Goal: Task Accomplishment & Management: Manage account settings

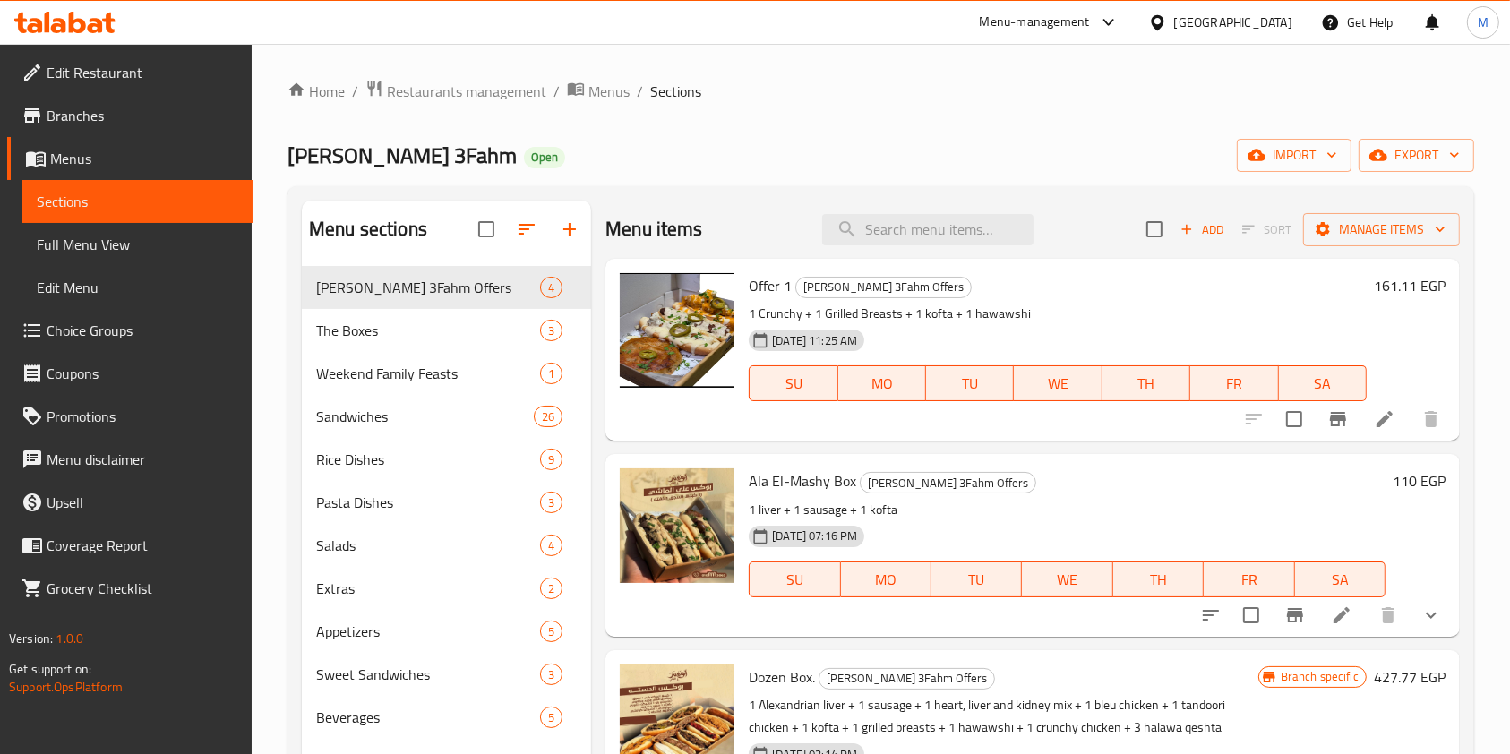
click at [836, 89] on ol "Home / Restaurants management / Menus / Sections" at bounding box center [880, 91] width 1187 height 23
click at [83, 27] on icon at bounding box center [77, 22] width 17 height 21
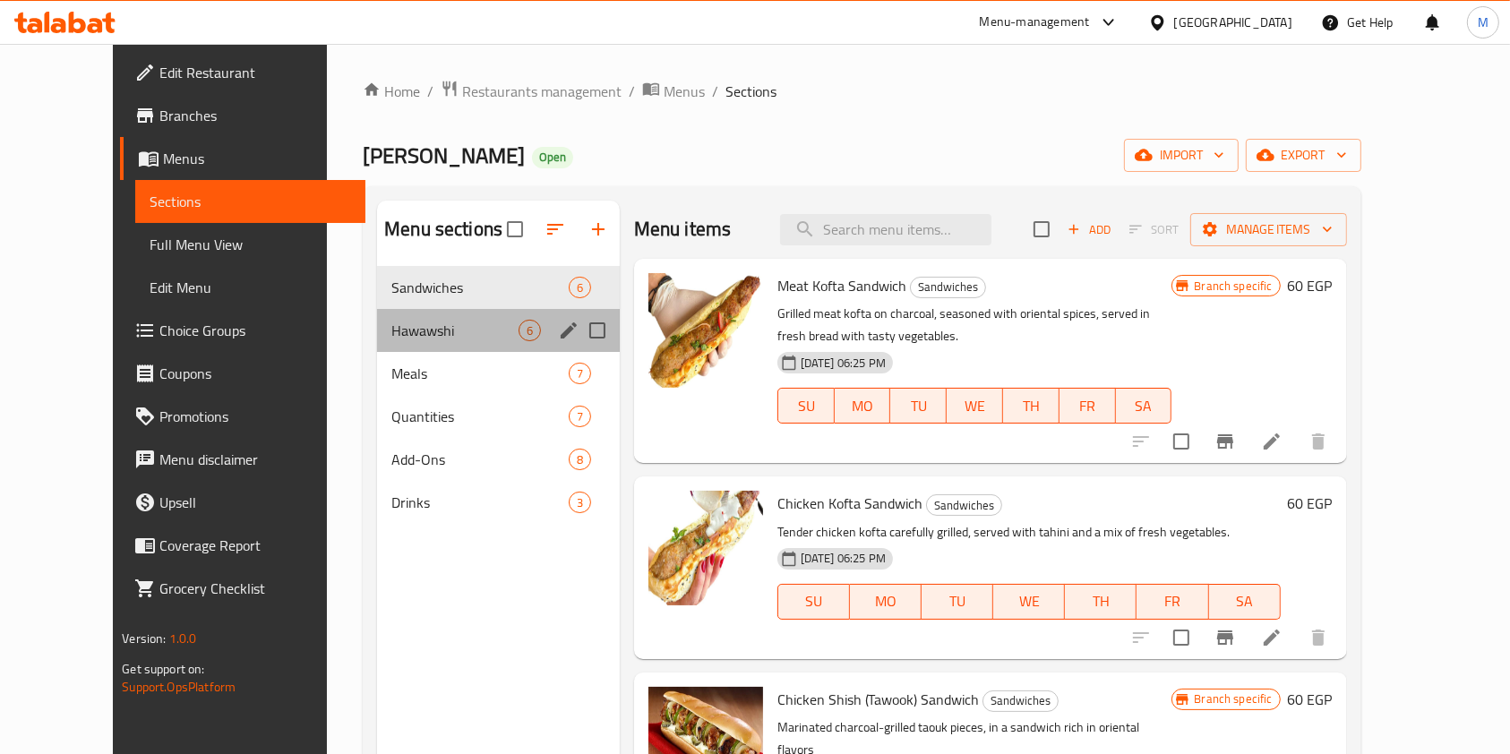
click at [421, 310] on div "Hawawshi 6" at bounding box center [498, 330] width 243 height 43
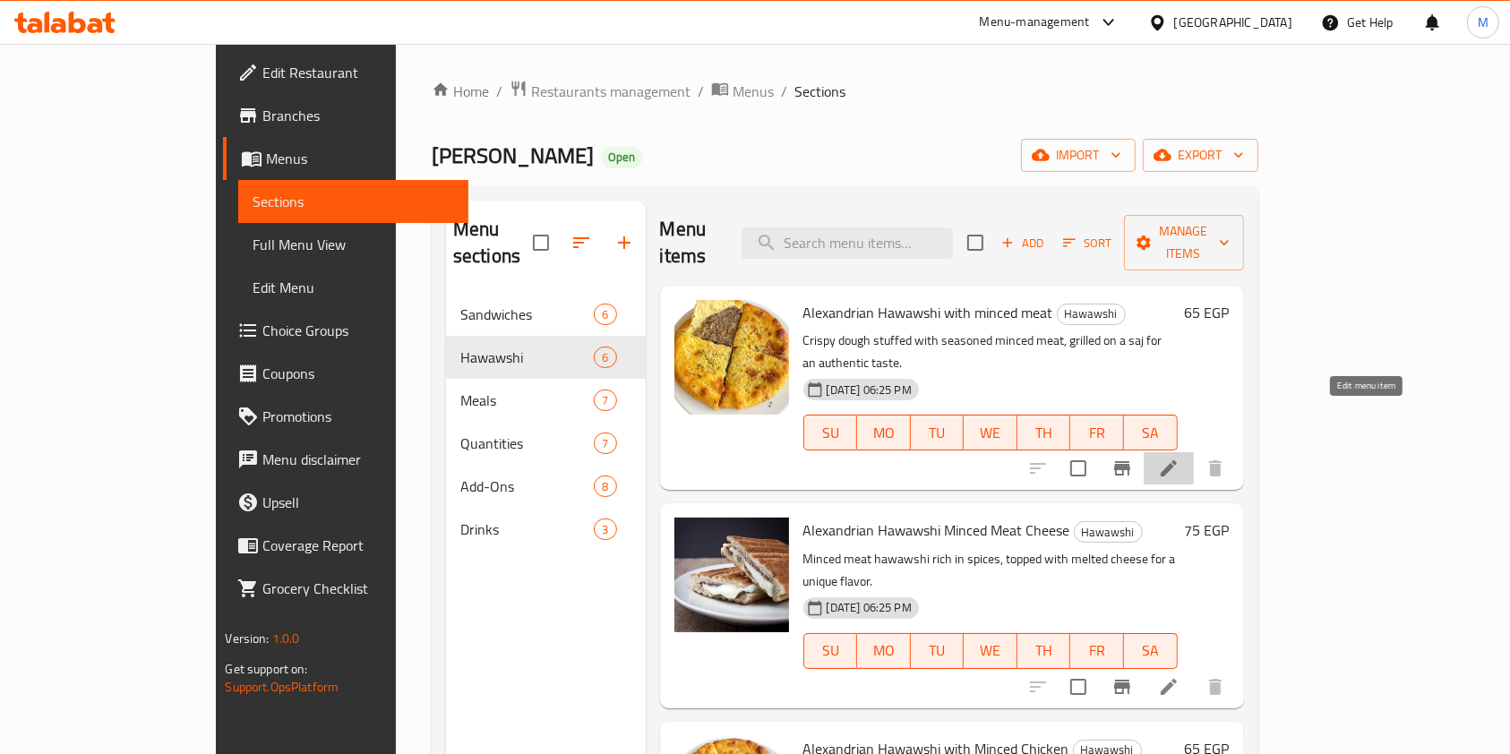
click at [1179, 458] on icon at bounding box center [1168, 468] width 21 height 21
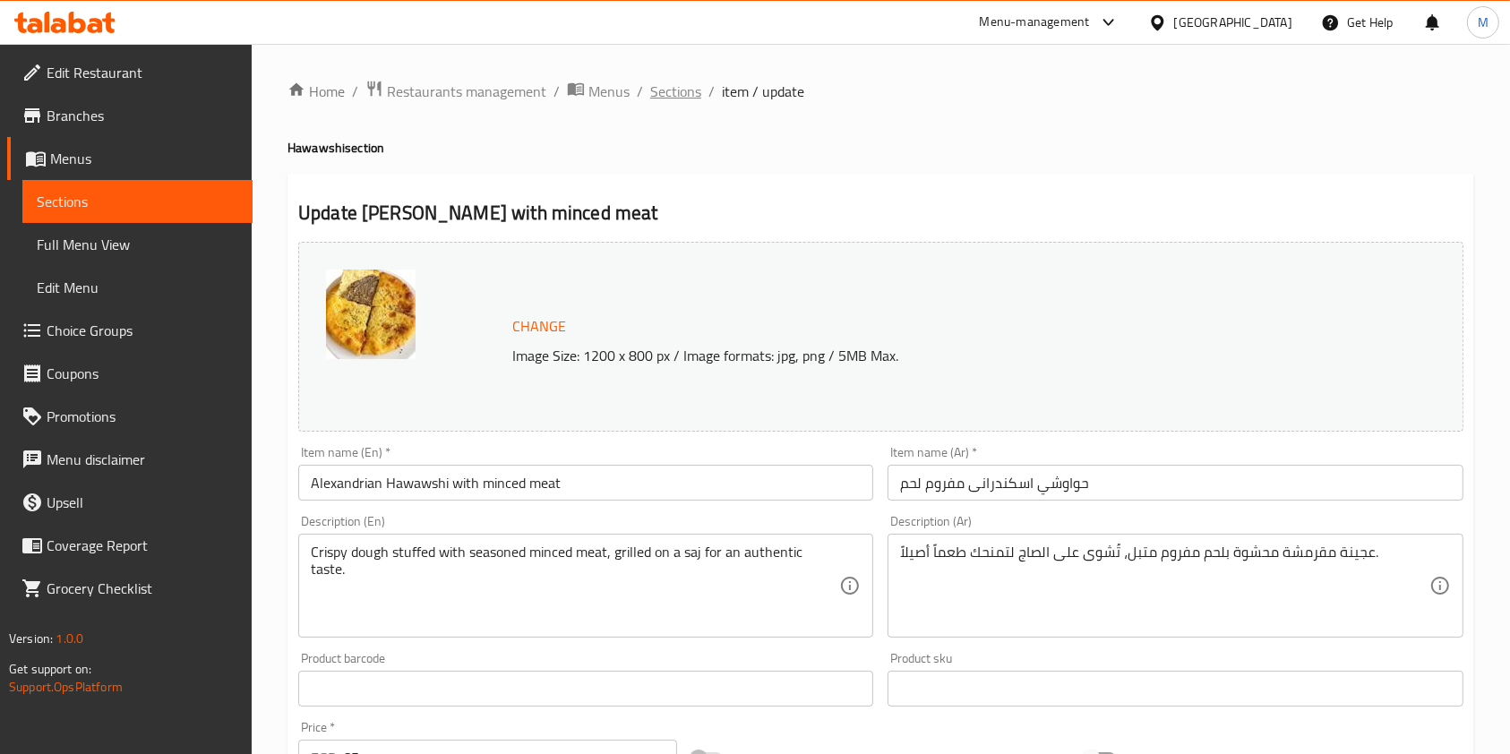
click at [681, 81] on span "Sections" at bounding box center [675, 91] width 51 height 21
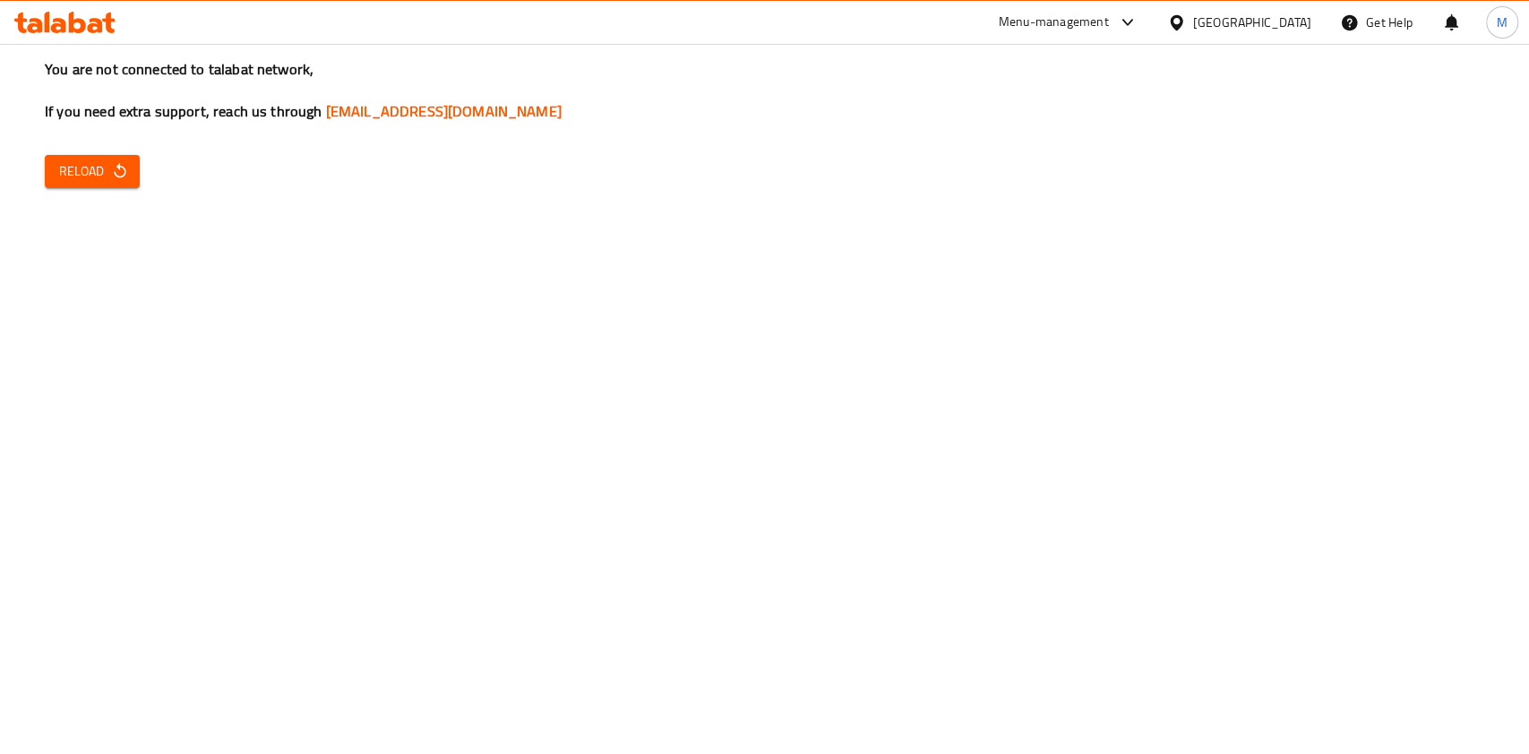
click at [99, 23] on icon at bounding box center [95, 25] width 15 height 15
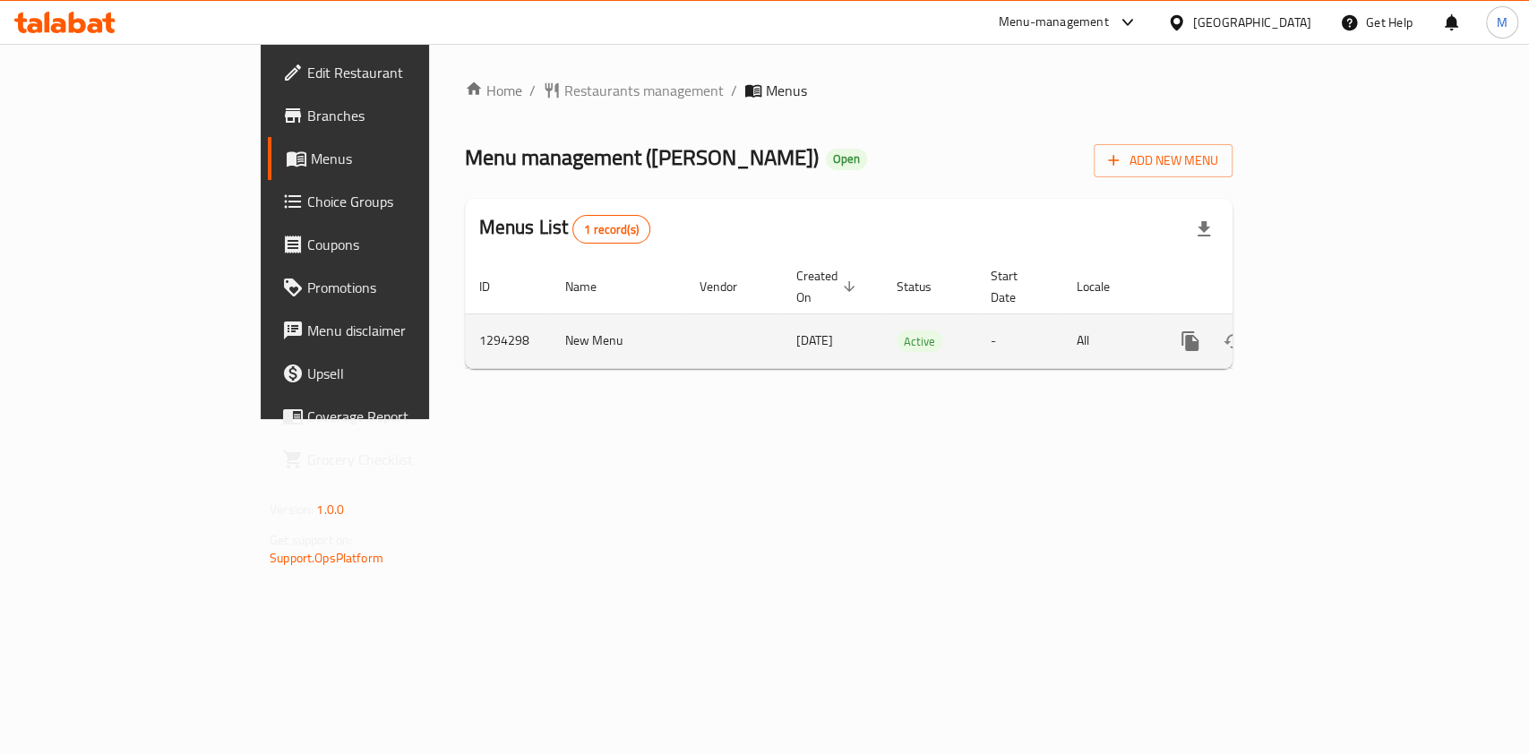
click at [1330, 330] on icon "enhanced table" at bounding box center [1318, 340] width 21 height 21
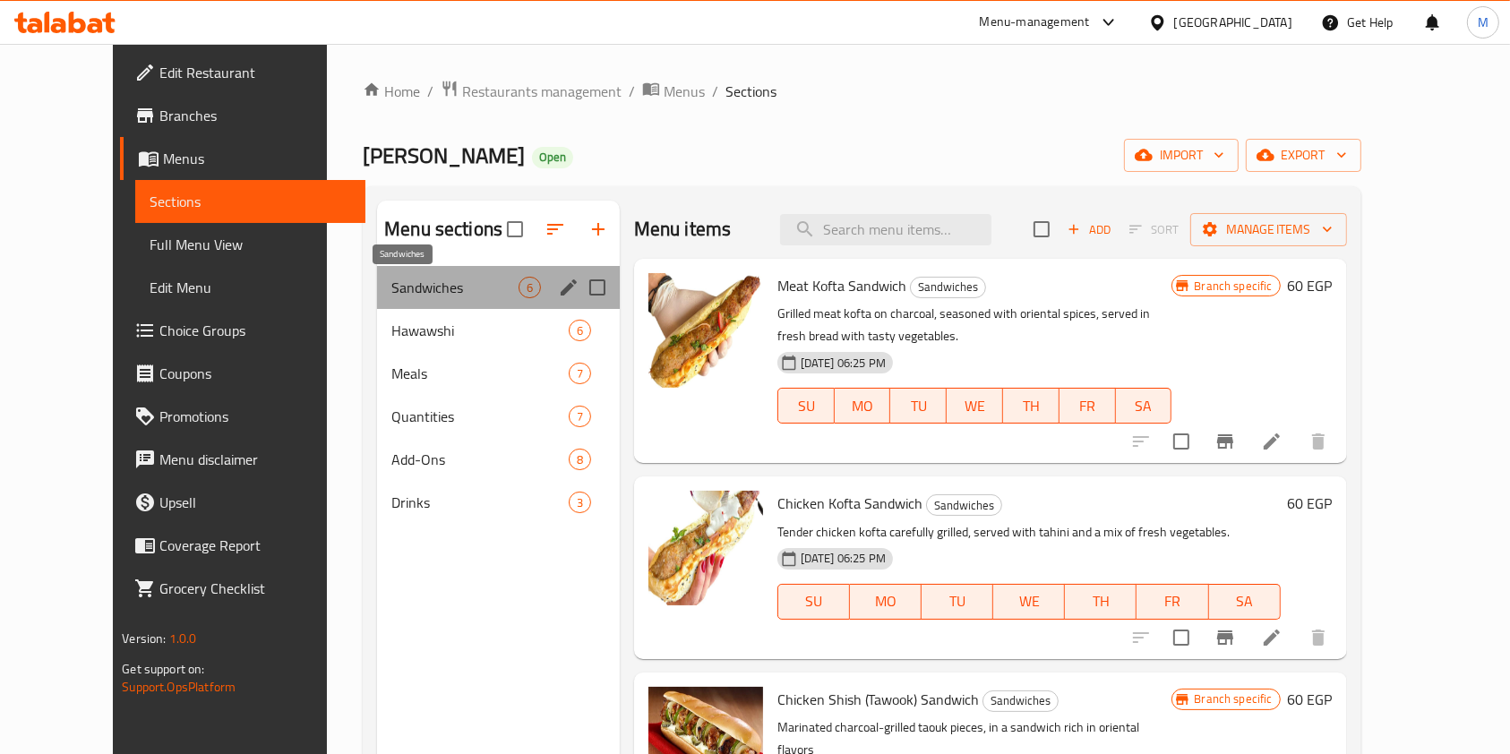
click at [391, 281] on span "Sandwiches" at bounding box center [454, 287] width 126 height 21
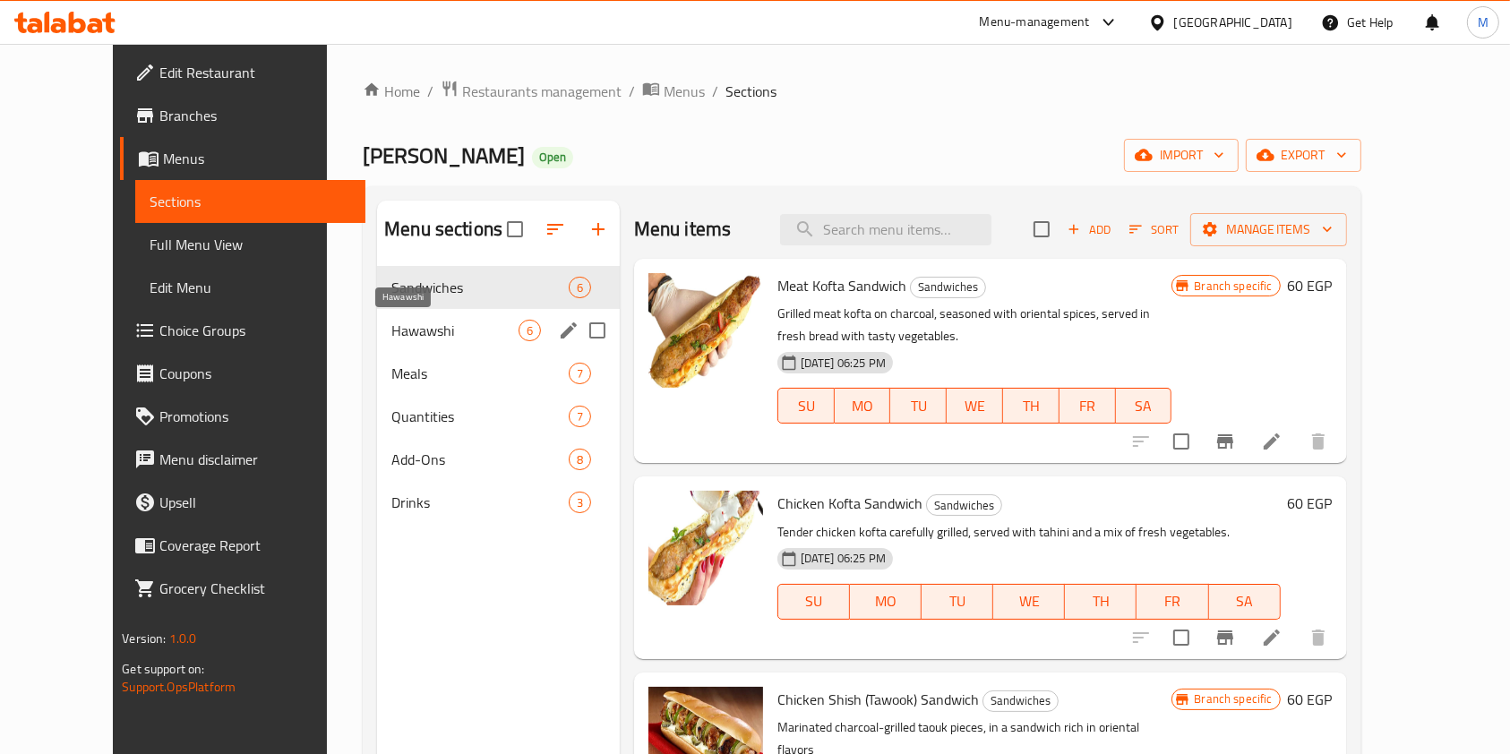
click at [391, 334] on span "Hawawshi" at bounding box center [454, 330] width 126 height 21
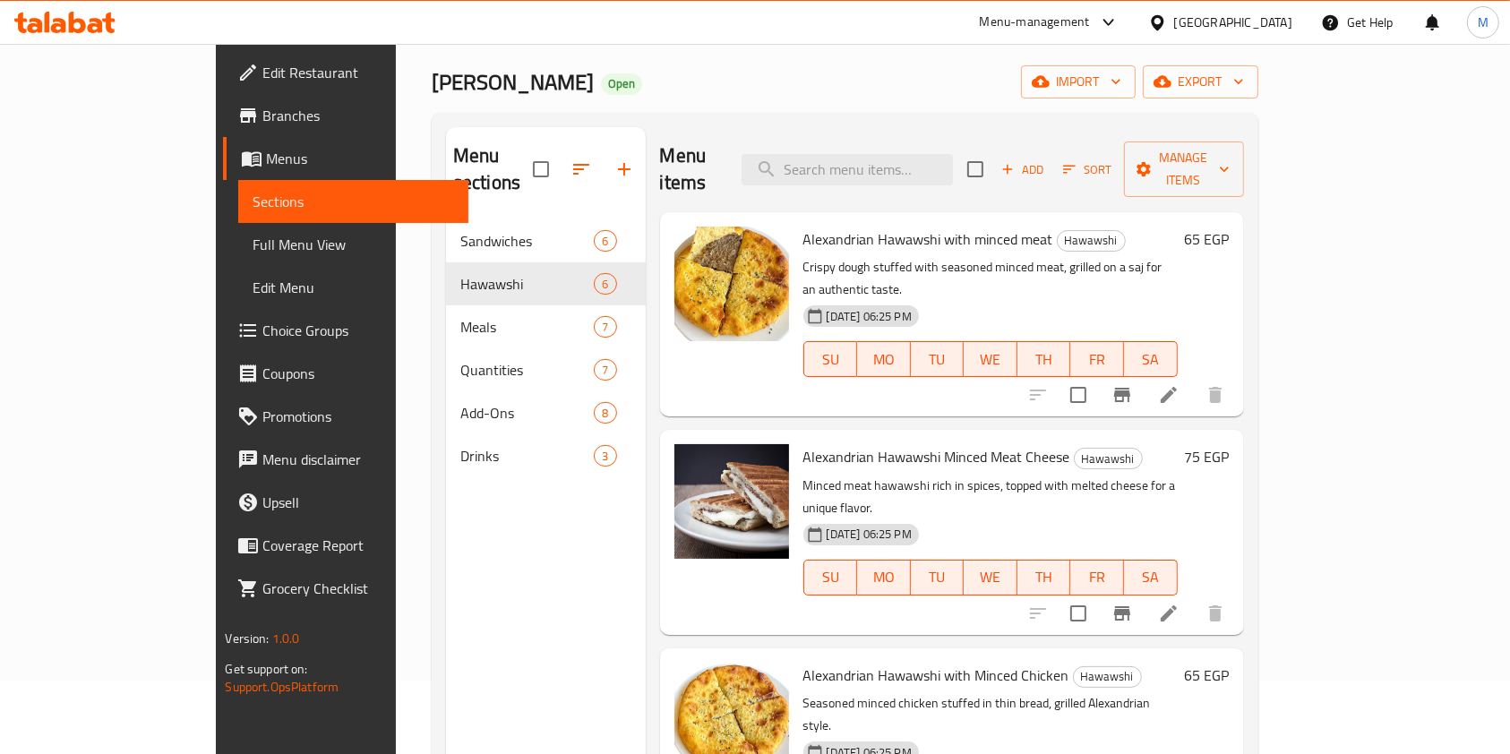
scroll to position [19, 0]
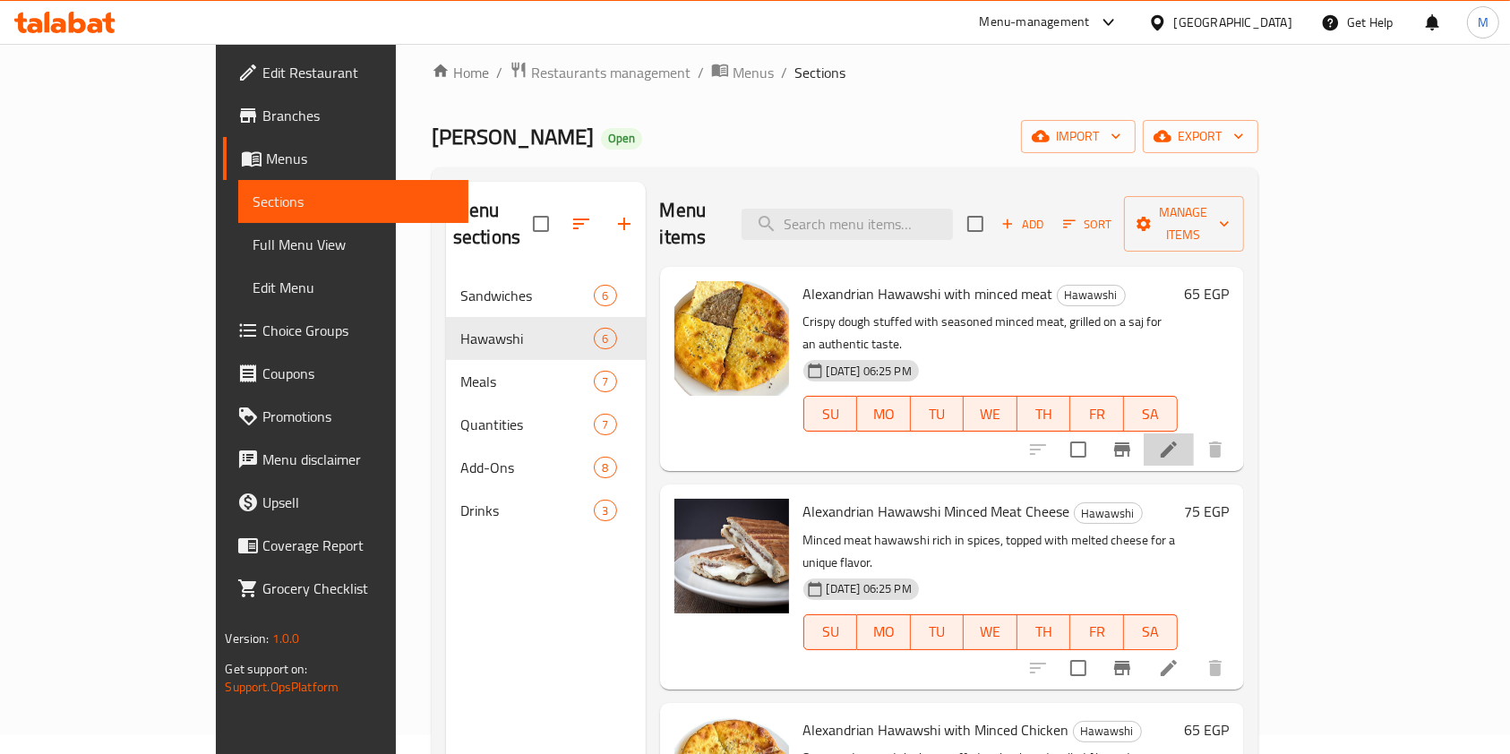
click at [1194, 433] on li at bounding box center [1169, 449] width 50 height 32
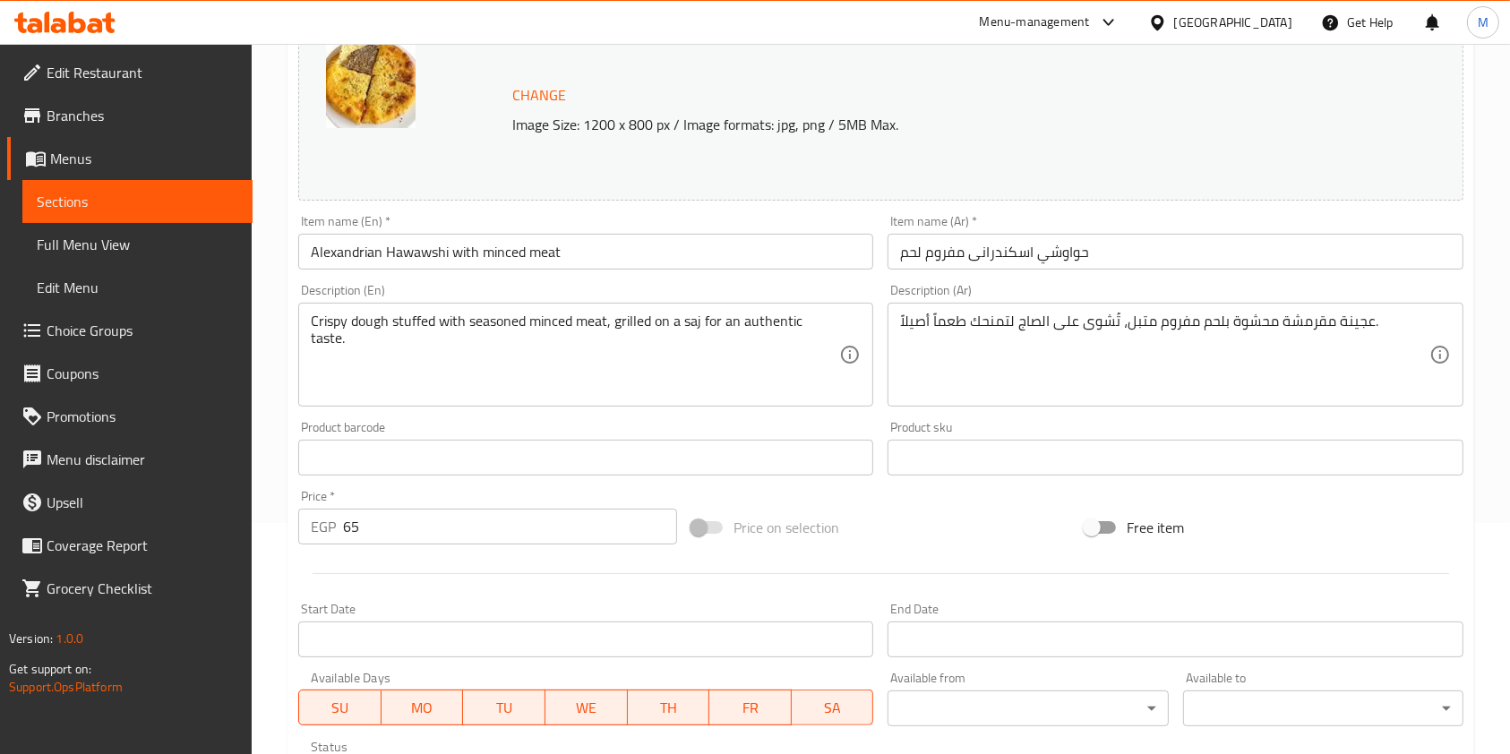
scroll to position [233, 0]
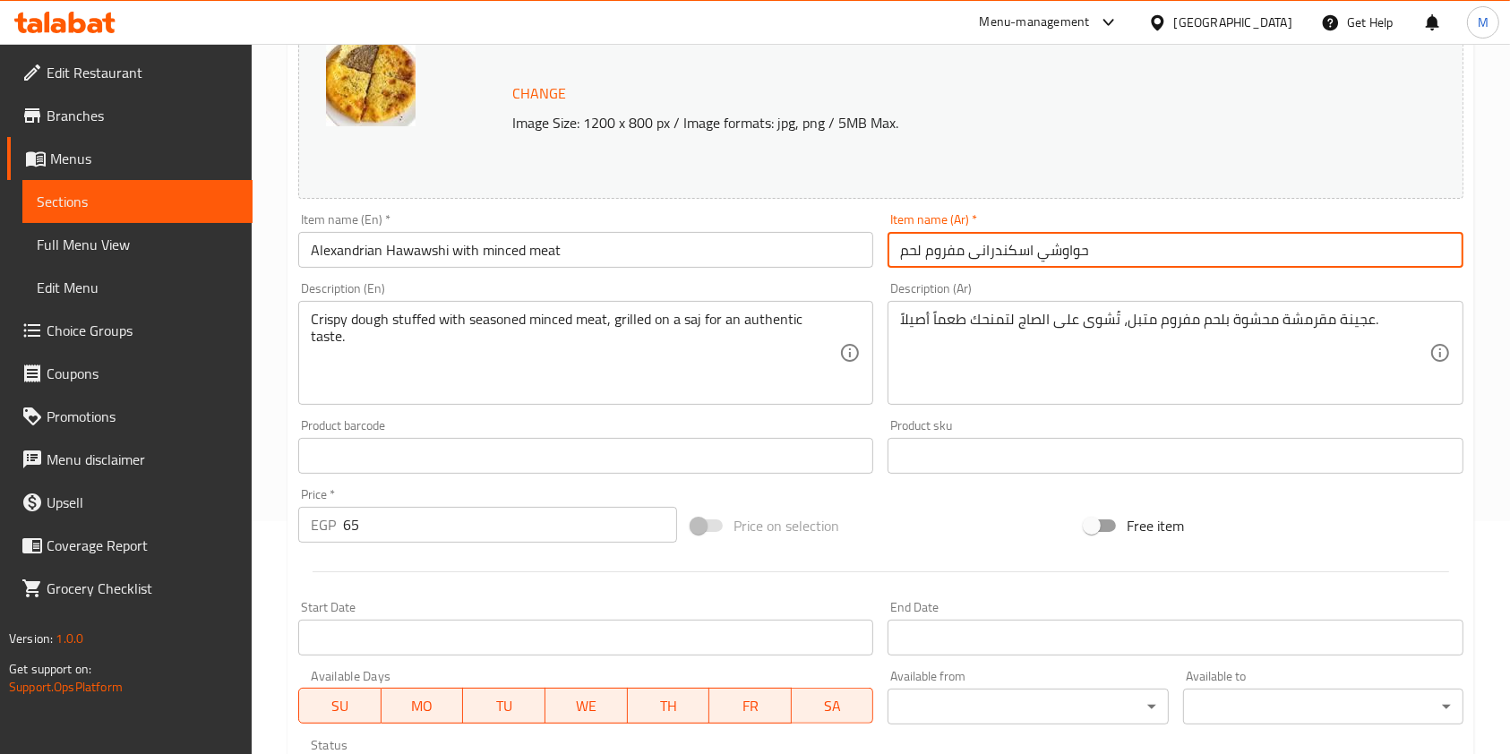
drag, startPoint x: 1033, startPoint y: 250, endPoint x: 973, endPoint y: 252, distance: 60.0
click at [974, 261] on input "حواوشي اسكندرانی مفروم لحم" at bounding box center [1174, 250] width 575 height 36
click at [1032, 253] on input "حواوشي اسكندرانی مفروم لحم" at bounding box center [1174, 250] width 575 height 36
click at [1029, 253] on input "حواوشي اسكندرانی مفروم لحم" at bounding box center [1174, 250] width 575 height 36
drag, startPoint x: 1020, startPoint y: 253, endPoint x: 1003, endPoint y: 255, distance: 17.1
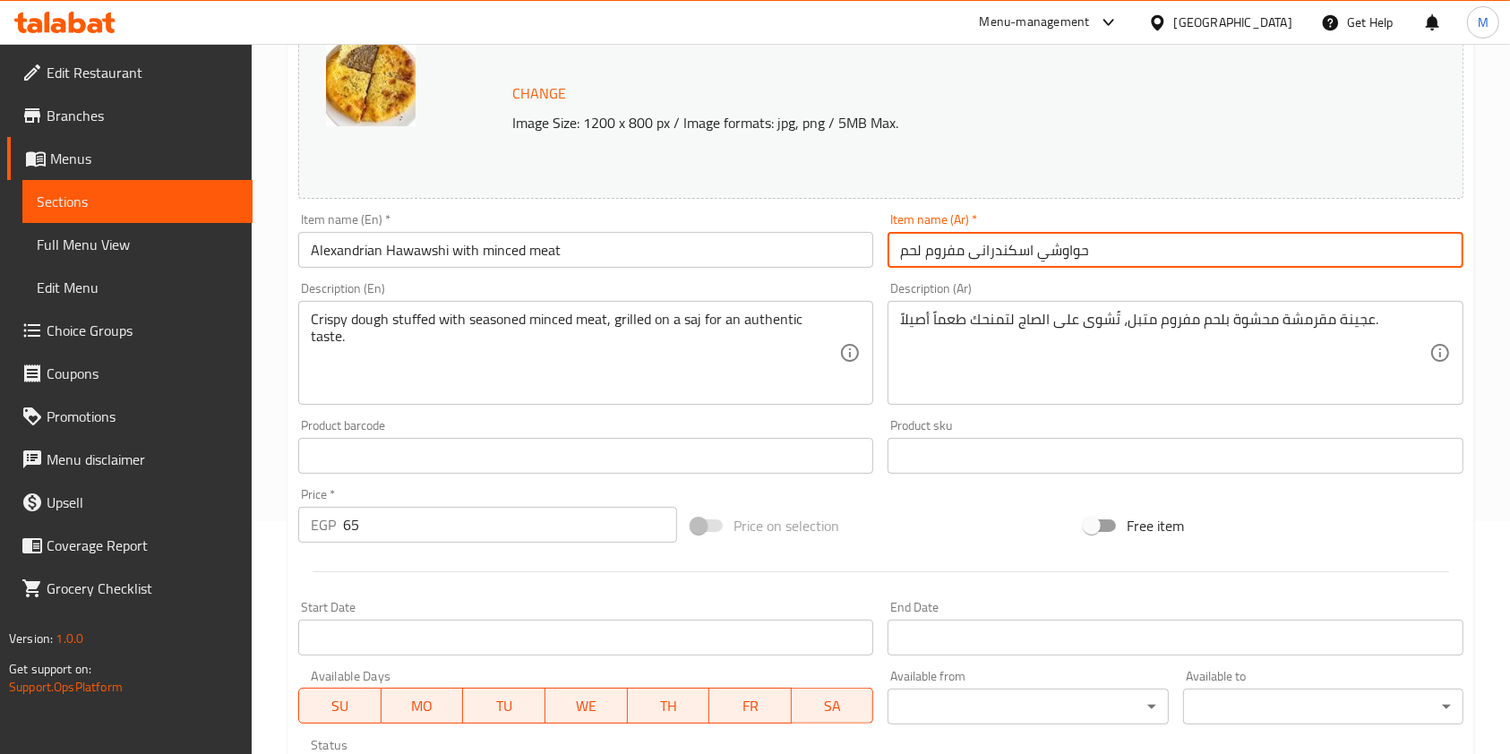
click at [1017, 254] on input "حواوشي اسكندرانی مفروم لحم" at bounding box center [1174, 250] width 575 height 36
click at [973, 252] on input "حواوشي اسكندرانی مفروم لحم" at bounding box center [1174, 250] width 575 height 36
drag, startPoint x: 973, startPoint y: 252, endPoint x: 1010, endPoint y: 259, distance: 38.3
click at [1010, 259] on input "حواوشي اسكندرانی مفروم لحم" at bounding box center [1174, 250] width 575 height 36
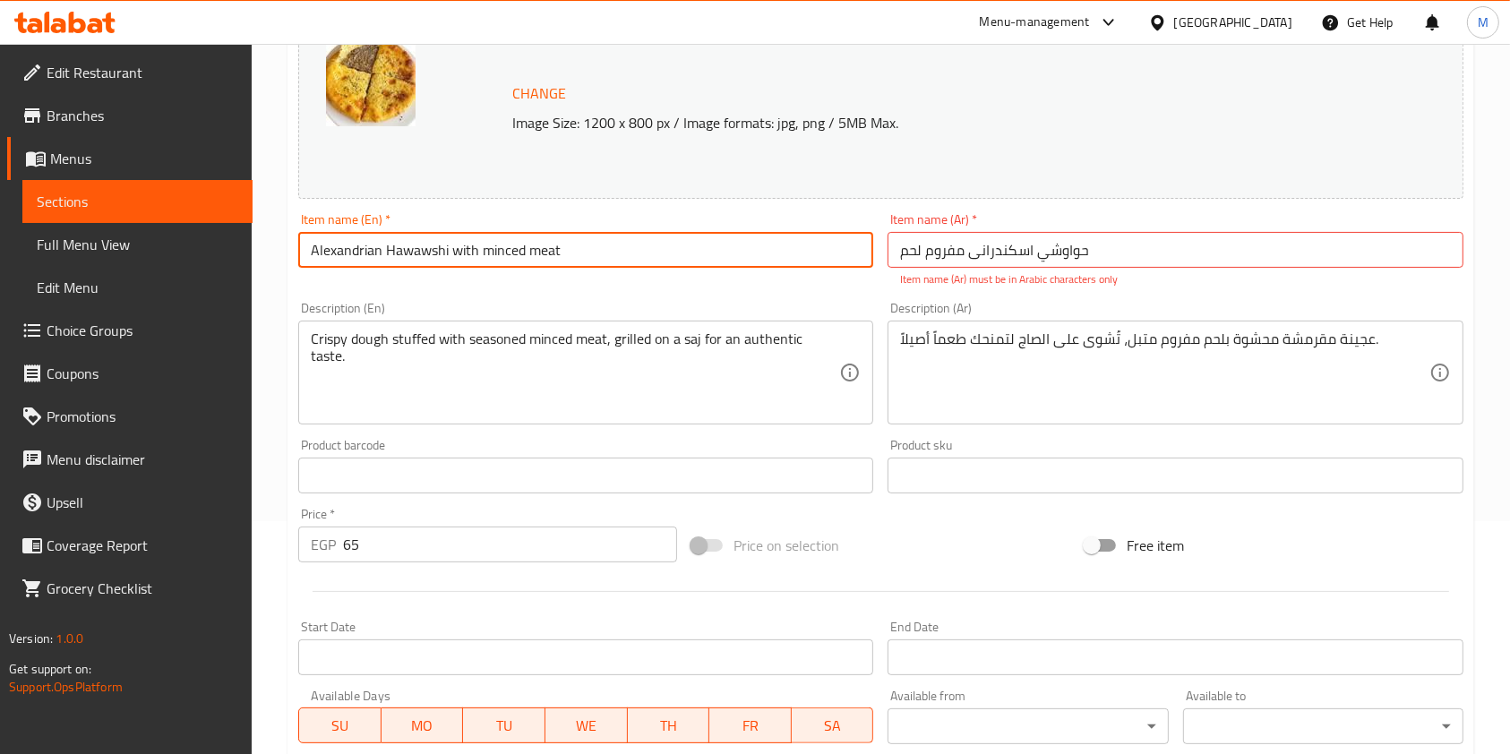
drag, startPoint x: 382, startPoint y: 255, endPoint x: 301, endPoint y: 255, distance: 81.5
click at [301, 255] on input "Alexandrian Hawawshi with minced meat" at bounding box center [585, 250] width 575 height 36
drag, startPoint x: 308, startPoint y: 249, endPoint x: 294, endPoint y: 254, distance: 15.3
click at [294, 254] on div "Item name (En)   * Hawawshi with minced meat Item name (En) *" at bounding box center [585, 250] width 589 height 89
type input "Hawawshi with minced meat"
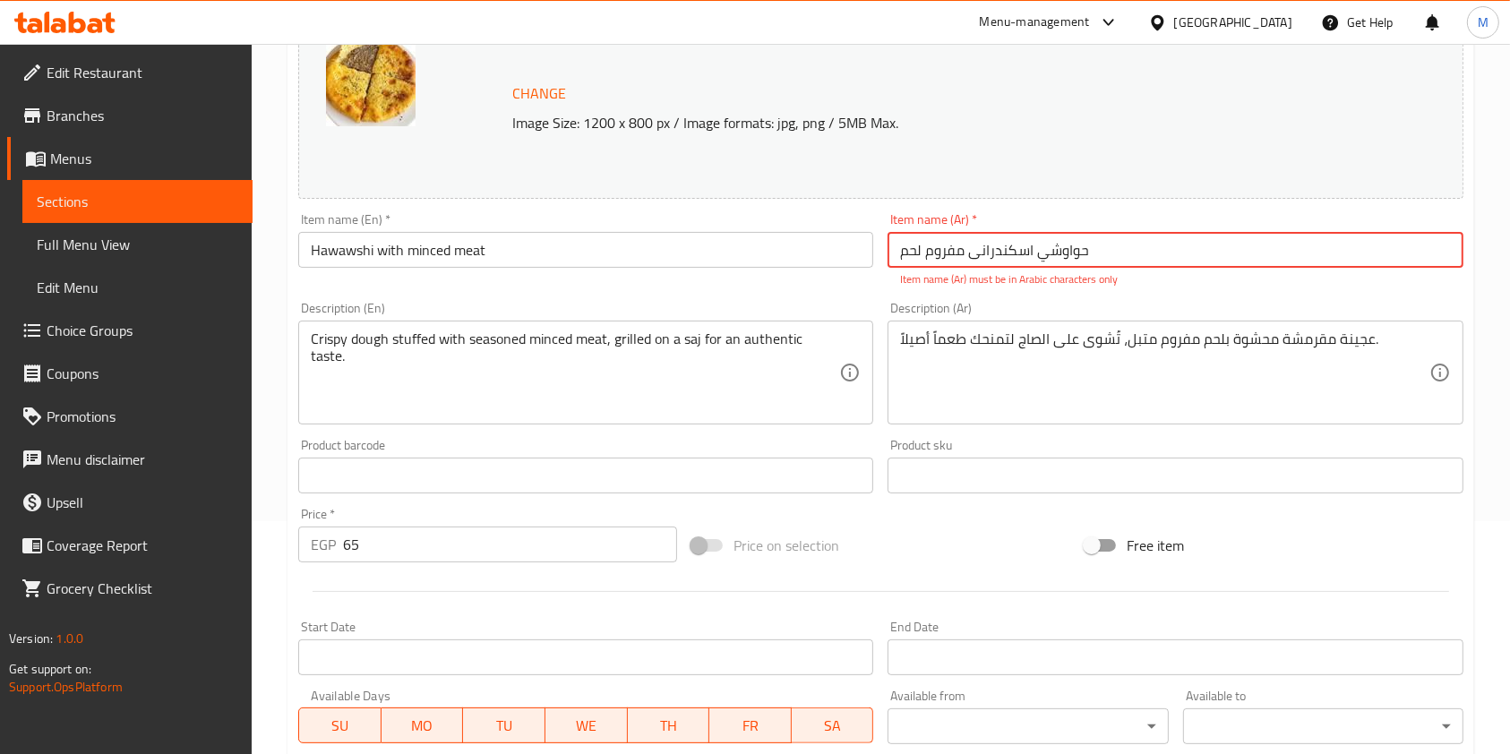
drag, startPoint x: 1033, startPoint y: 253, endPoint x: 968, endPoint y: 260, distance: 64.9
click at [968, 260] on input "حواوشي اسكندرانی مفروم لحم" at bounding box center [1174, 250] width 575 height 36
type input "حواوشي مفروم لحم"
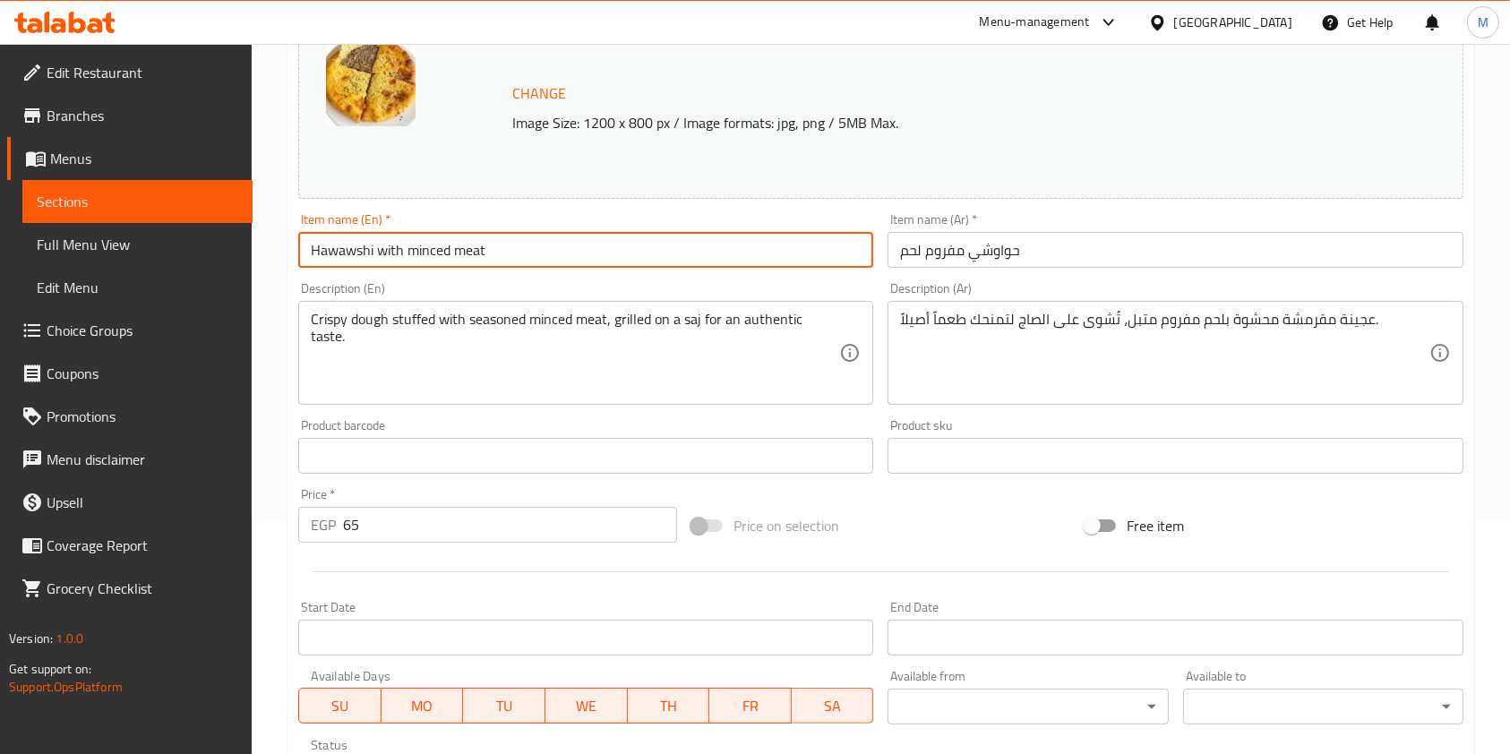
click at [301, 252] on input "Hawawshi with minced meat" at bounding box center [585, 250] width 575 height 36
drag, startPoint x: 312, startPoint y: 247, endPoint x: 296, endPoint y: 253, distance: 16.1
click at [296, 253] on div "Item name (En)   * Hawawshi with minced meat Item name (En) *" at bounding box center [585, 240] width 589 height 69
click at [312, 253] on input "Hawawshi with minced meat" at bounding box center [585, 250] width 575 height 36
click at [313, 254] on input "Hawawshi with minced meat" at bounding box center [585, 250] width 575 height 36
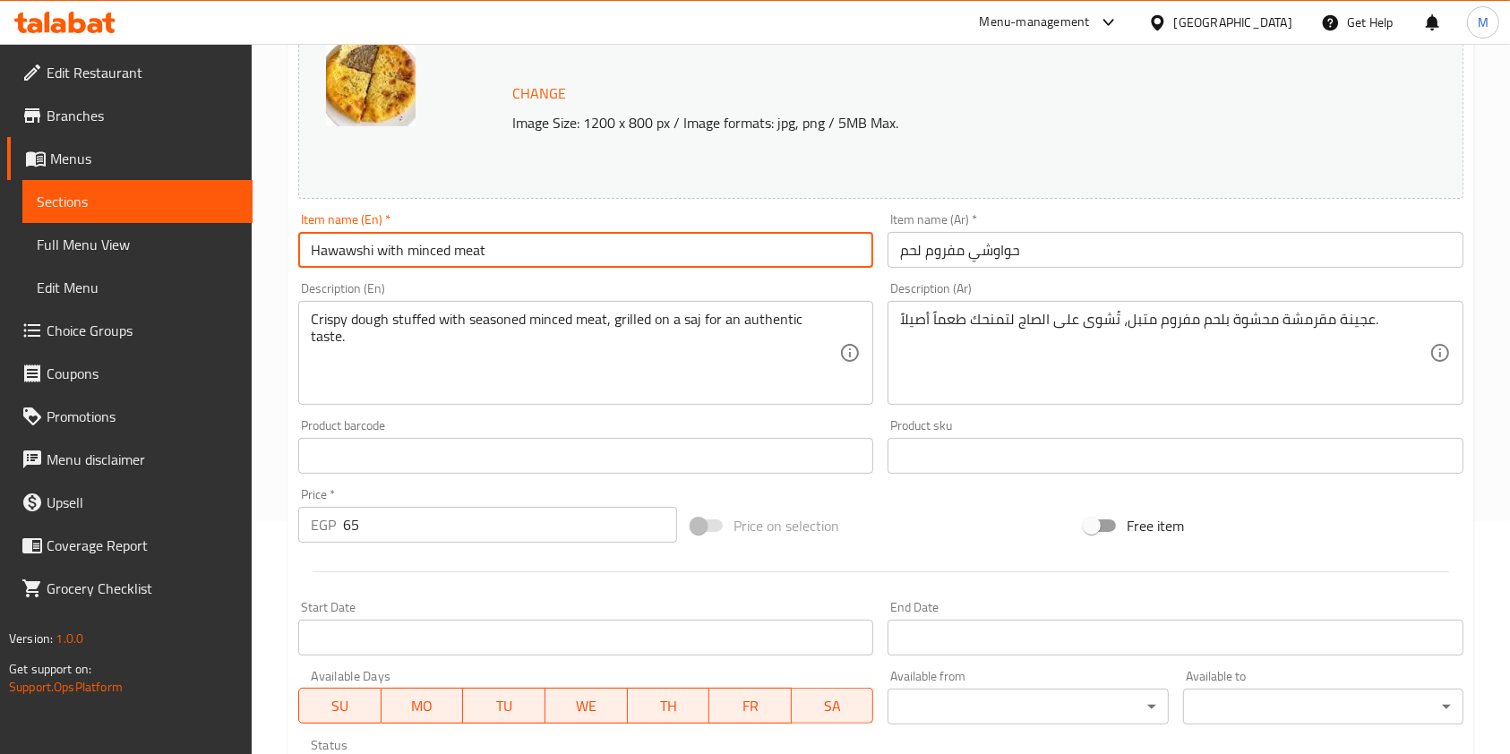
drag, startPoint x: 313, startPoint y: 257, endPoint x: 301, endPoint y: 253, distance: 13.0
click at [303, 258] on input "Hawawshi with minced meat" at bounding box center [585, 250] width 575 height 36
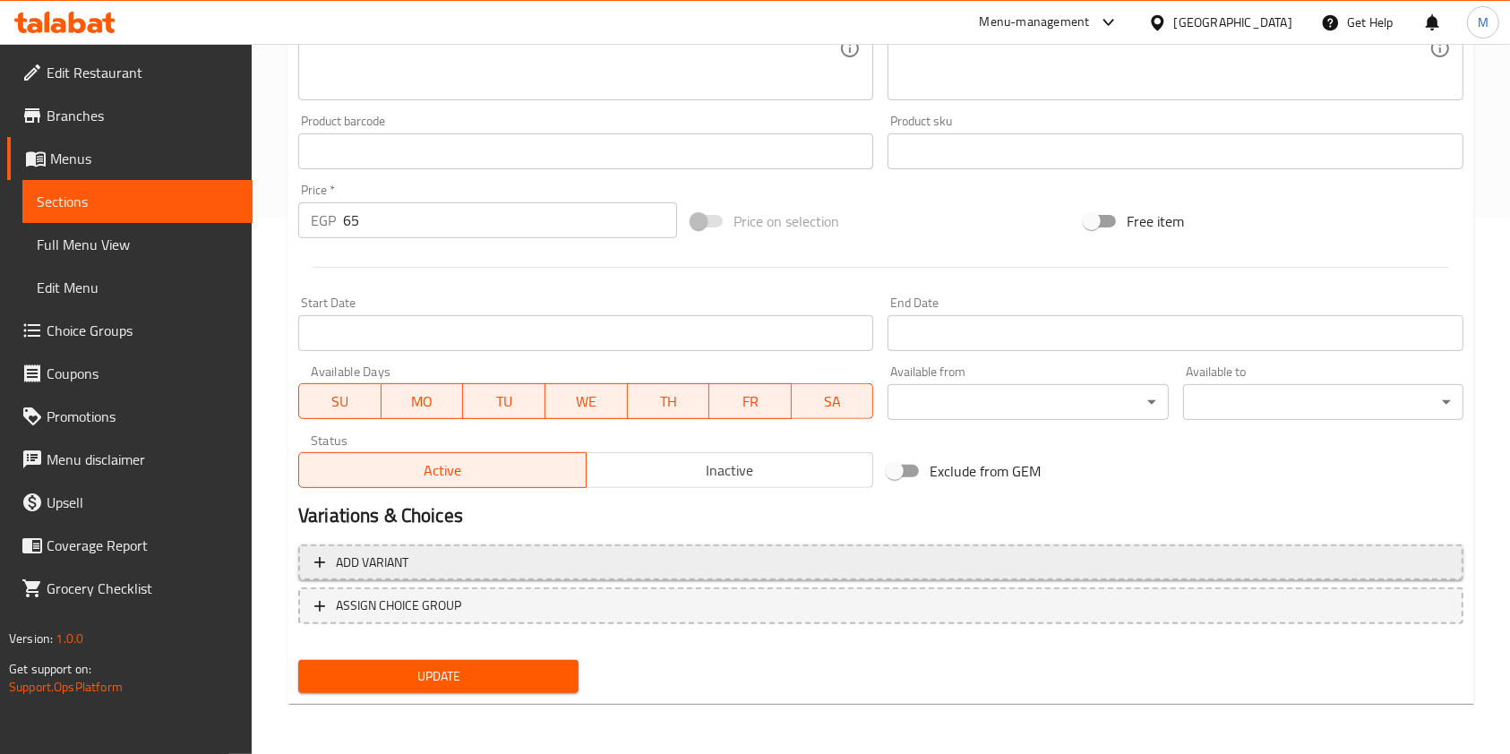
type input "Hawawshi with minced meat"
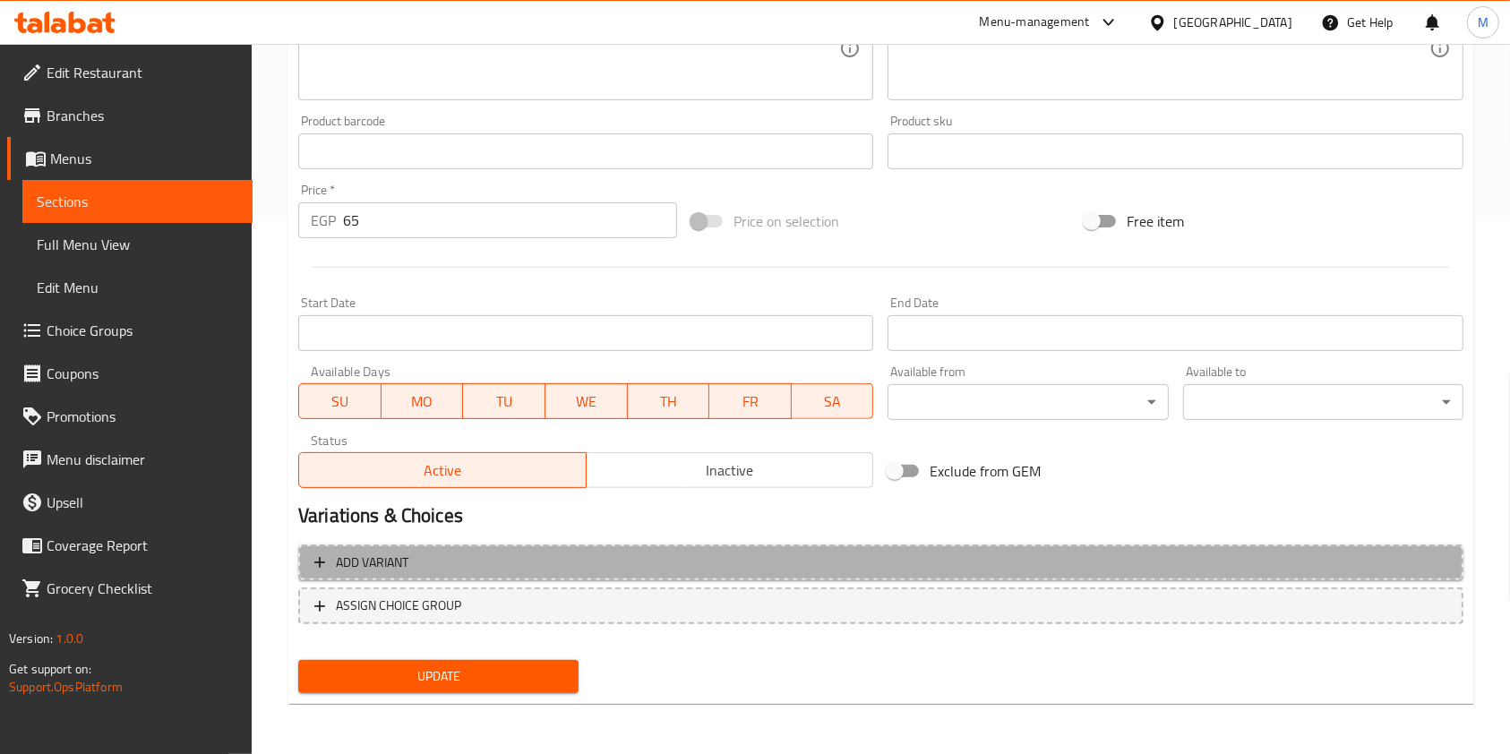
click at [823, 563] on span "Add variant" at bounding box center [880, 563] width 1133 height 22
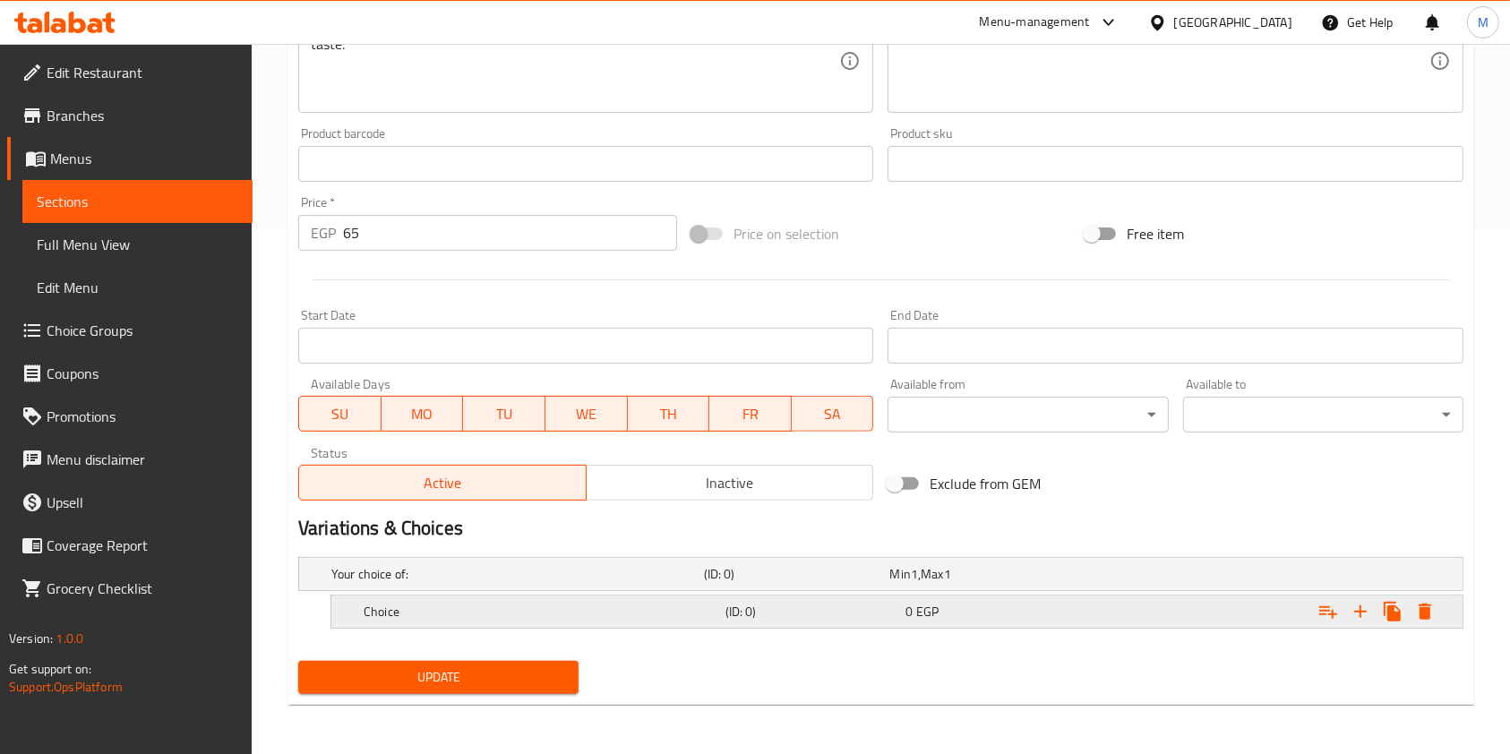
drag, startPoint x: 1265, startPoint y: 596, endPoint x: 1238, endPoint y: 613, distance: 31.3
click at [1266, 578] on div "Expand" at bounding box center [1258, 573] width 373 height 7
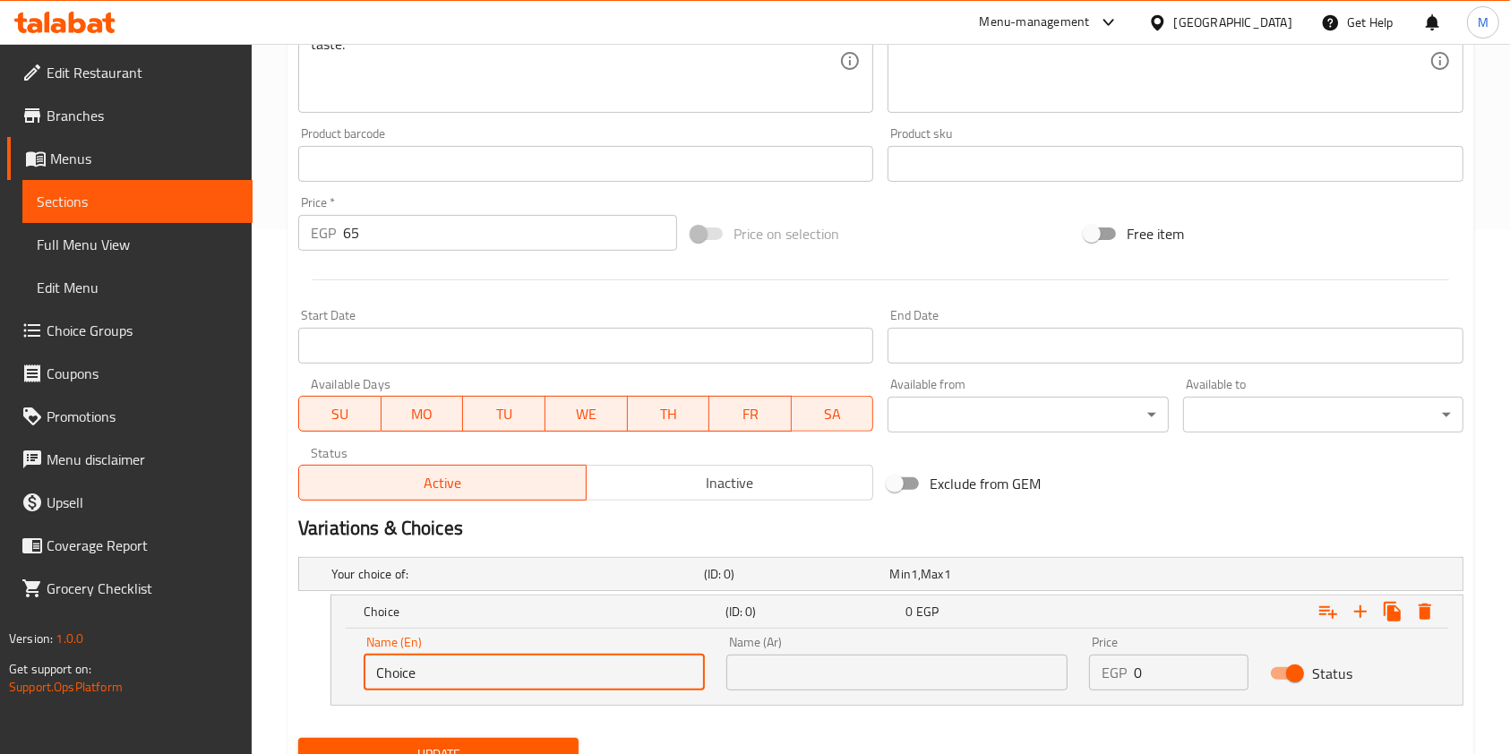
click at [457, 671] on input "Choice" at bounding box center [534, 673] width 341 height 36
click at [458, 674] on input "Choice" at bounding box center [534, 673] width 341 height 36
paste input "Alexandrian"
type input "Alexandrian"
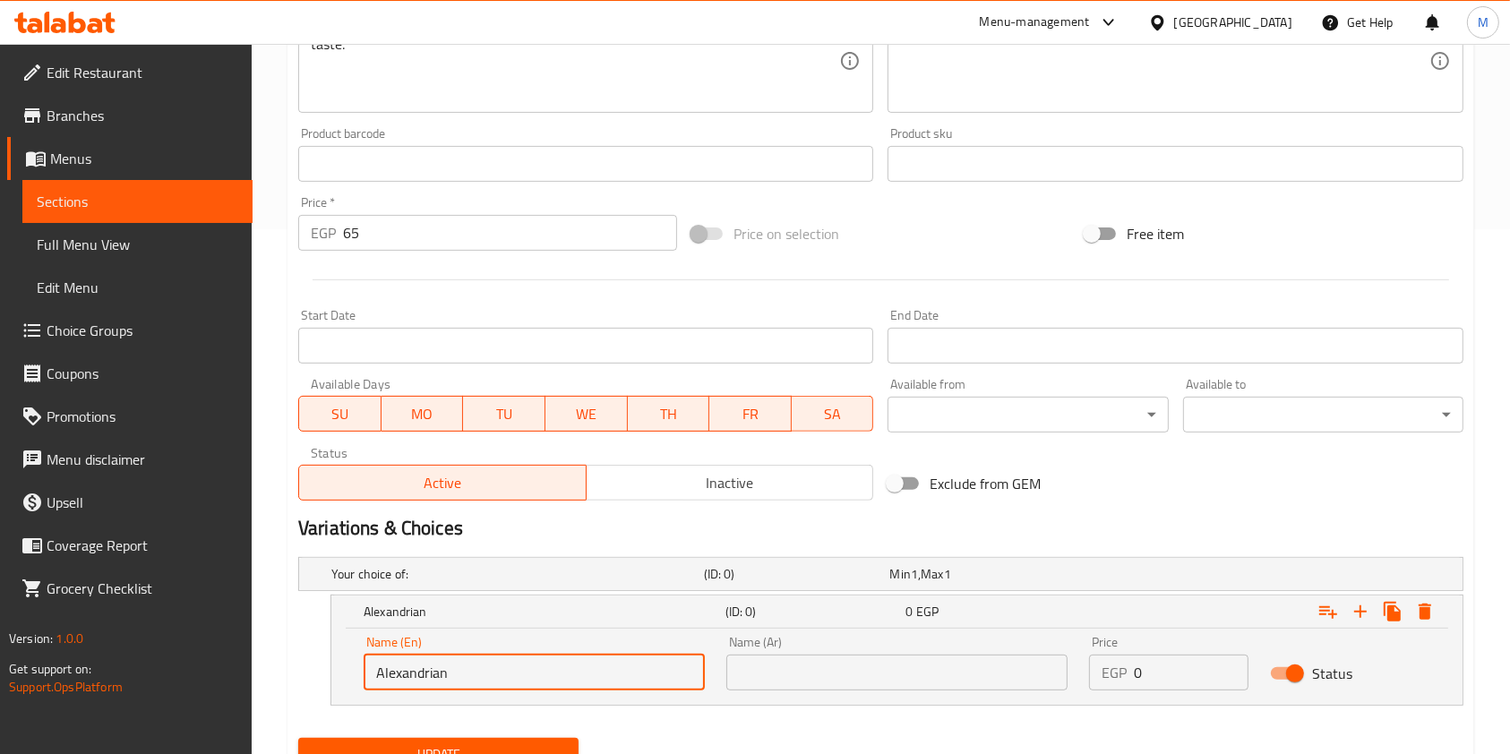
click at [795, 673] on input "text" at bounding box center [896, 673] width 341 height 36
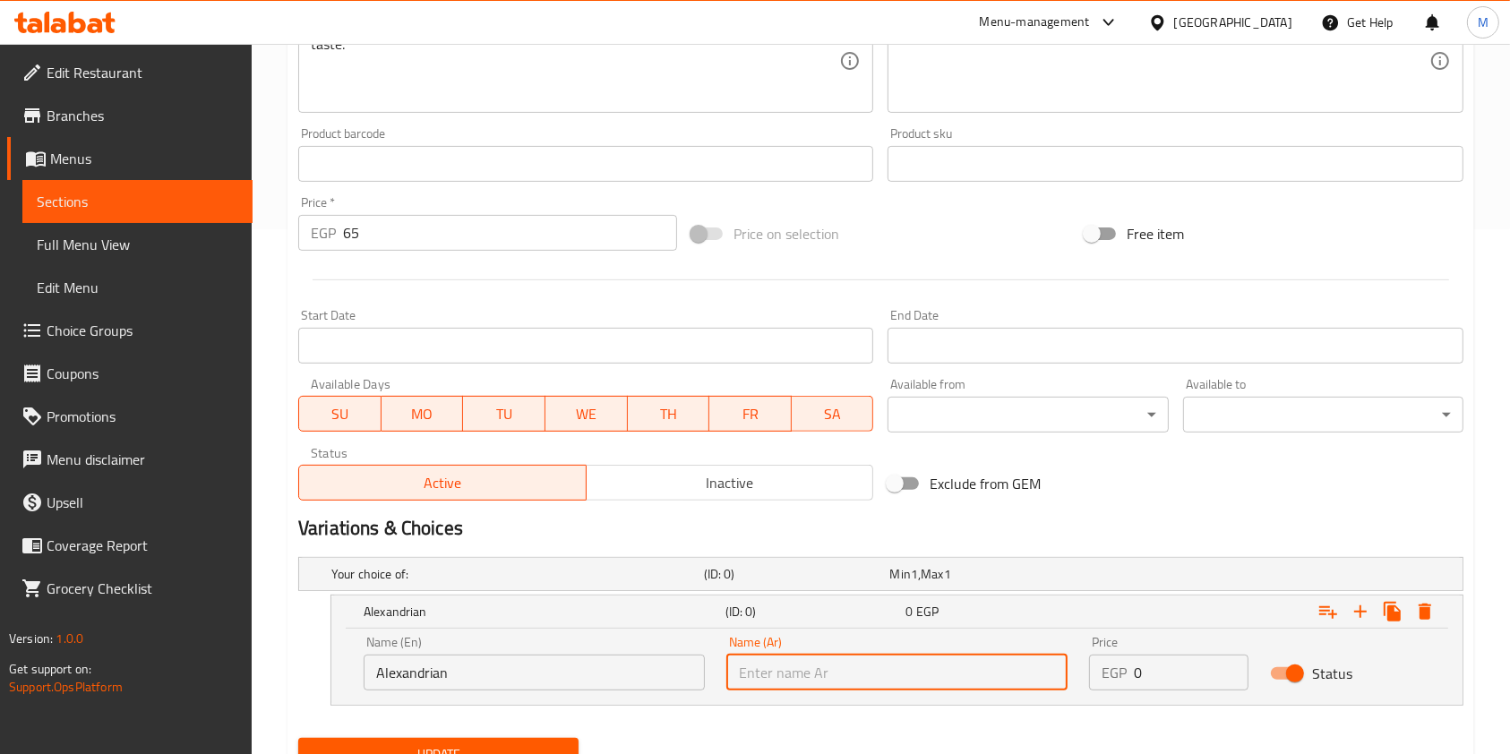
paste input "اسكندرانی"
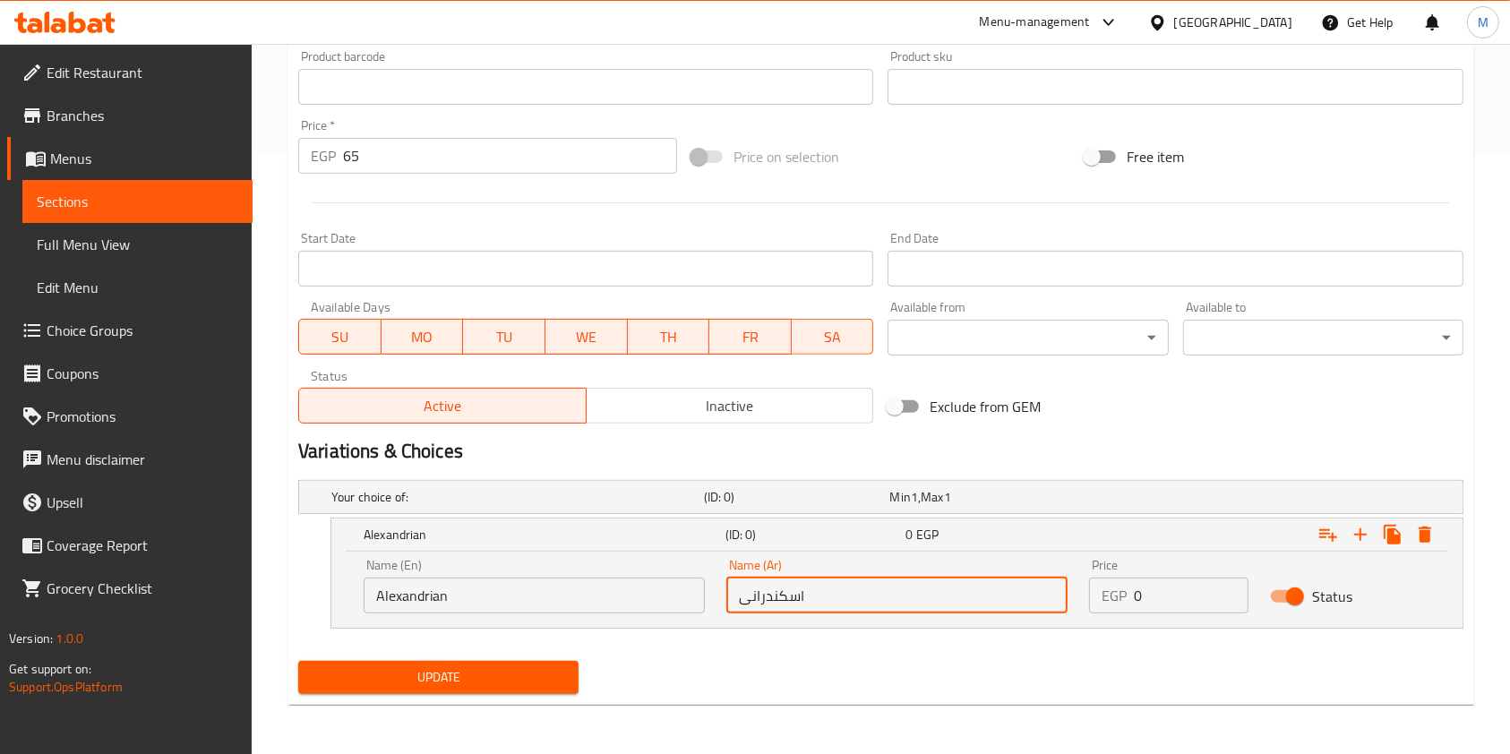
type input "اسكندرانی"
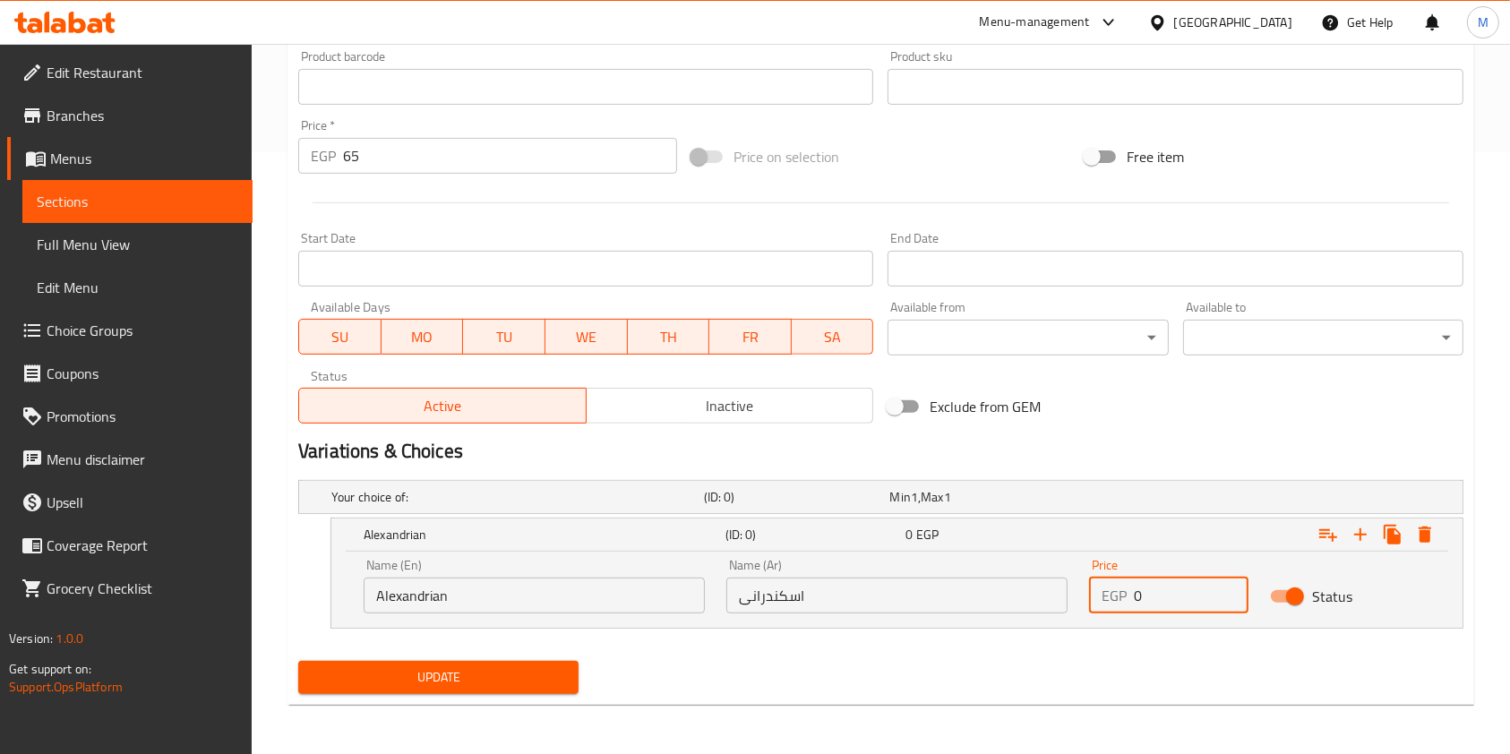
drag, startPoint x: 1144, startPoint y: 598, endPoint x: 1121, endPoint y: 609, distance: 24.8
click at [1121, 609] on div "EGP 0 Price" at bounding box center [1168, 596] width 159 height 36
type input "65"
click at [1400, 525] on icon "Expand" at bounding box center [1392, 534] width 21 height 21
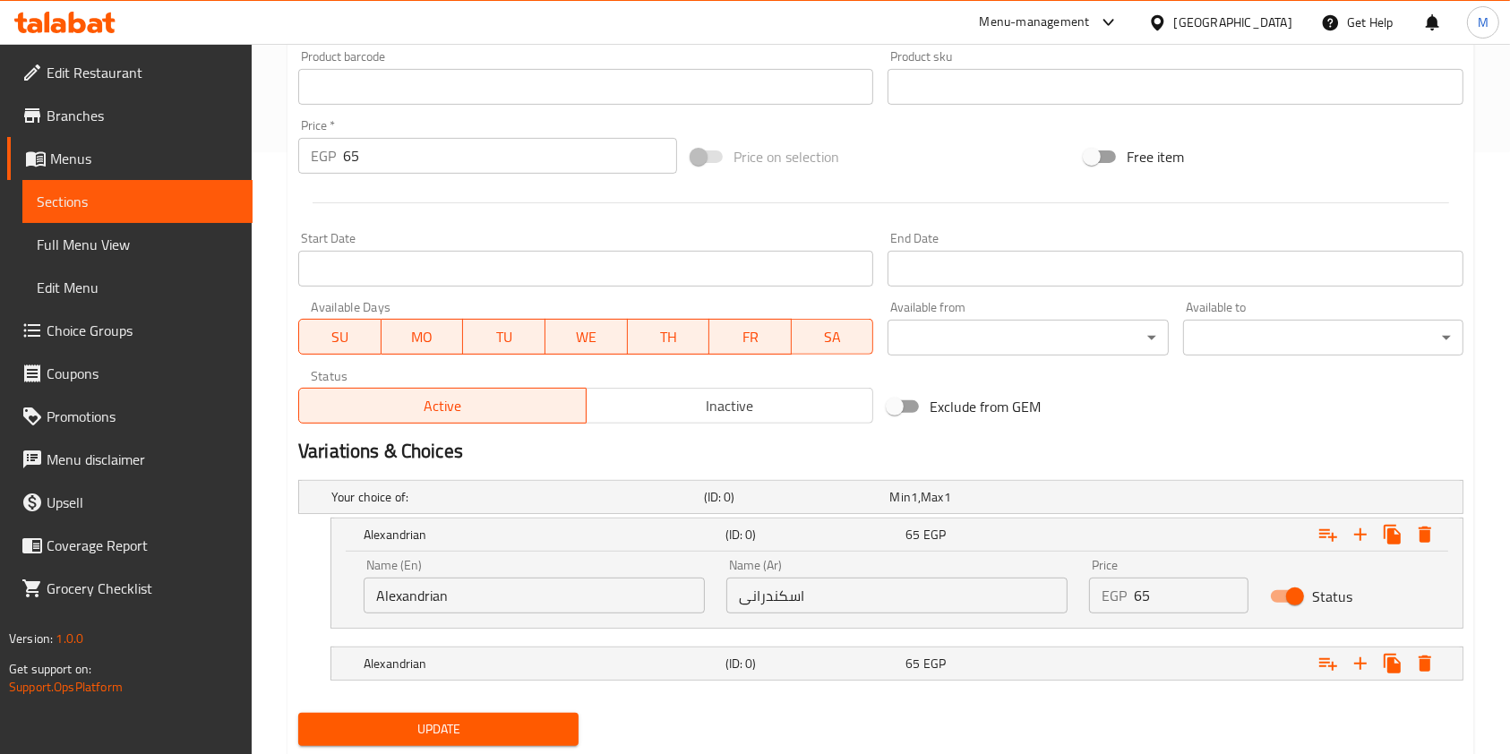
scroll to position [653, 0]
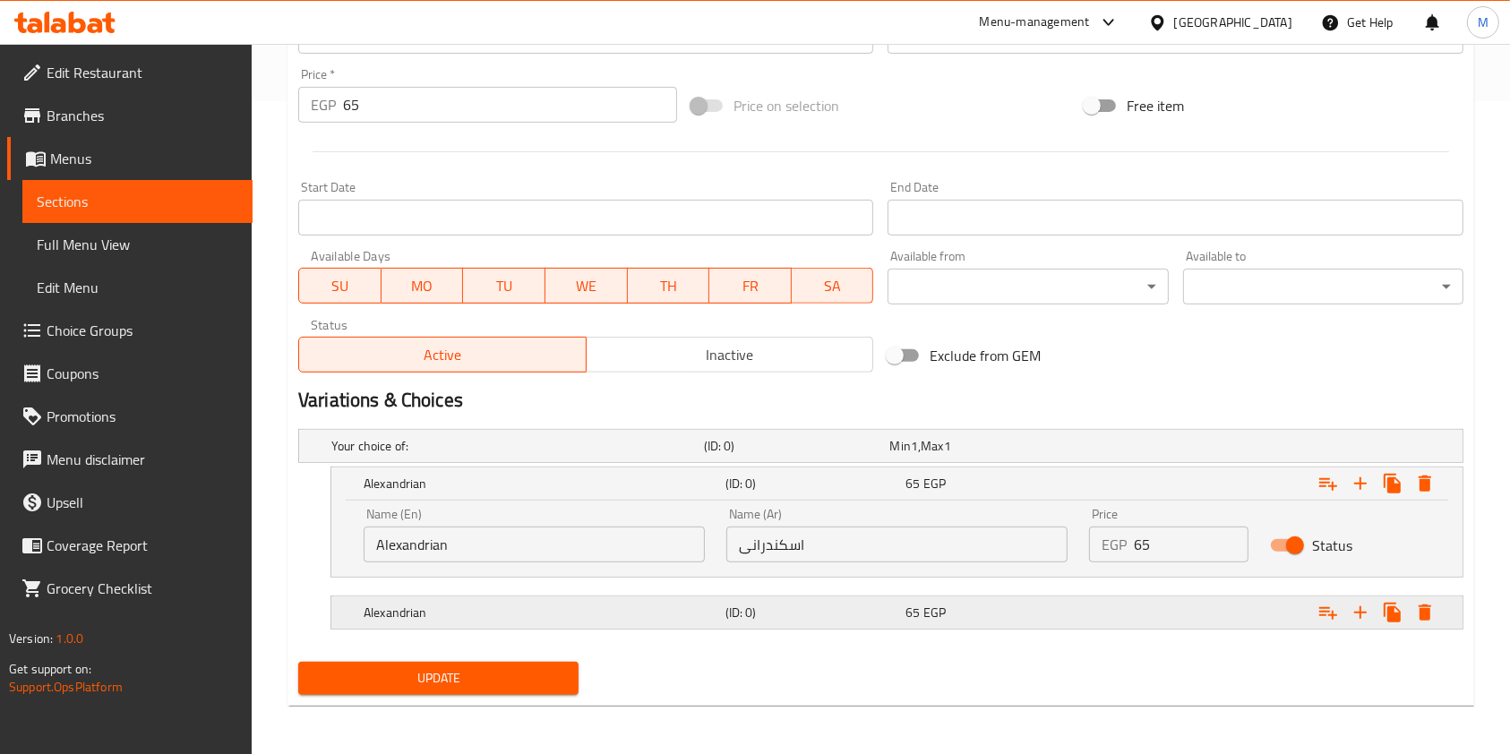
click at [734, 455] on h5 "(ID: 0)" at bounding box center [793, 446] width 179 height 18
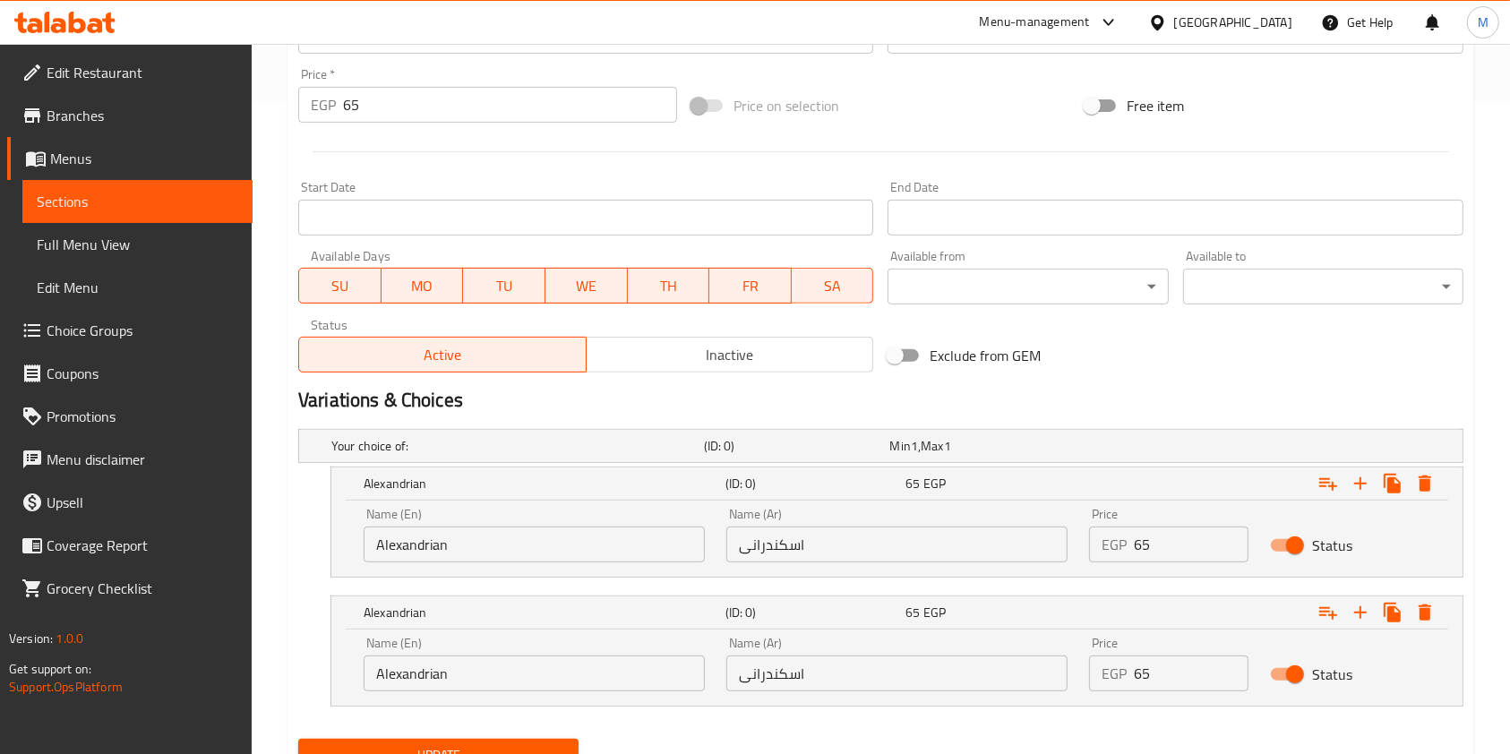
click at [514, 676] on input "Alexandrian" at bounding box center [534, 674] width 341 height 36
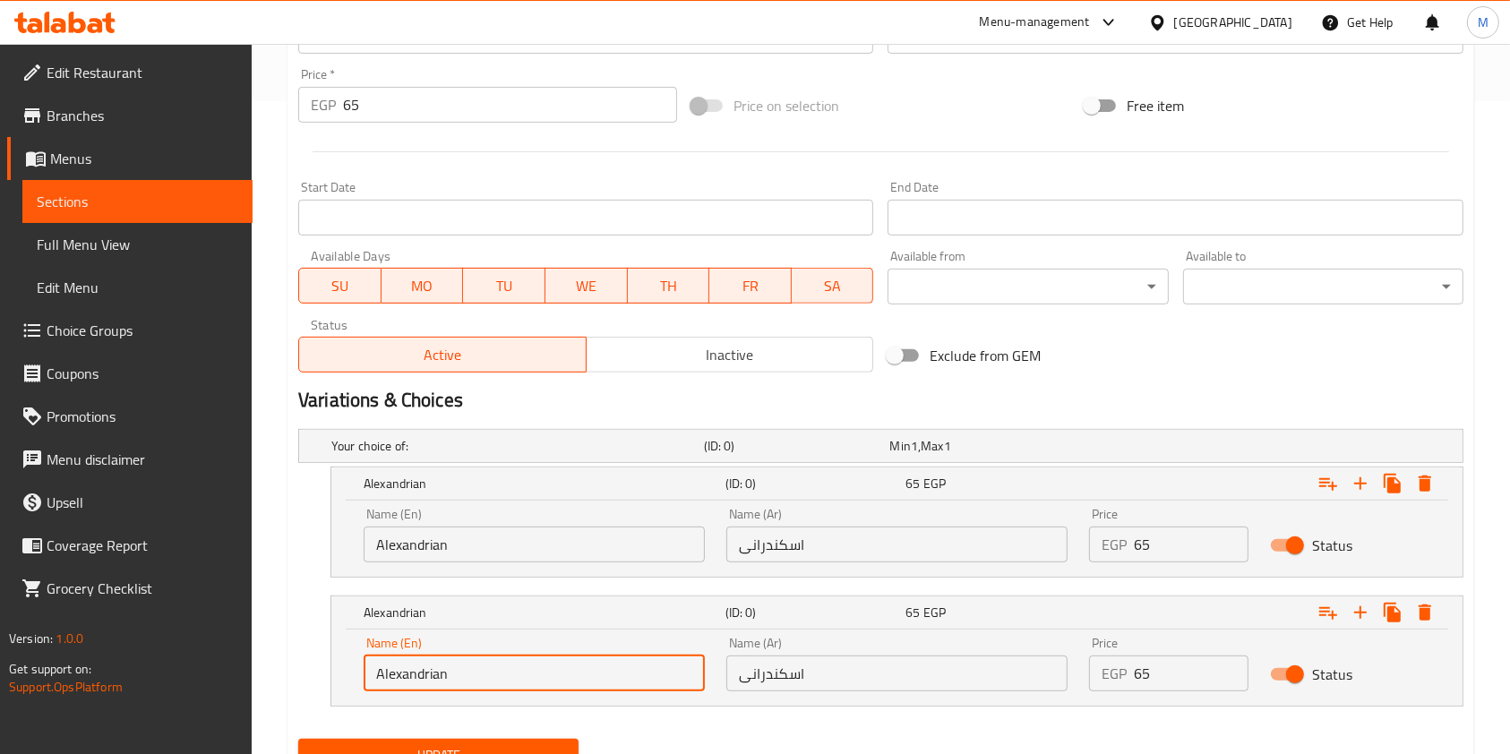
click at [513, 676] on input "Alexandrian" at bounding box center [534, 674] width 341 height 36
paste input "Balady"
type input "Balady"
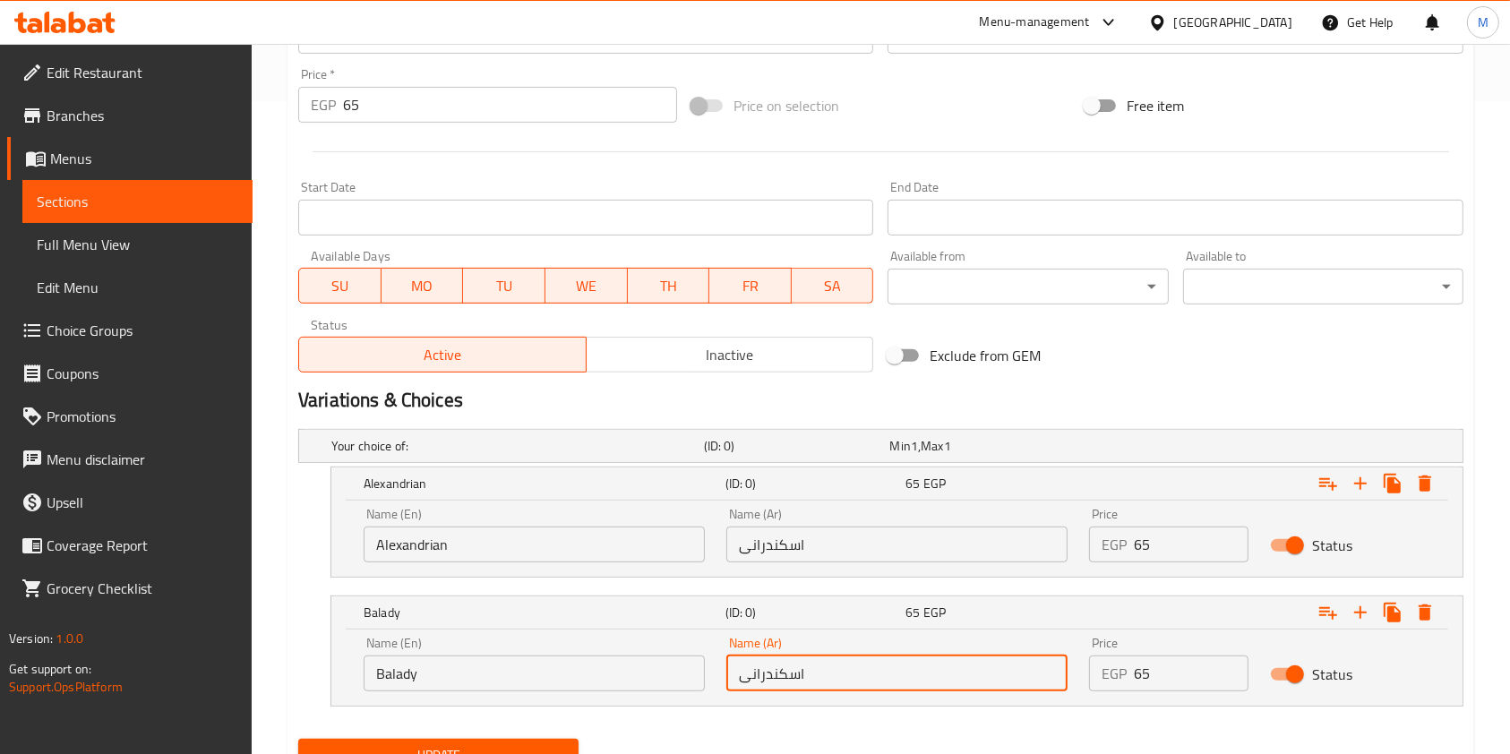
click at [895, 684] on input "اسكندرانی" at bounding box center [896, 674] width 341 height 36
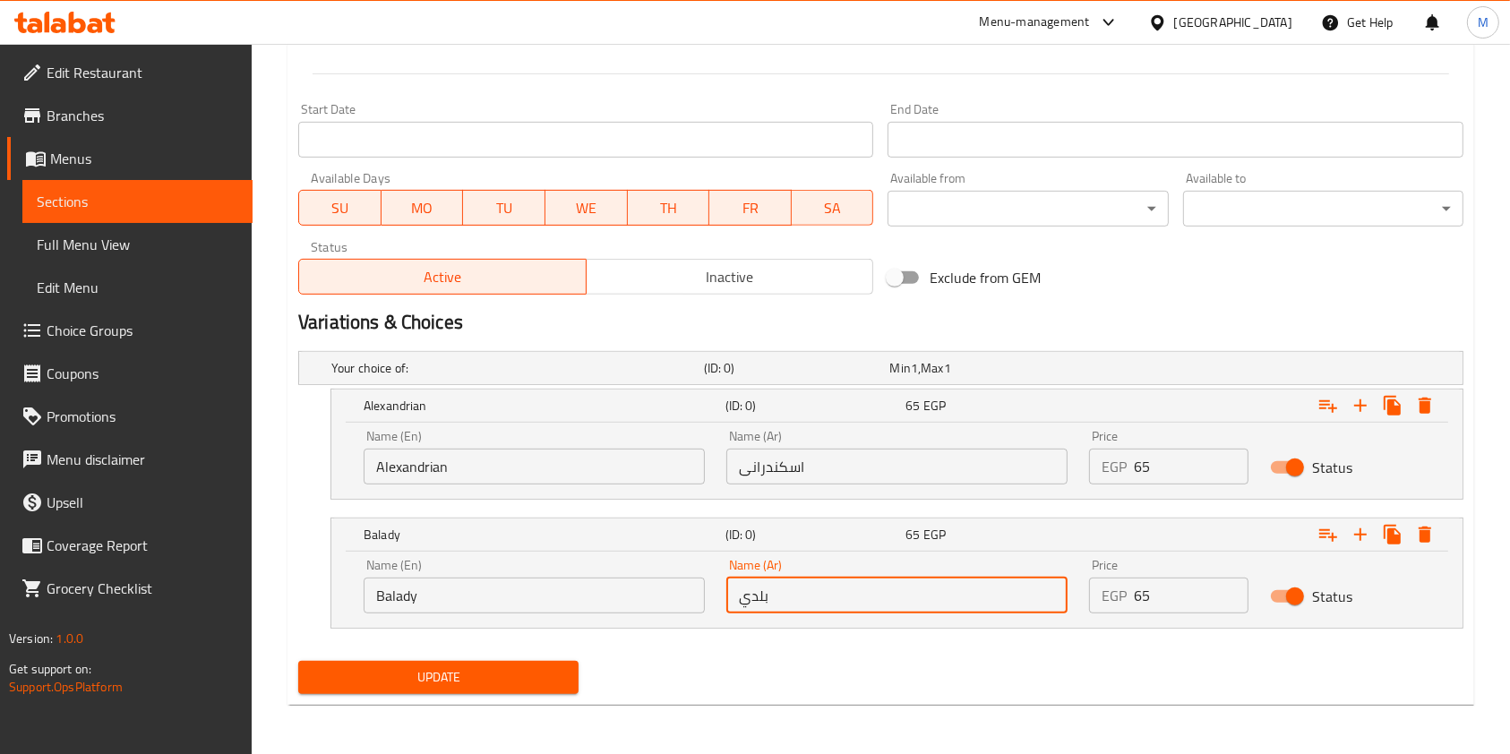
type input "بلدي"
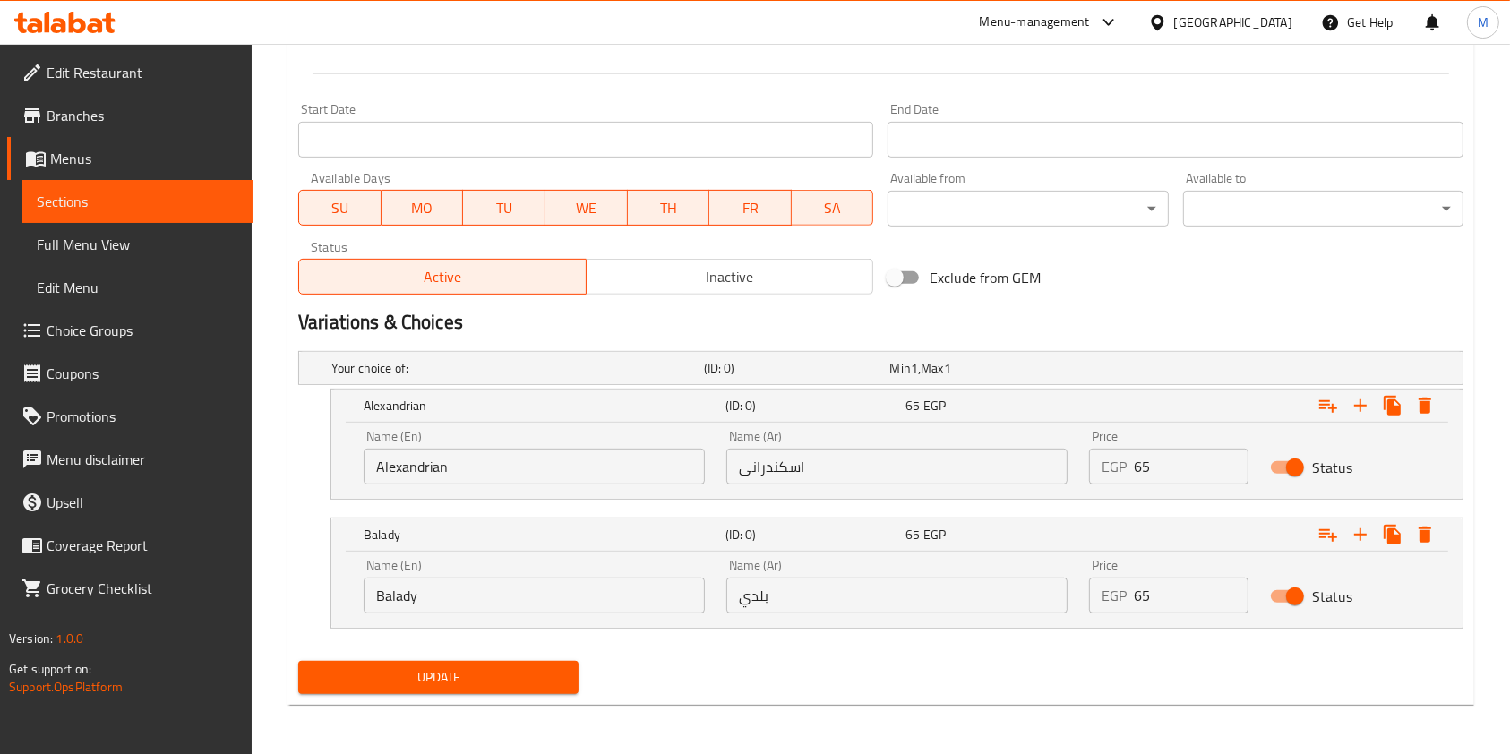
click at [1089, 656] on div "Update" at bounding box center [880, 677] width 1179 height 47
click at [561, 684] on span "Update" at bounding box center [439, 677] width 252 height 22
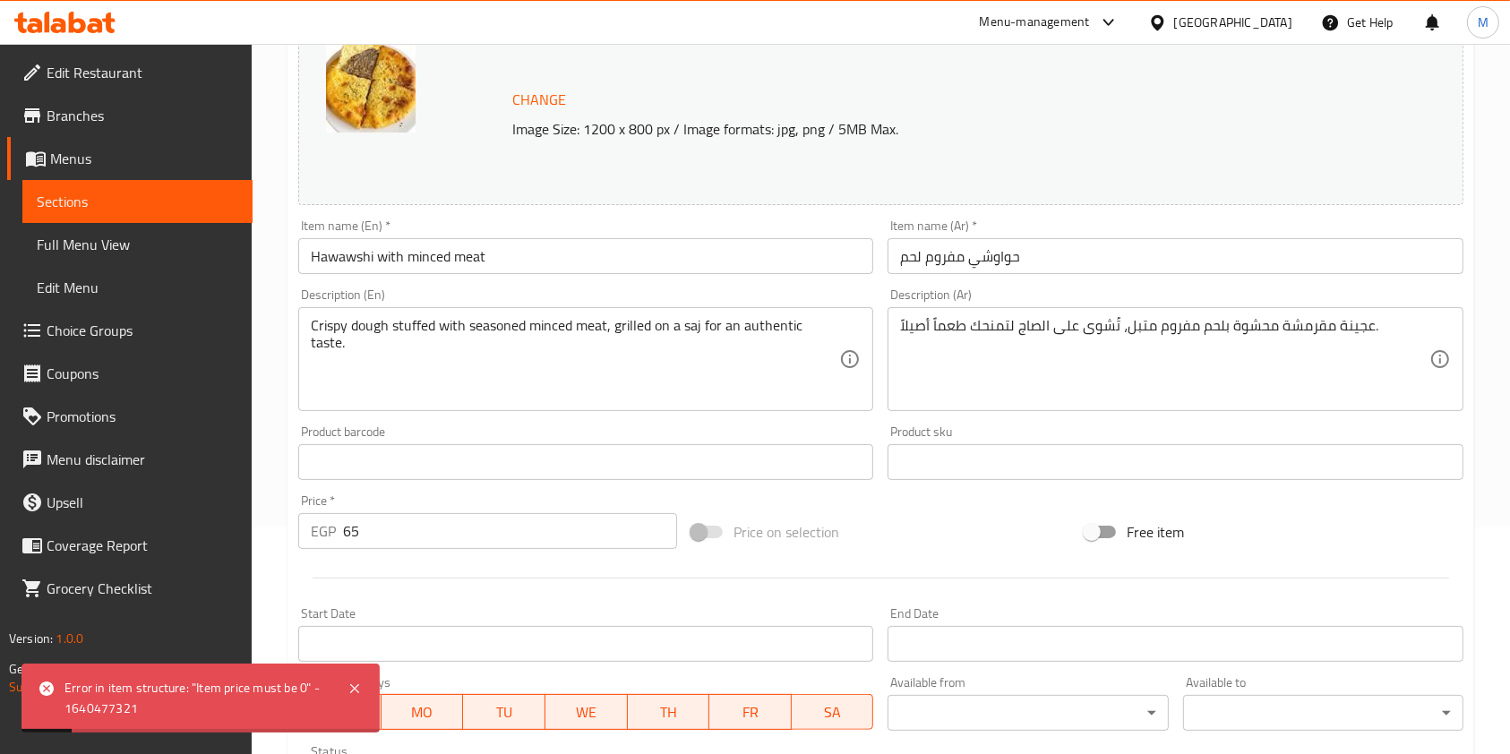
scroll to position [223, 0]
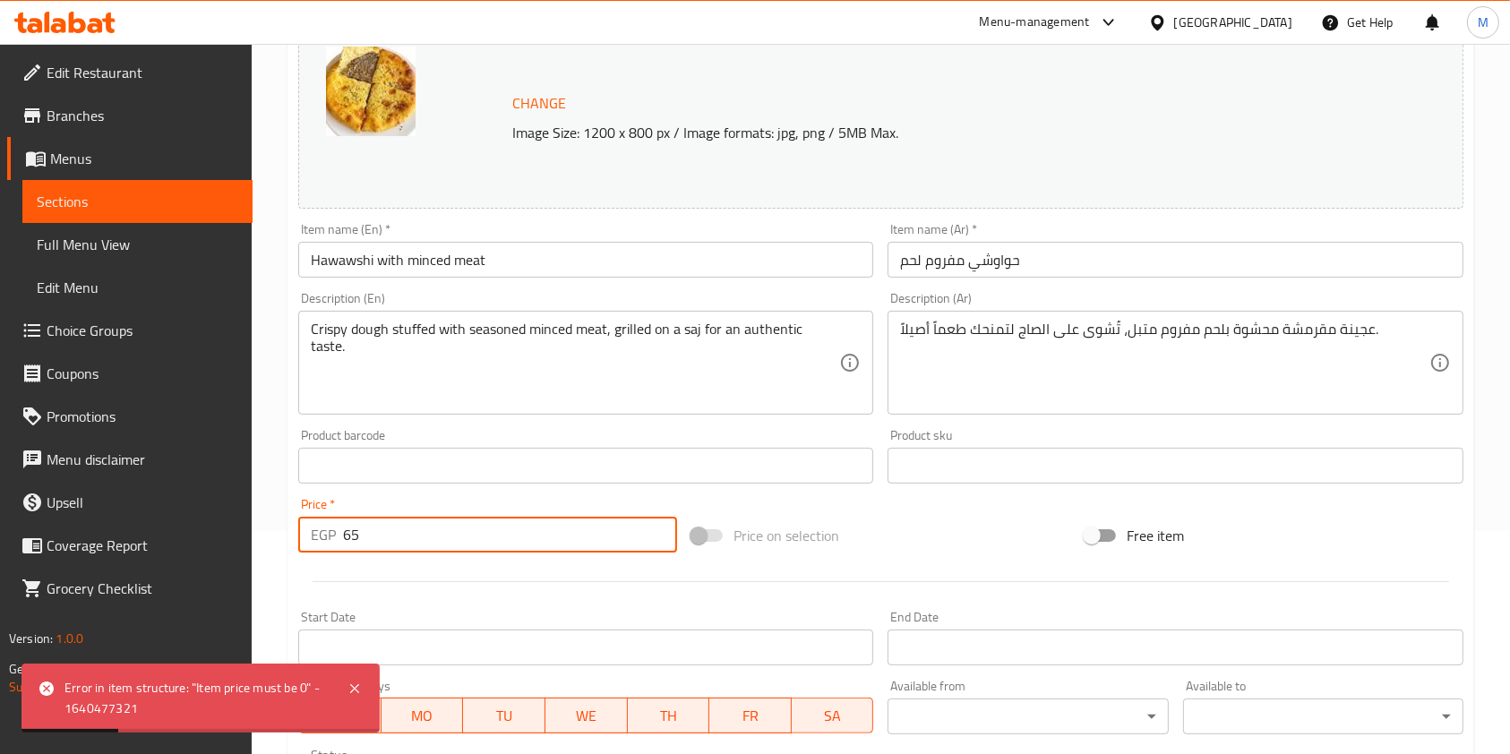
drag, startPoint x: 410, startPoint y: 531, endPoint x: 337, endPoint y: 544, distance: 74.7
click at [337, 544] on div "EGP 65 Price *" at bounding box center [487, 535] width 379 height 36
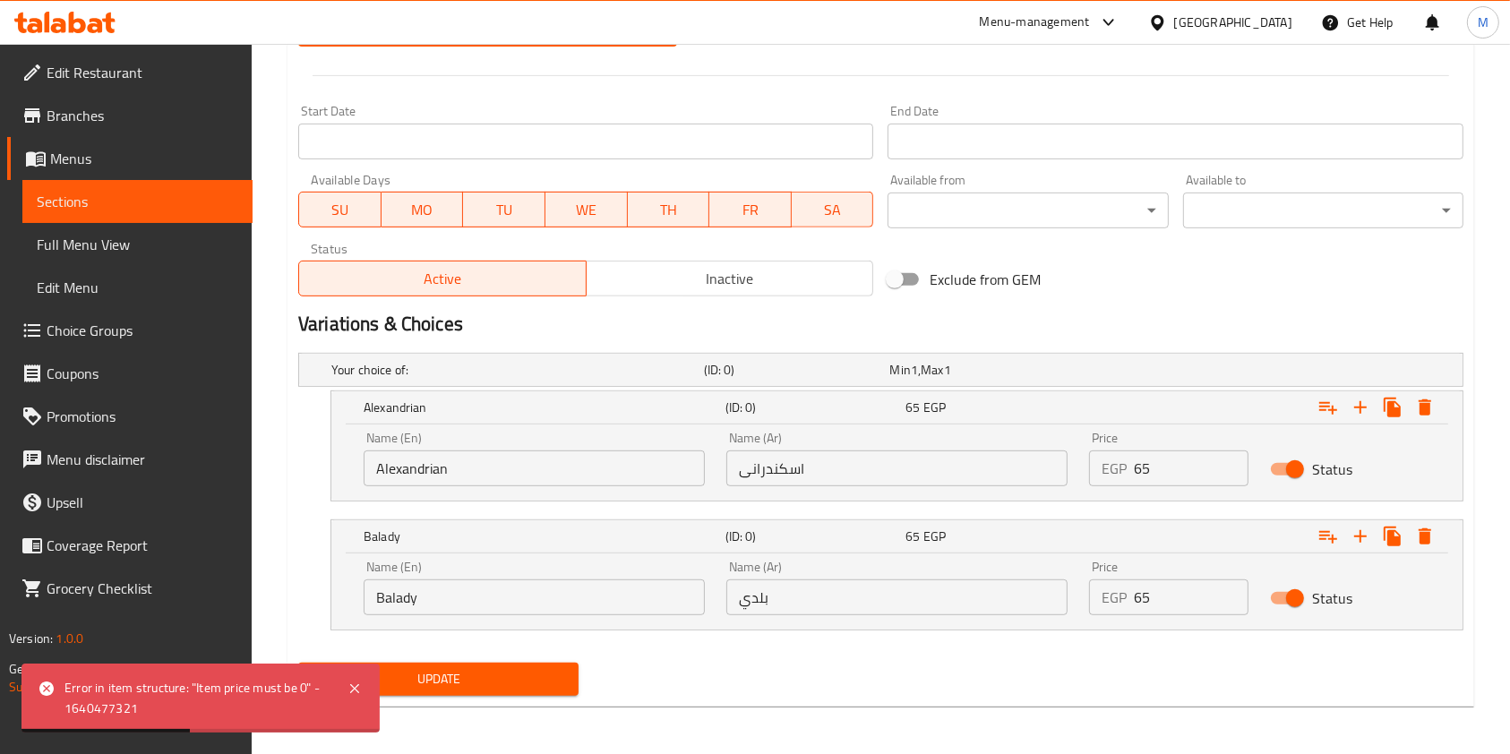
scroll to position [731, 0]
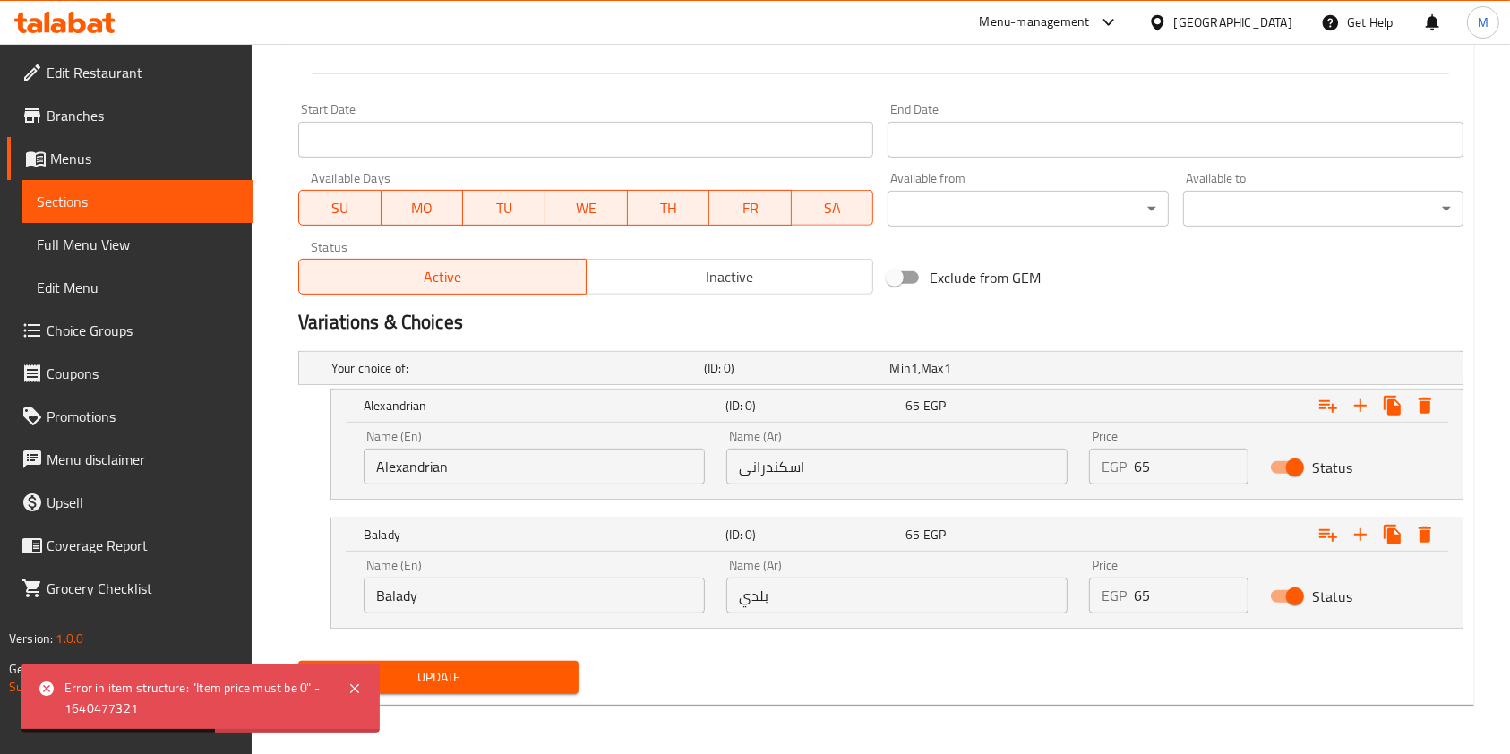
type input "0"
click at [456, 673] on span "Update" at bounding box center [439, 677] width 252 height 22
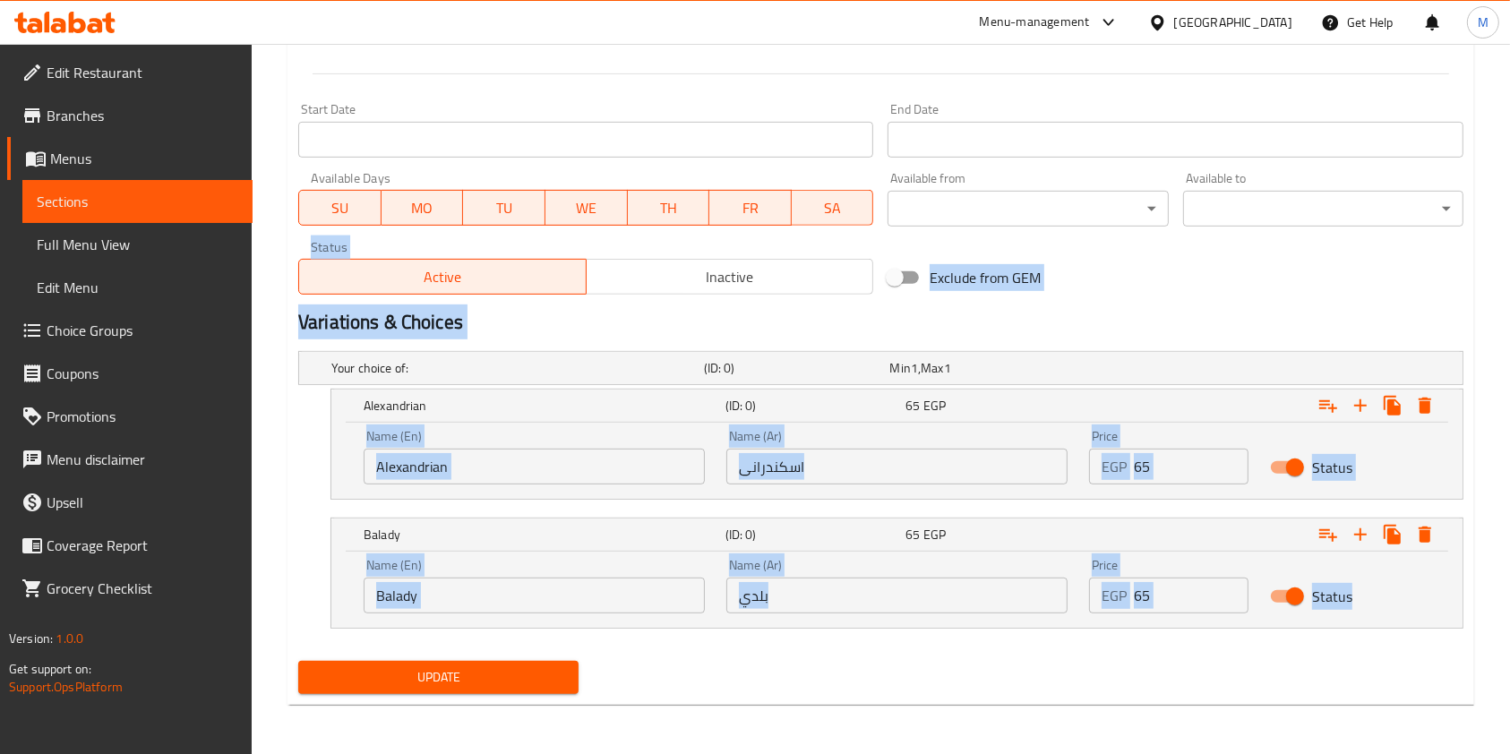
drag, startPoint x: 1511, startPoint y: 591, endPoint x: 1526, endPoint y: 276, distance: 315.6
click at [455, 666] on span "Update" at bounding box center [439, 677] width 252 height 22
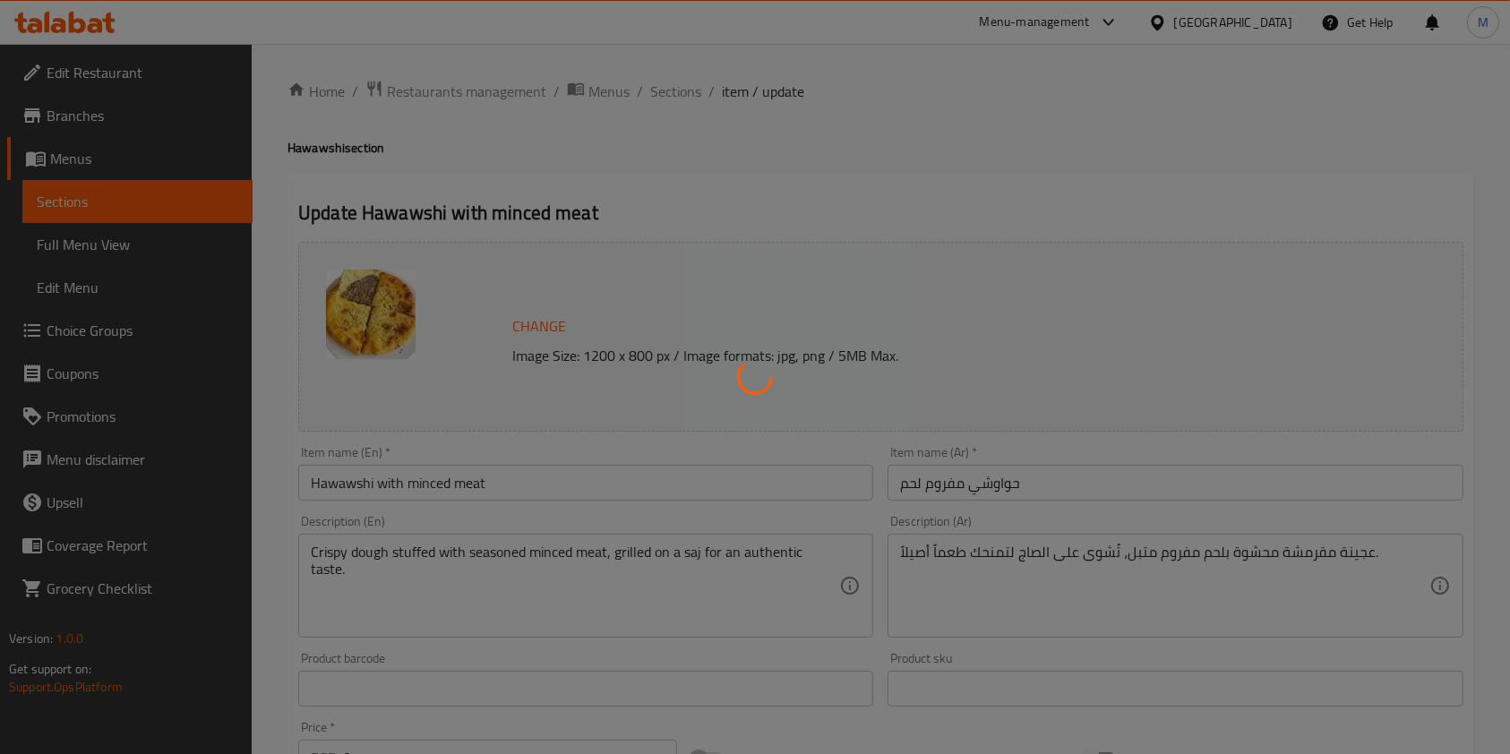
scroll to position [659, 0]
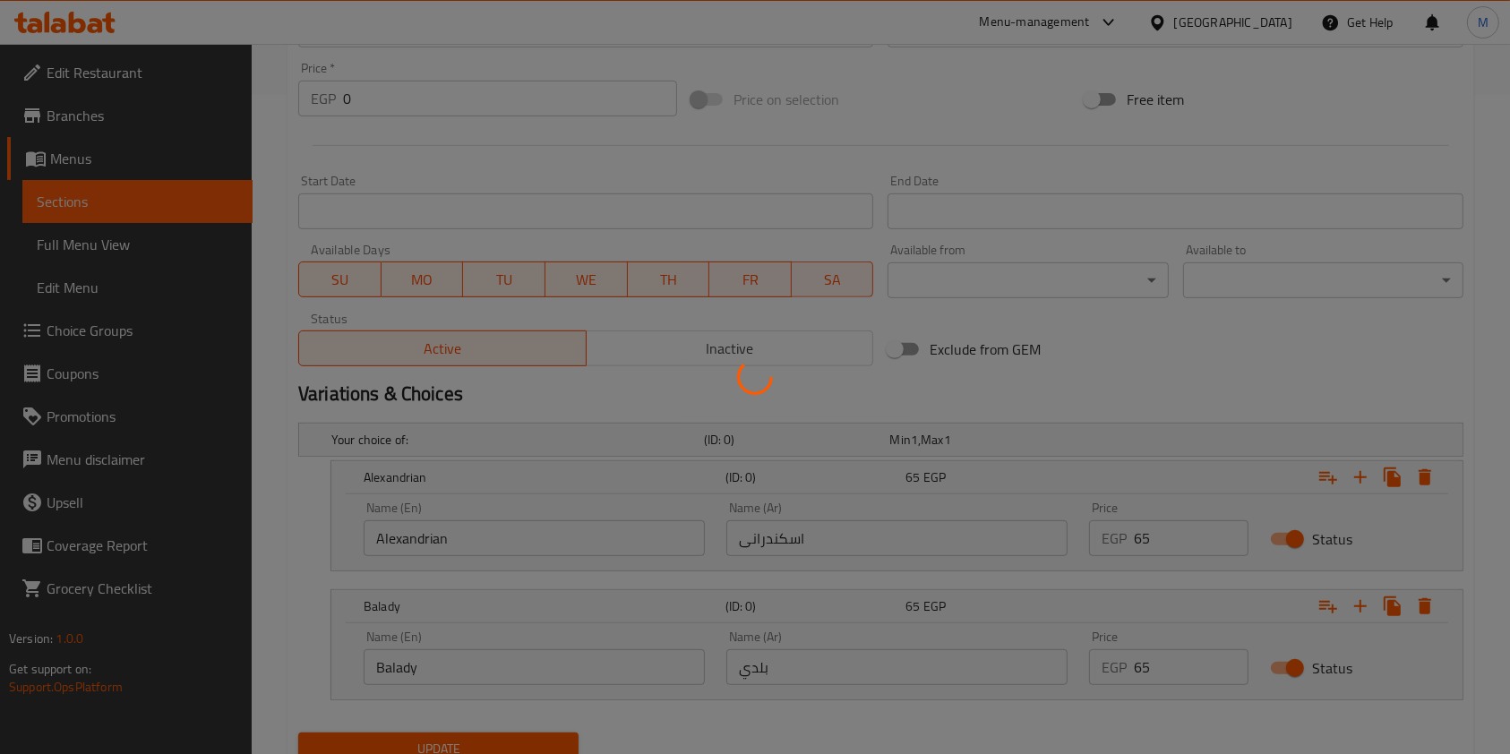
click at [1502, 388] on div at bounding box center [755, 377] width 1510 height 754
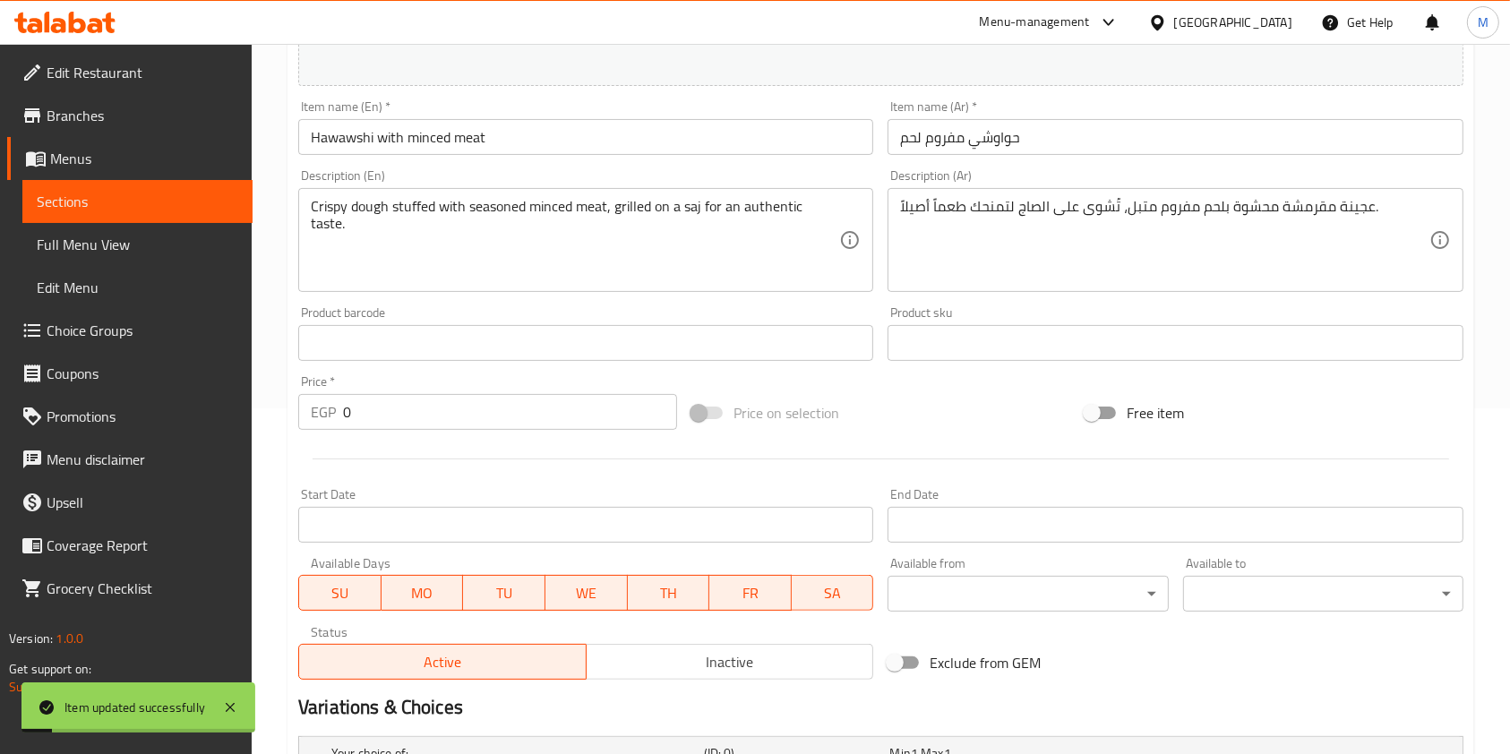
scroll to position [0, 0]
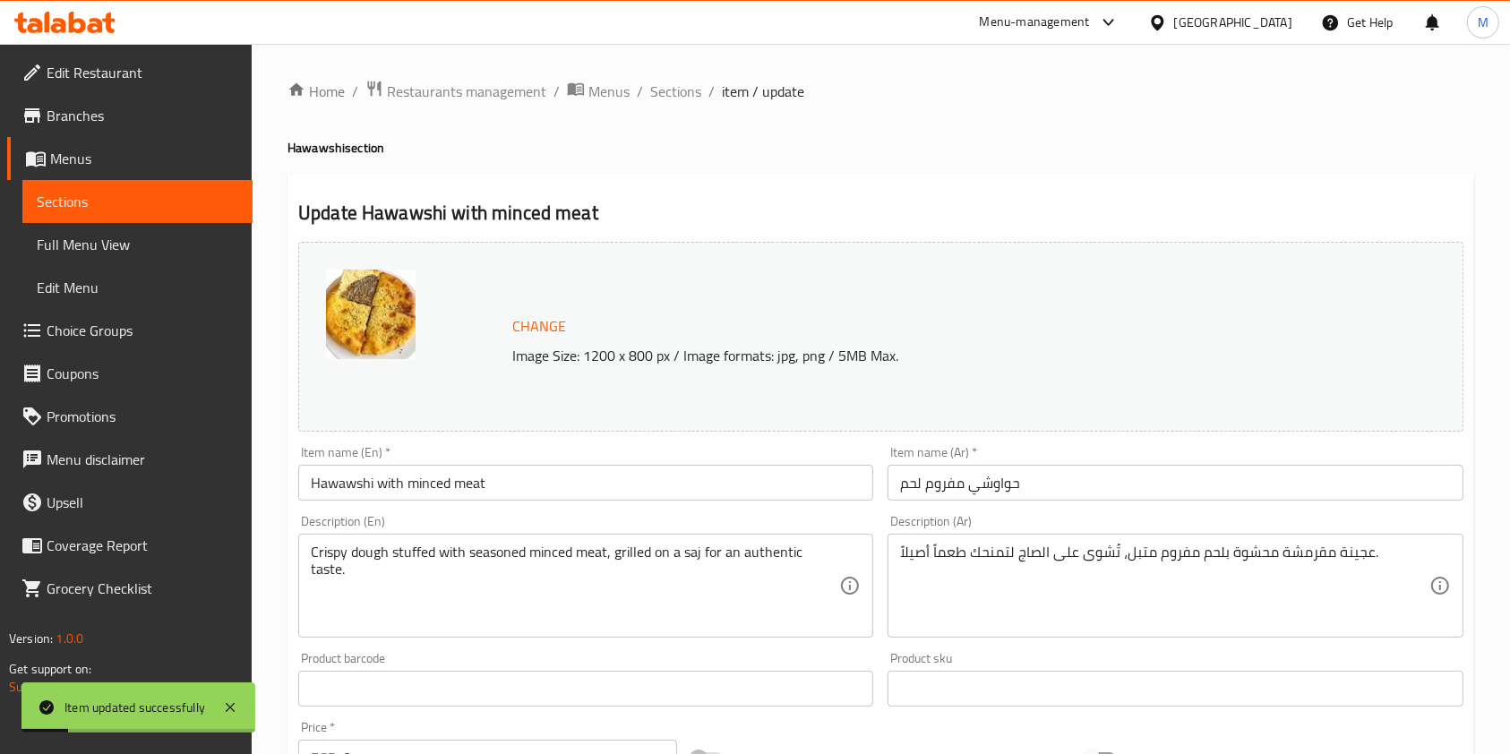
click at [666, 106] on div "Home / Restaurants management / Menus / Sections / item / update Hawawshi secti…" at bounding box center [880, 765] width 1187 height 1370
click at [669, 97] on span "Sections" at bounding box center [675, 91] width 51 height 21
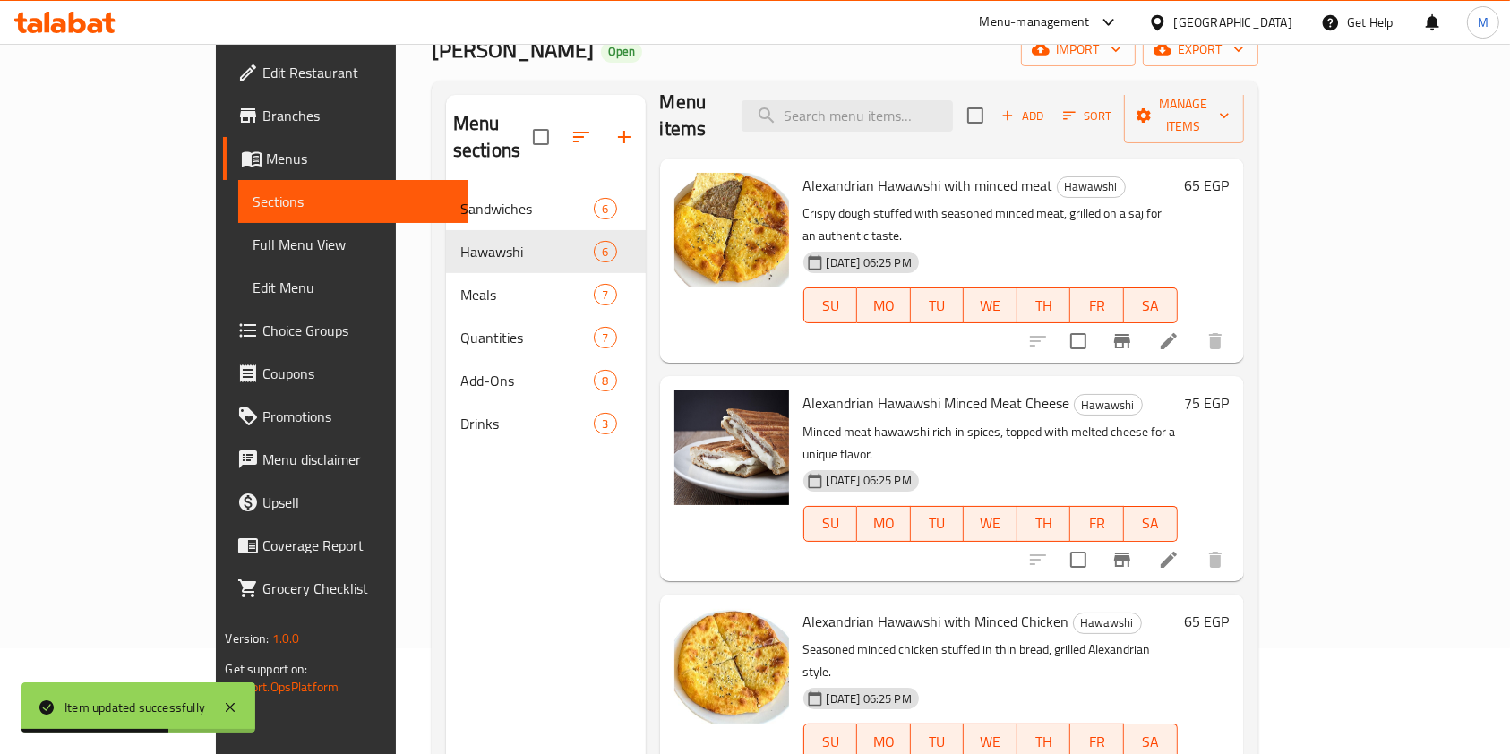
scroll to position [48, 0]
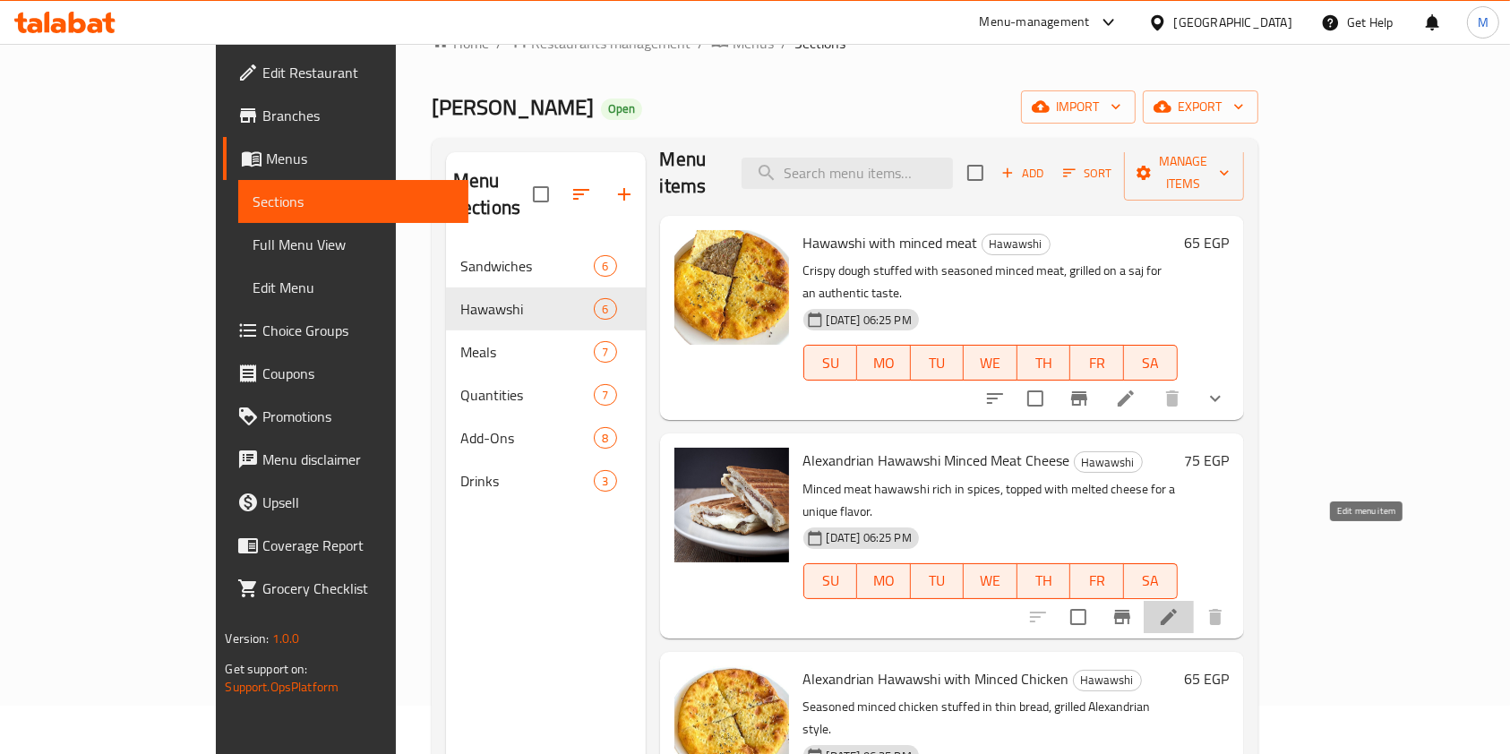
click at [1179, 606] on icon at bounding box center [1168, 616] width 21 height 21
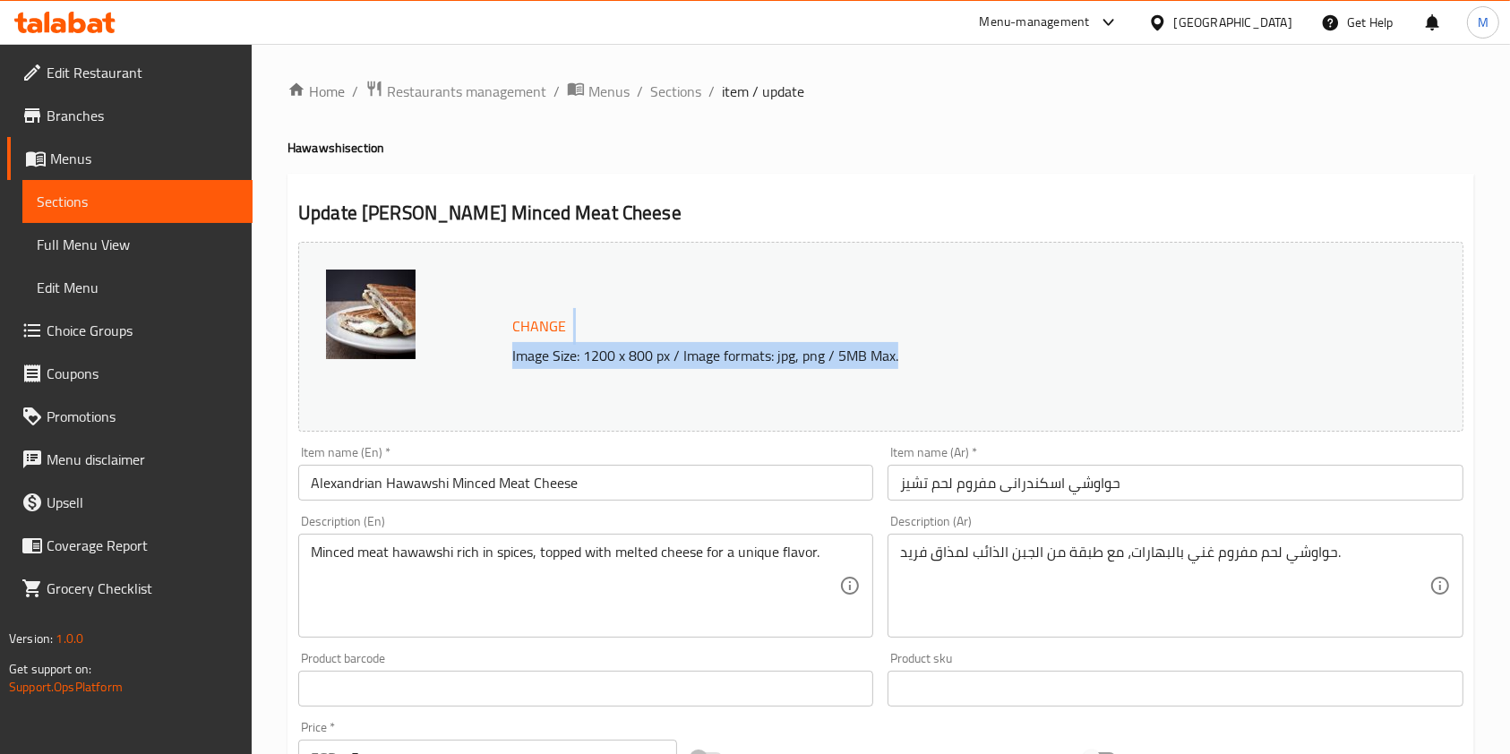
drag, startPoint x: 1500, startPoint y: 311, endPoint x: 1527, endPoint y: 273, distance: 46.2
click at [1510, 369] on html "​ Menu-management [GEOGRAPHIC_DATA] Get Help M Edit Restaurant Branches Menus S…" at bounding box center [755, 377] width 1510 height 754
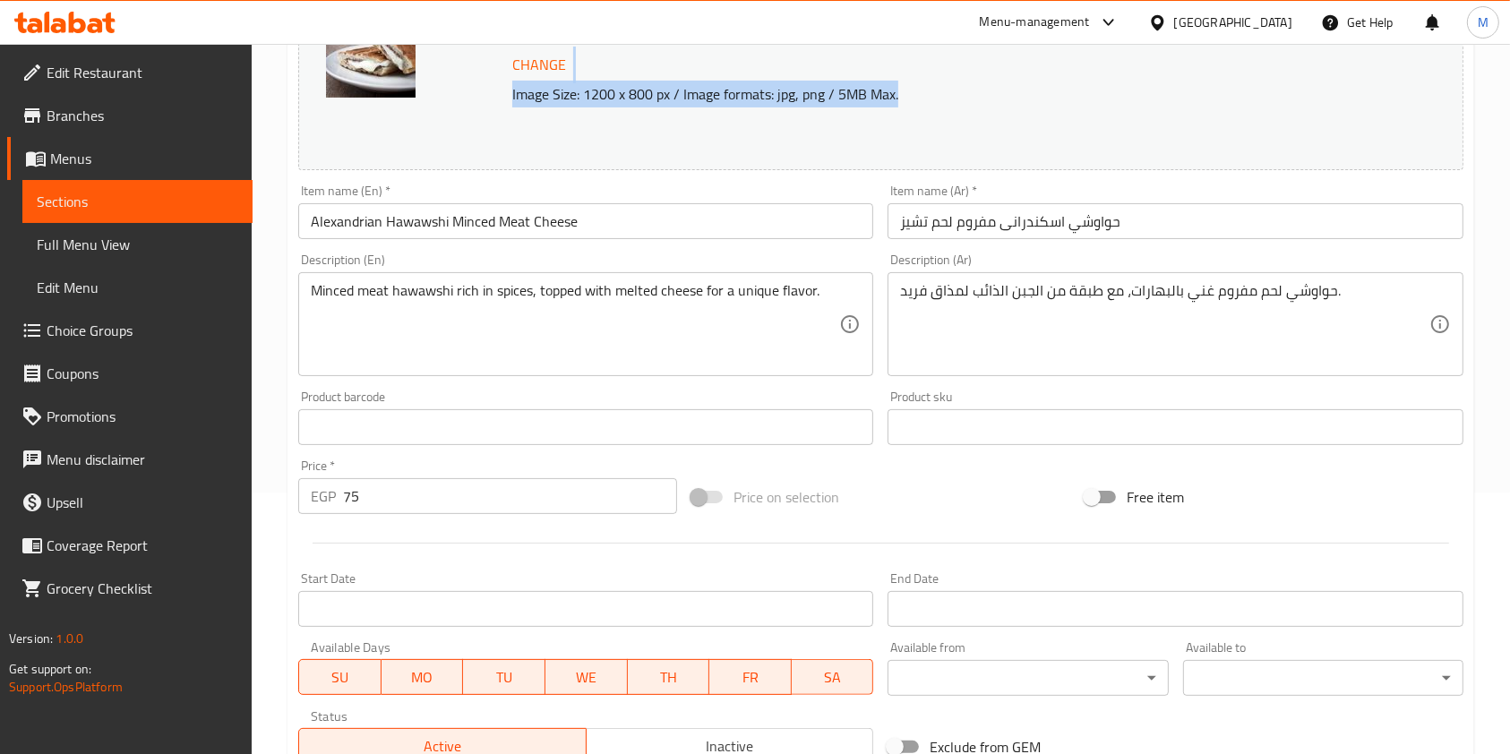
scroll to position [285, 0]
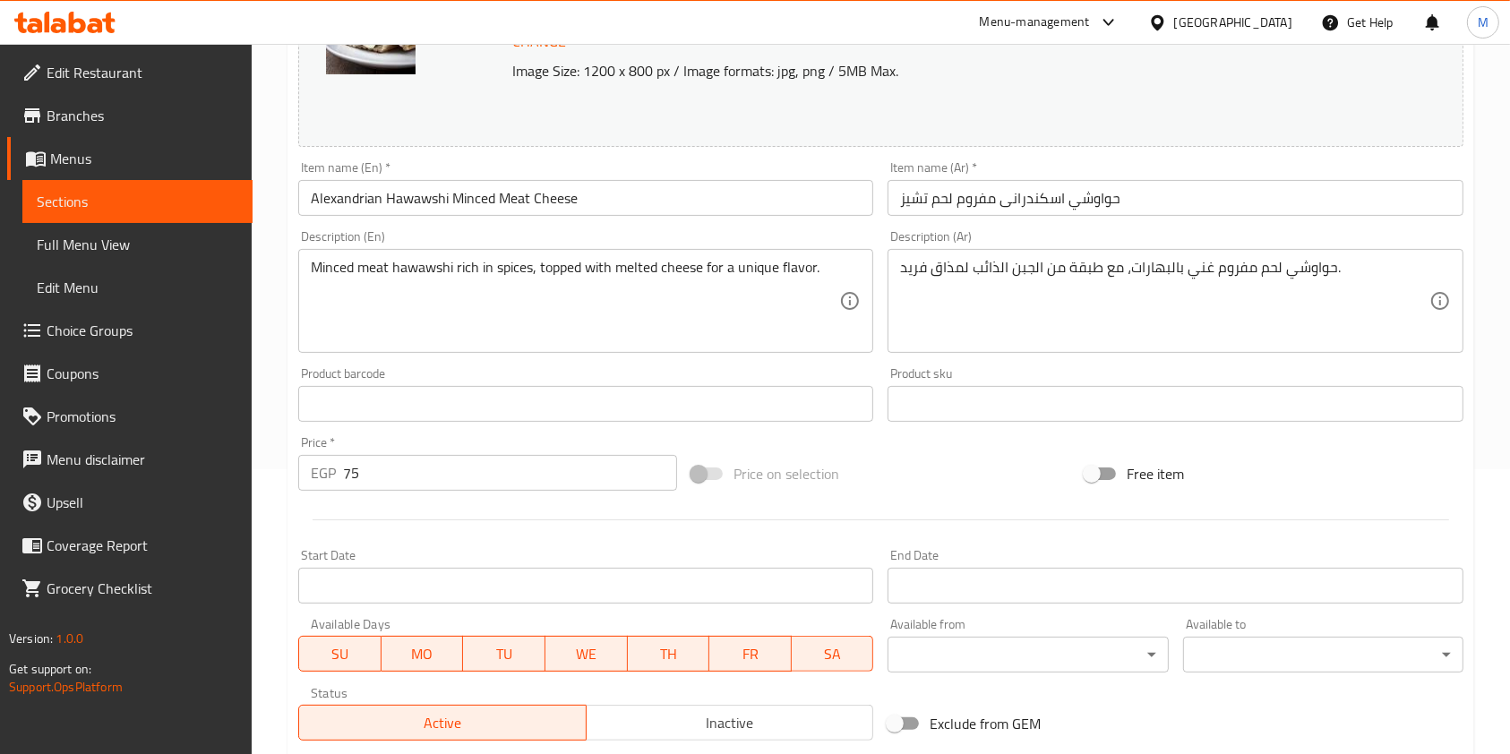
click at [1065, 201] on input "حواوشي اسكندرانى مفروم لحم تشيز" at bounding box center [1174, 198] width 575 height 36
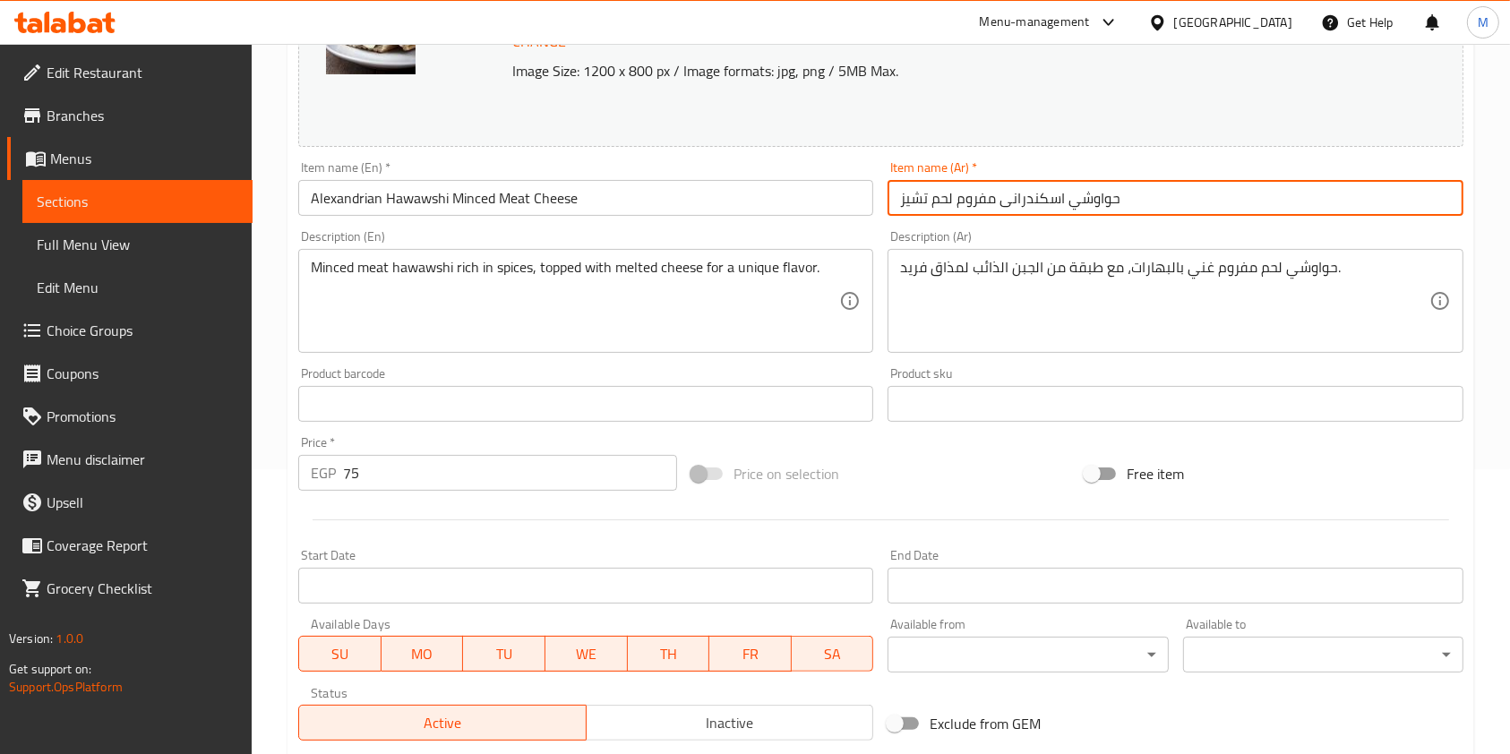
drag, startPoint x: 1065, startPoint y: 197, endPoint x: 1002, endPoint y: 219, distance: 66.3
click at [1000, 219] on div "Item name (Ar)   * [PERSON_NAME] مفروم لحم تشيز Item name (Ar) *" at bounding box center [1174, 188] width 589 height 69
type input "حواوشي مفروم لحم تشيز"
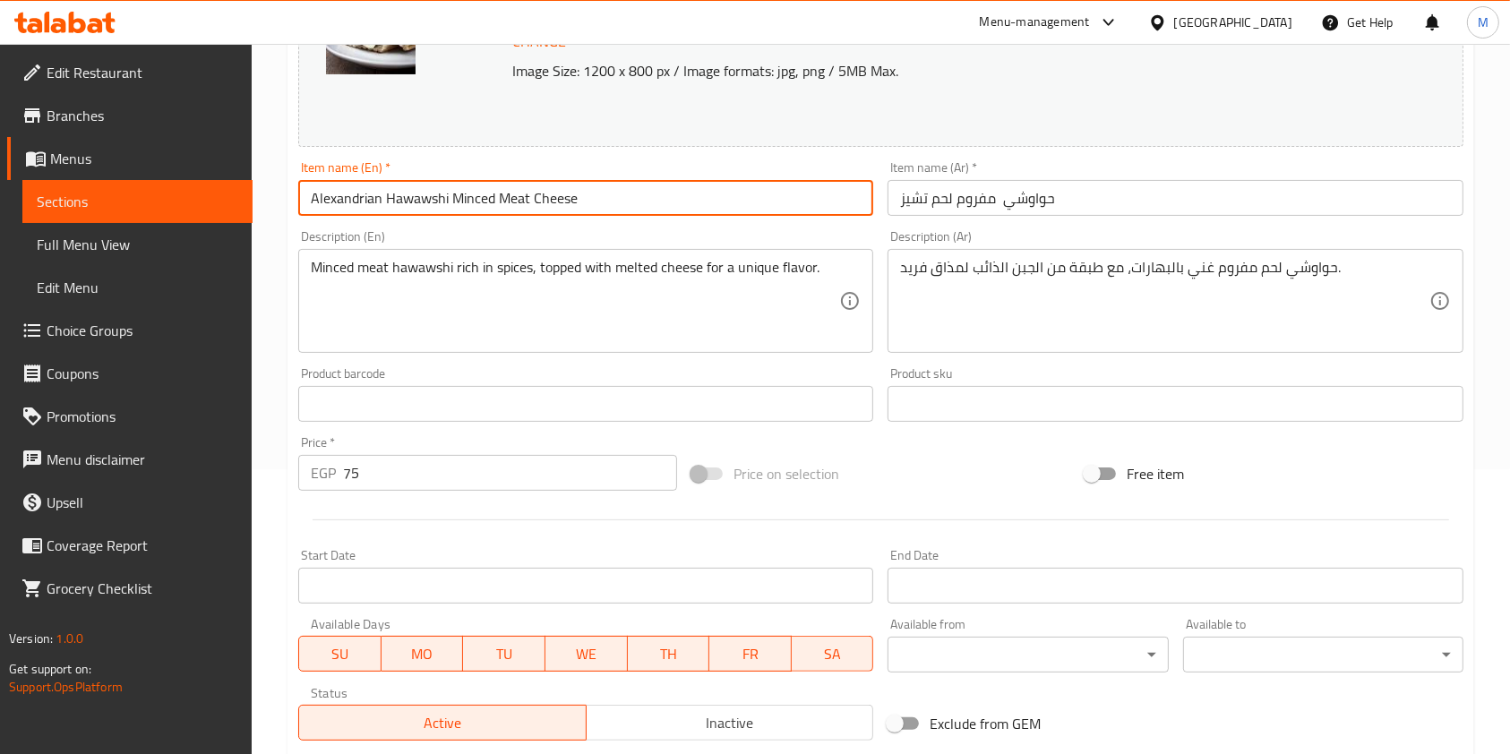
drag, startPoint x: 386, startPoint y: 204, endPoint x: 268, endPoint y: 210, distance: 118.3
click at [268, 210] on div "Home / Restaurants management / Menus / Sections / item / update Hawawshi secti…" at bounding box center [881, 382] width 1258 height 1247
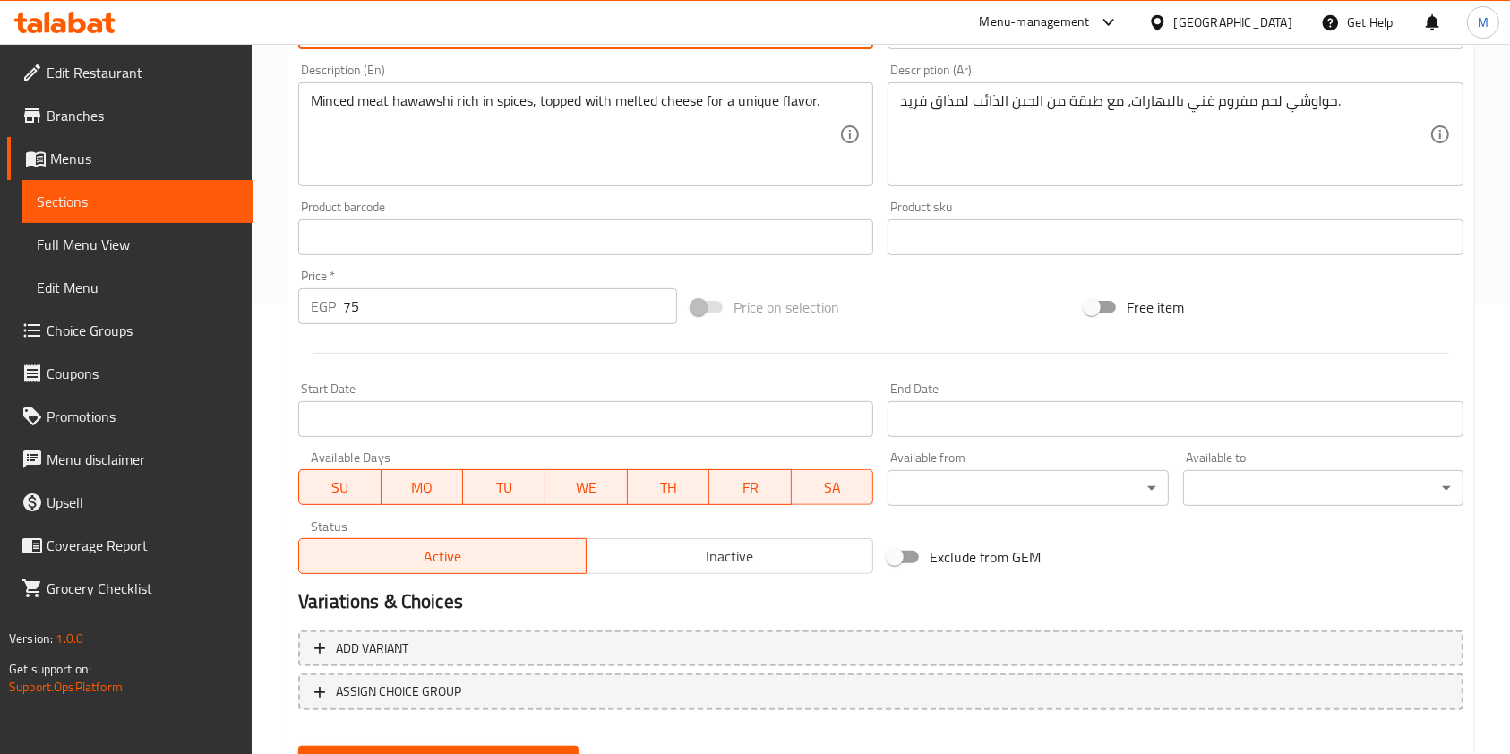
scroll to position [537, 0]
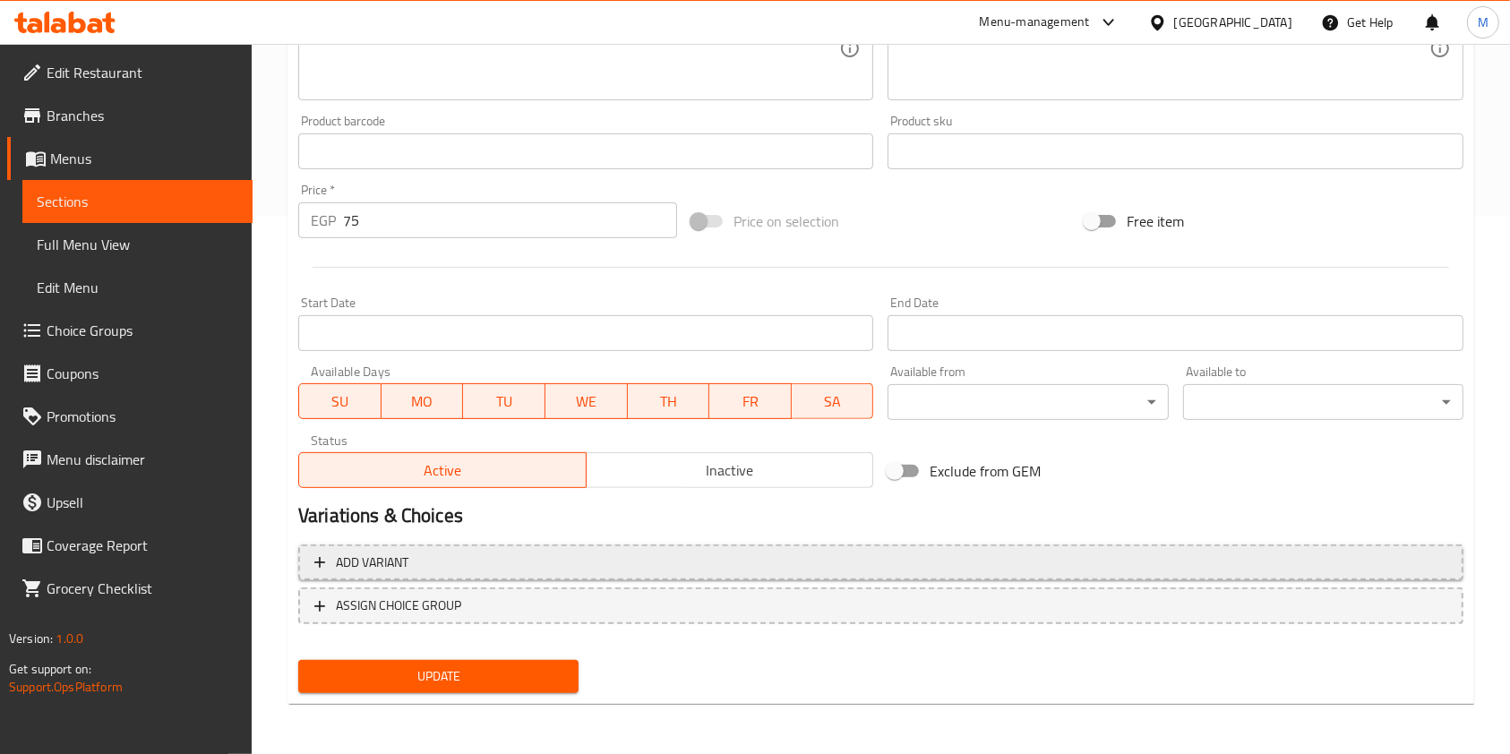
type input "Hawawshi Minced Meat Cheese"
click at [673, 564] on span "Add variant" at bounding box center [880, 563] width 1133 height 22
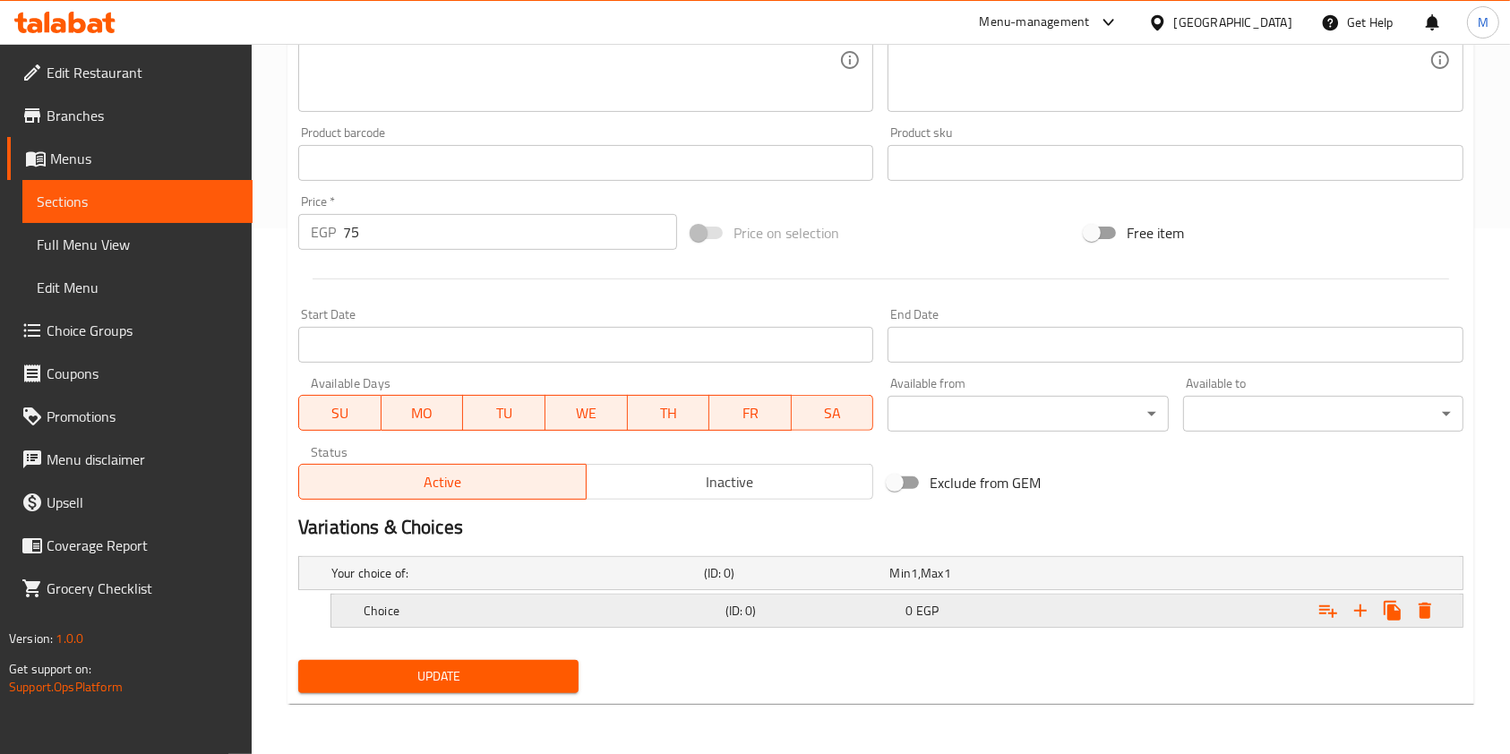
scroll to position [525, 0]
drag, startPoint x: 1393, startPoint y: 606, endPoint x: 1367, endPoint y: 608, distance: 26.9
click at [1389, 608] on icon "Expand" at bounding box center [1392, 612] width 17 height 20
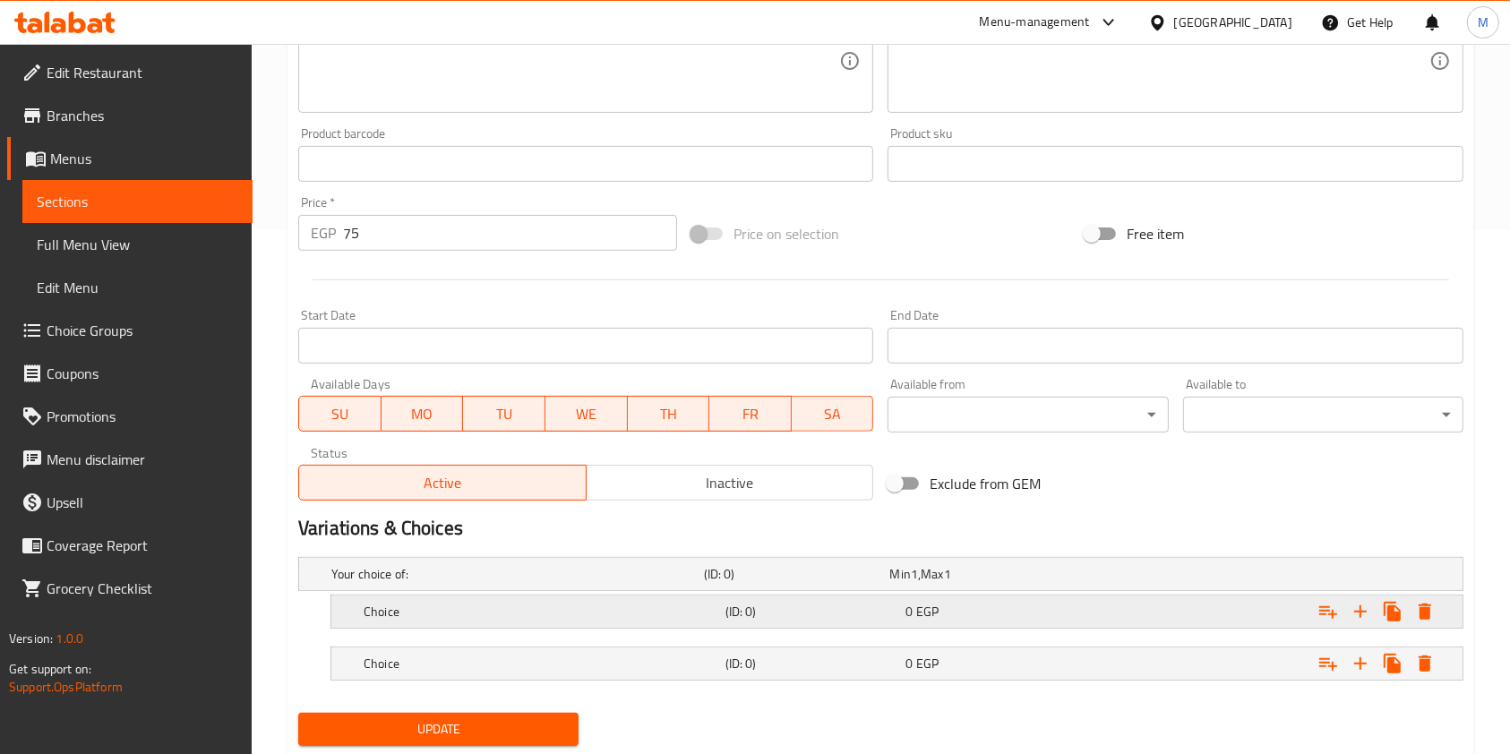
click at [660, 583] on h5 "Choice" at bounding box center [513, 574] width 365 height 18
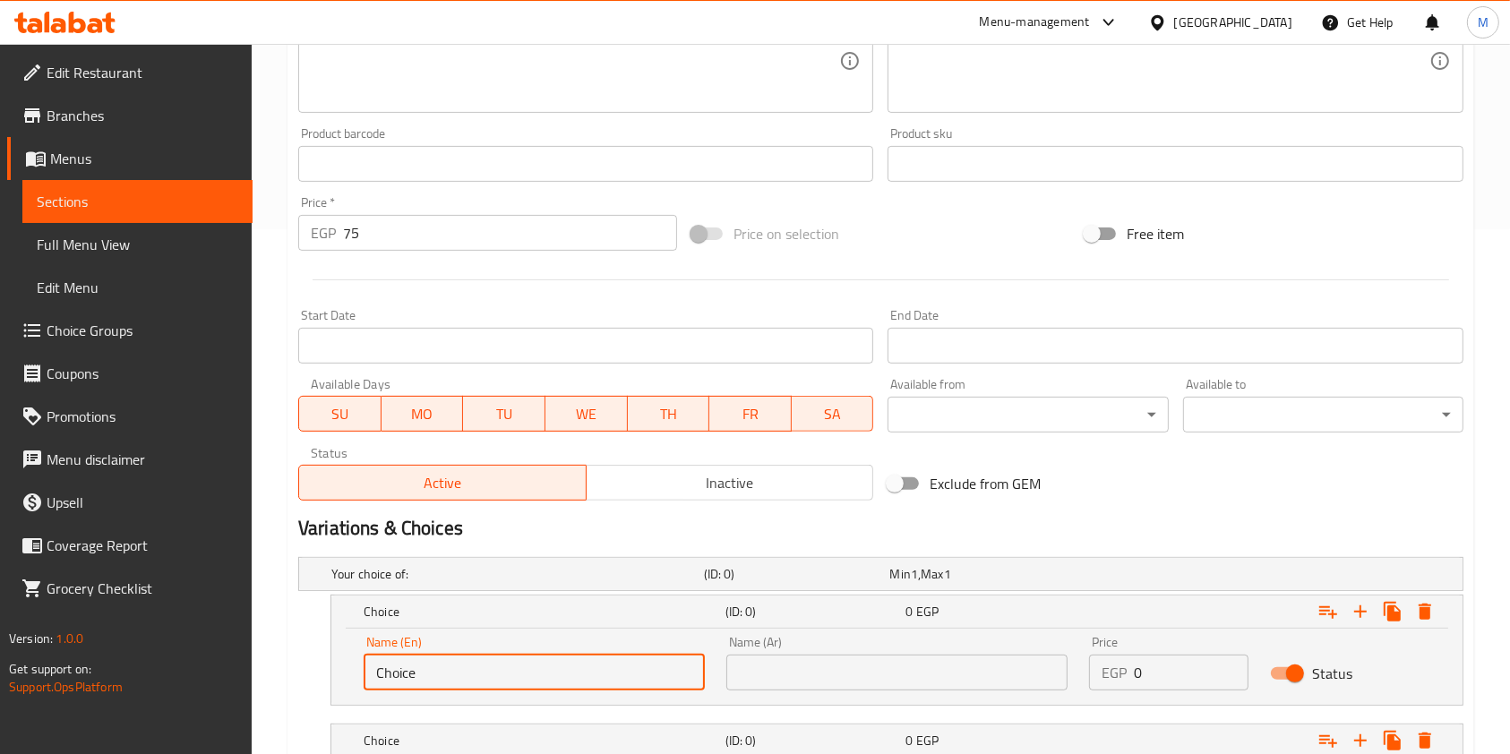
click at [532, 675] on input "Choice" at bounding box center [534, 673] width 341 height 36
paste input "Alexandrian"
type input "Alexandrian"
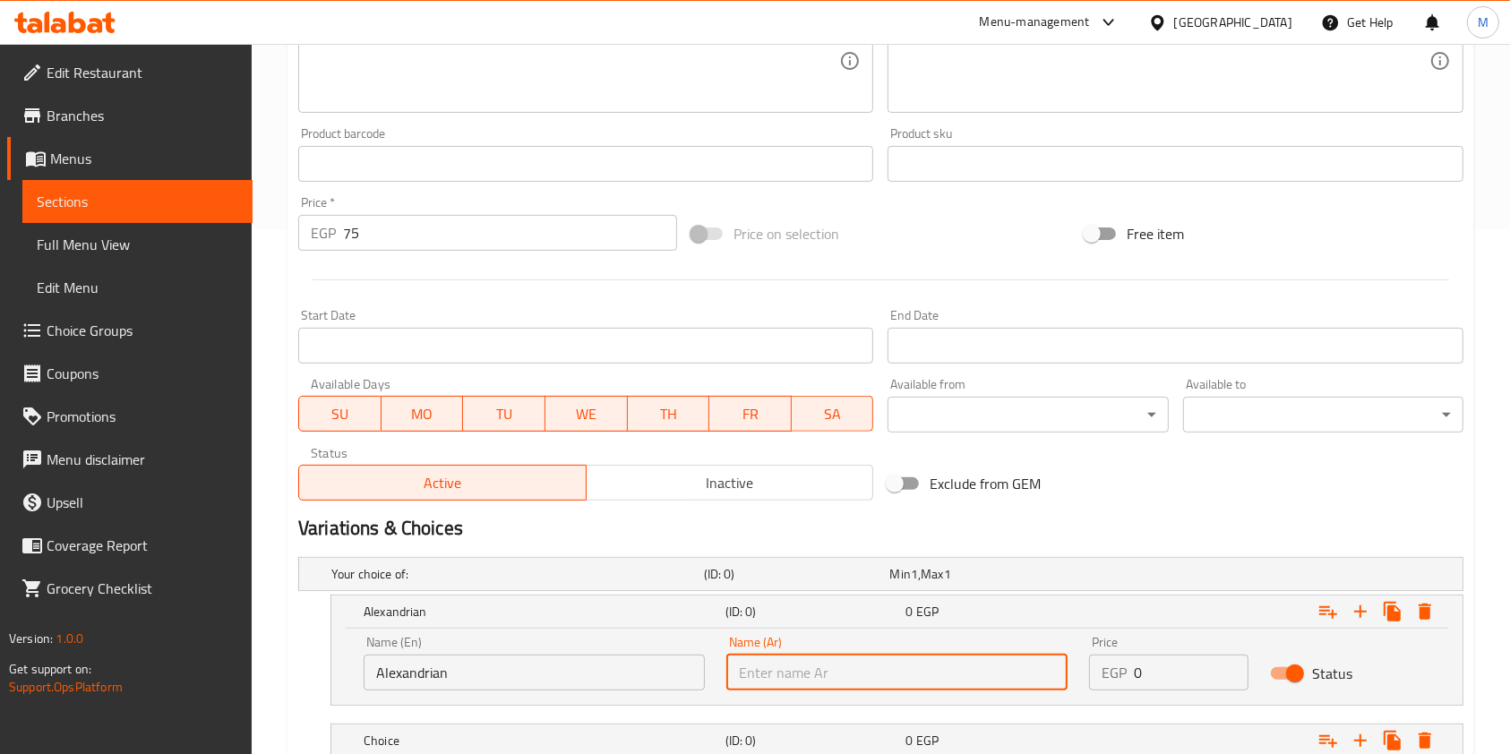
click at [822, 689] on input "text" at bounding box center [896, 673] width 341 height 36
paste input "اسكندرانی"
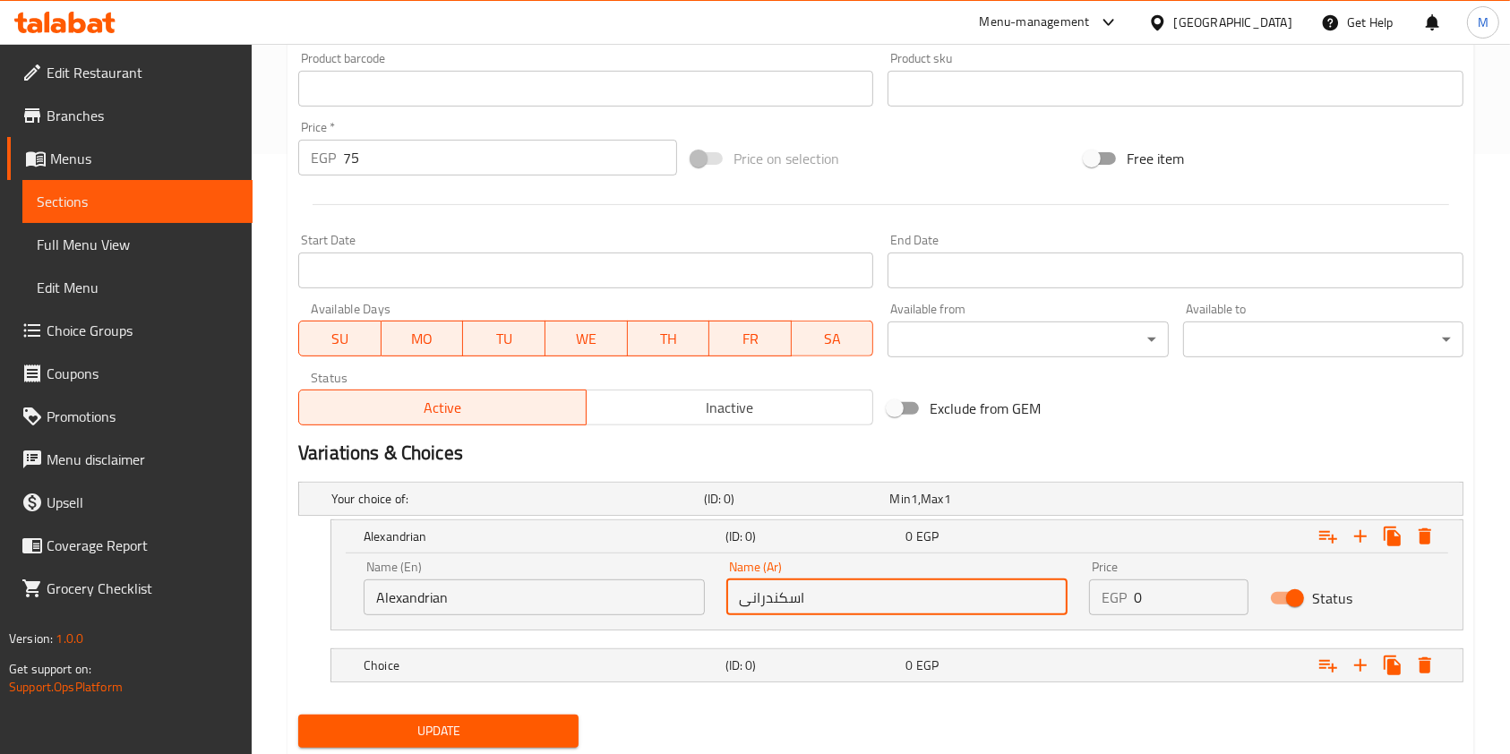
scroll to position [653, 0]
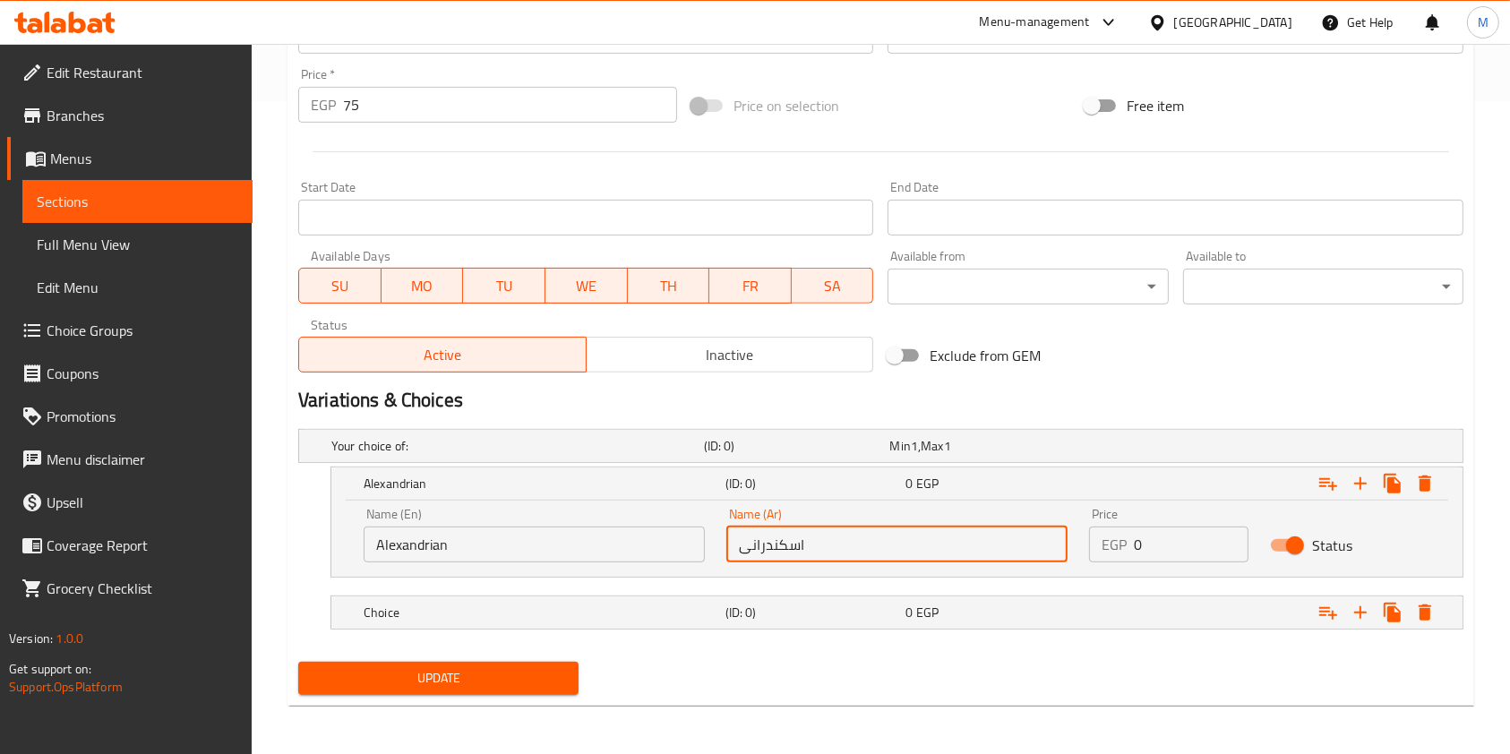
type input "اسكندرانی"
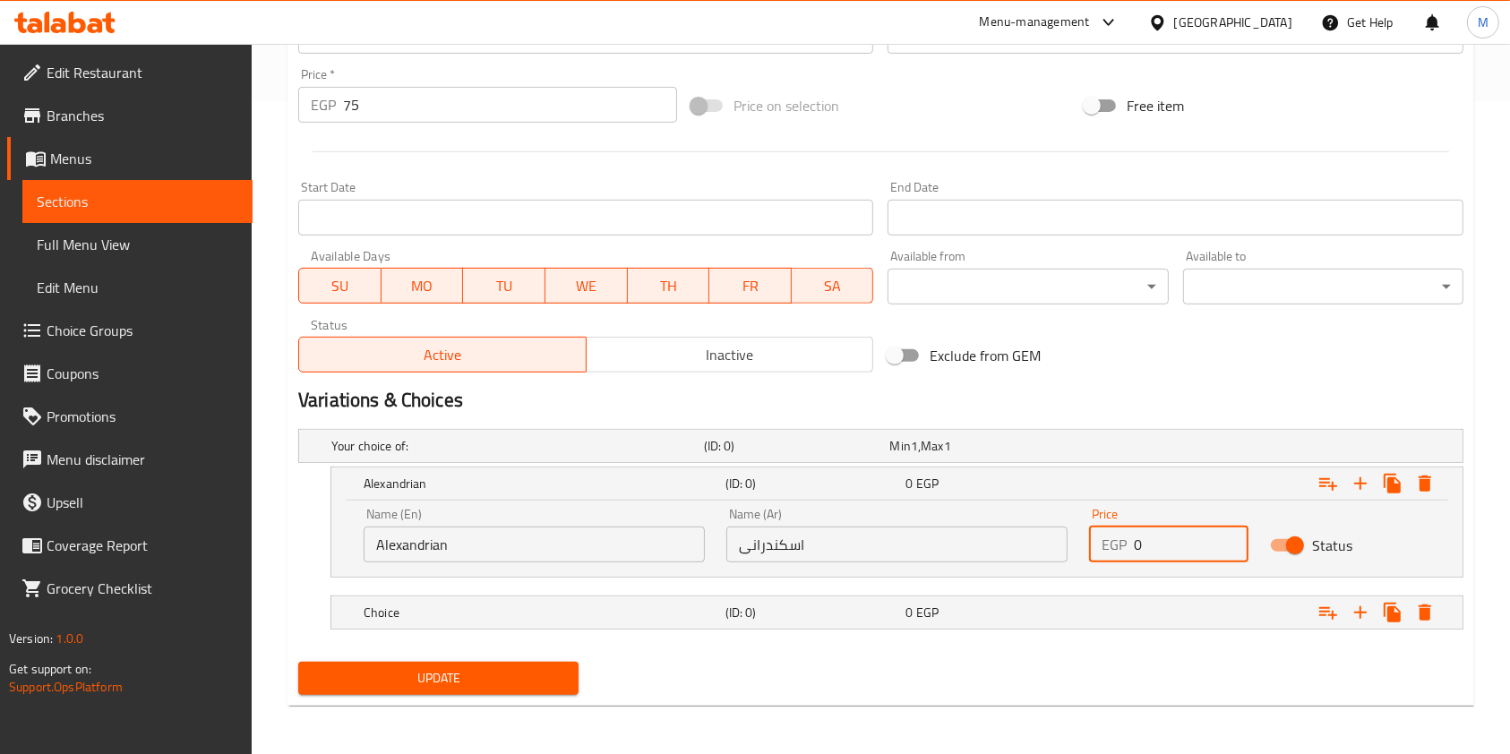
click at [1129, 548] on div "EGP 0 Price" at bounding box center [1168, 545] width 159 height 36
type input "75"
click at [918, 458] on span "EGP" at bounding box center [914, 445] width 7 height 23
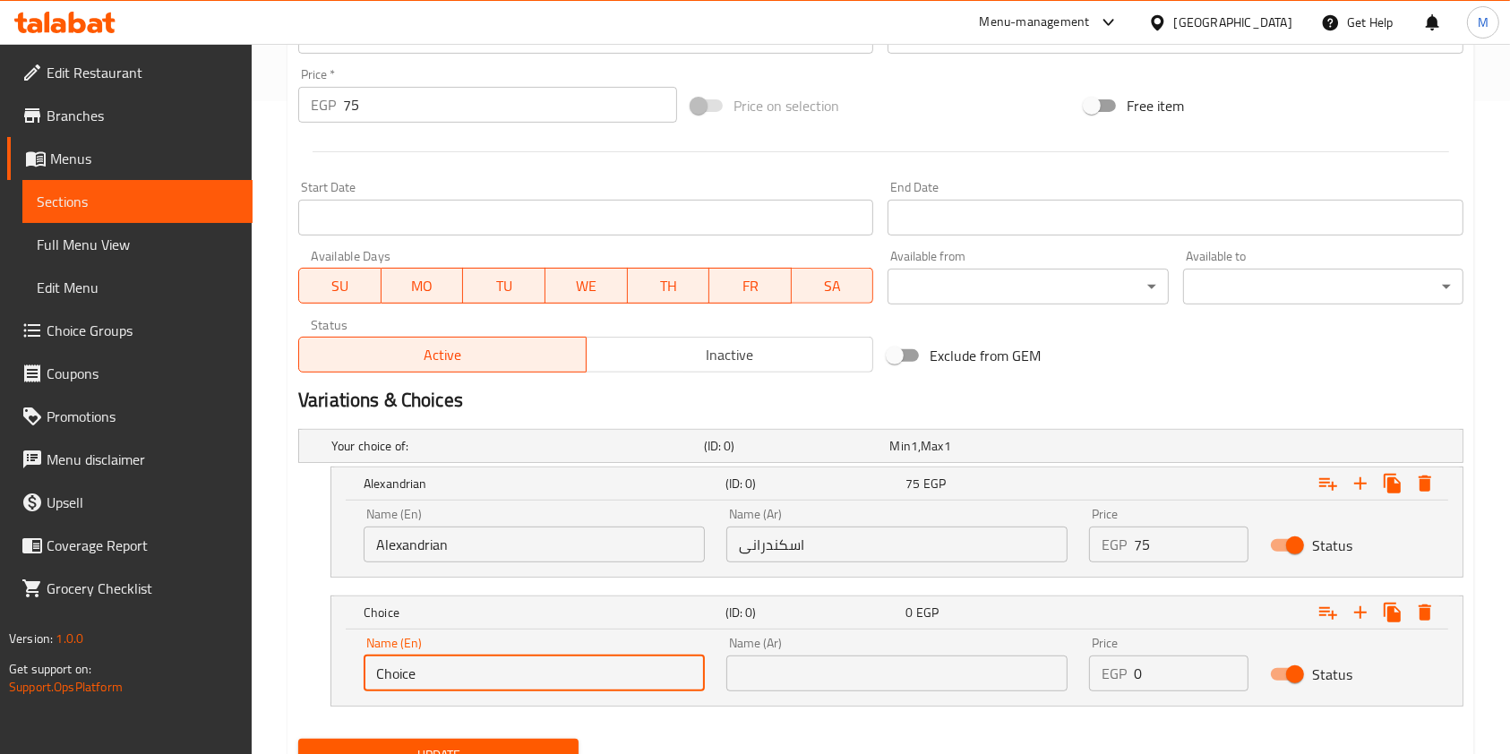
drag, startPoint x: 487, startPoint y: 683, endPoint x: 370, endPoint y: 684, distance: 117.3
click at [370, 684] on input "Choice" at bounding box center [534, 674] width 341 height 36
click at [438, 663] on input "ر" at bounding box center [534, 674] width 341 height 36
paste input "Balady"
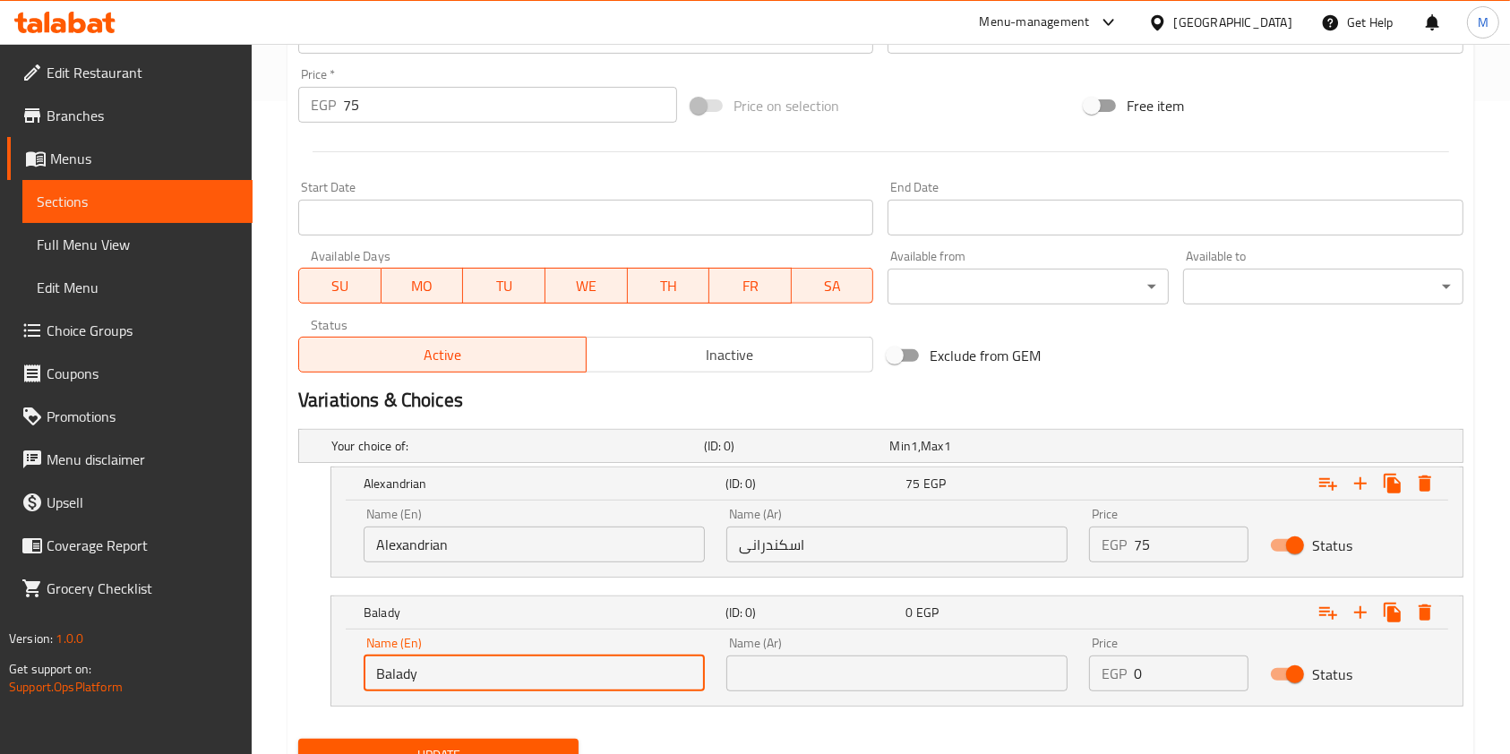
type input "Balady"
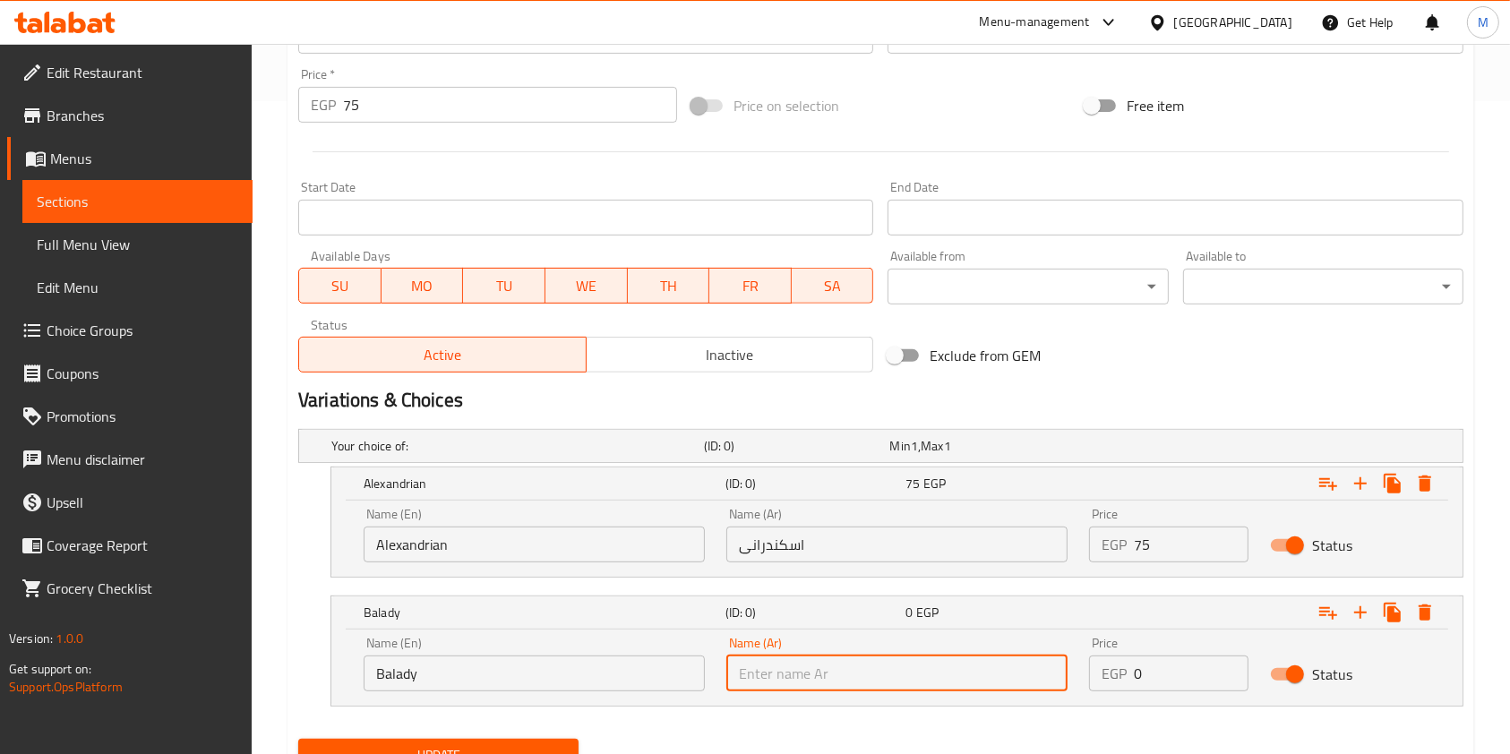
click at [874, 684] on input "text" at bounding box center [896, 674] width 341 height 36
type input "بلدي"
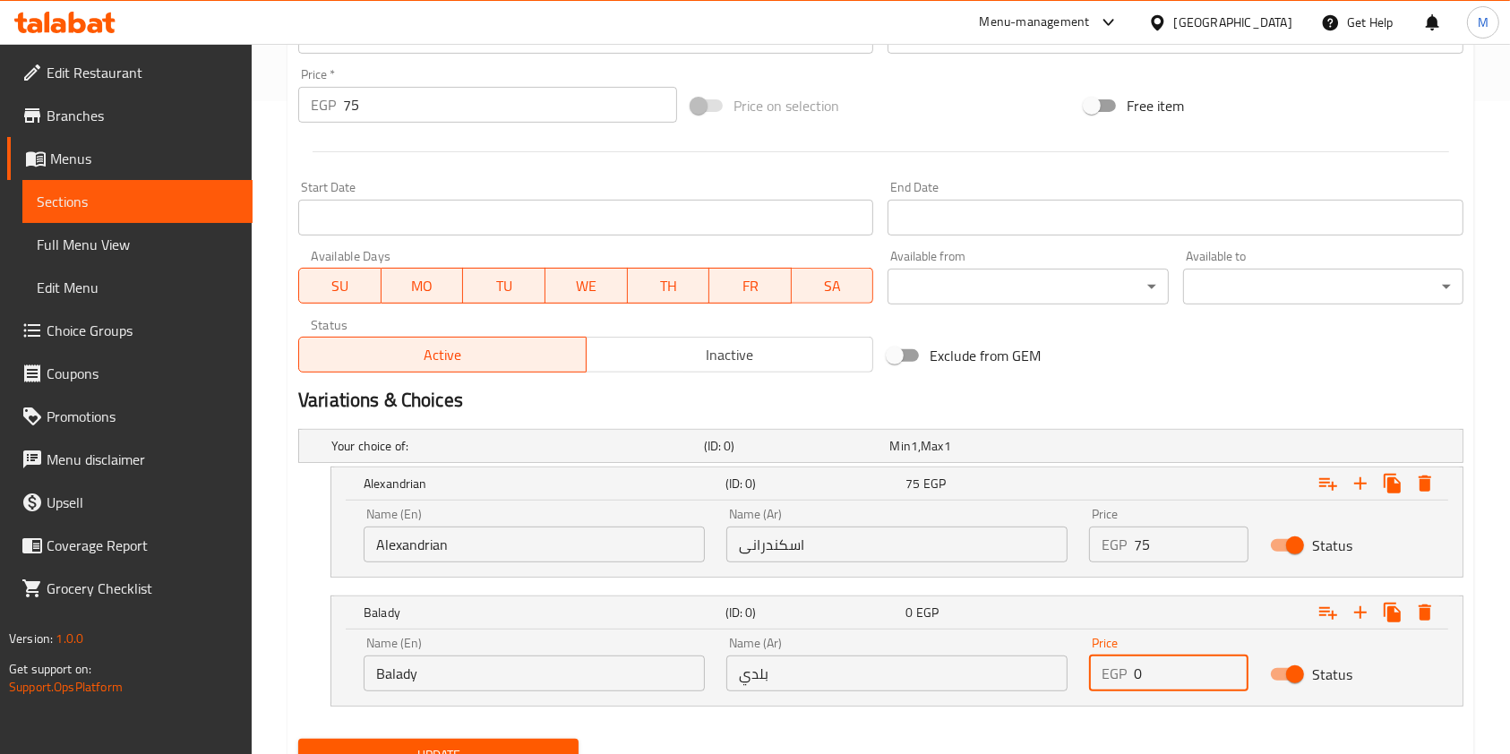
click at [1131, 683] on div "EGP 0 Price" at bounding box center [1168, 674] width 159 height 36
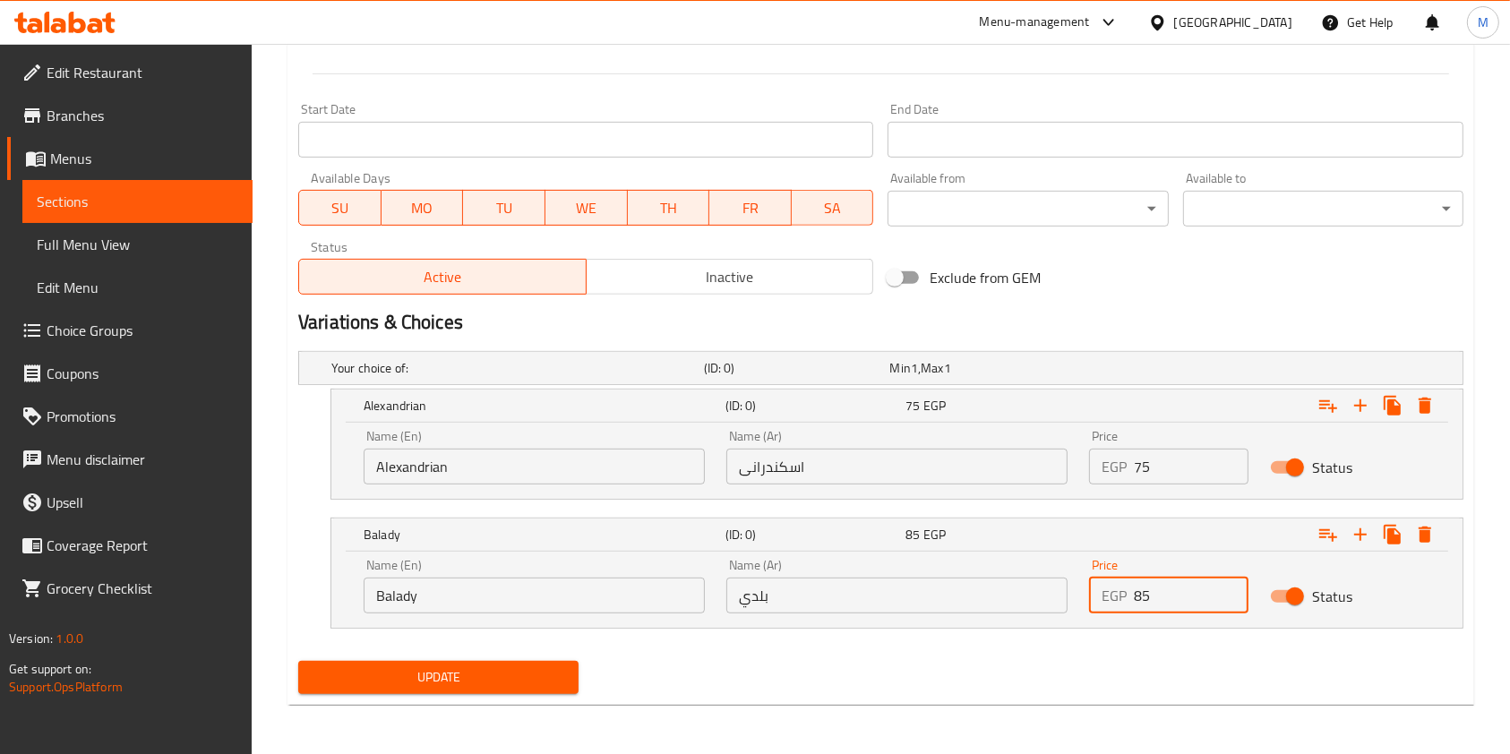
type input "85"
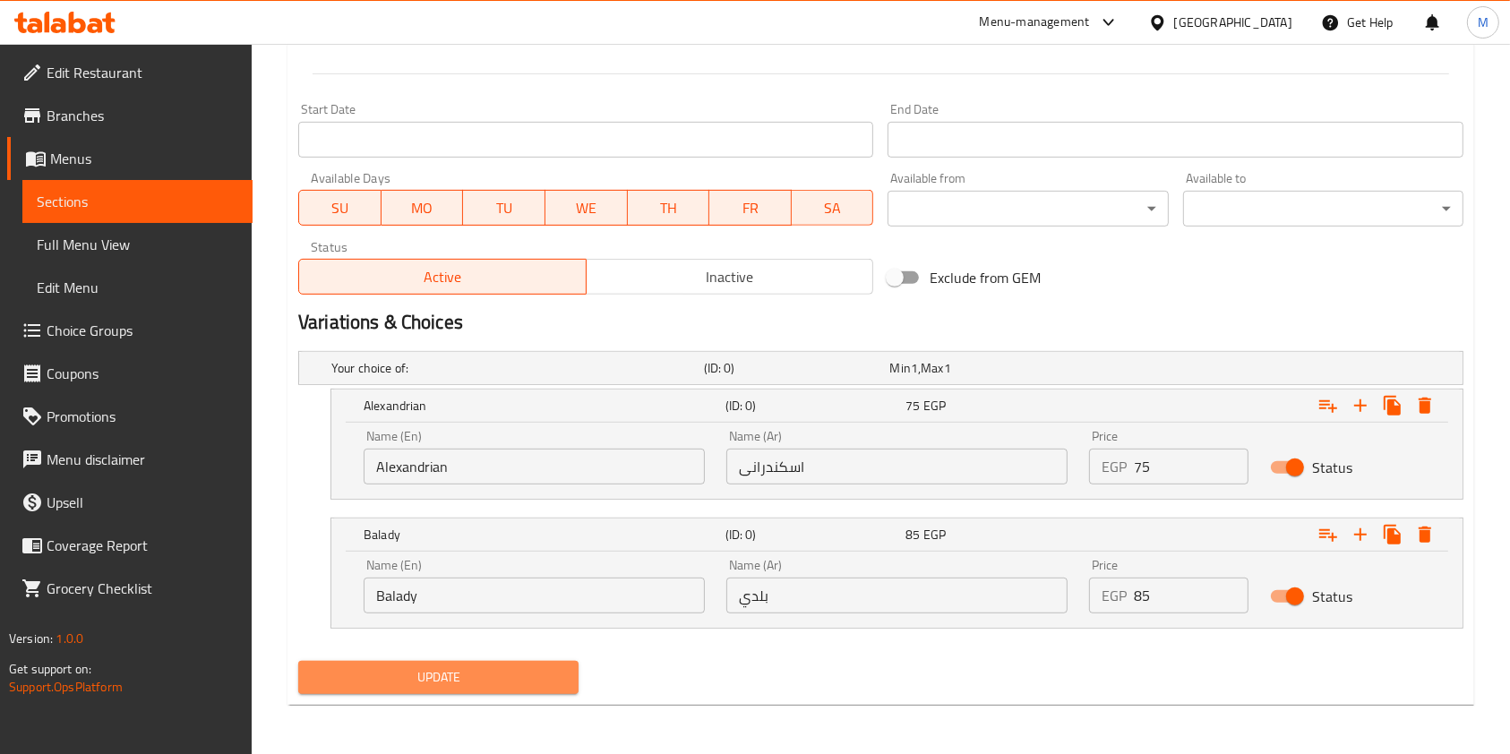
click at [558, 685] on span "Update" at bounding box center [439, 677] width 252 height 22
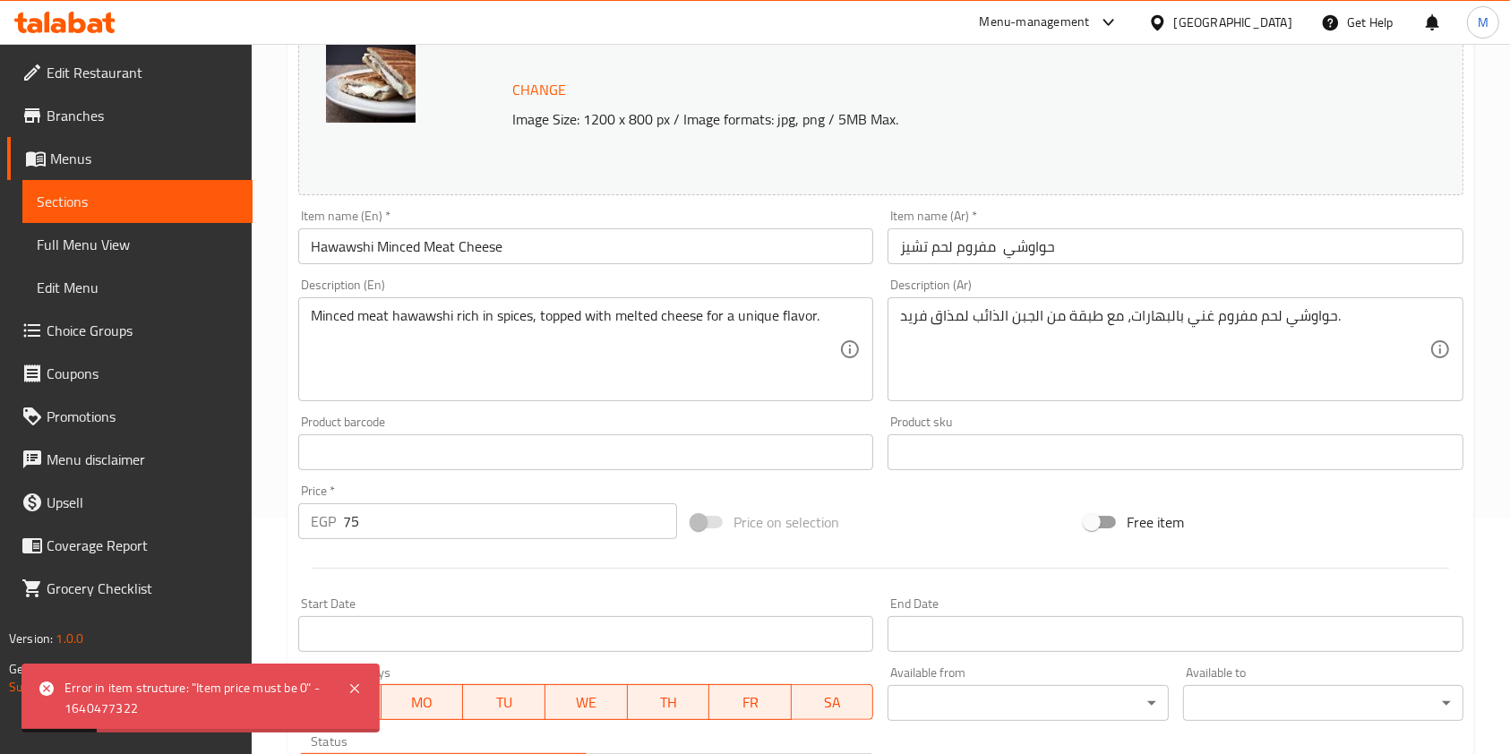
scroll to position [245, 0]
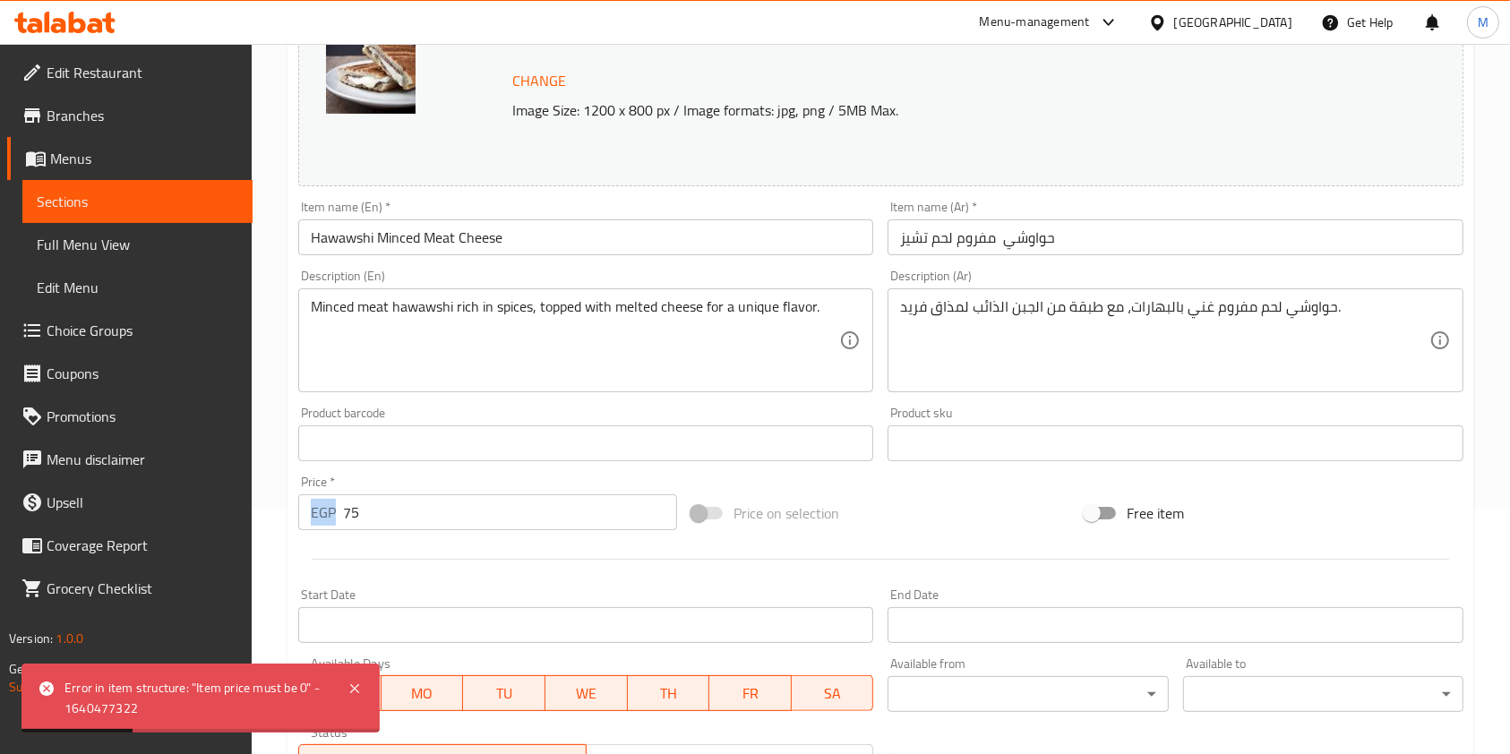
drag, startPoint x: 372, startPoint y: 533, endPoint x: 366, endPoint y: 524, distance: 10.4
click at [344, 528] on div "Price   * EGP 75 Price *" at bounding box center [487, 502] width 393 height 69
click at [452, 505] on input "75" at bounding box center [510, 512] width 334 height 36
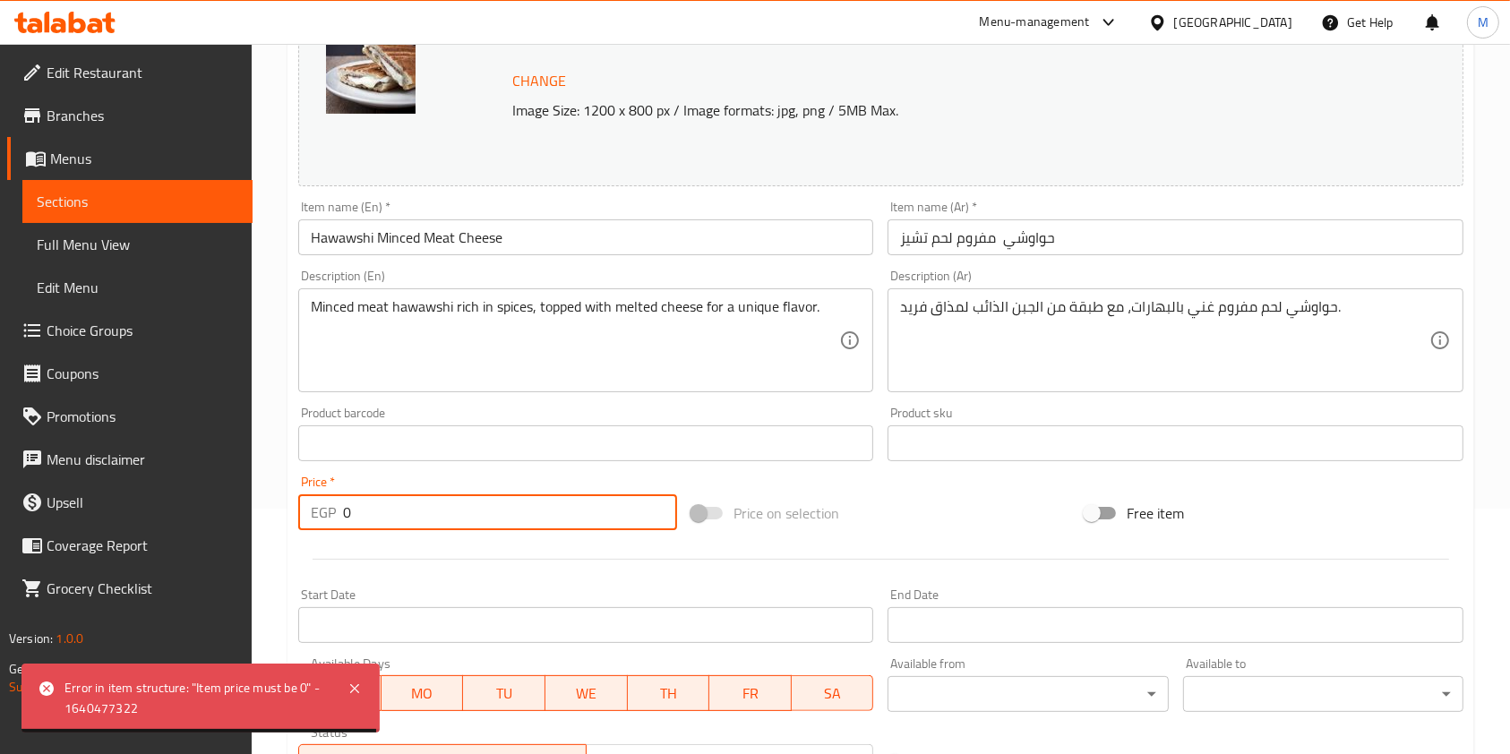
scroll to position [731, 0]
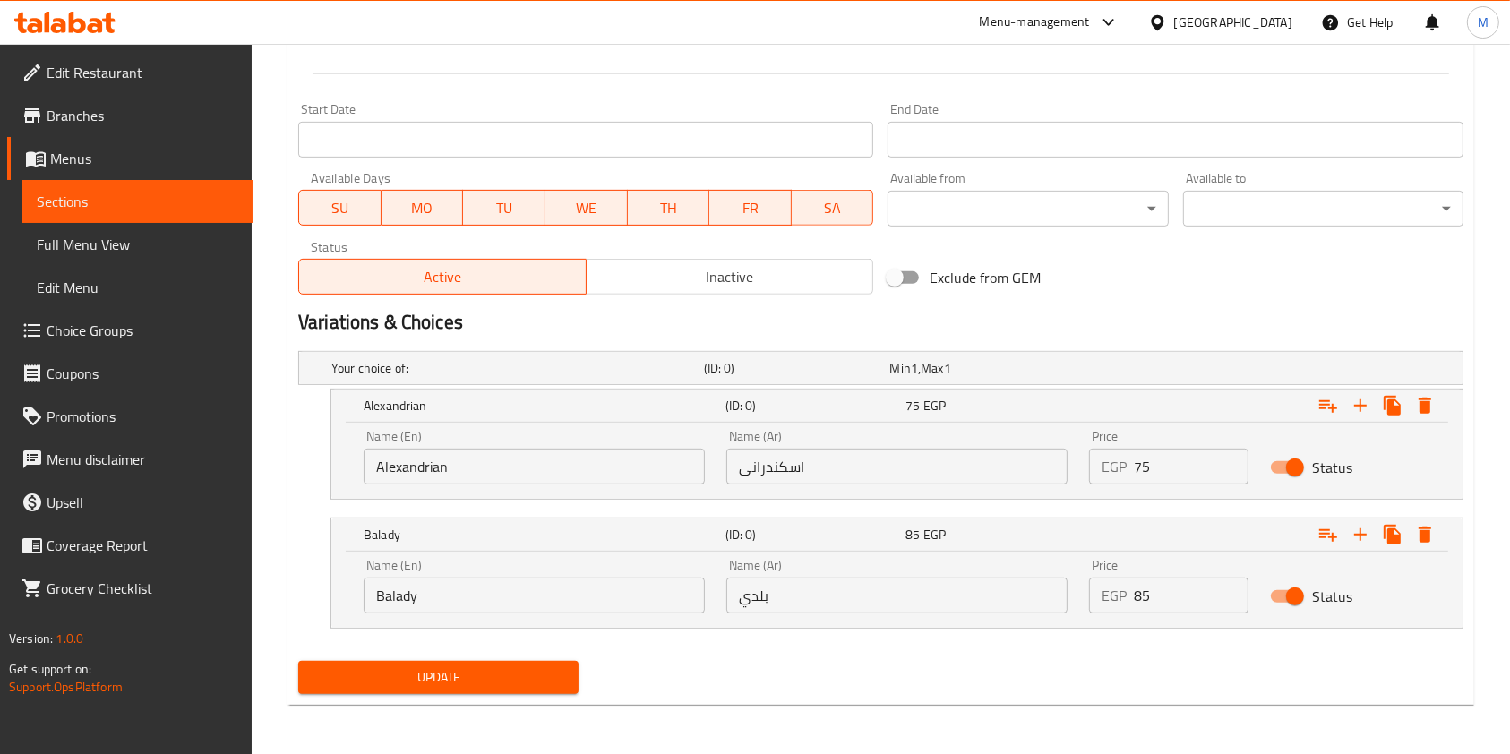
type input "0"
click at [490, 710] on div "Home / Restaurants management / Menus / Sections / item / update Hawawshi secti…" at bounding box center [880, 34] width 1187 height 1370
click at [507, 676] on span "Update" at bounding box center [439, 677] width 252 height 22
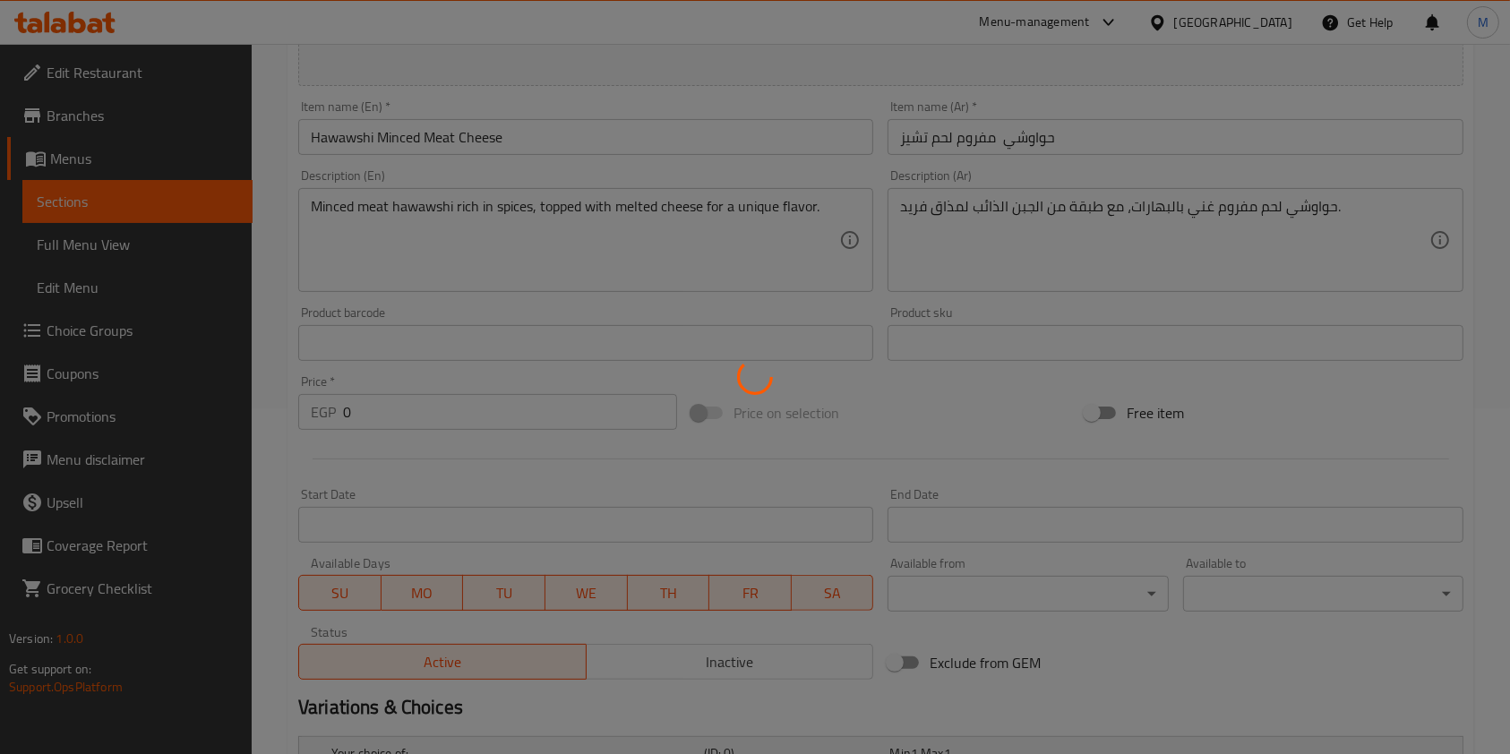
scroll to position [0, 0]
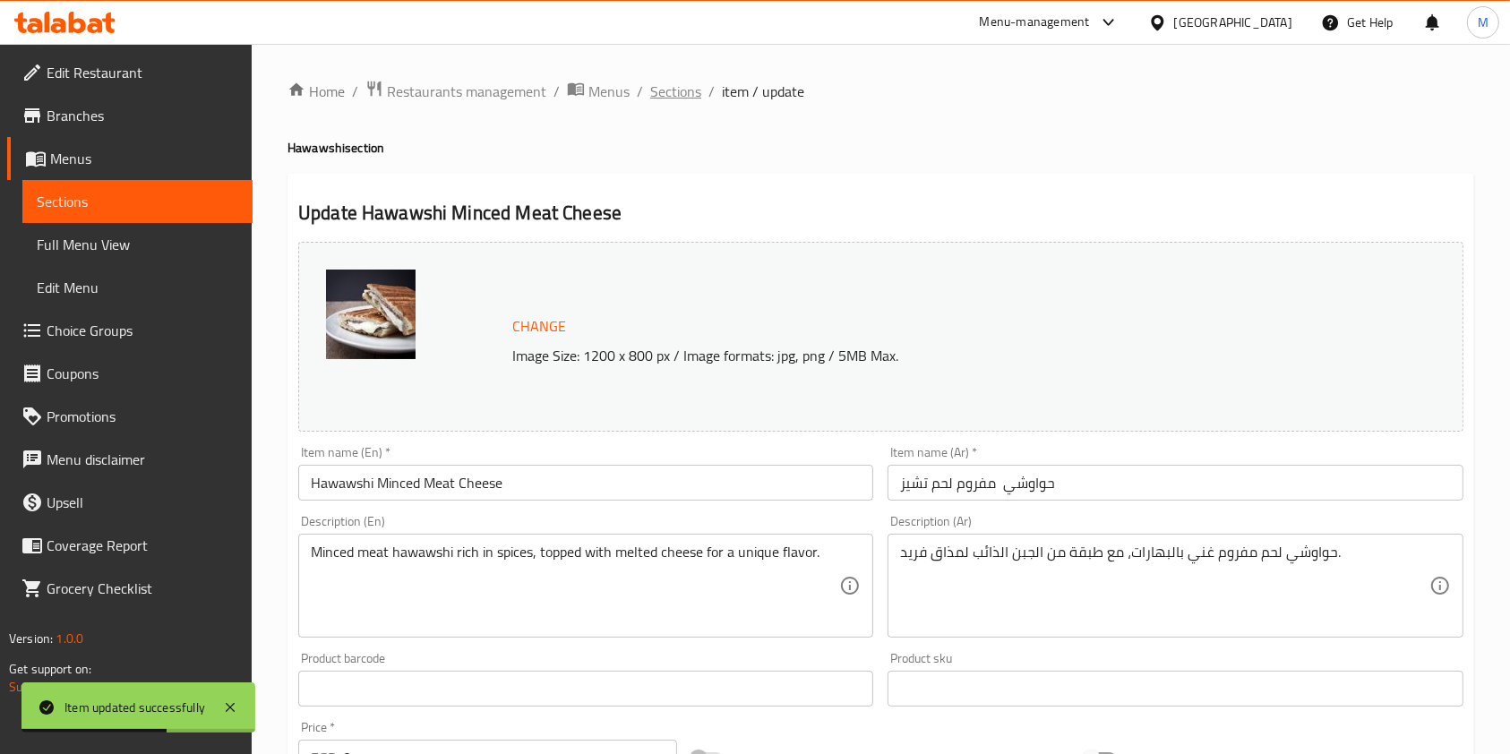
click at [673, 94] on span "Sections" at bounding box center [675, 91] width 51 height 21
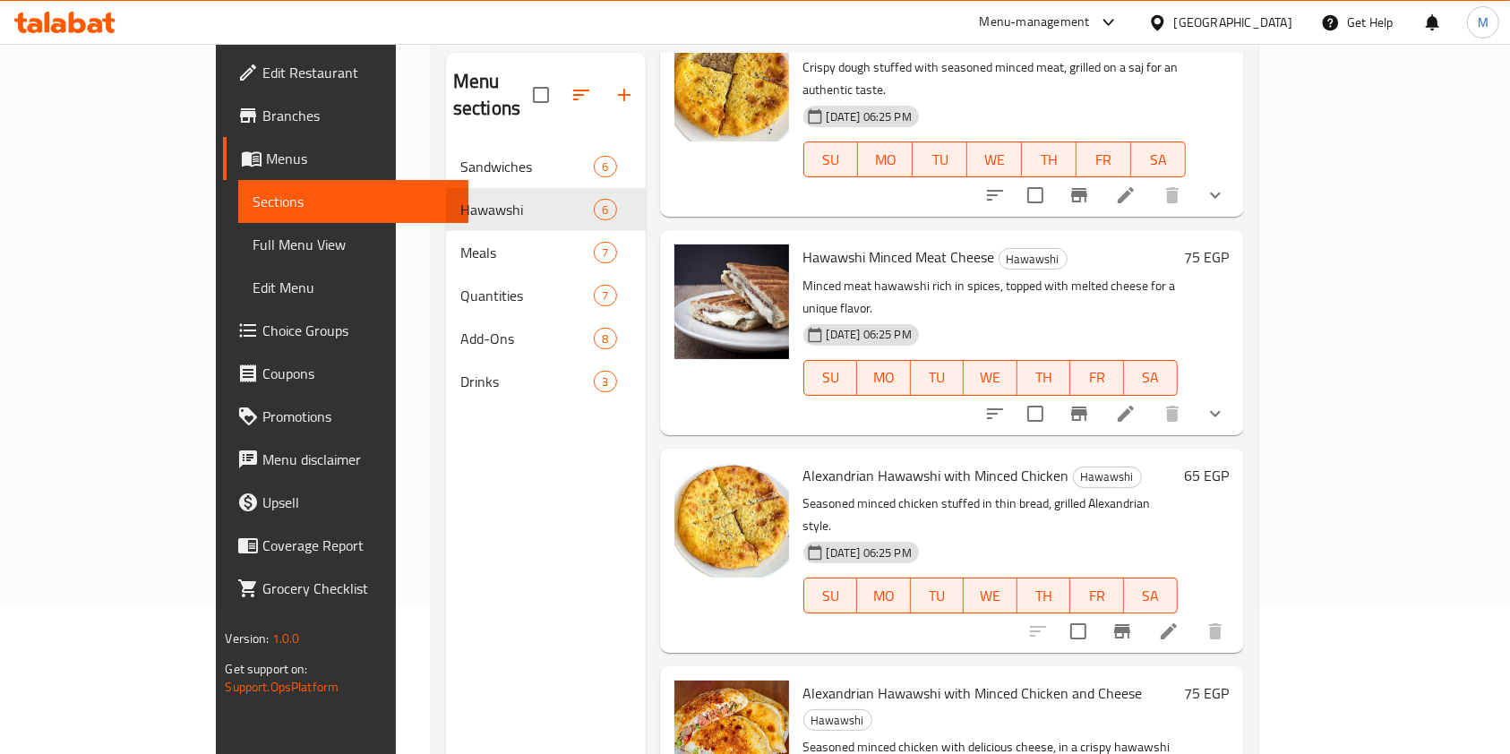
scroll to position [251, 0]
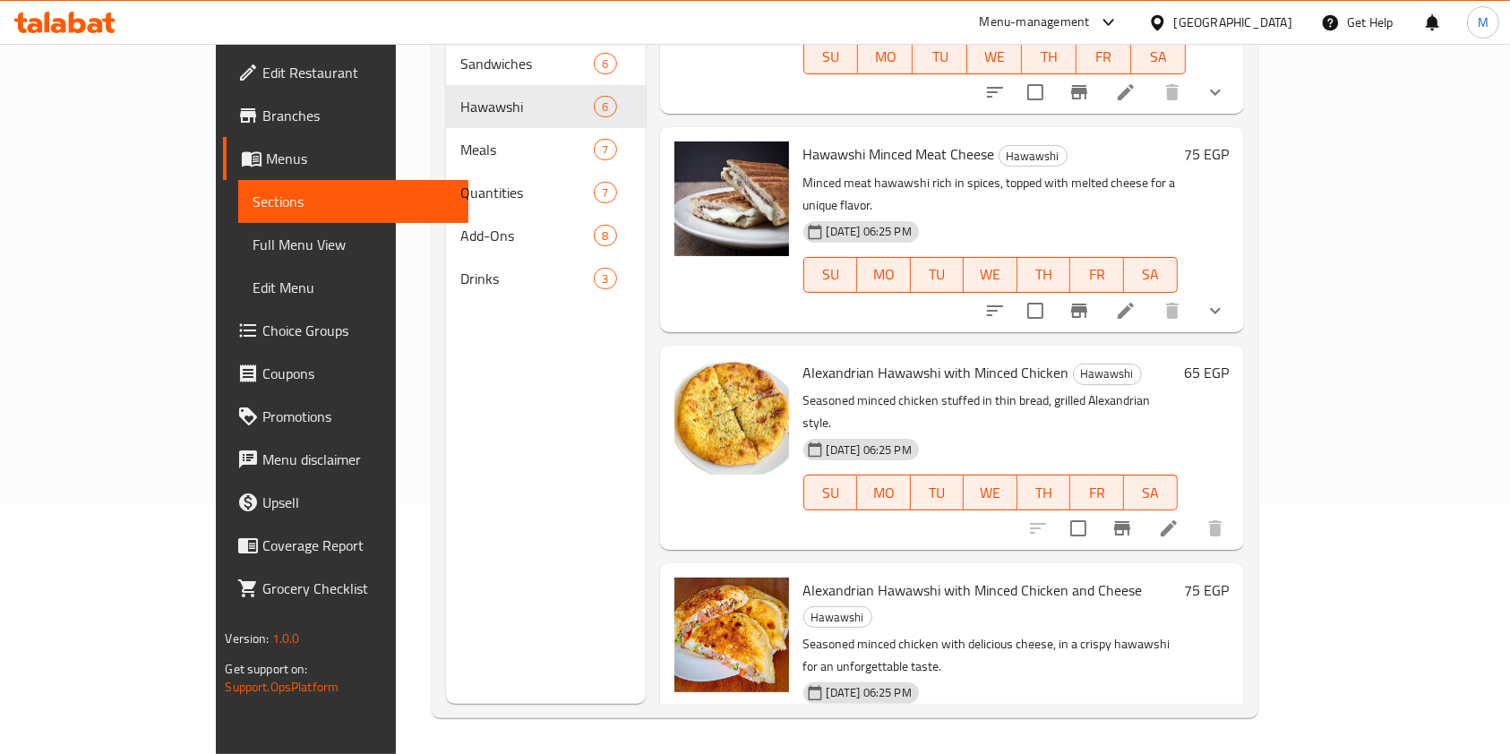
click at [1179, 518] on icon at bounding box center [1168, 528] width 21 height 21
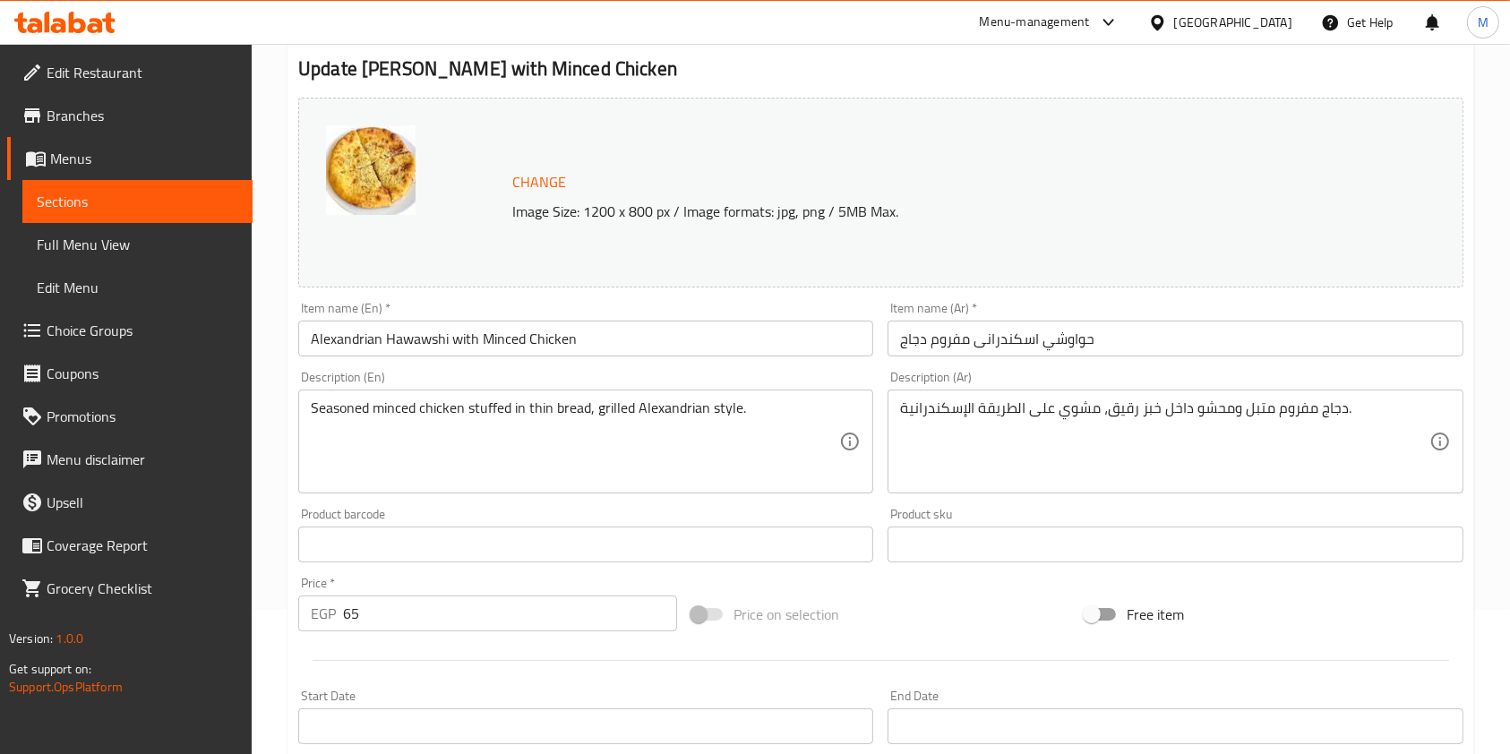
scroll to position [146, 0]
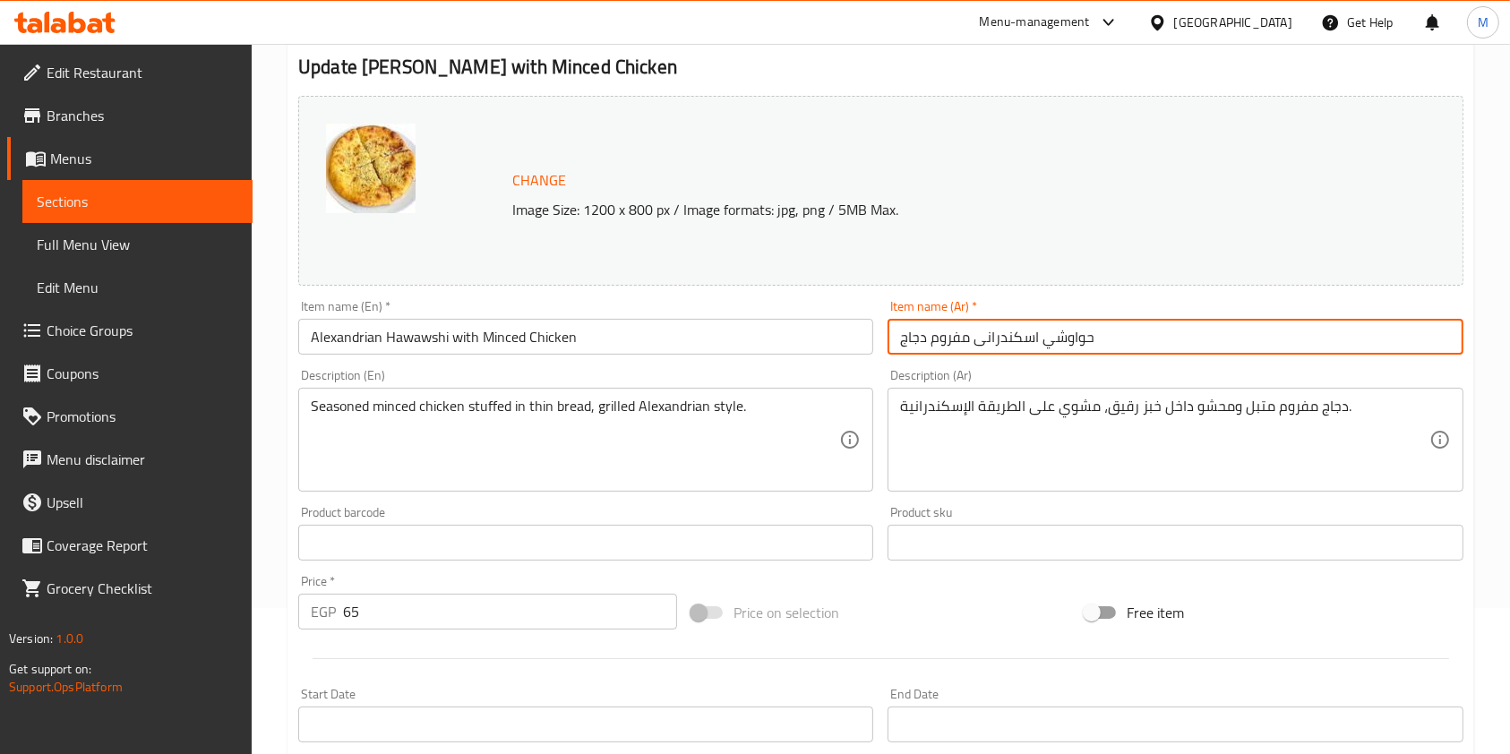
drag, startPoint x: 1040, startPoint y: 342, endPoint x: 975, endPoint y: 353, distance: 65.4
click at [975, 353] on input "حواوشي اسكندرانی مفروم دجاج" at bounding box center [1174, 337] width 575 height 36
type input "حواوشي مفروم دجاج"
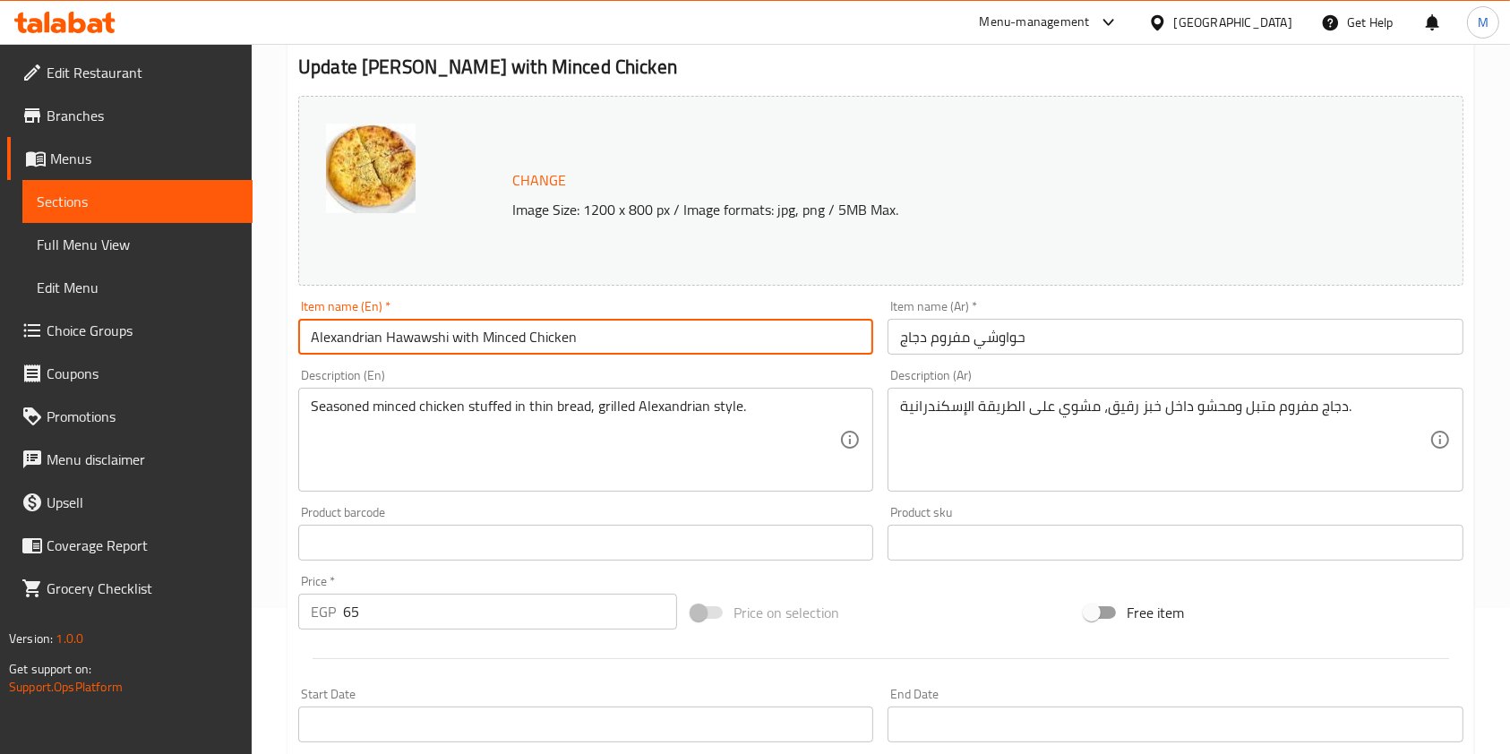
drag, startPoint x: 385, startPoint y: 339, endPoint x: 241, endPoint y: 324, distance: 144.9
click at [241, 324] on div "Edit Restaurant Branches Menus Sections Full Menu View Edit Menu Choice Groups …" at bounding box center [755, 521] width 1510 height 1247
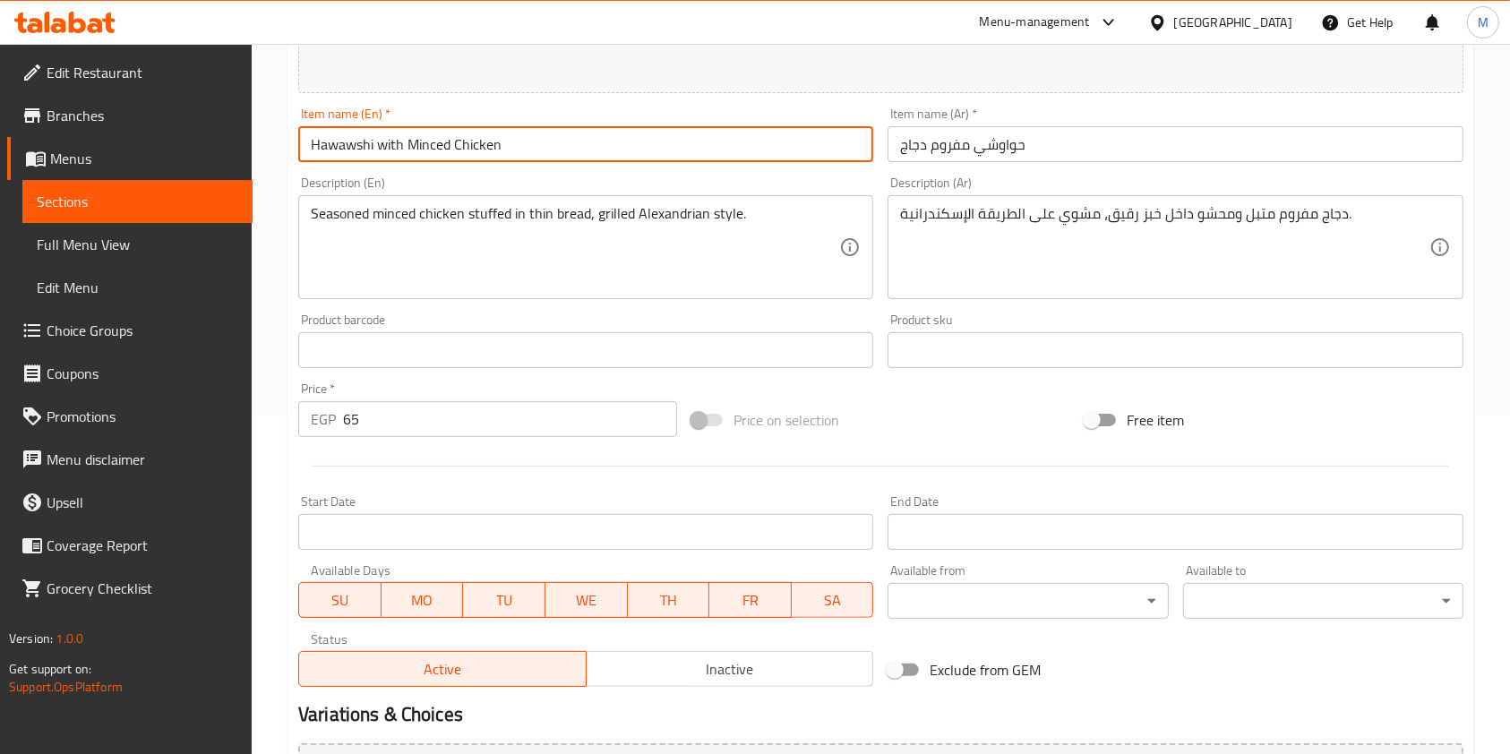
scroll to position [494, 0]
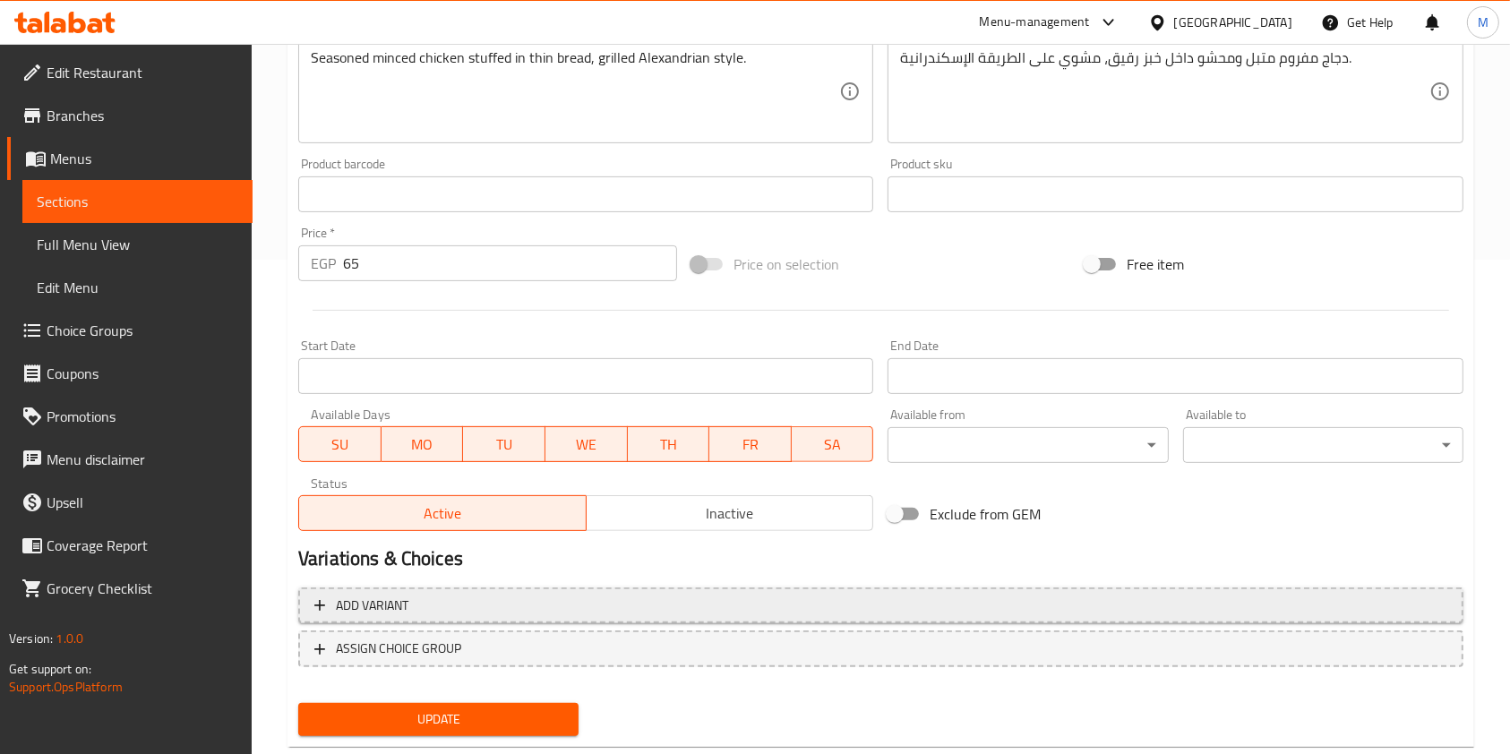
type input "Hawawshi with Minced Chicken"
click at [1196, 602] on span "Add variant" at bounding box center [880, 606] width 1133 height 22
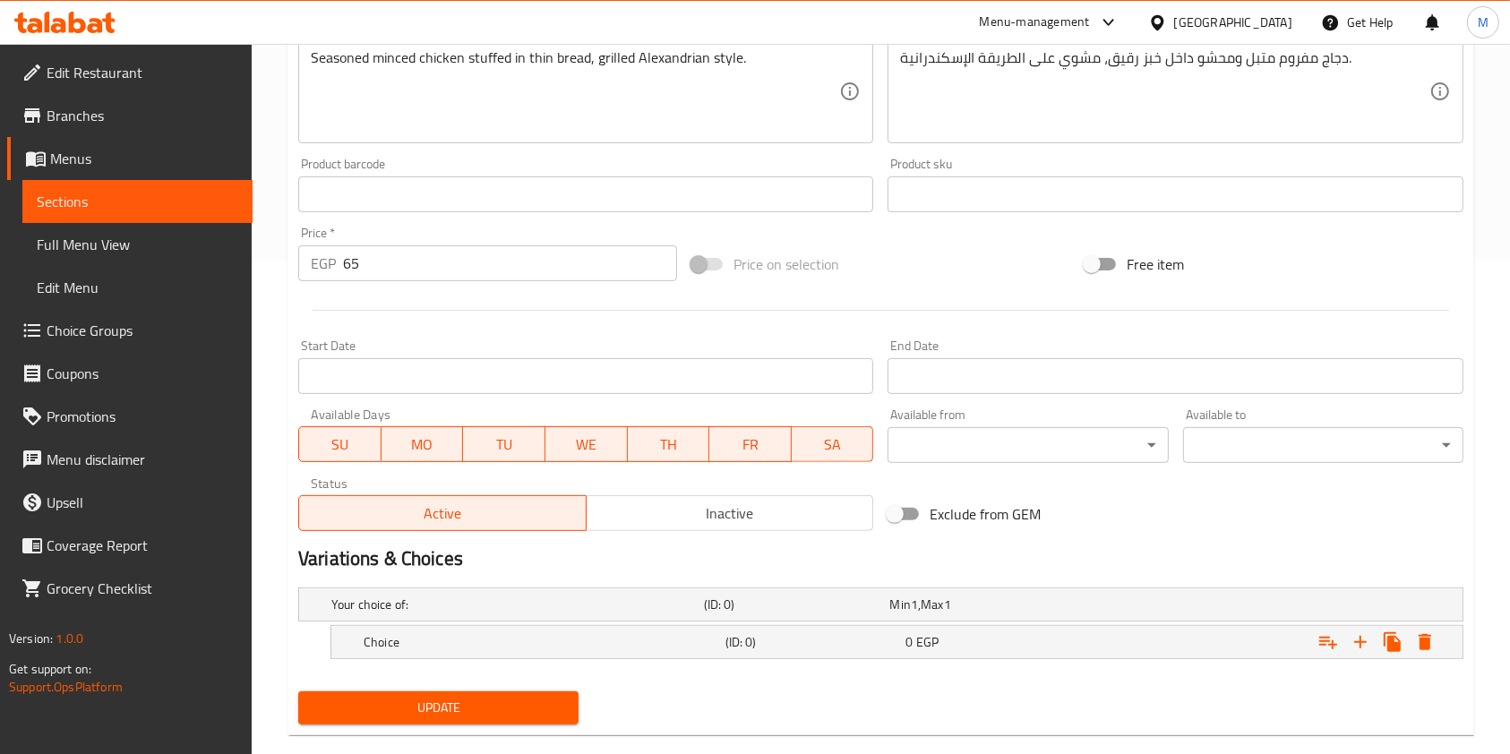
scroll to position [525, 0]
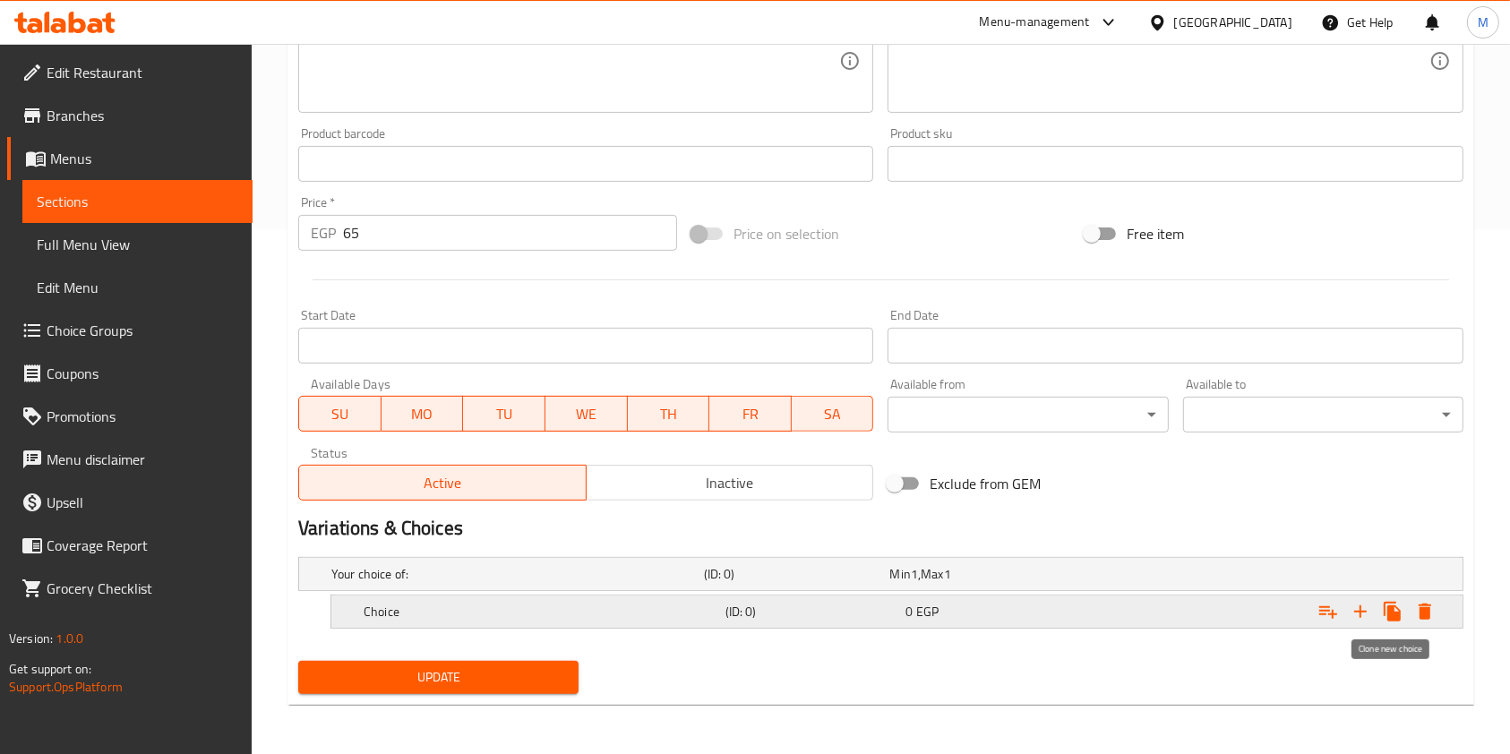
drag, startPoint x: 1394, startPoint y: 603, endPoint x: 1297, endPoint y: 599, distance: 97.7
click at [1394, 604] on icon "Expand" at bounding box center [1392, 611] width 21 height 21
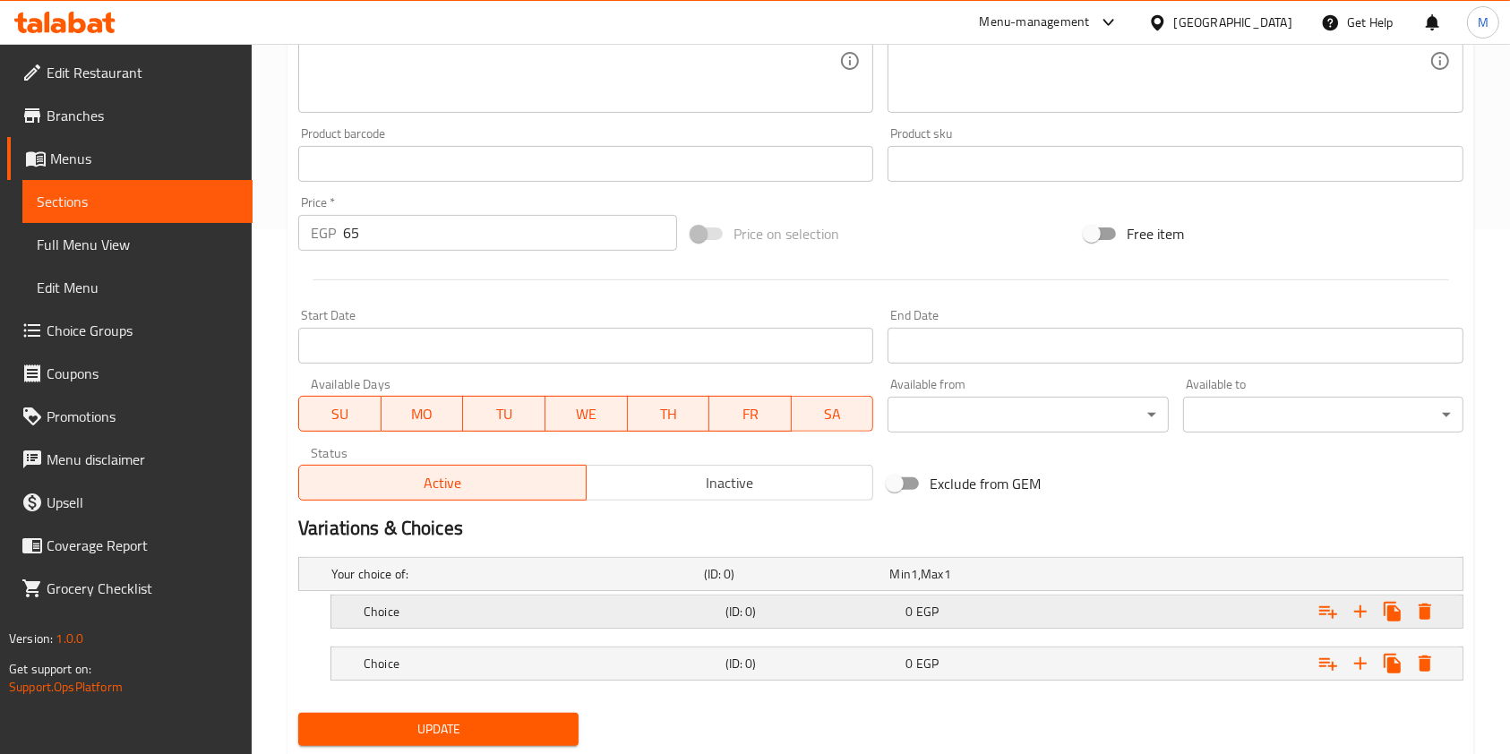
click at [858, 583] on h5 "(ID: 0)" at bounding box center [793, 574] width 179 height 18
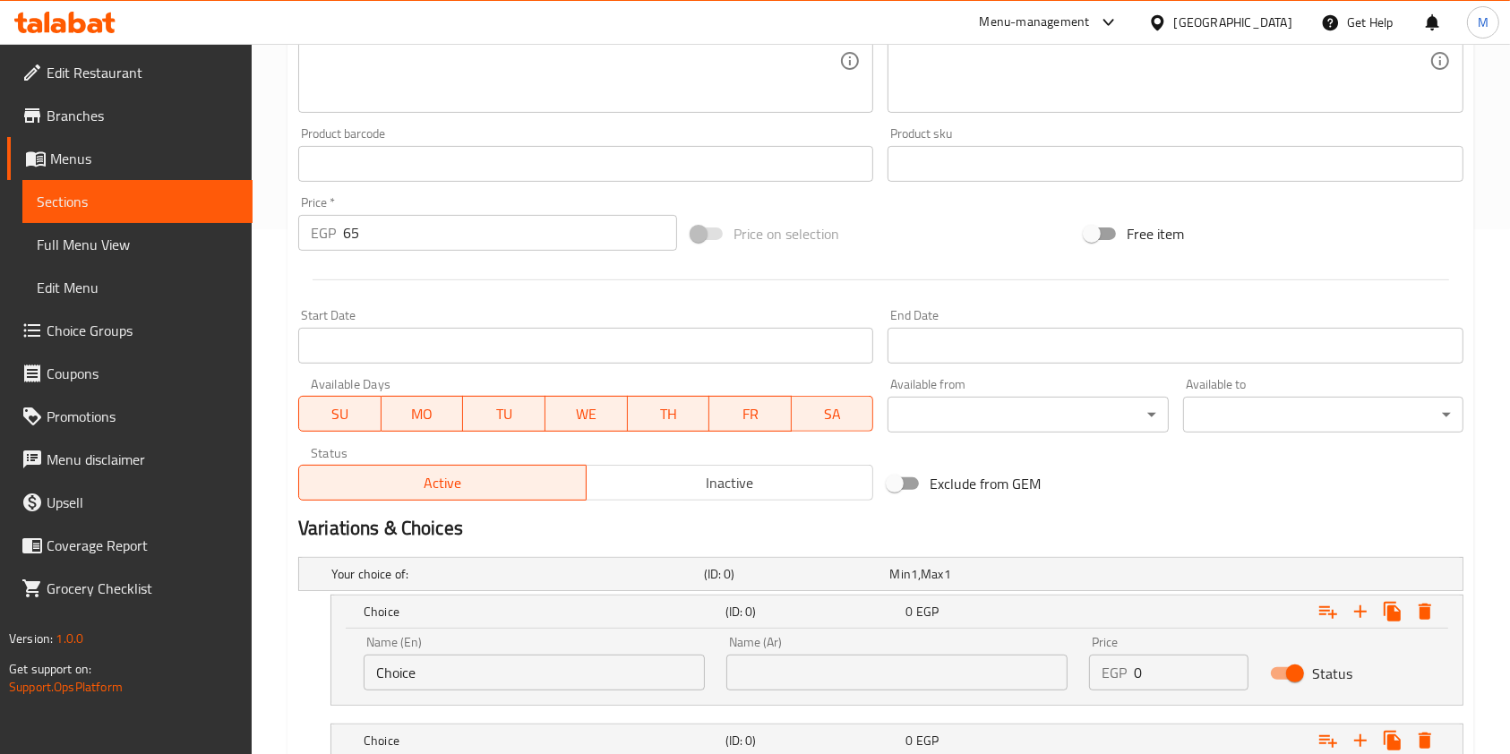
click at [617, 681] on input "Choice" at bounding box center [534, 673] width 341 height 36
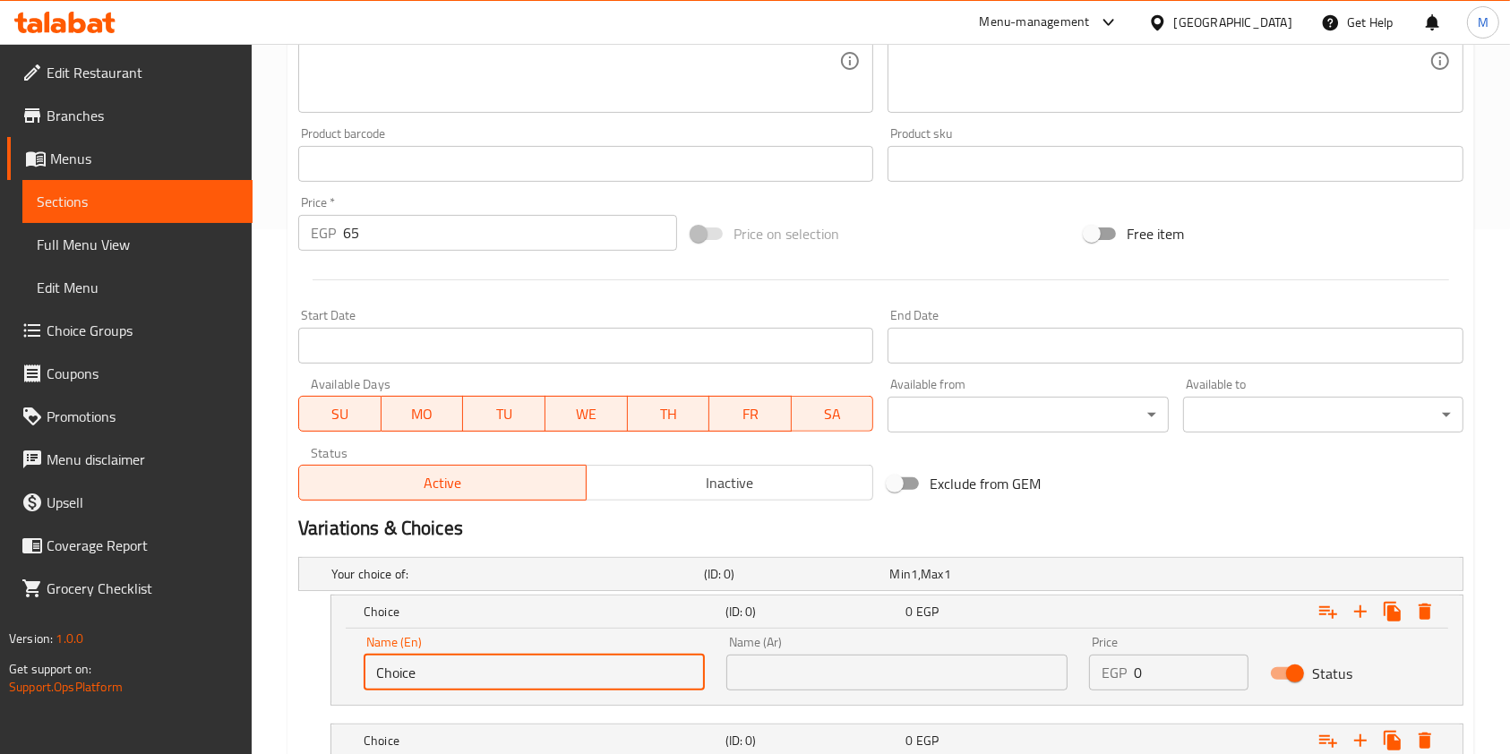
click at [616, 680] on input "Choice" at bounding box center [534, 673] width 341 height 36
paste input "Alexandrian"
type input "Alexandrian"
click at [801, 661] on input "text" at bounding box center [896, 673] width 341 height 36
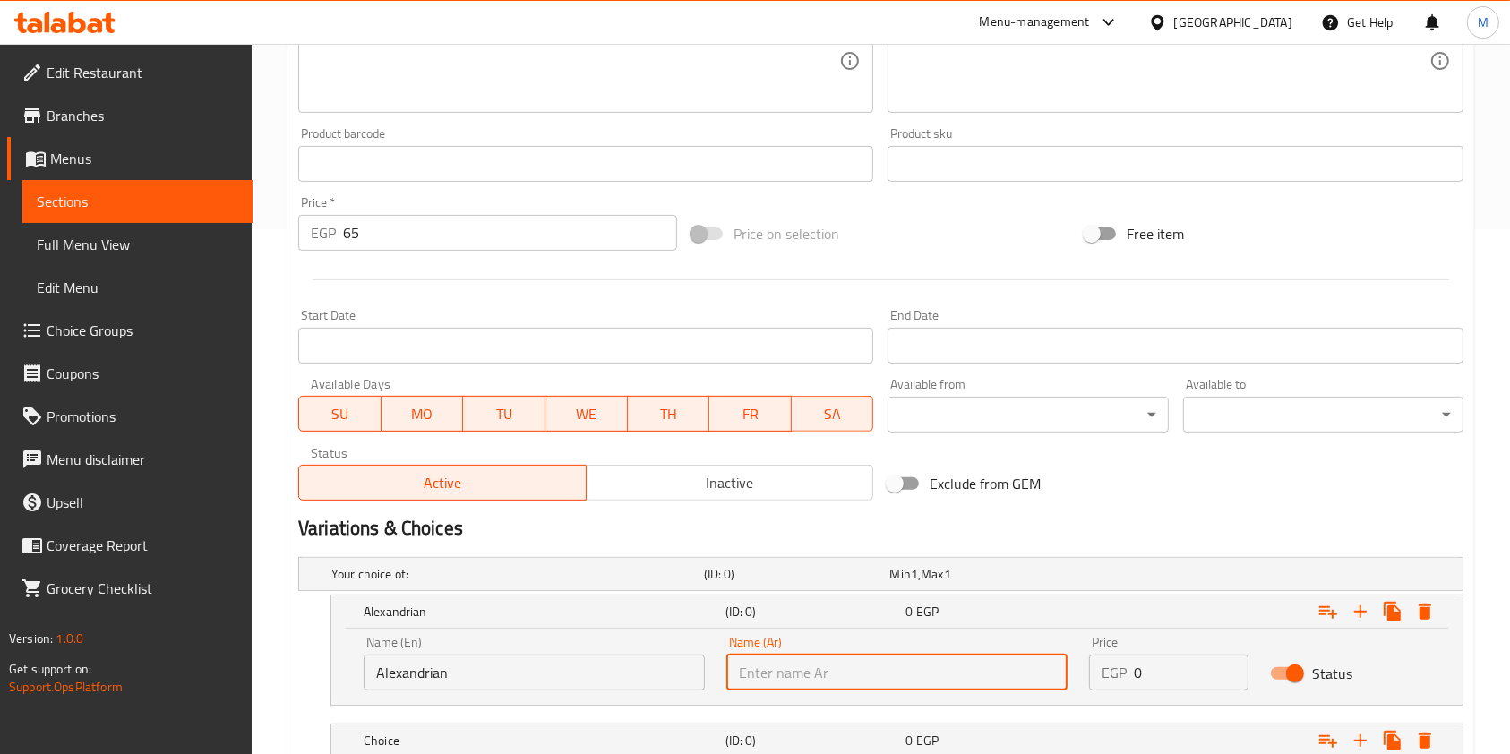
paste input "اسكندرانی"
type input "اسكندرانی"
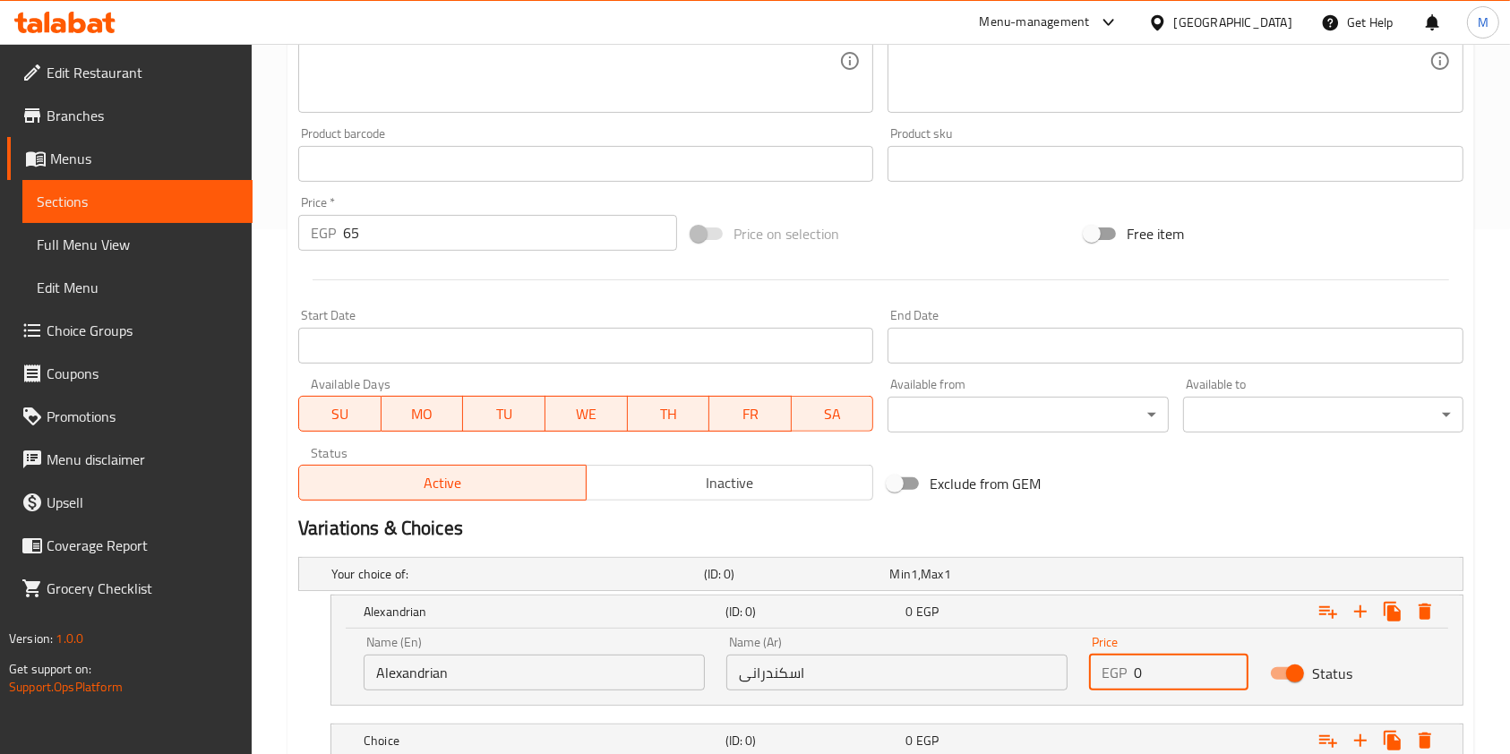
drag, startPoint x: 1155, startPoint y: 676, endPoint x: 1135, endPoint y: 679, distance: 20.8
click at [1135, 679] on input "0" at bounding box center [1191, 673] width 115 height 36
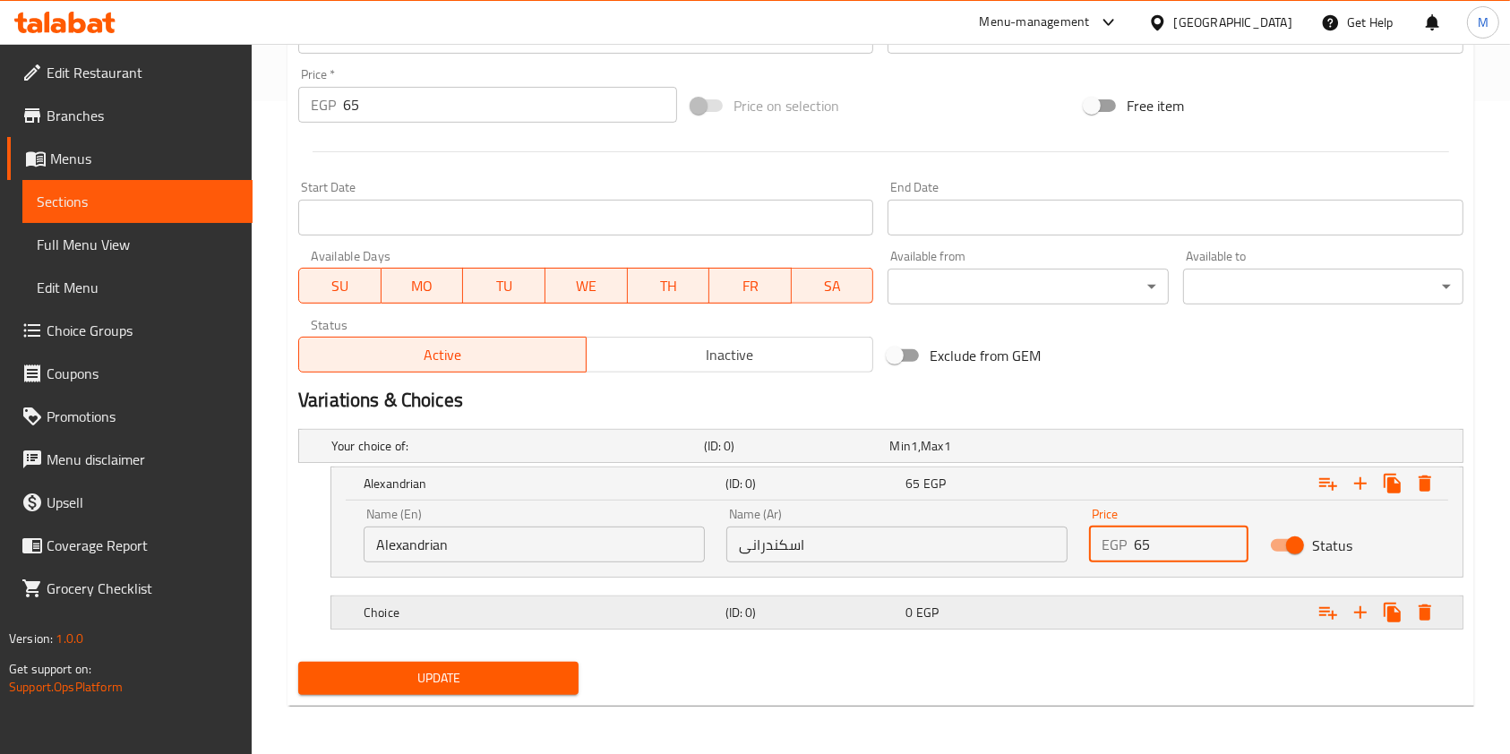
type input "65"
click at [814, 466] on div "Choice (ID: 0) 0 EGP" at bounding box center [886, 445] width 1117 height 39
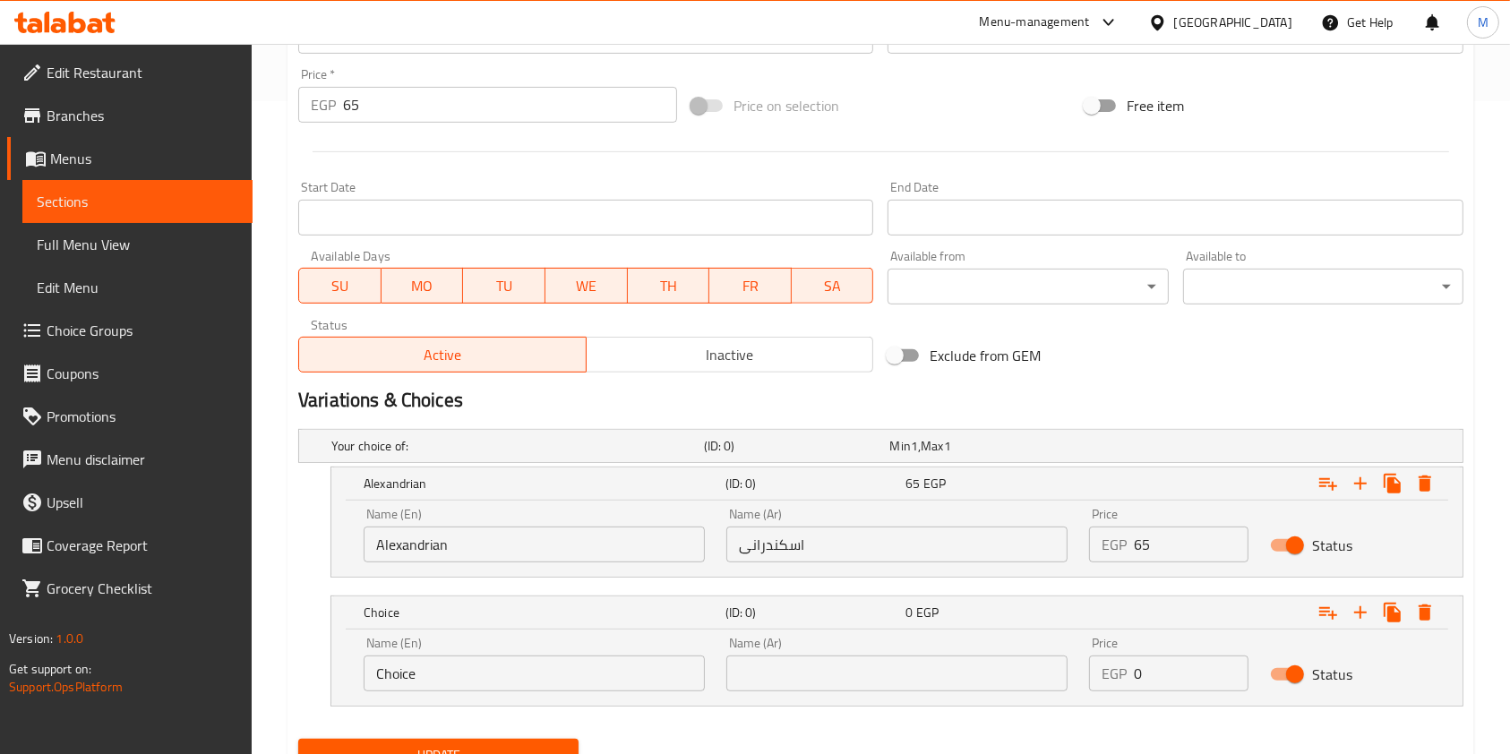
click at [499, 663] on input "Choice" at bounding box center [534, 674] width 341 height 36
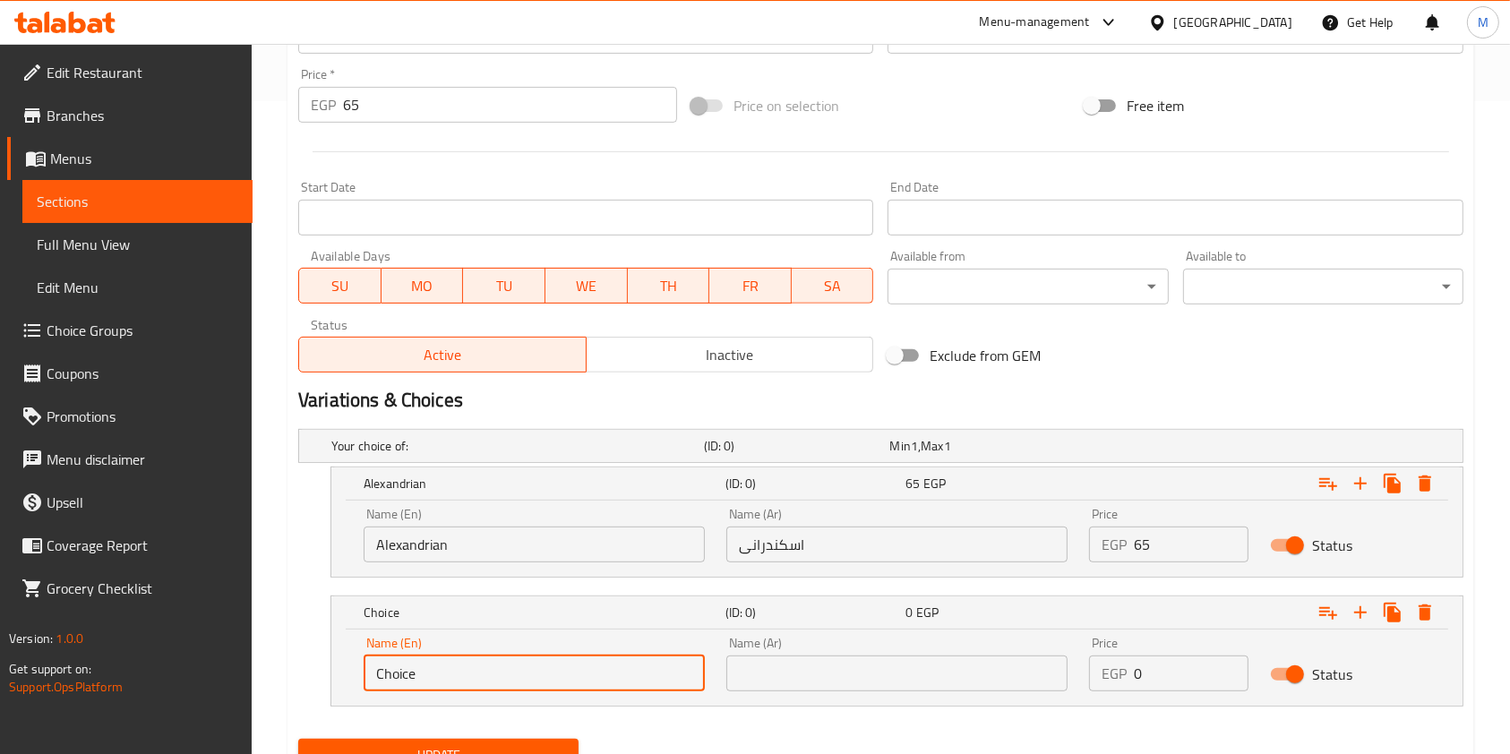
click at [498, 663] on input "Choice" at bounding box center [534, 674] width 341 height 36
paste input "Balady"
type input "Balady"
click at [825, 681] on input "text" at bounding box center [896, 674] width 341 height 36
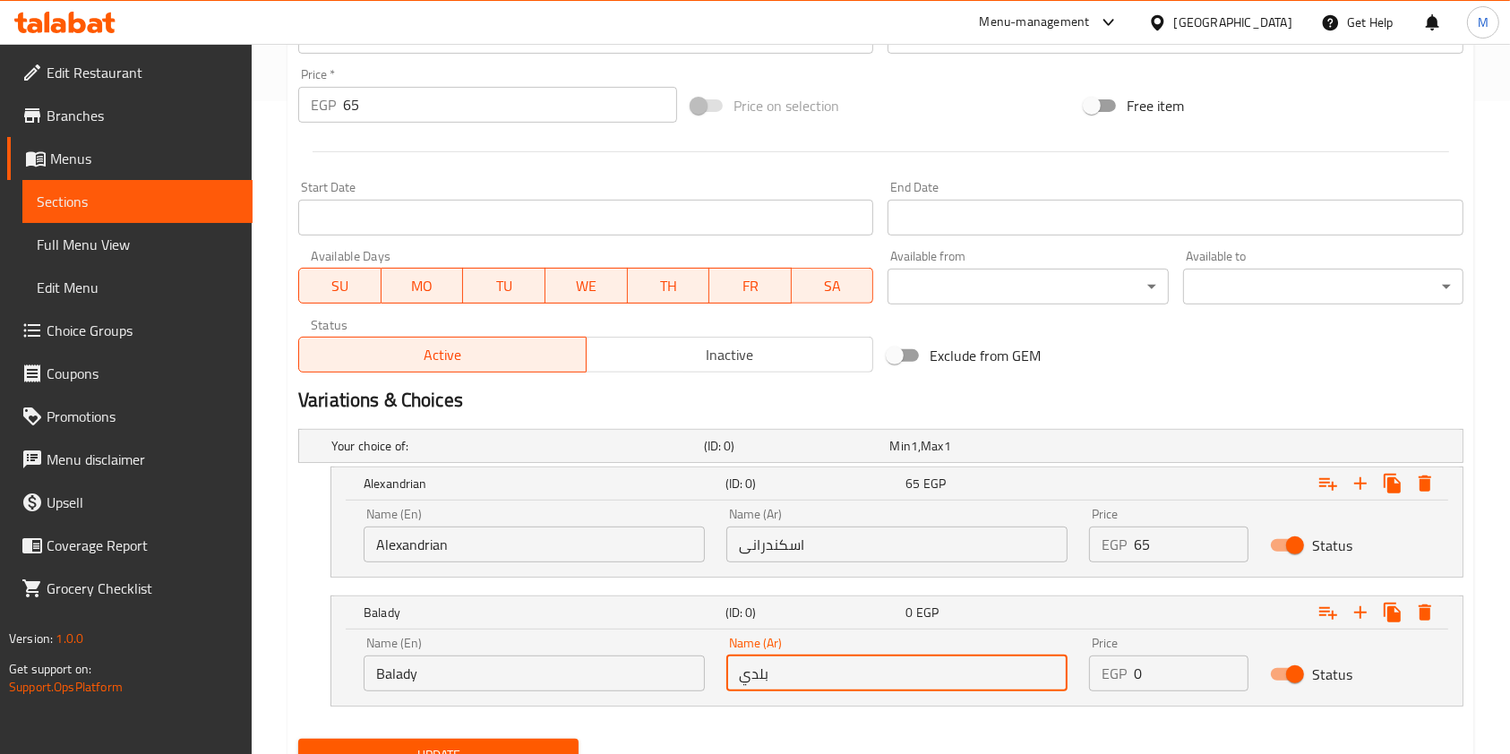
type input "بلدي"
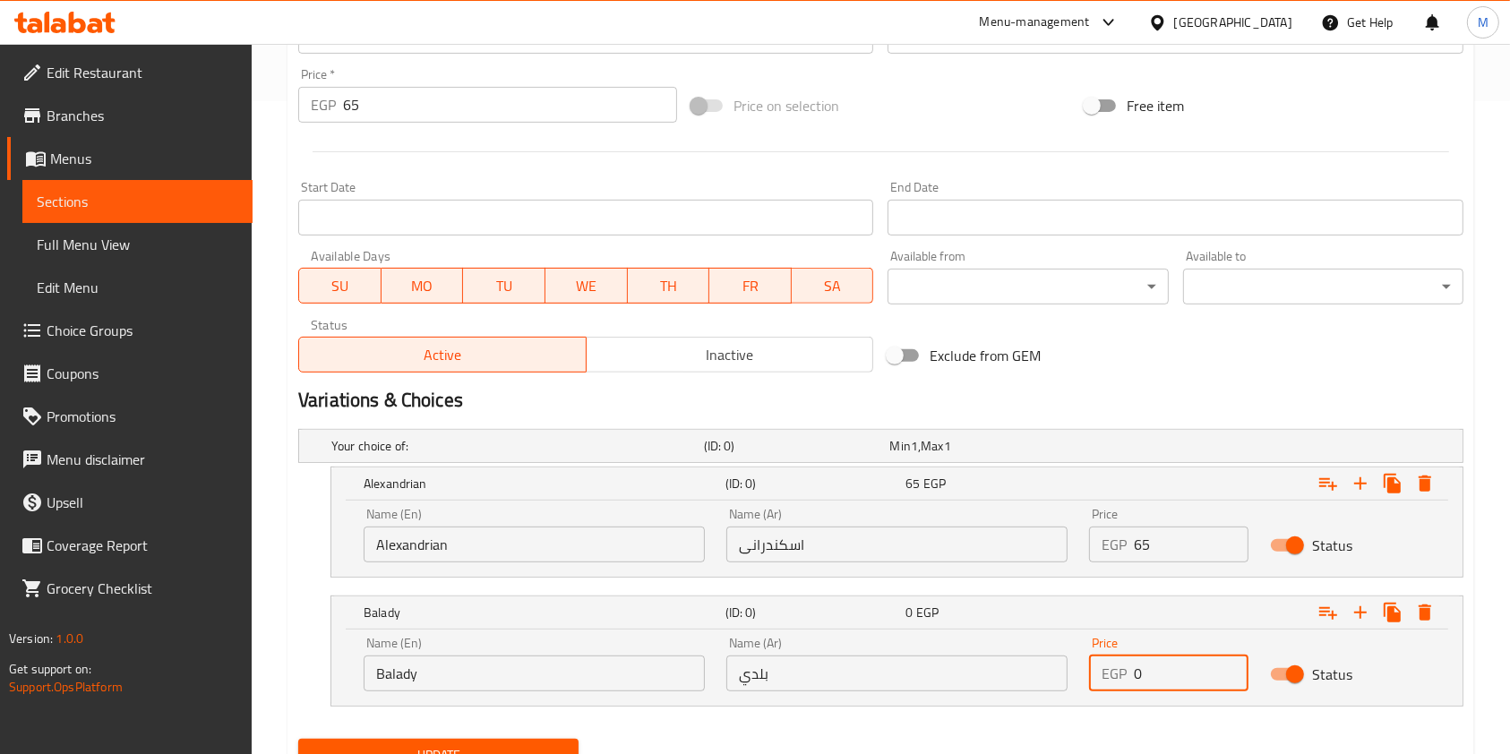
drag, startPoint x: 1175, startPoint y: 676, endPoint x: 1136, endPoint y: 689, distance: 41.3
click at [1136, 689] on input "0" at bounding box center [1191, 674] width 115 height 36
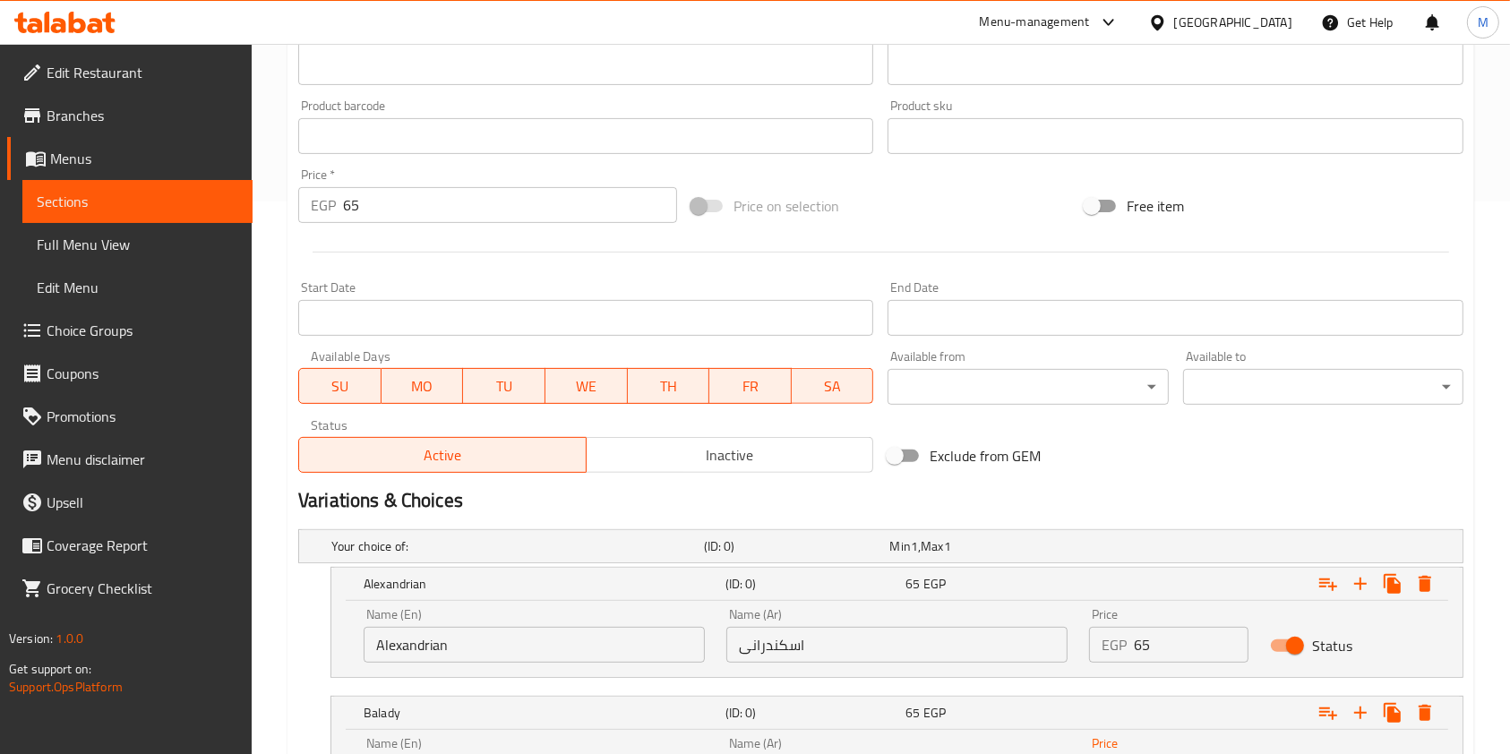
scroll to position [552, 0]
type input "65"
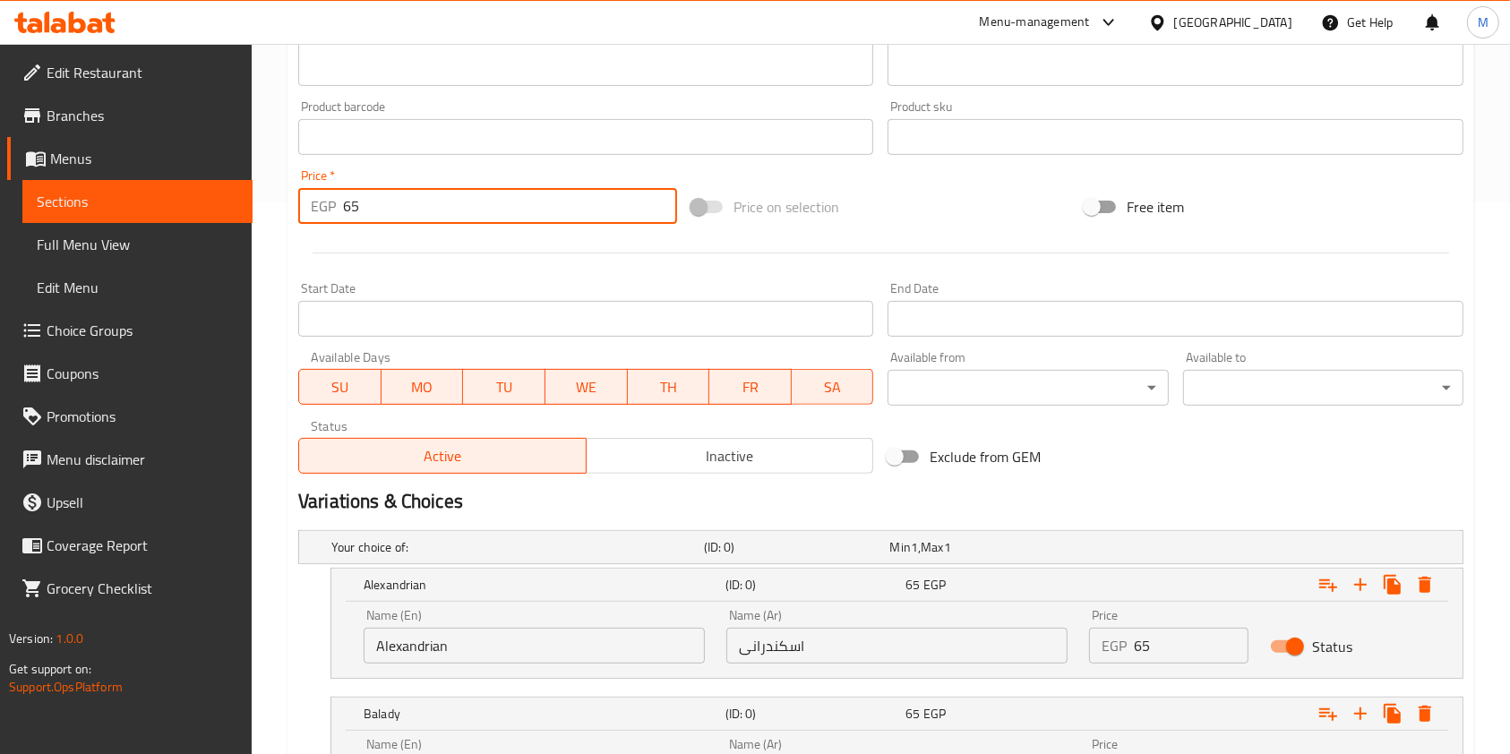
drag, startPoint x: 365, startPoint y: 207, endPoint x: 340, endPoint y: 217, distance: 26.9
click at [340, 217] on div "EGP 65 Price *" at bounding box center [487, 206] width 379 height 36
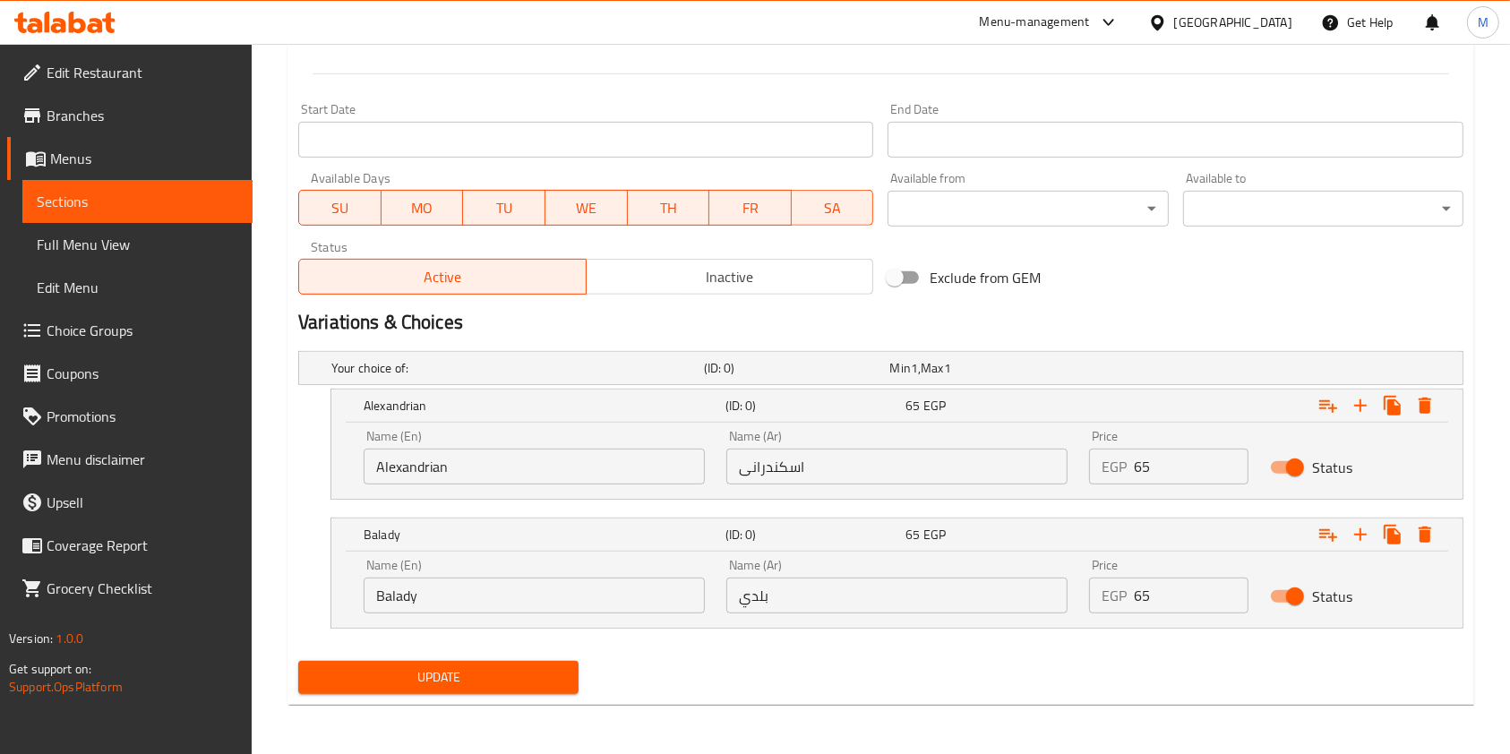
type input "0"
click at [532, 672] on span "Update" at bounding box center [439, 677] width 252 height 22
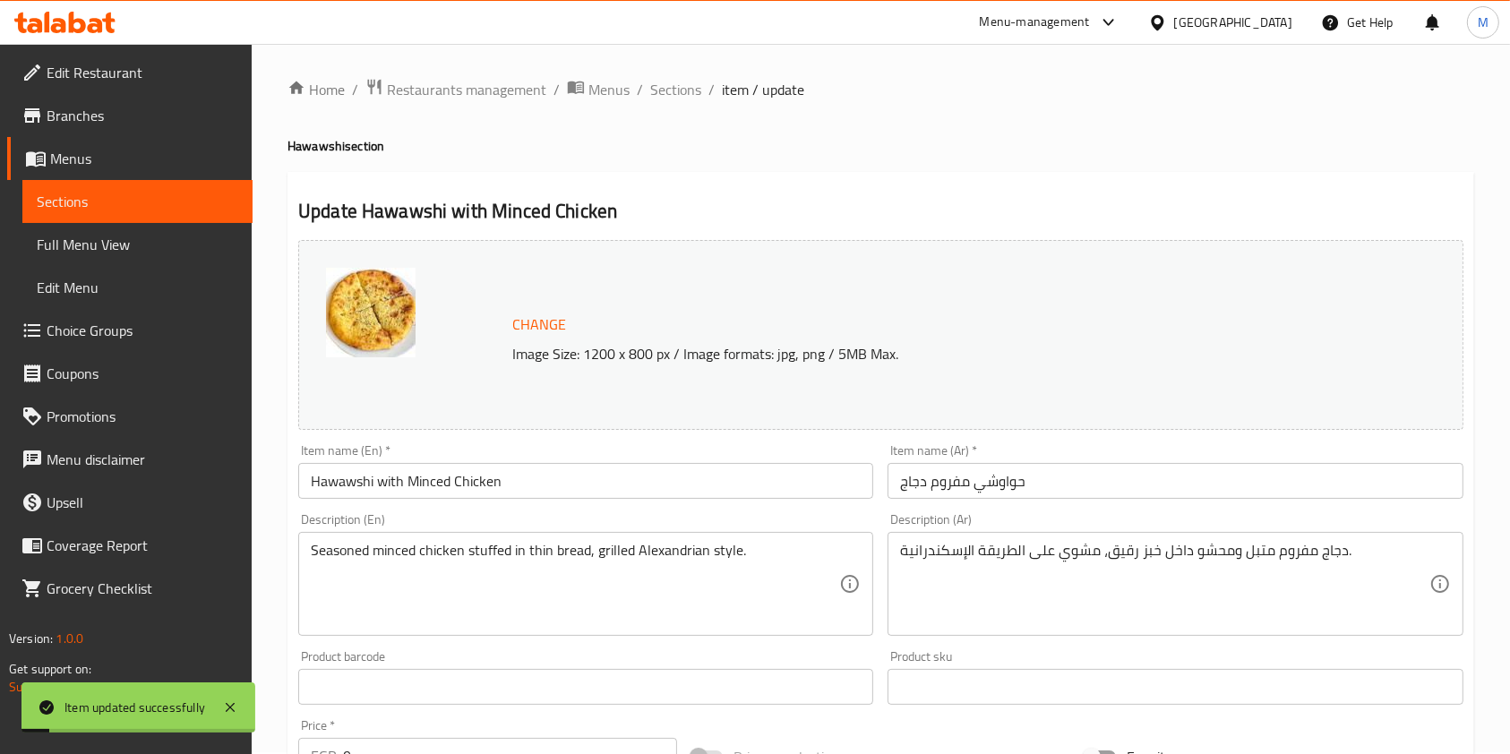
scroll to position [0, 0]
click at [681, 99] on span "Sections" at bounding box center [675, 91] width 51 height 21
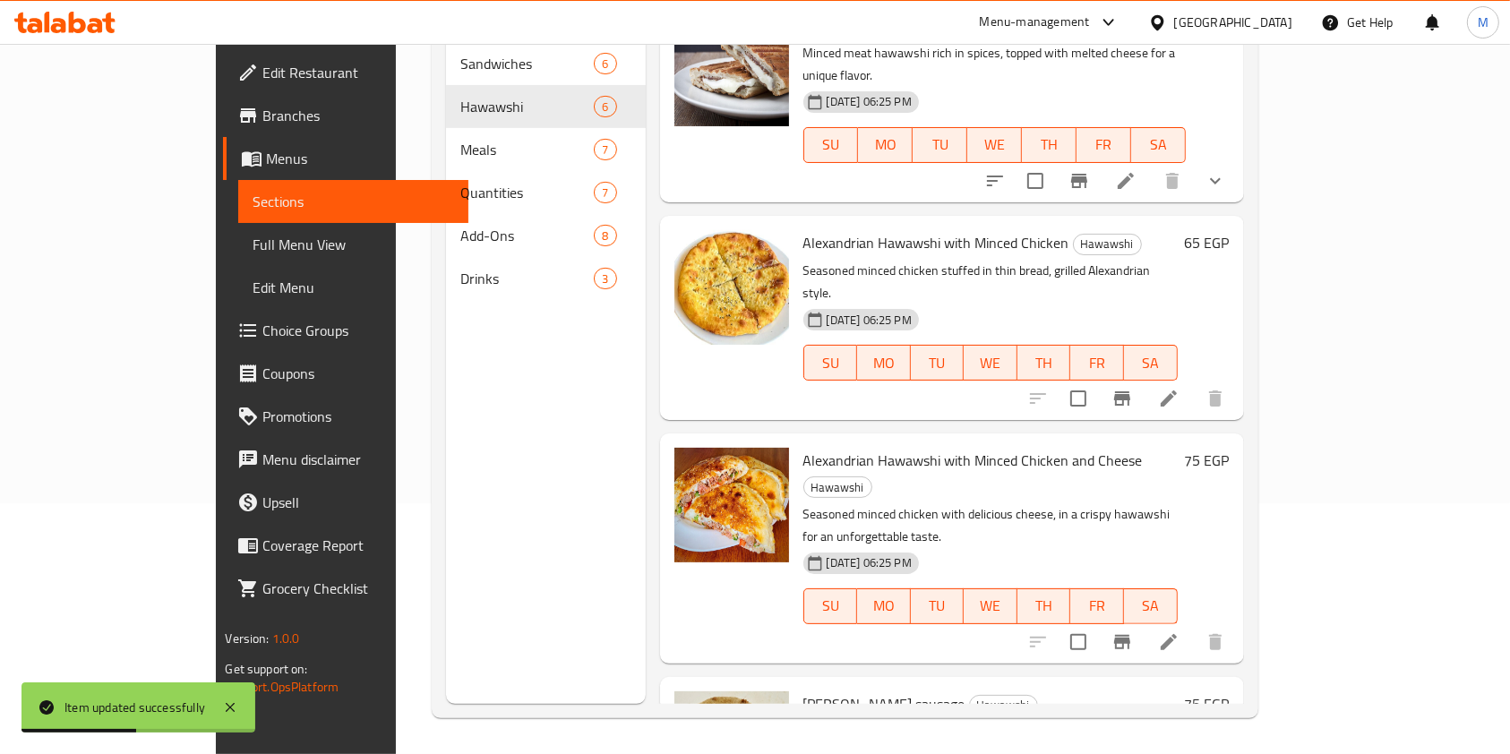
scroll to position [465, 0]
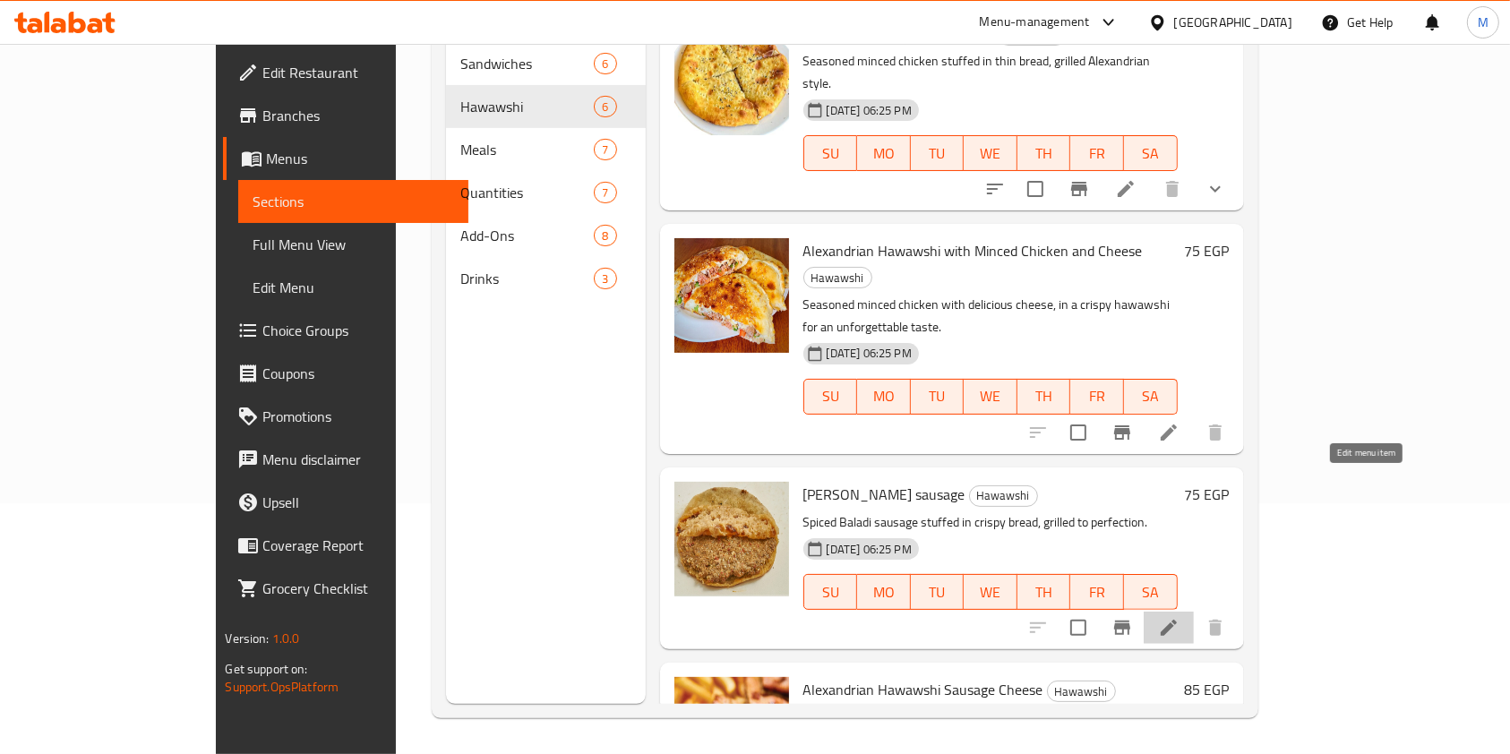
click at [1179, 617] on icon at bounding box center [1168, 627] width 21 height 21
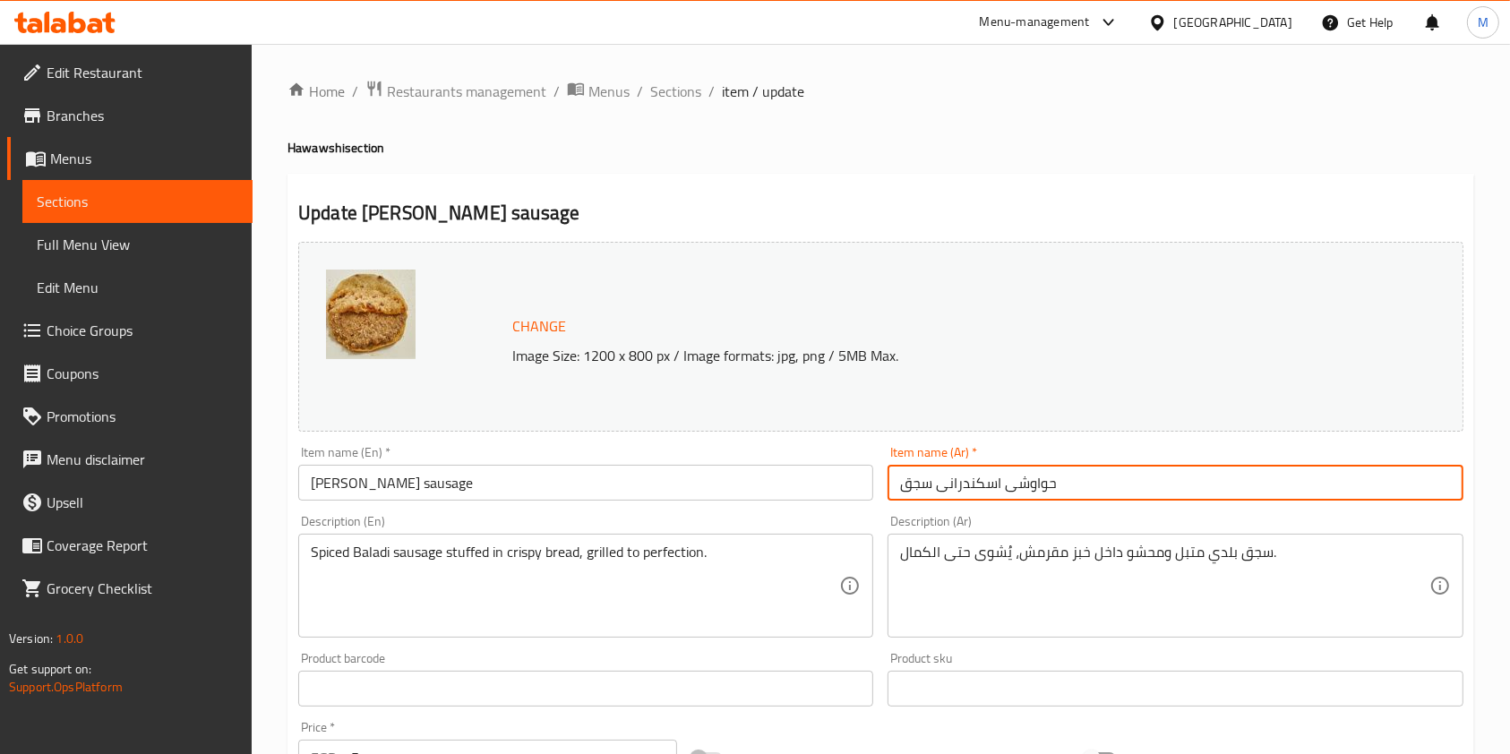
drag, startPoint x: 1005, startPoint y: 491, endPoint x: 939, endPoint y: 489, distance: 66.3
click at [939, 489] on input "حواوشی اسکندرانی سجق" at bounding box center [1174, 483] width 575 height 36
type input "حواوشی سجق"
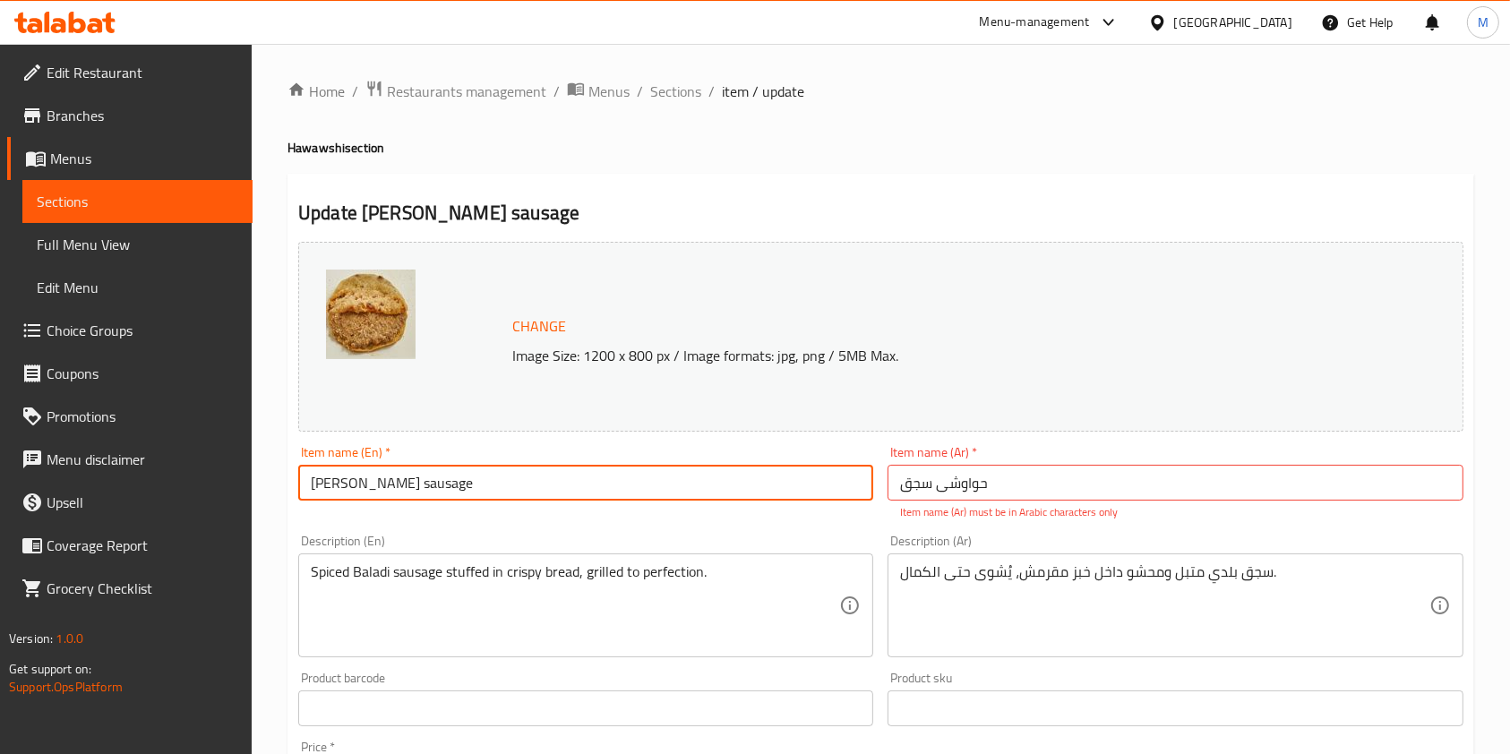
drag, startPoint x: 386, startPoint y: 489, endPoint x: 289, endPoint y: 490, distance: 96.7
click at [289, 490] on div "Update [PERSON_NAME] sausage Change Image Size: 1200 x 800 px / Image formats: …" at bounding box center [880, 718] width 1187 height 1088
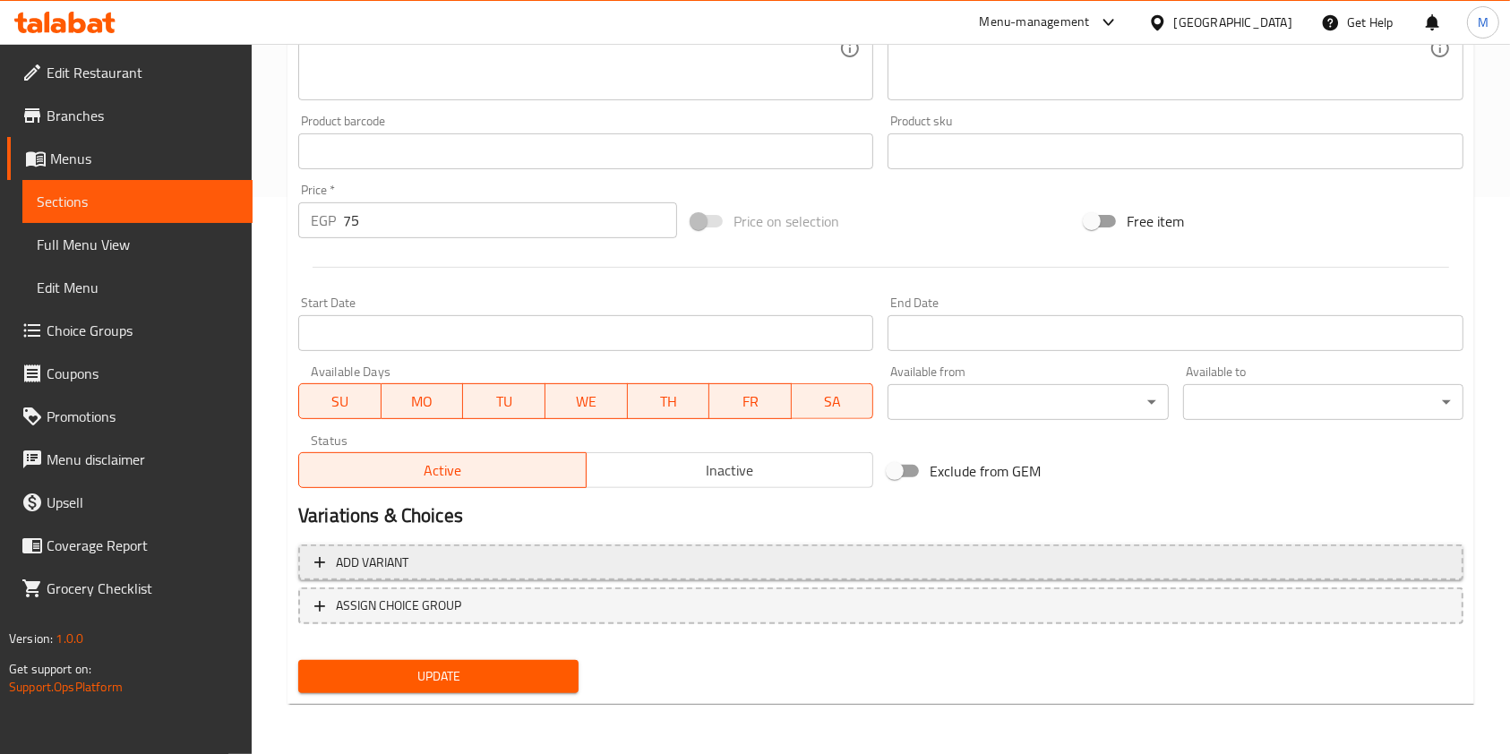
type input "Hawawshi sausage"
click at [1223, 561] on span "Add variant" at bounding box center [880, 563] width 1133 height 22
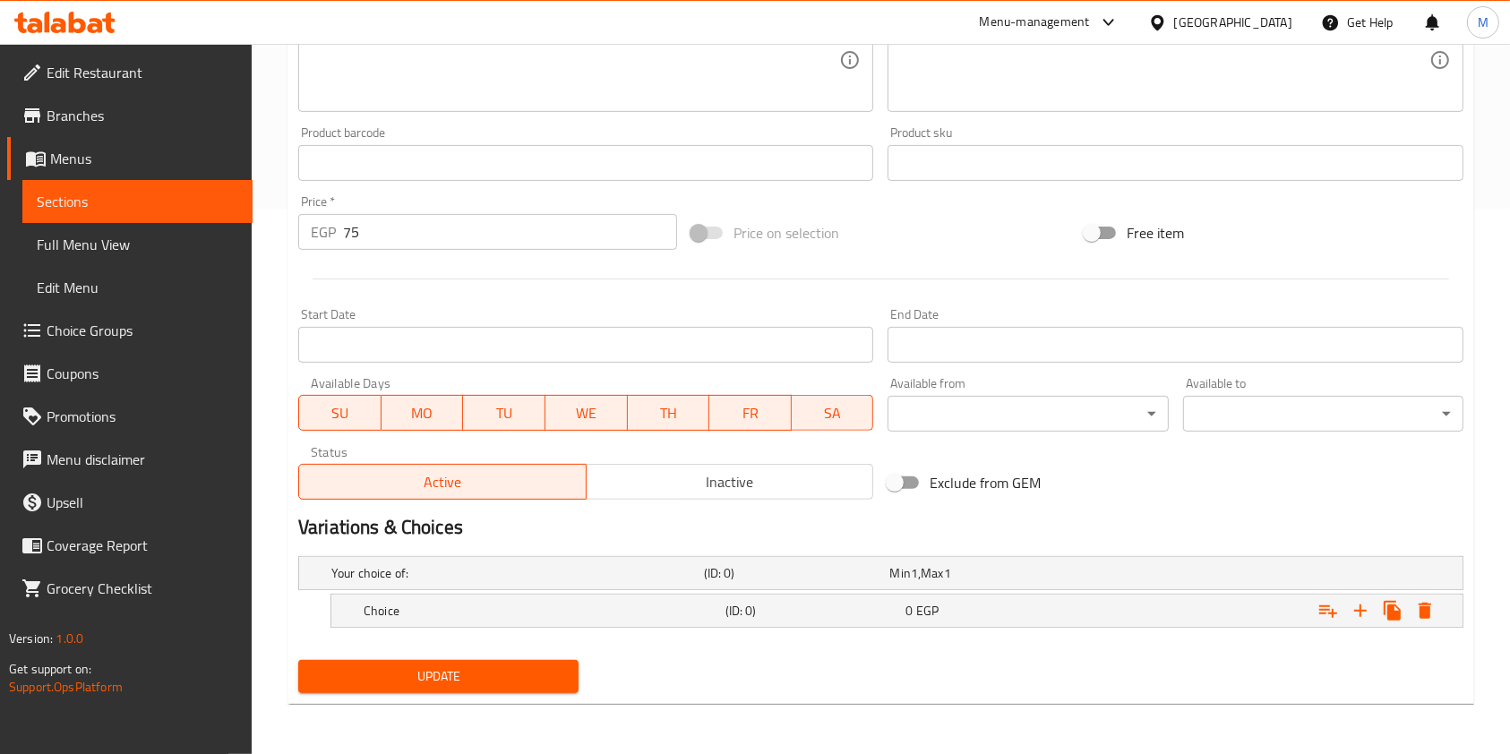
scroll to position [544, 0]
click at [738, 594] on div "Choice (ID: 0) 0 EGP" at bounding box center [886, 573] width 1117 height 39
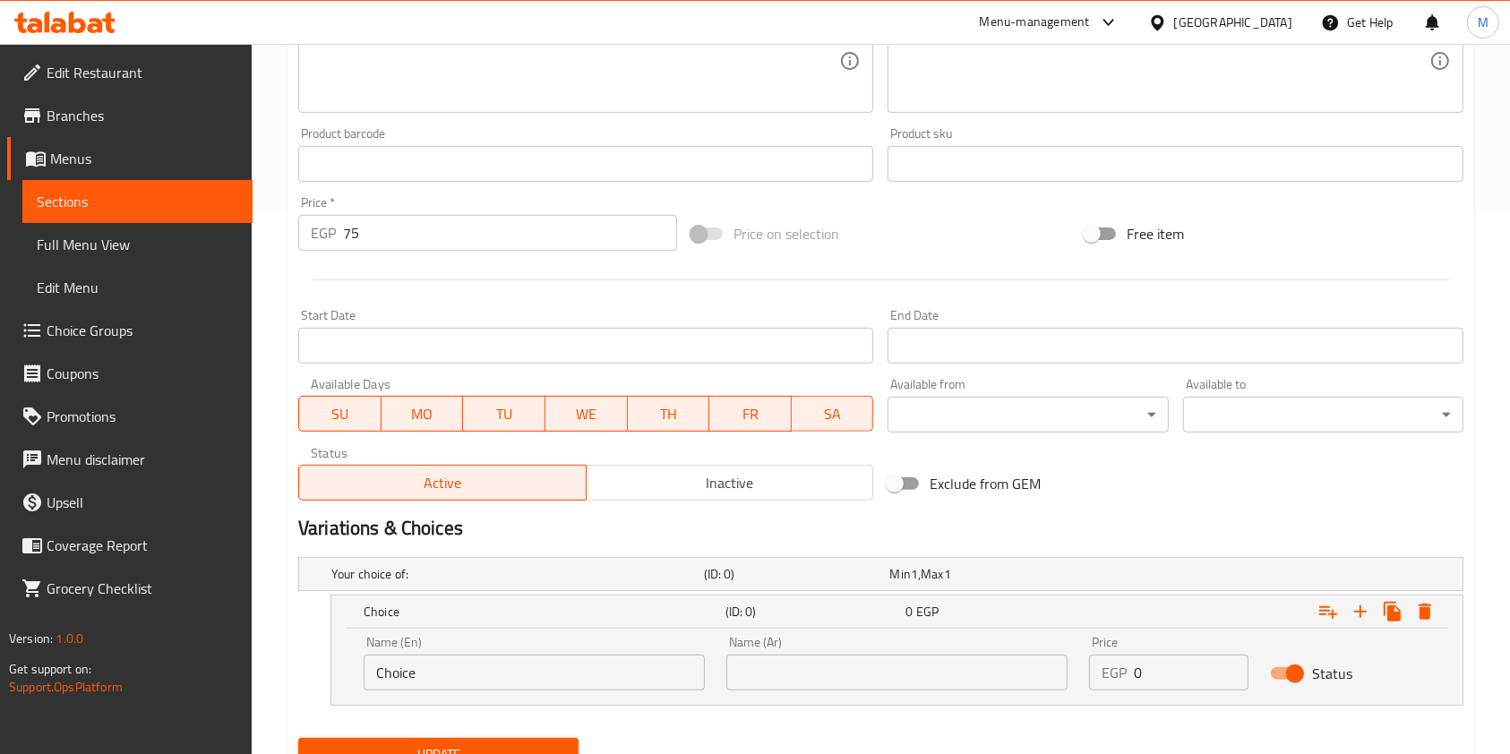
click at [607, 672] on input "Choice" at bounding box center [534, 673] width 341 height 36
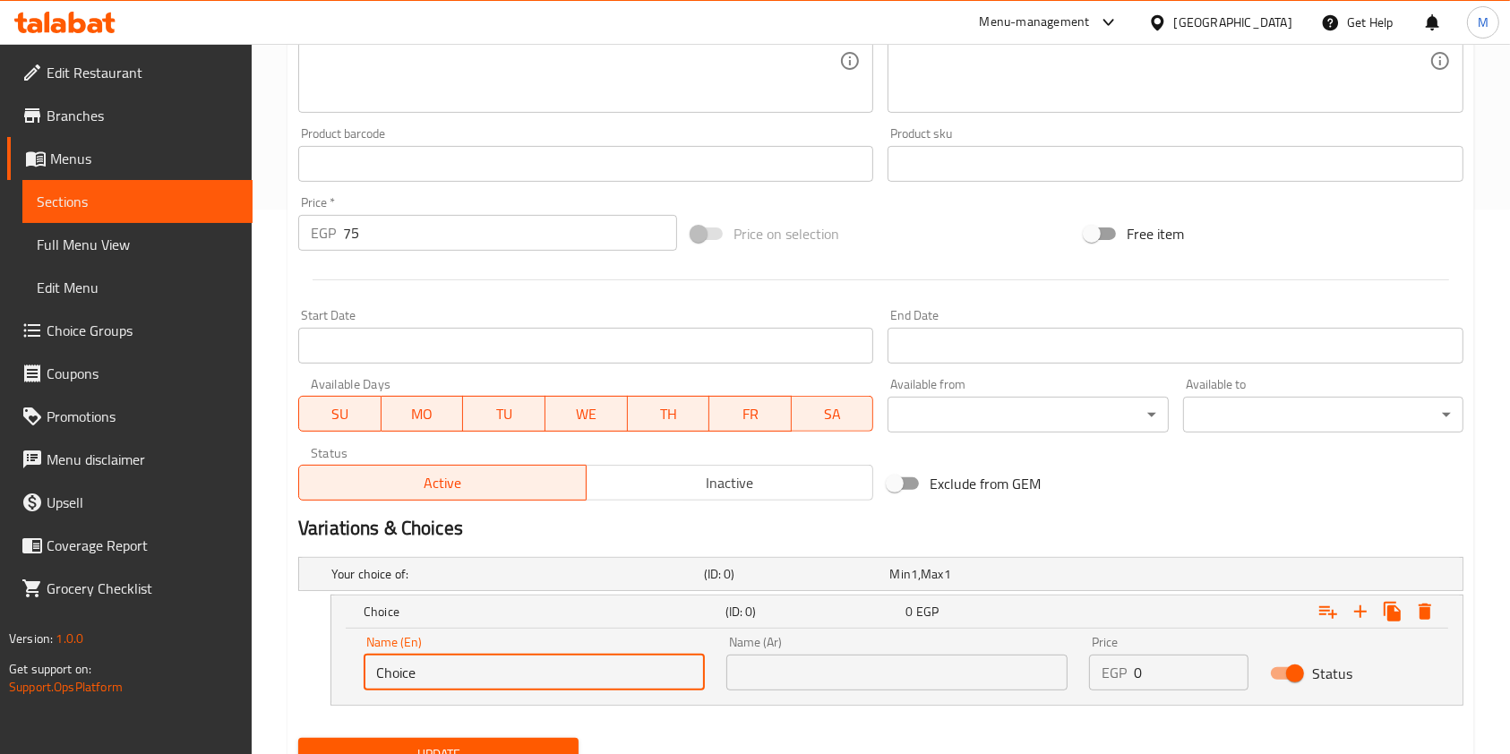
click at [607, 672] on input "Choice" at bounding box center [534, 673] width 341 height 36
paste input "Alexandrian"
type input "Alexandrian"
click at [800, 670] on input "text" at bounding box center [896, 673] width 341 height 36
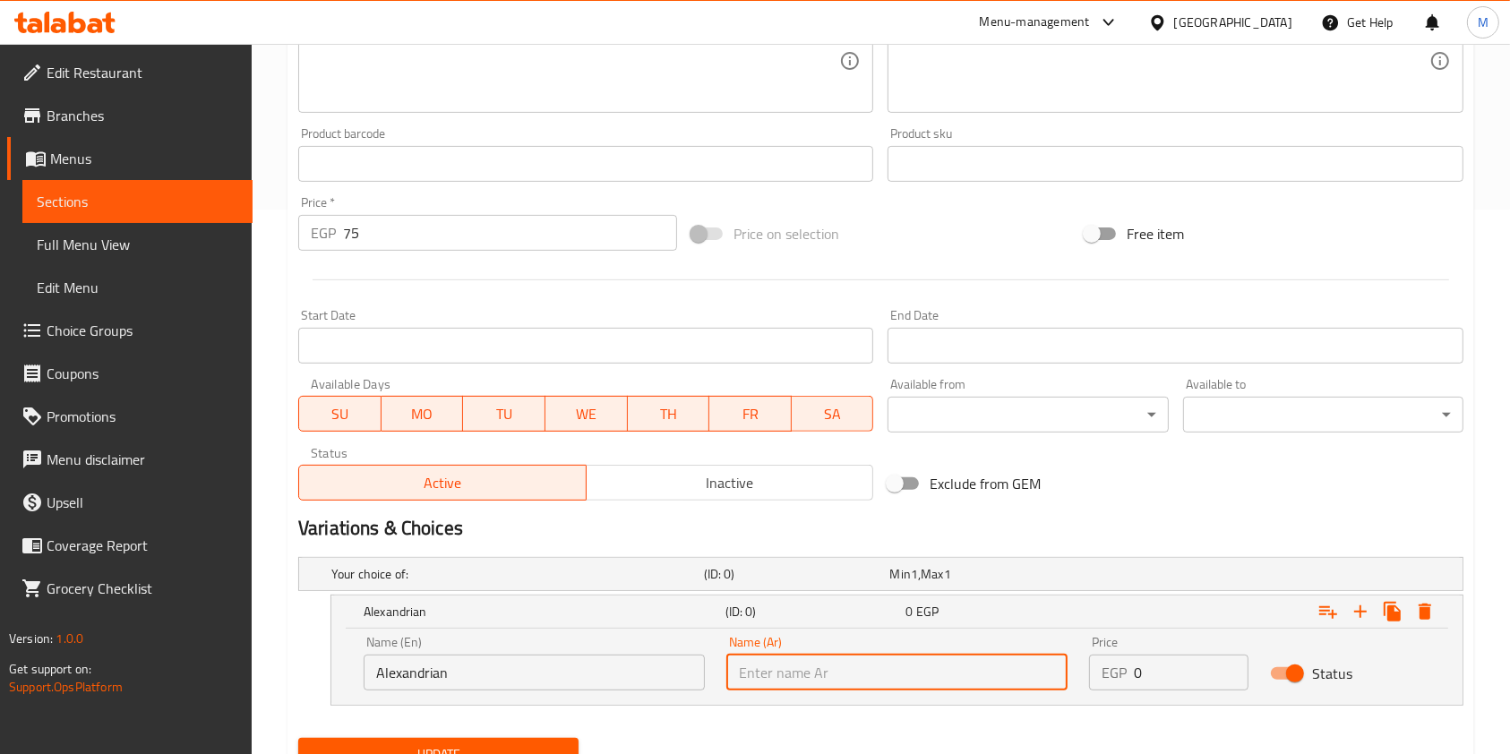
paste input "اسكندرانی"
type input "اسكندرانی"
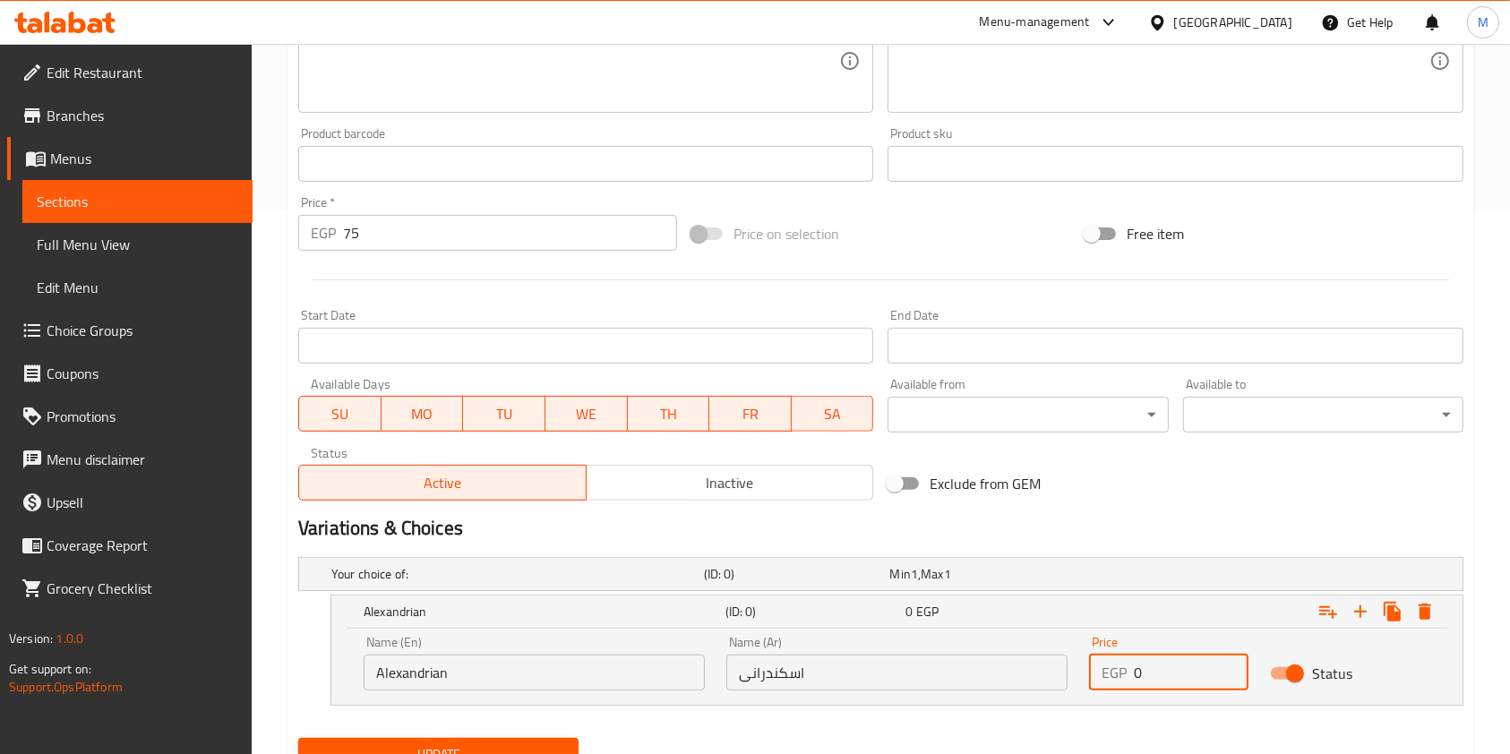
click at [1132, 672] on div "EGP 0 Price" at bounding box center [1168, 673] width 159 height 36
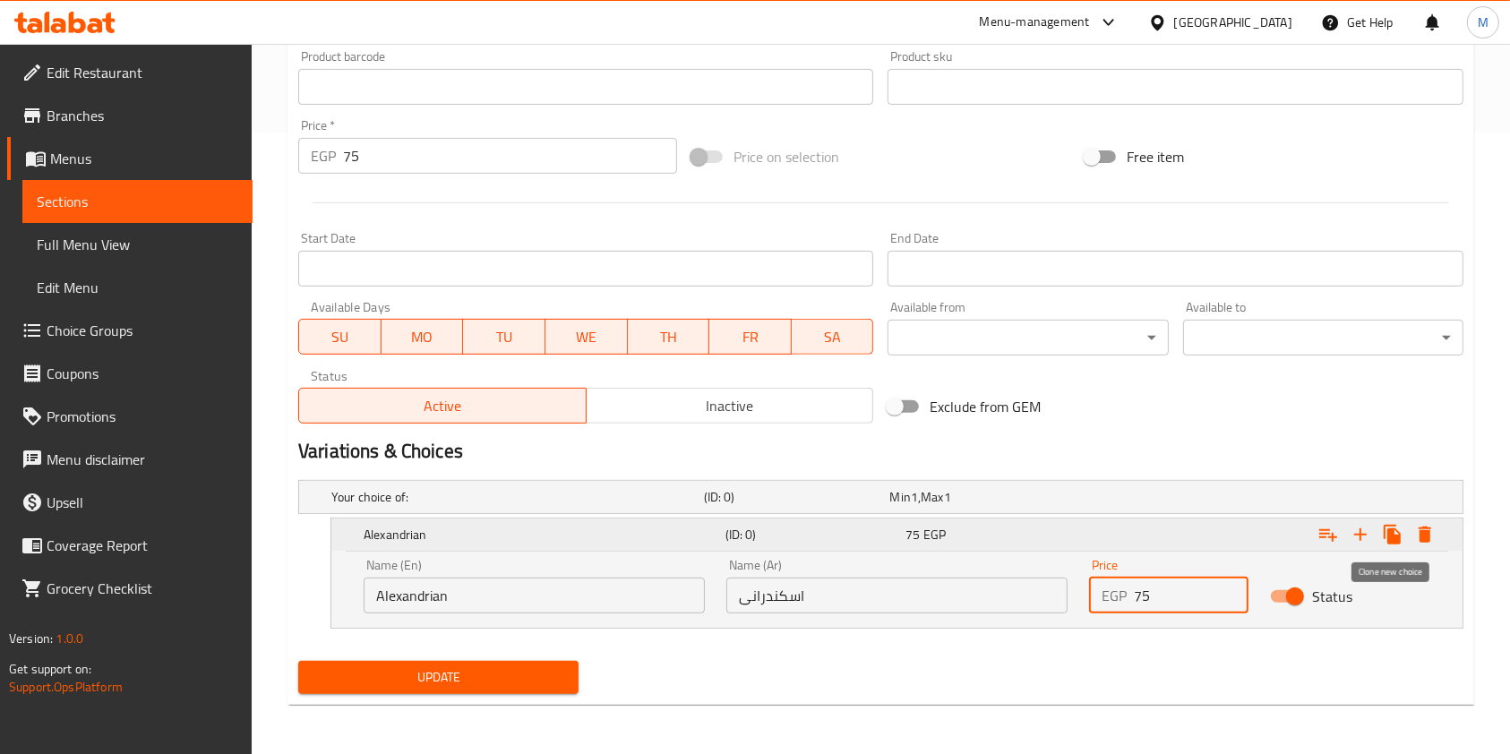
type input "75"
drag, startPoint x: 1382, startPoint y: 527, endPoint x: 802, endPoint y: 640, distance: 590.5
click at [1379, 527] on button "Expand" at bounding box center [1392, 535] width 32 height 32
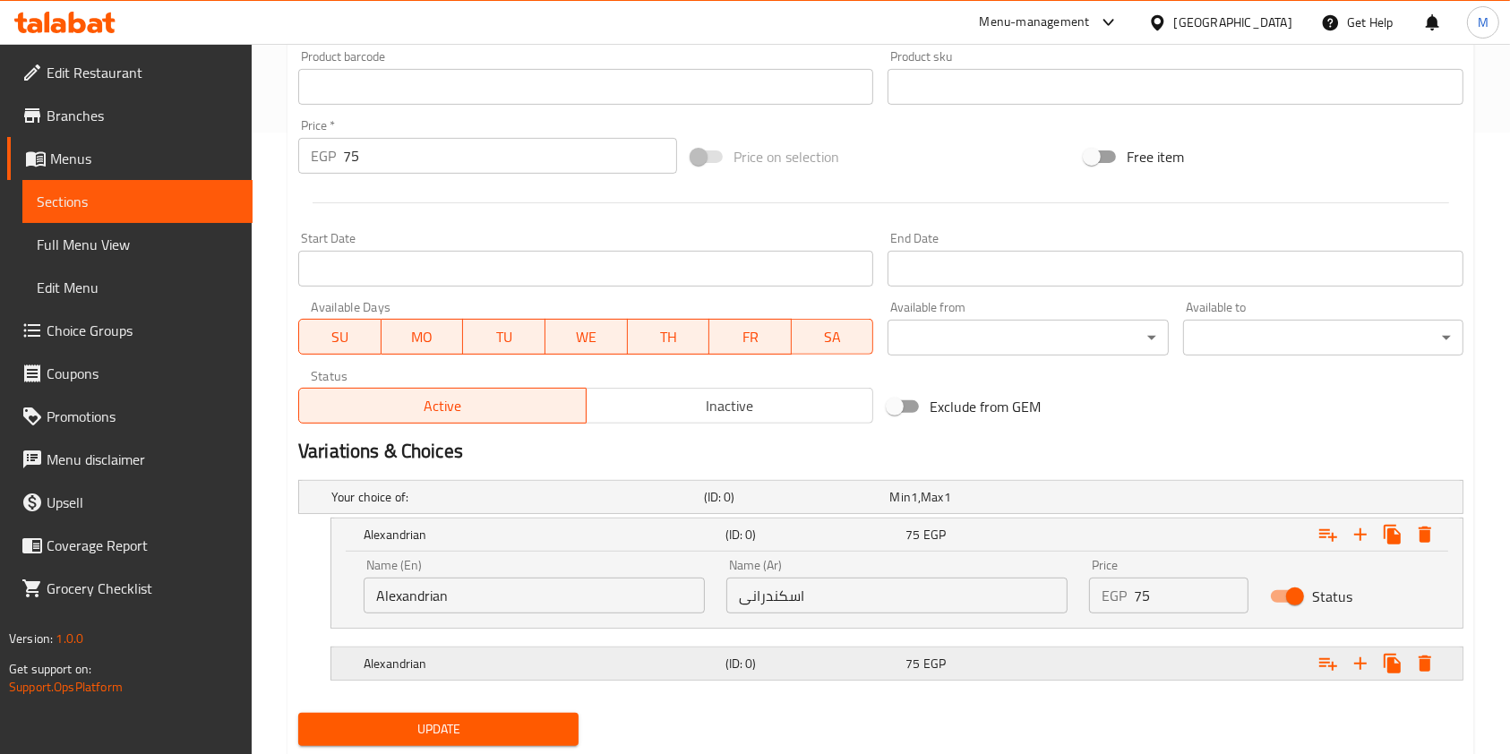
click at [545, 506] on h5 "Alexandrian" at bounding box center [513, 497] width 365 height 18
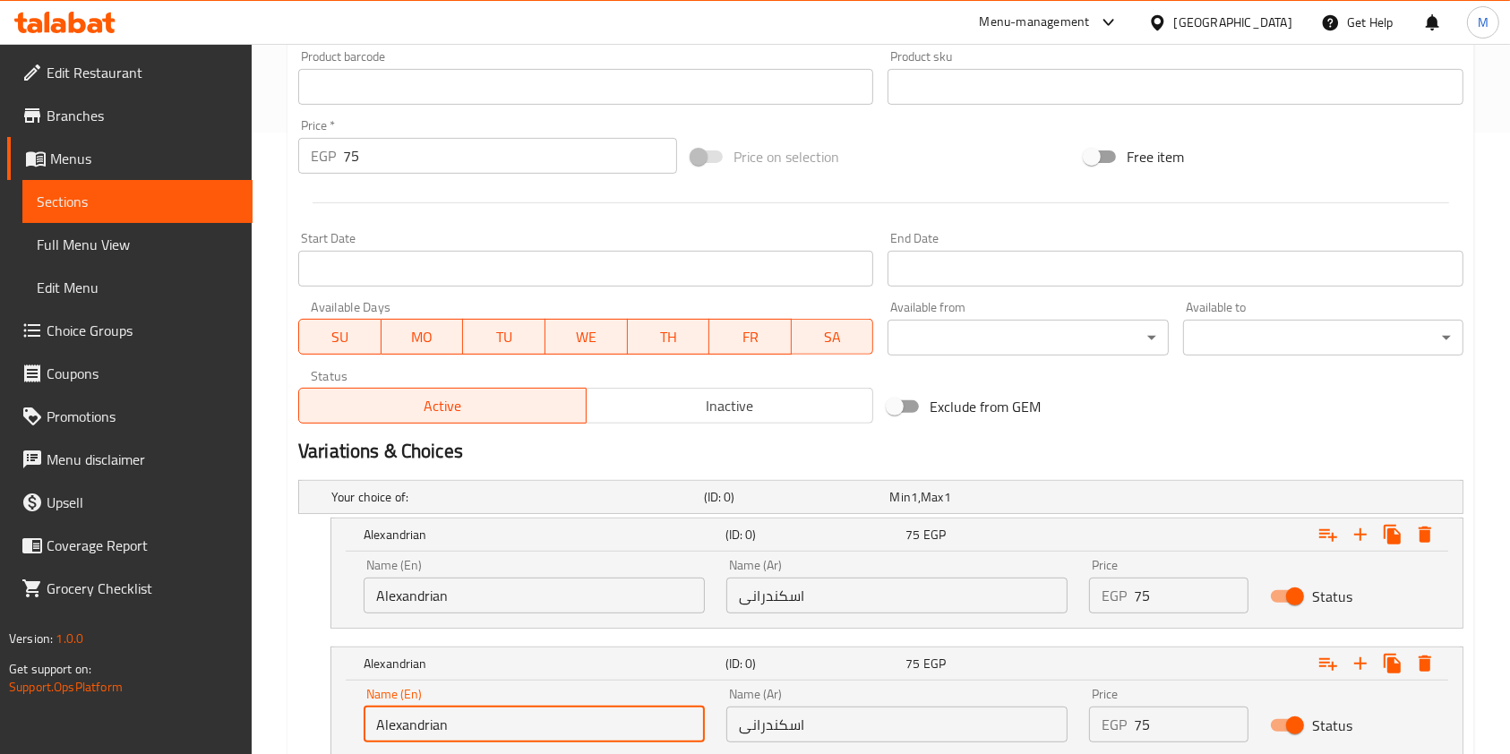
click at [541, 736] on input "Alexandrian" at bounding box center [534, 725] width 341 height 36
paste input "Balady"
type input "Balady"
click at [813, 724] on input "اسكندرانی" at bounding box center [896, 725] width 341 height 36
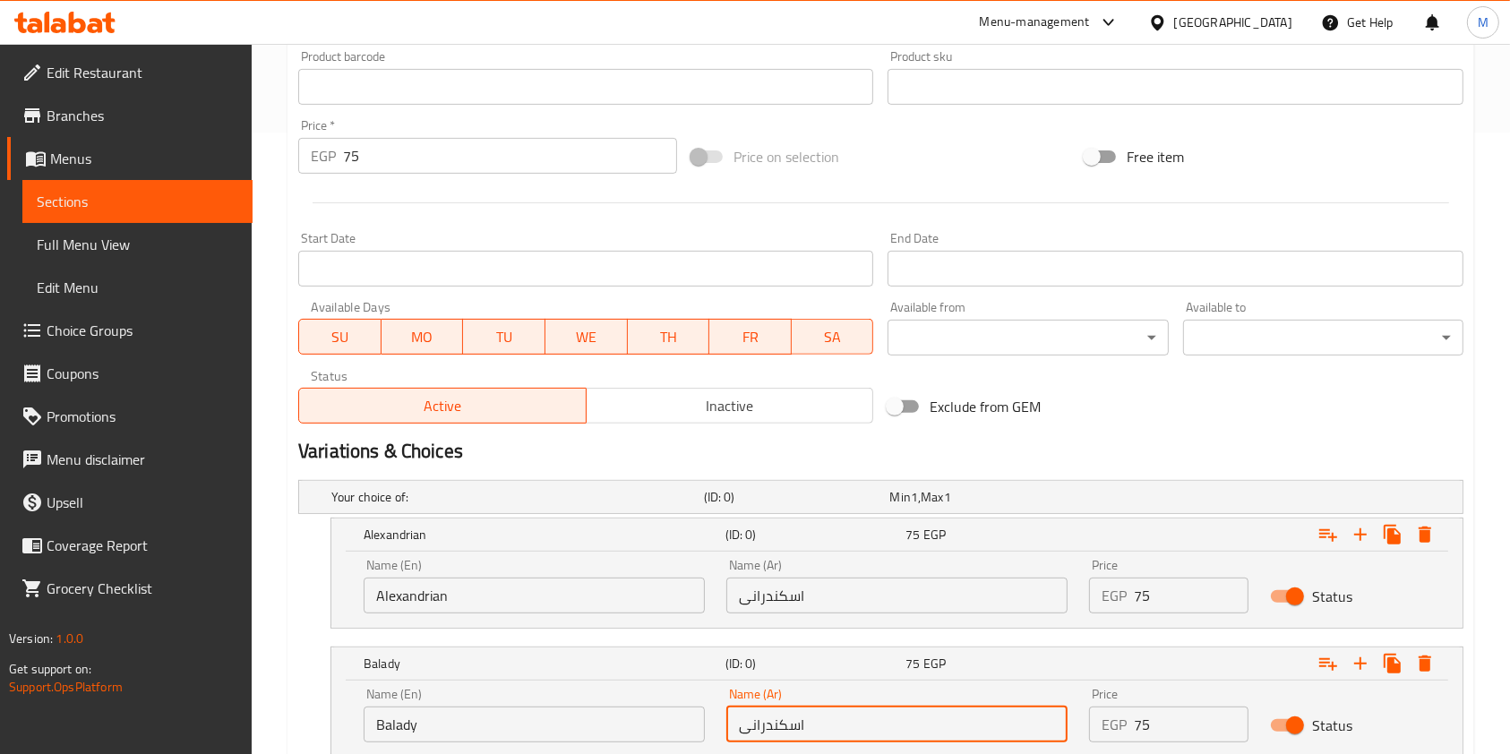
click at [814, 724] on input "اسكندرانی" at bounding box center [896, 725] width 341 height 36
type input "بلدي"
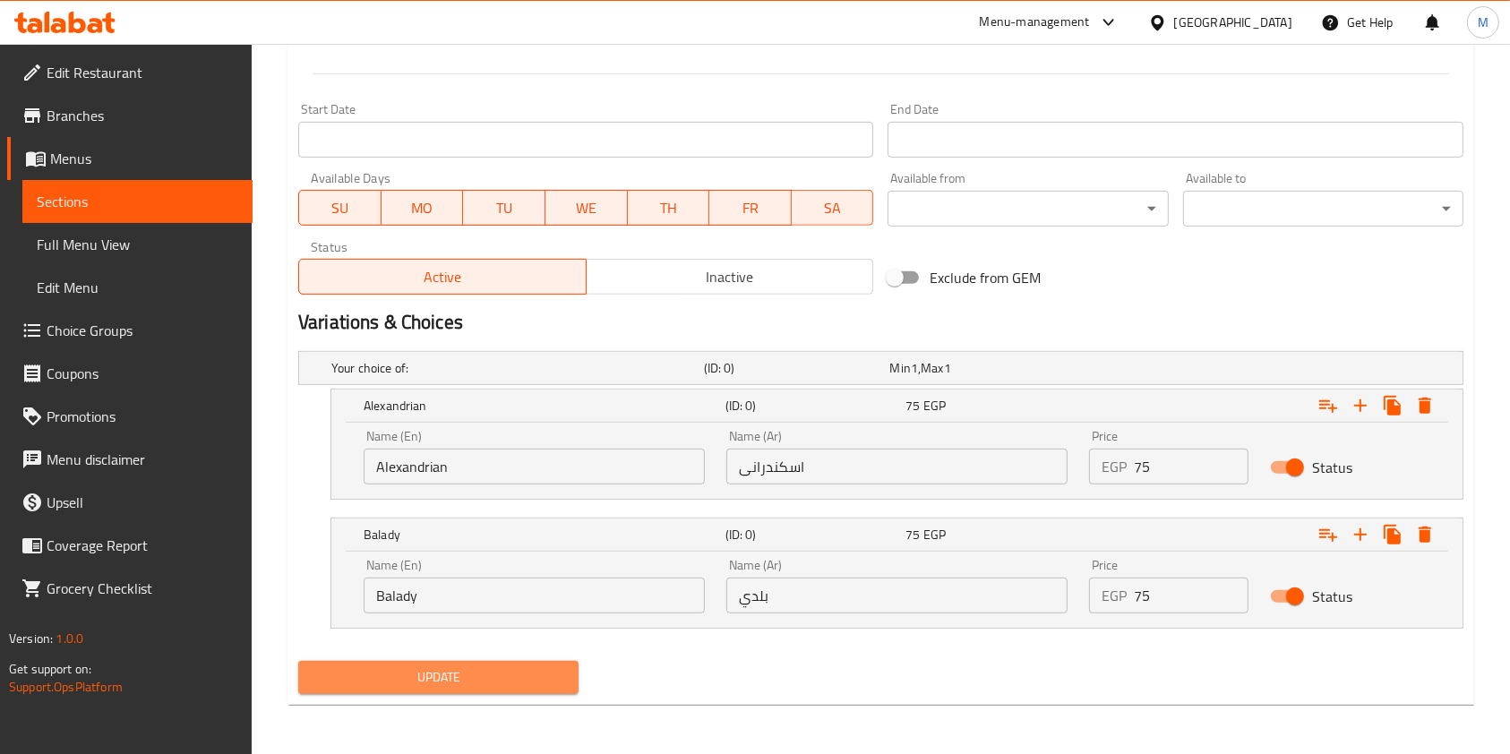
drag, startPoint x: 430, startPoint y: 668, endPoint x: 759, endPoint y: 669, distance: 329.6
click at [430, 666] on span "Update" at bounding box center [439, 677] width 252 height 22
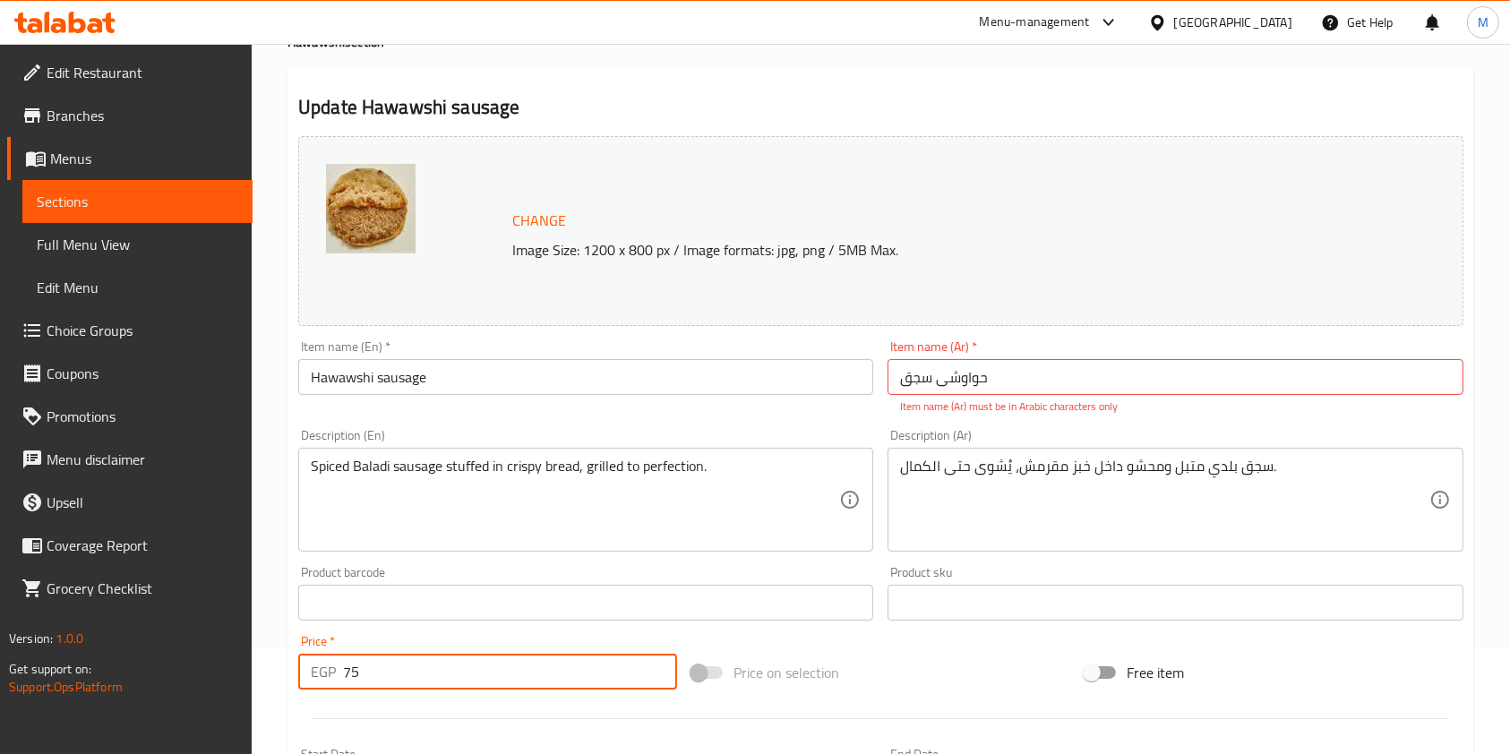
drag, startPoint x: 404, startPoint y: 669, endPoint x: 339, endPoint y: 673, distance: 65.5
click at [339, 673] on div "EGP 75 Price *" at bounding box center [487, 672] width 379 height 36
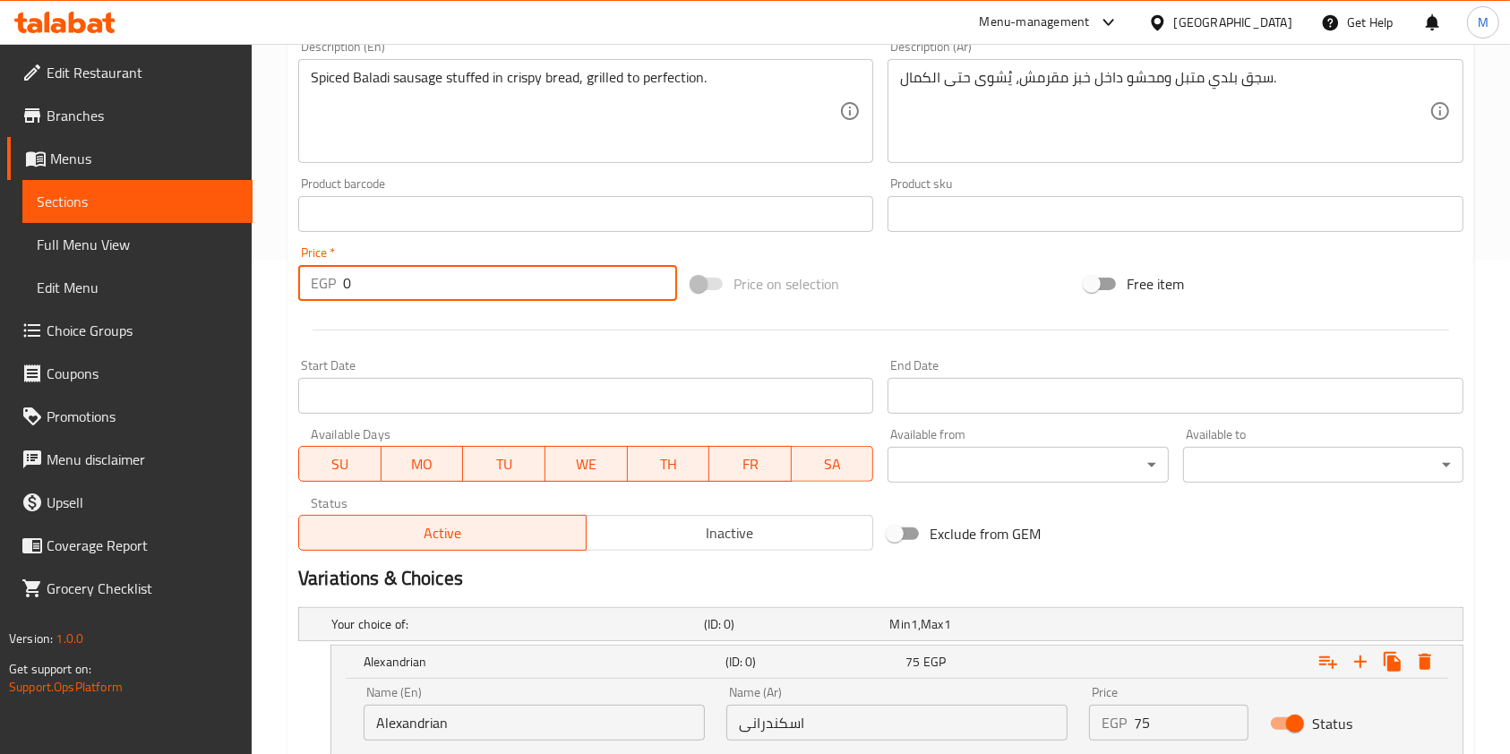
scroll to position [750, 0]
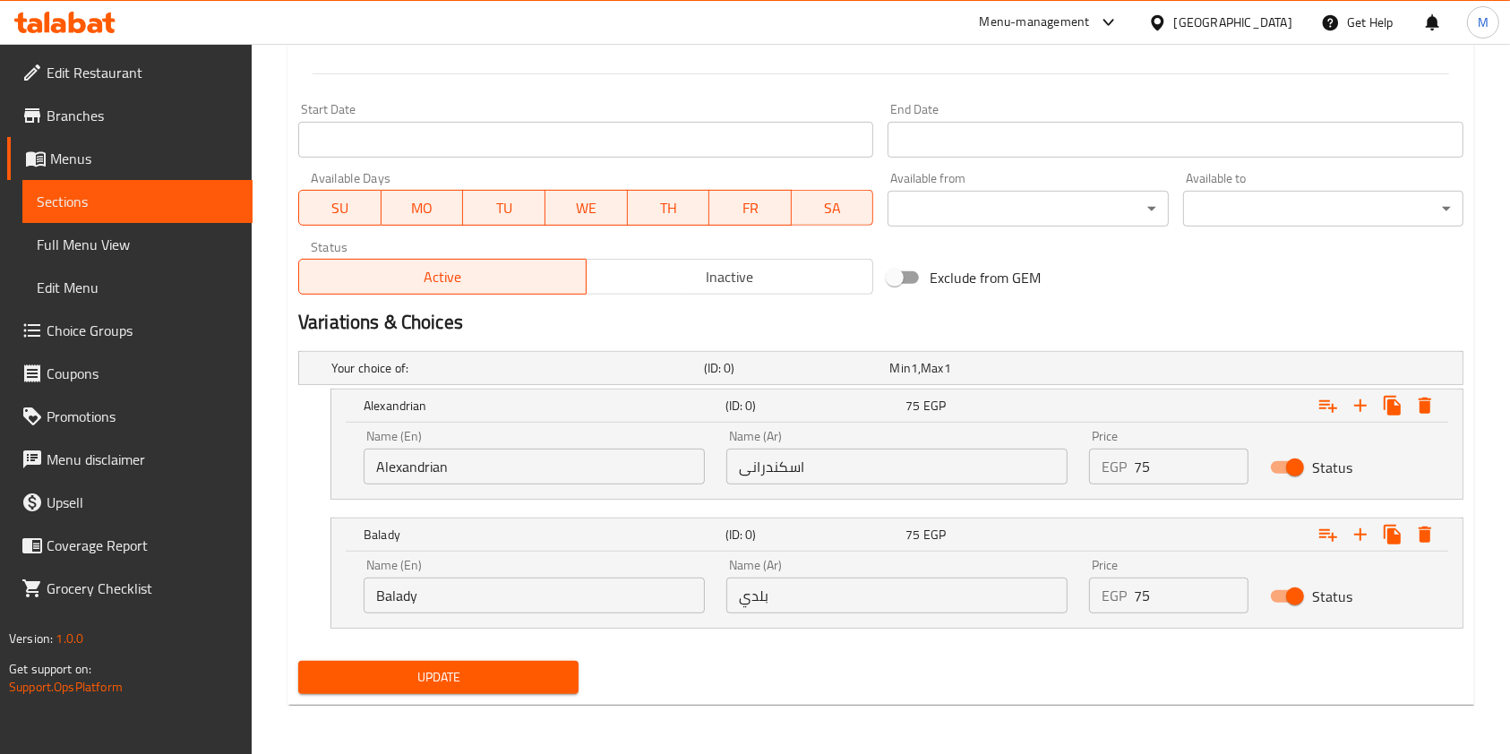
type input "0"
click at [330, 691] on button "Update" at bounding box center [438, 677] width 280 height 33
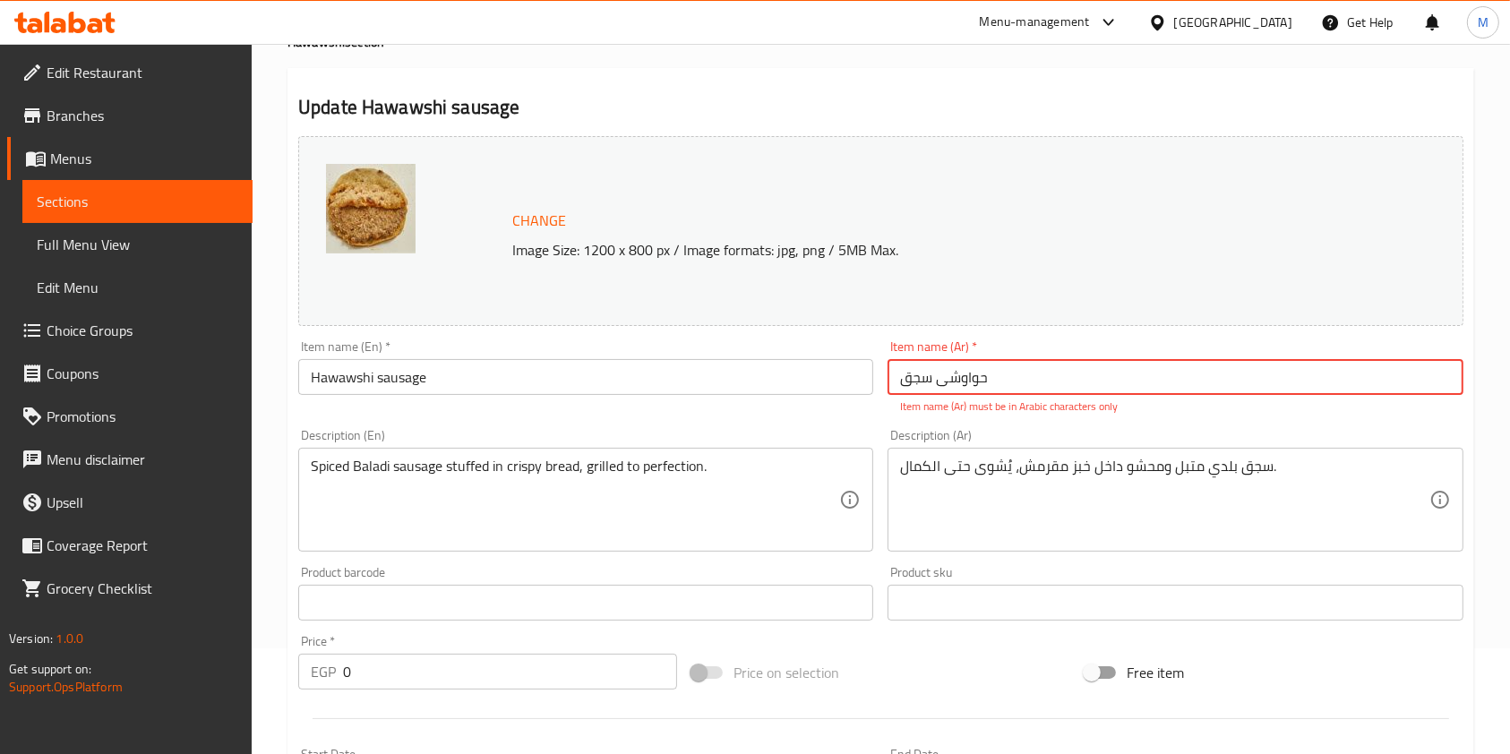
click at [939, 395] on div "Item name (Ar)   * حواوشی سجق Item name (Ar) * Item name (Ar) must be in Arabic…" at bounding box center [1174, 377] width 575 height 74
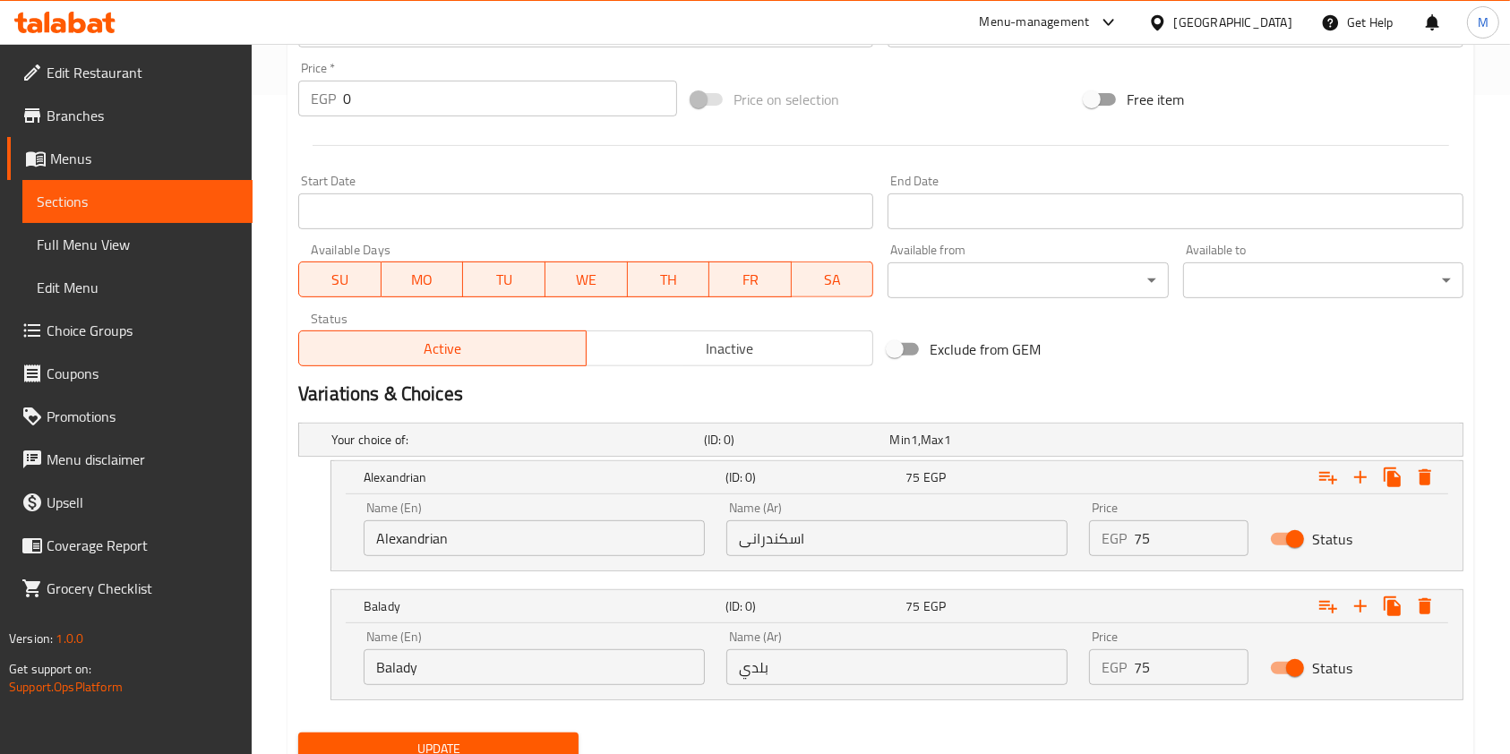
scroll to position [731, 0]
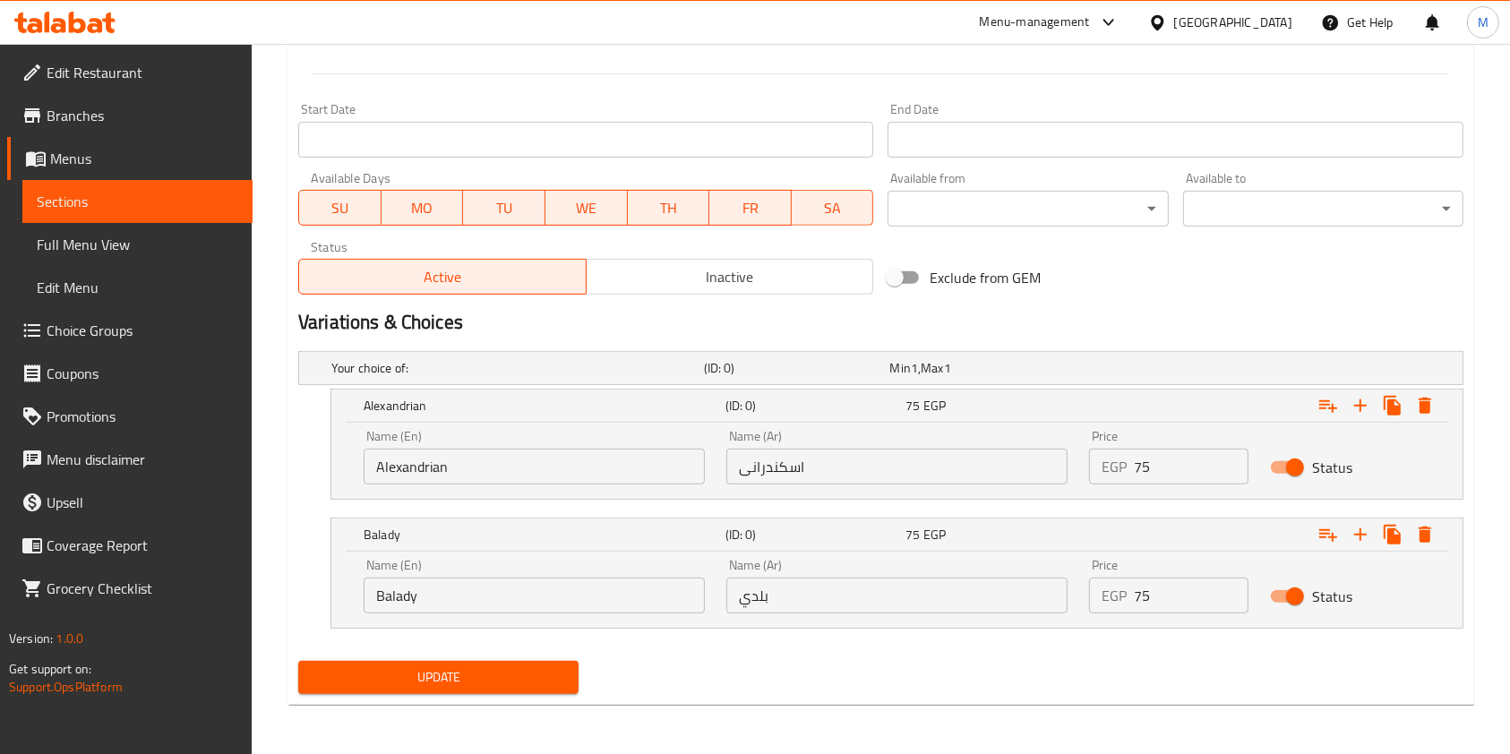
type input "حواوشي سجق"
click at [507, 679] on span "Update" at bounding box center [439, 677] width 252 height 22
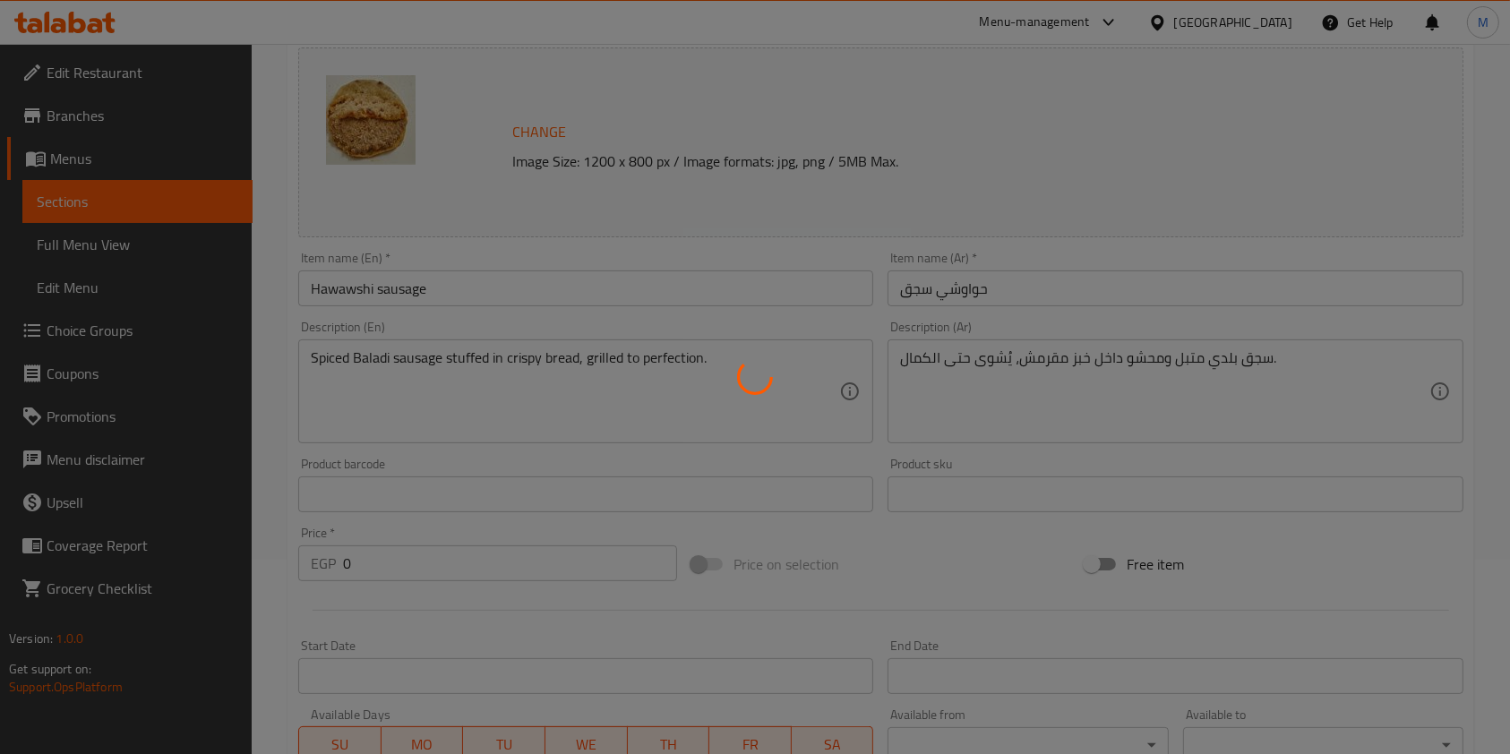
scroll to position [0, 0]
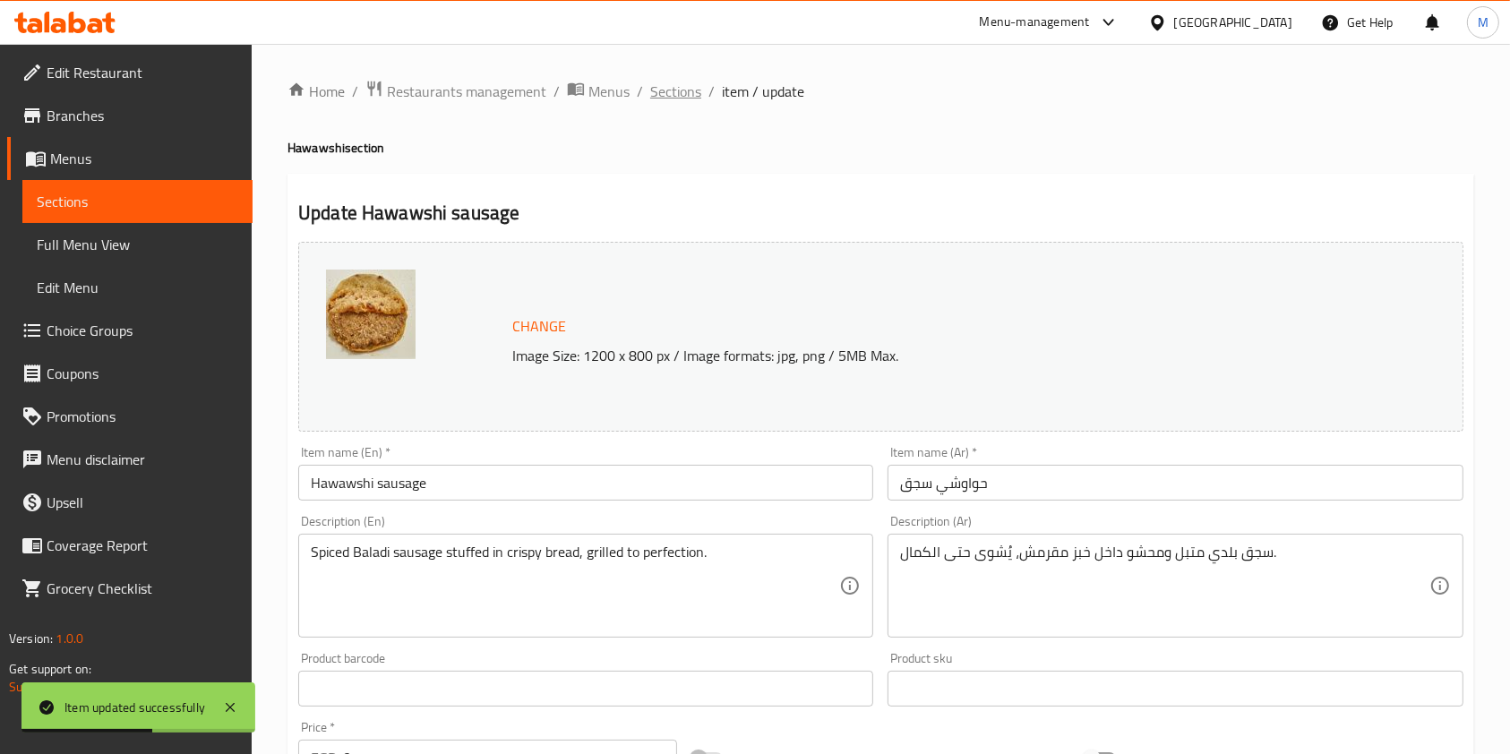
click at [698, 97] on span "Sections" at bounding box center [675, 91] width 51 height 21
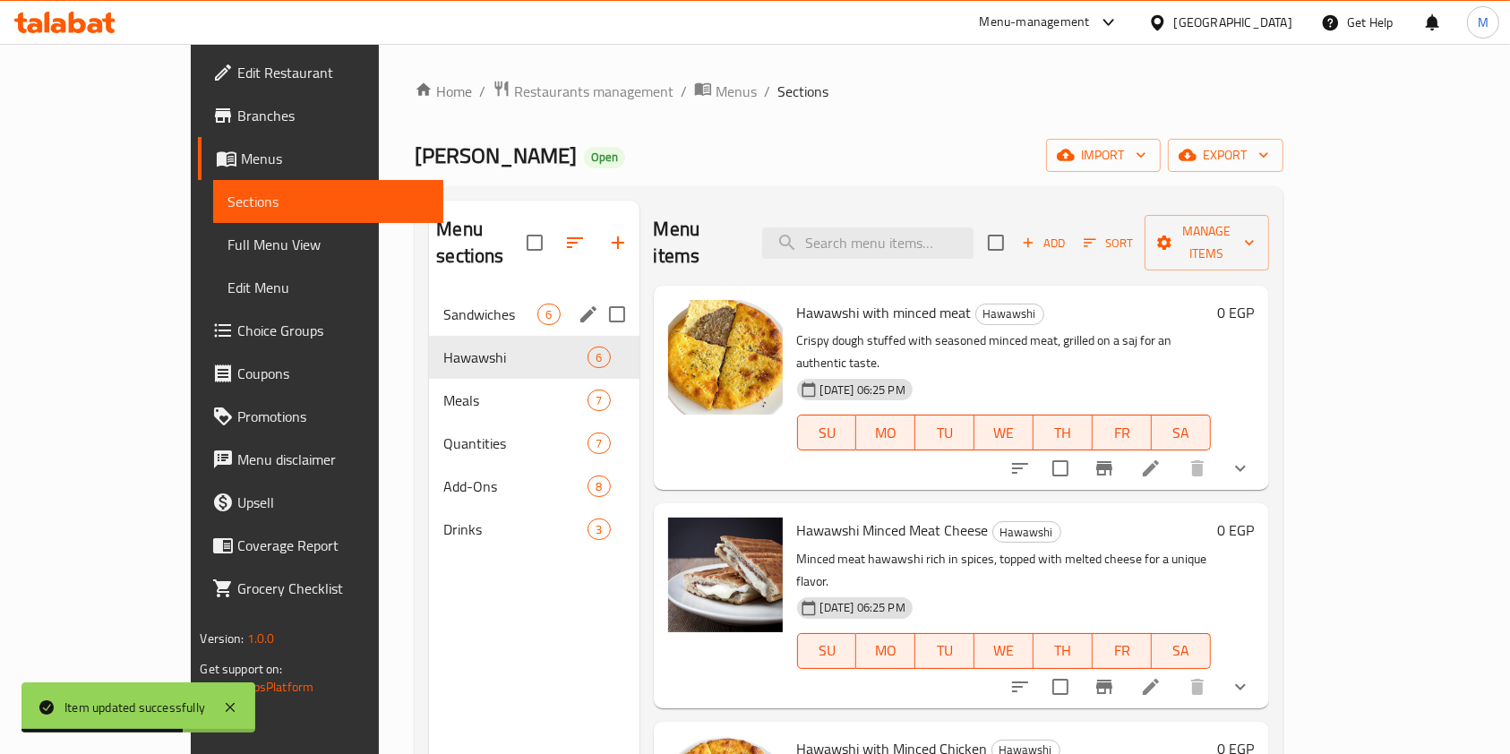
click at [442, 293] on div "Sandwiches 6" at bounding box center [534, 314] width 210 height 43
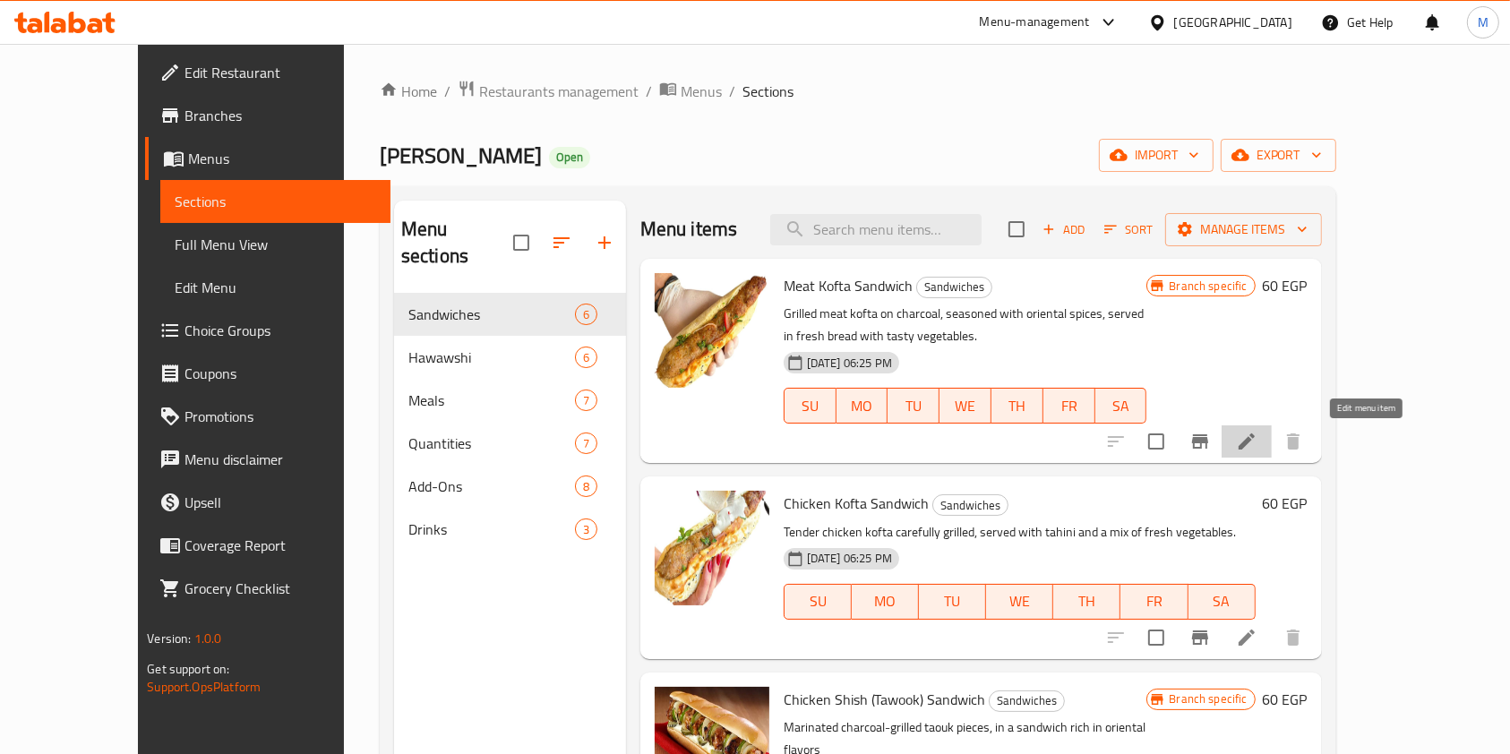
click at [1257, 442] on icon at bounding box center [1246, 441] width 21 height 21
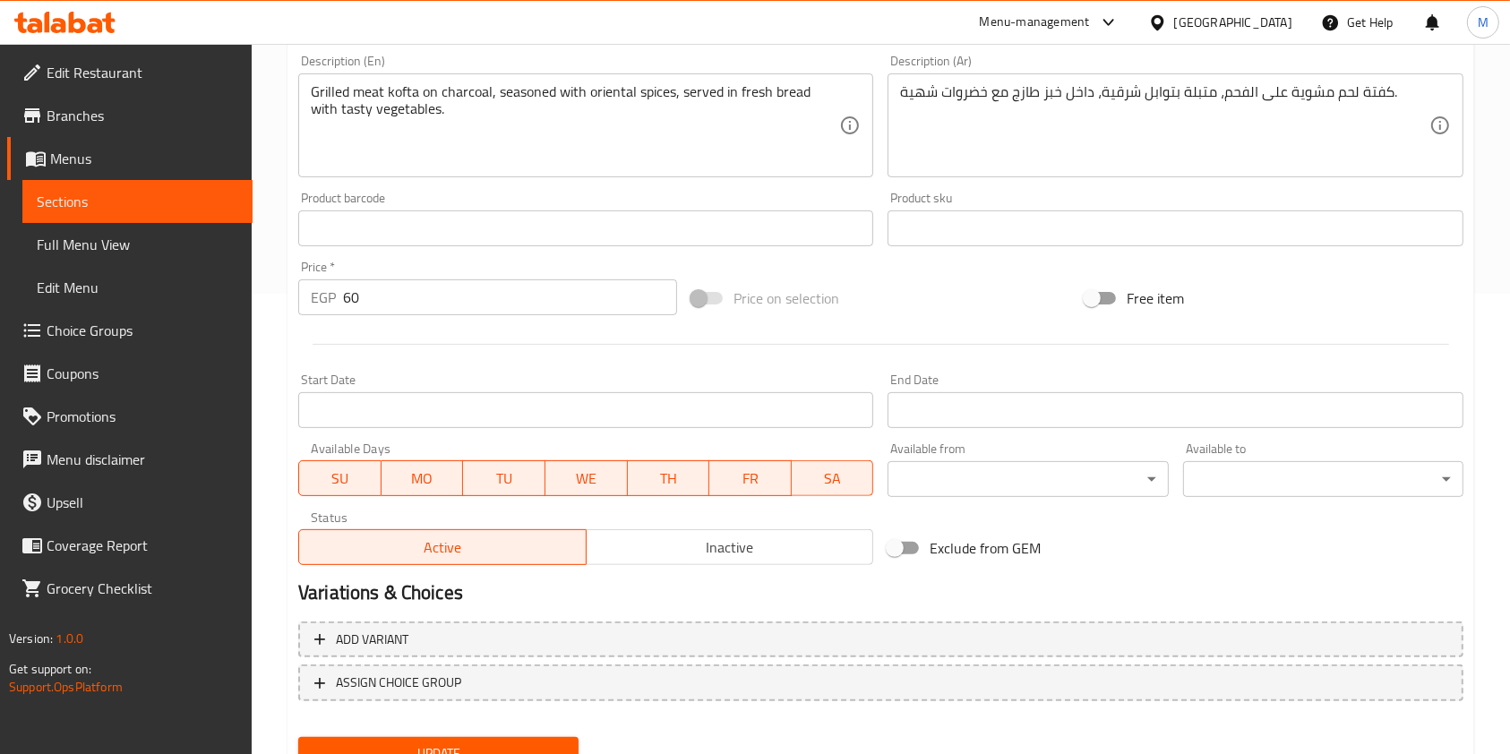
scroll to position [476, 0]
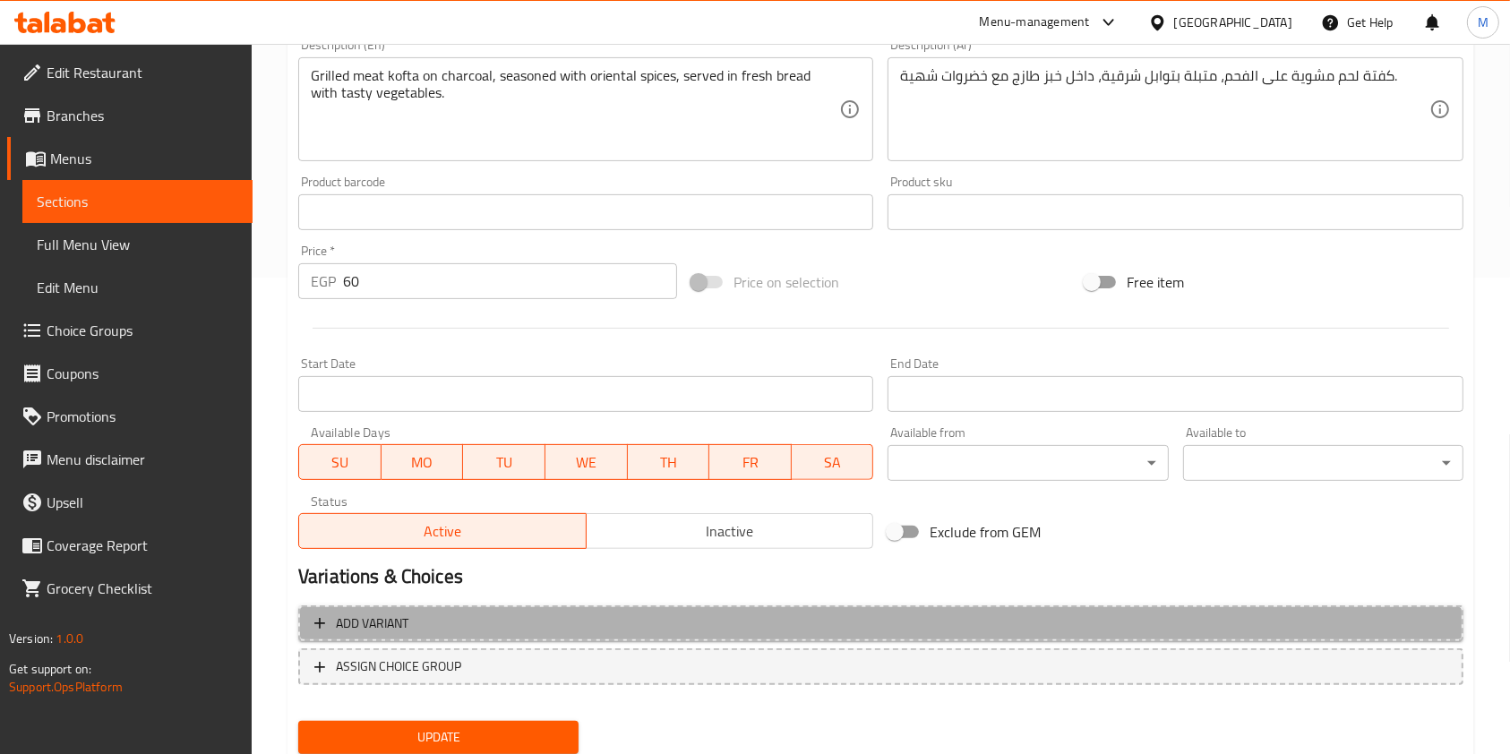
click at [1129, 607] on button "Add variant" at bounding box center [880, 623] width 1165 height 37
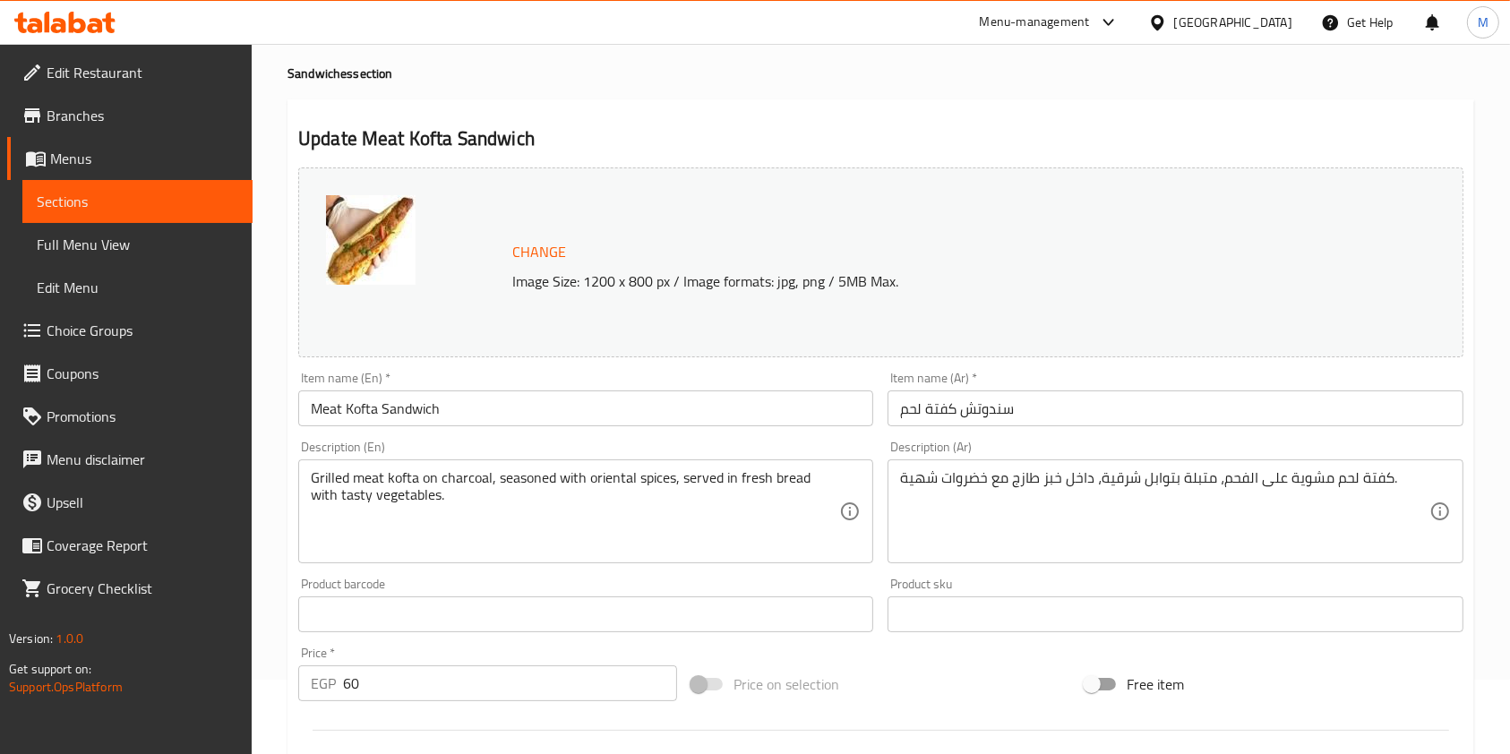
scroll to position [0, 0]
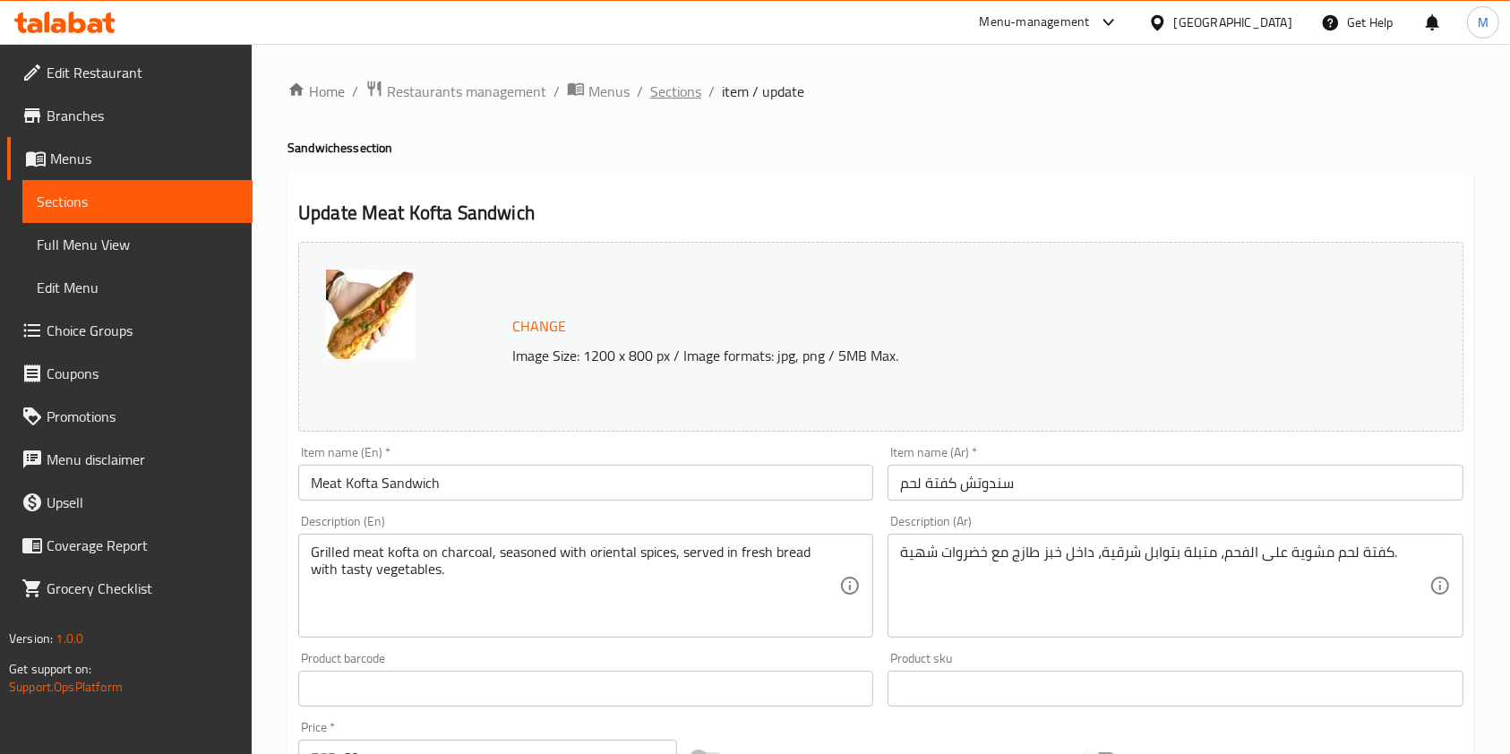
click at [683, 98] on span "Sections" at bounding box center [675, 91] width 51 height 21
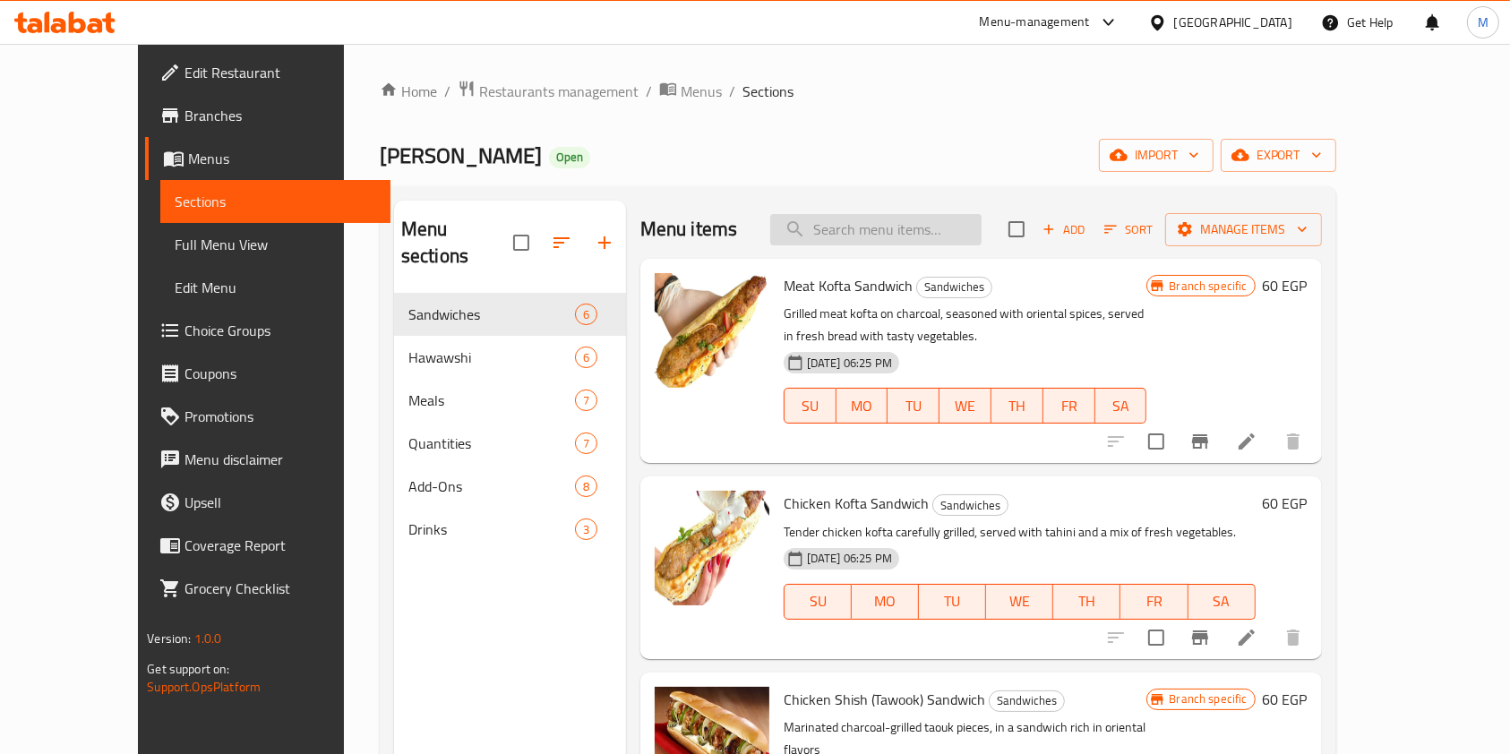
click at [881, 235] on input "search" at bounding box center [875, 229] width 211 height 31
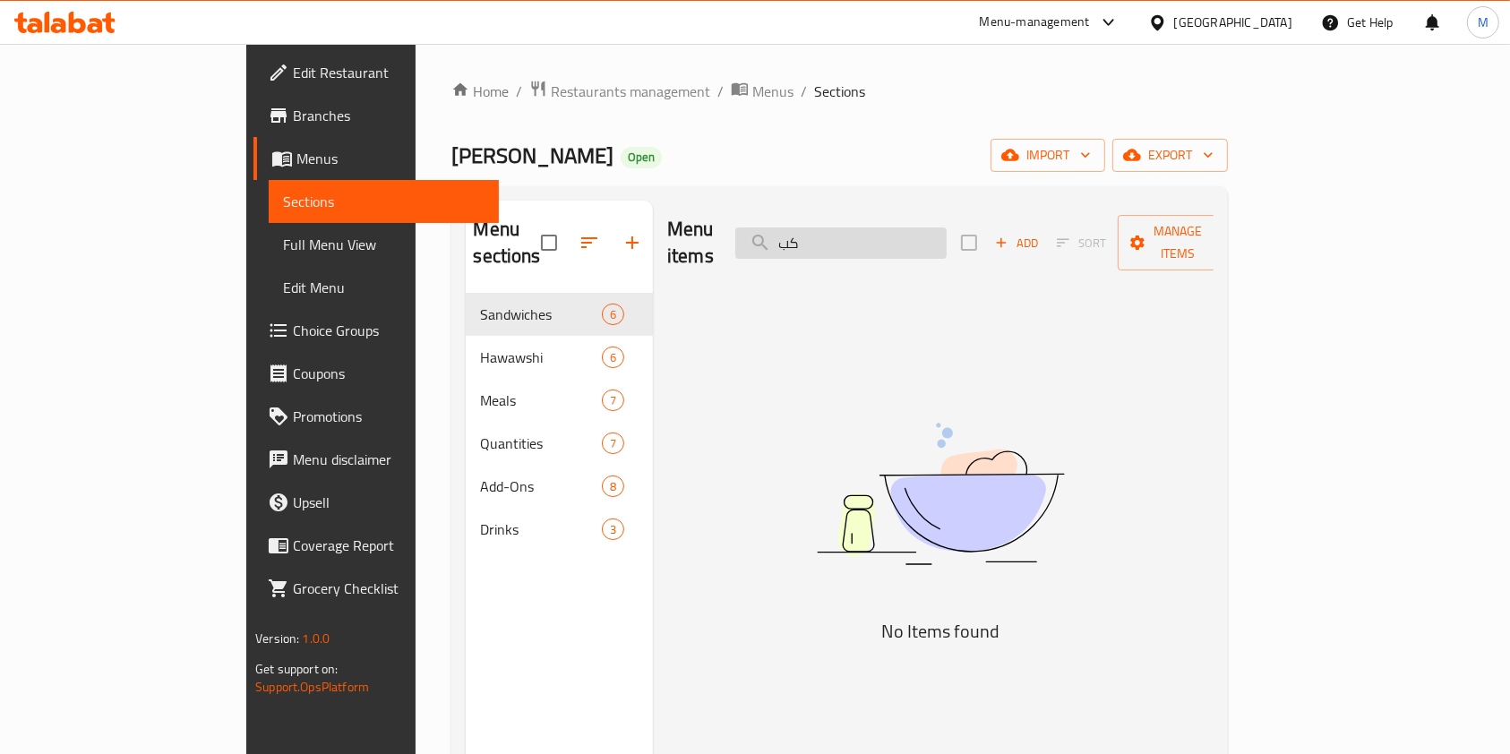
type input "ك"
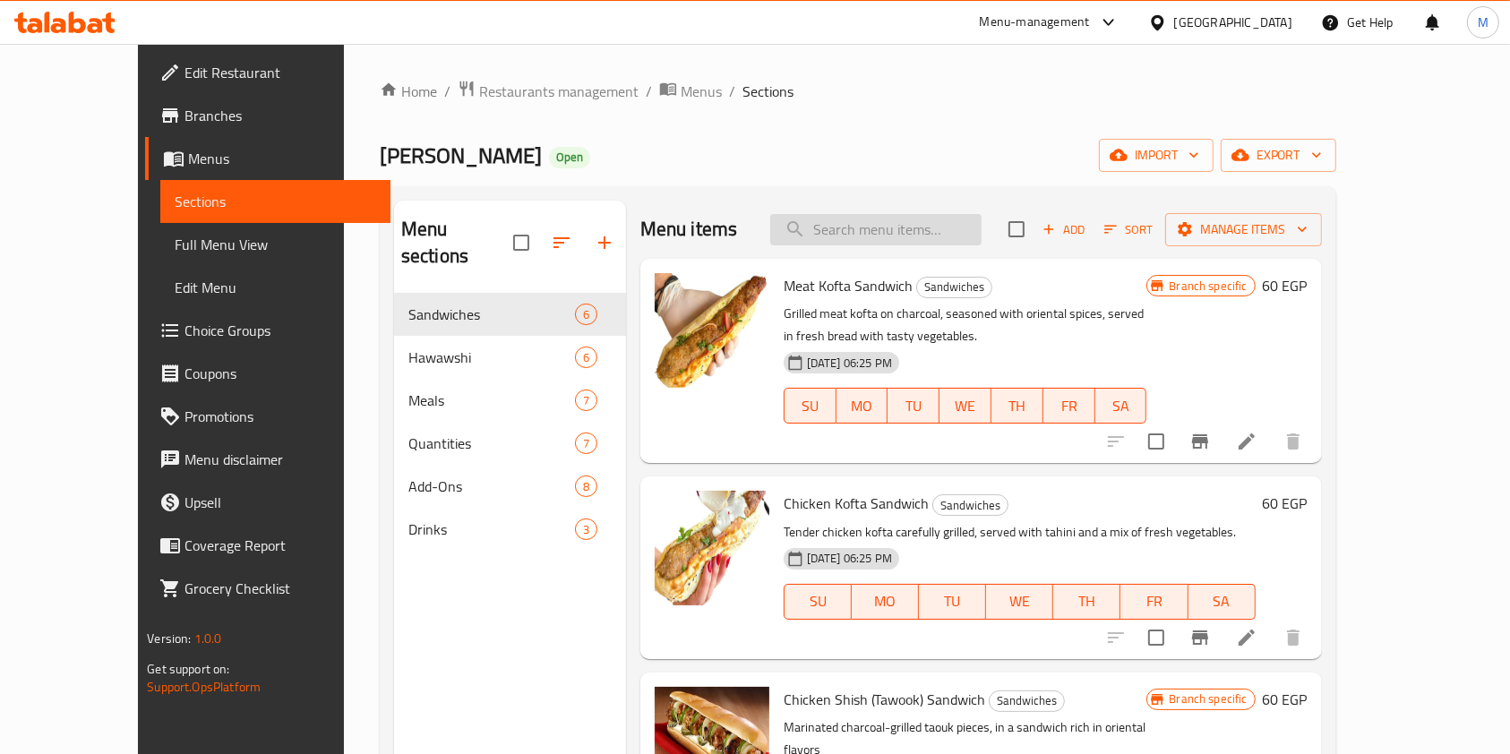
type input "ك"
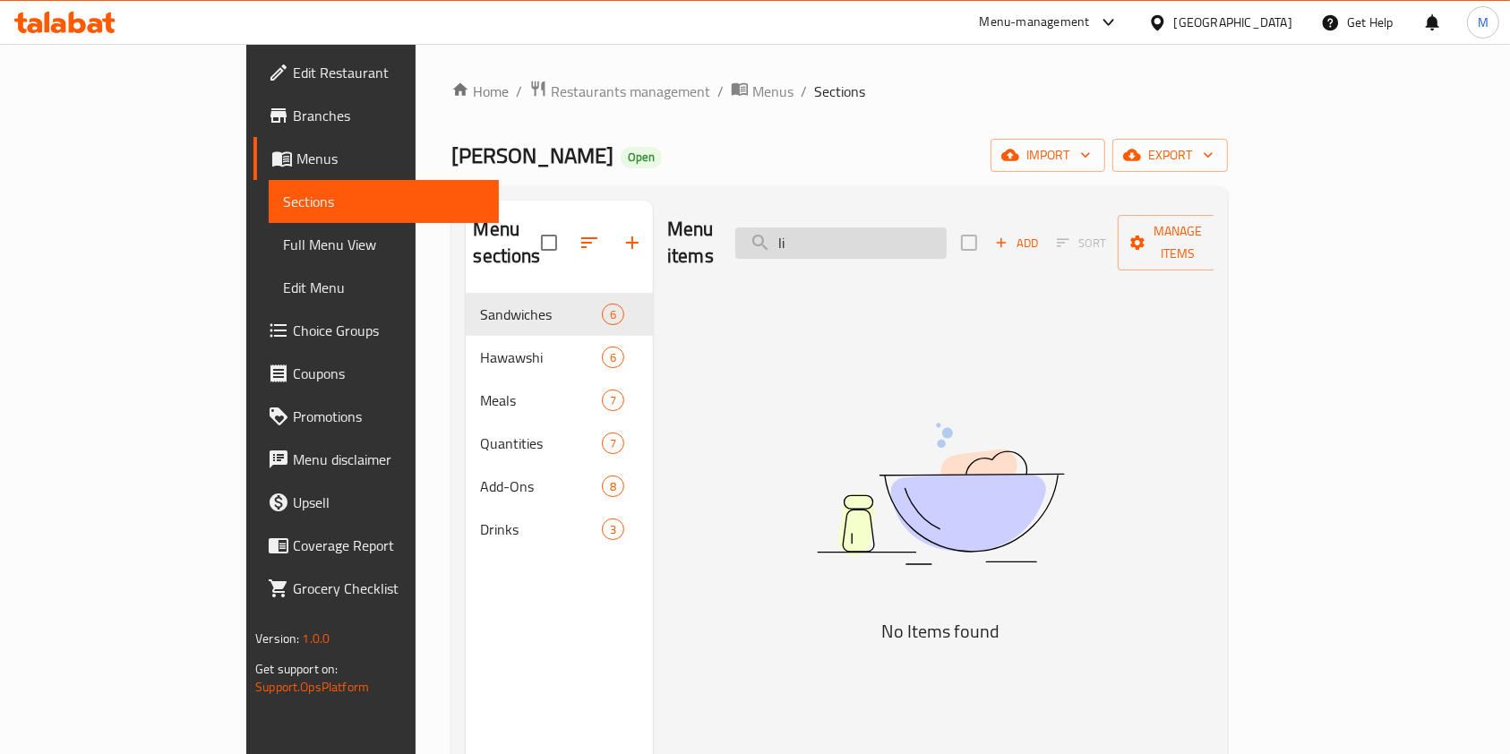
type input "l"
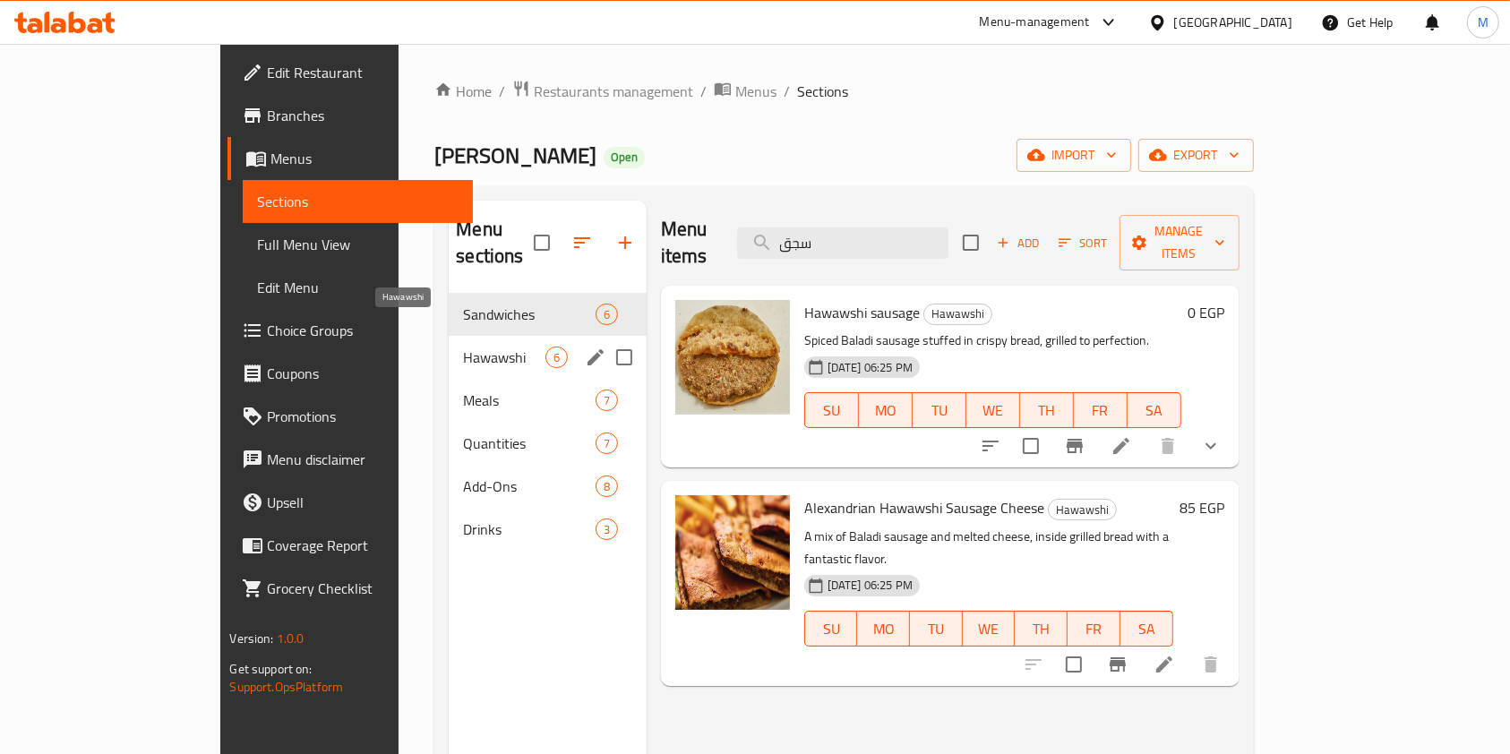
type input "سجق"
click at [463, 347] on span "Hawawshi" at bounding box center [503, 357] width 81 height 21
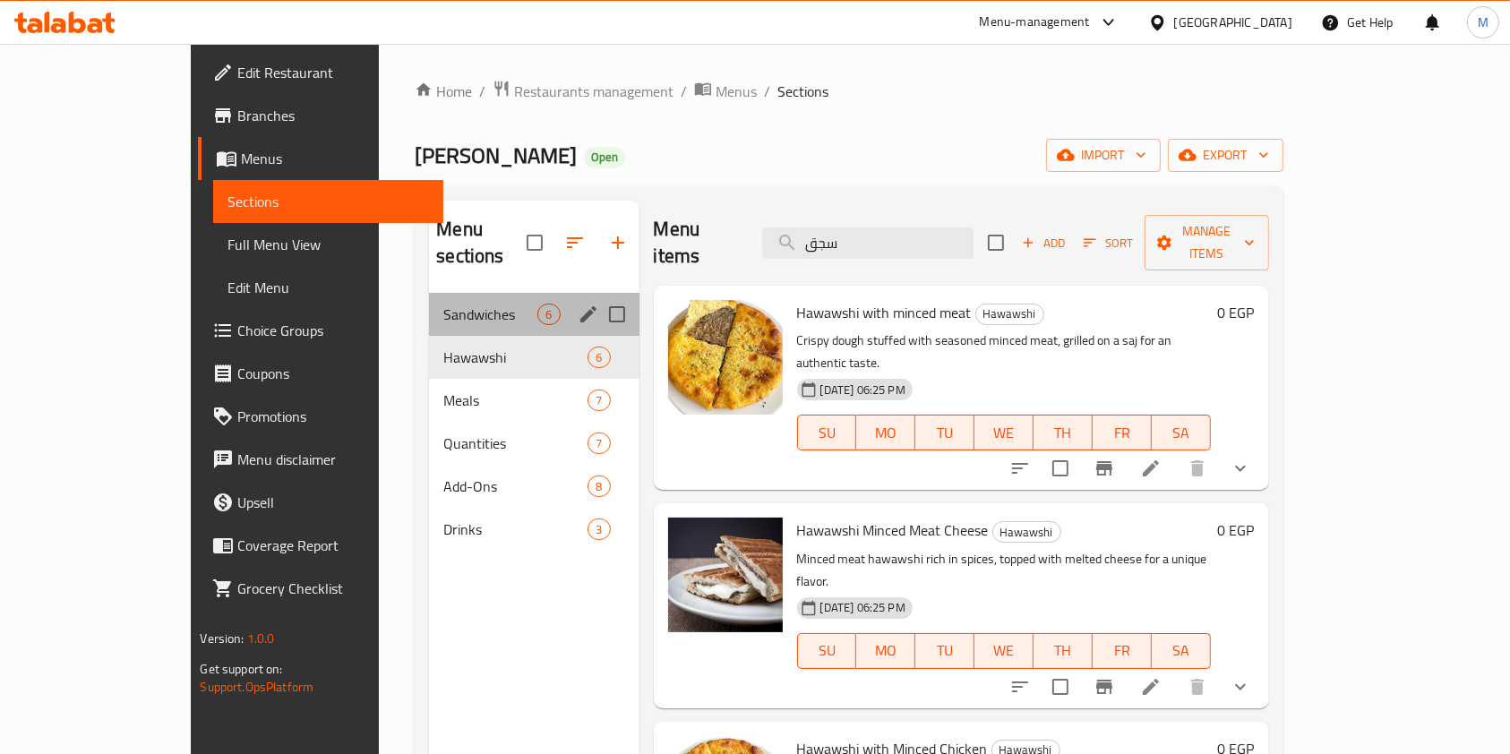
click at [442, 297] on div "Sandwiches 6" at bounding box center [534, 314] width 210 height 43
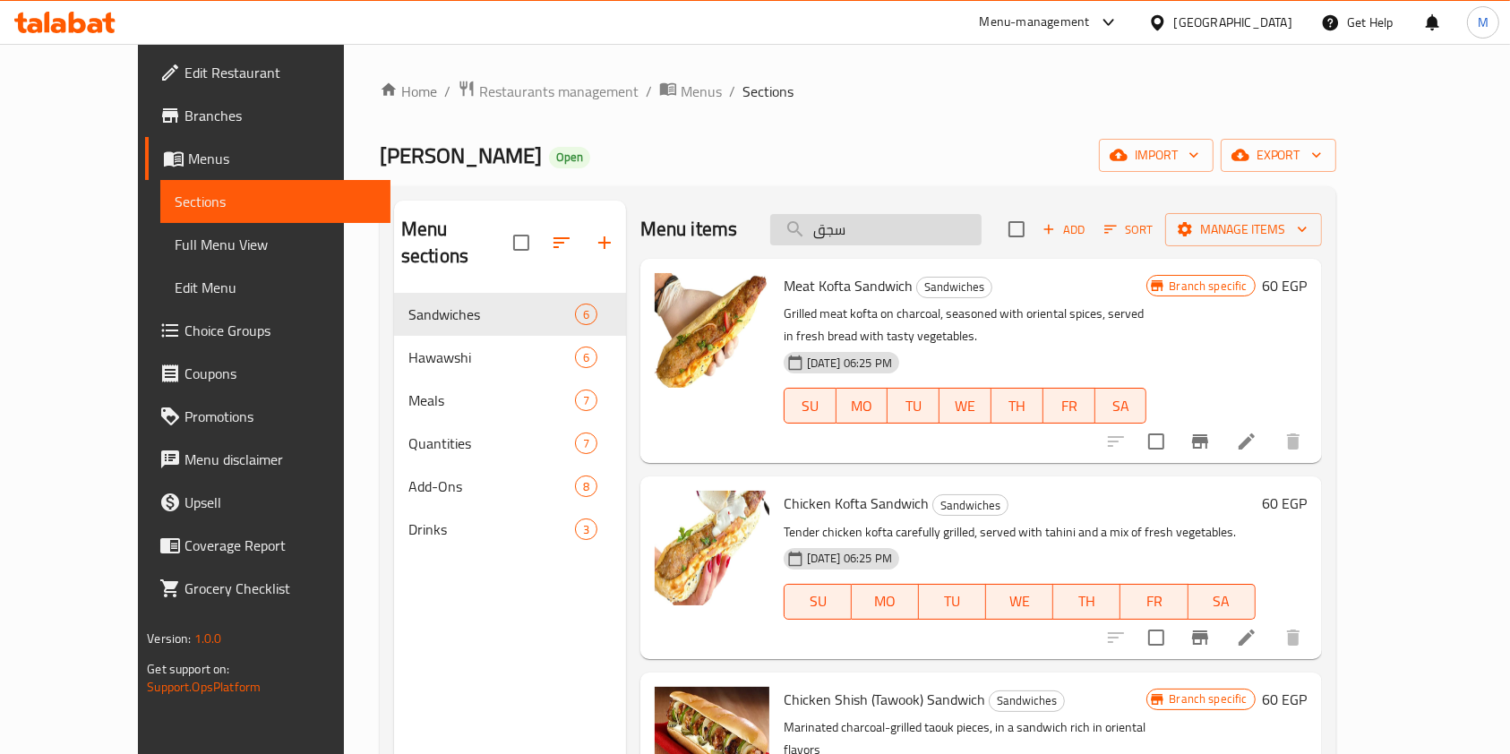
click at [919, 222] on input "سجق" at bounding box center [875, 229] width 211 height 31
click at [1088, 223] on span "Add" at bounding box center [1064, 229] width 48 height 21
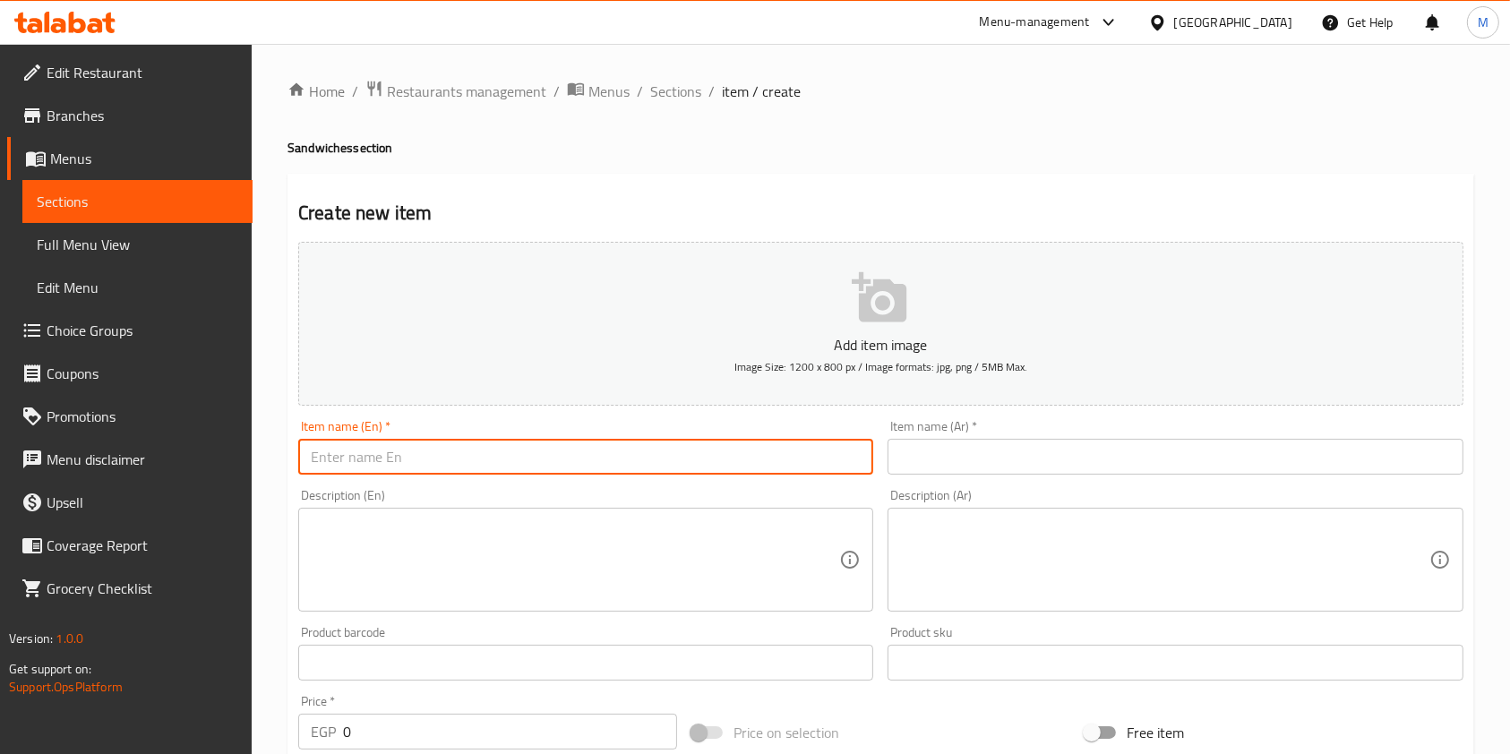
click at [772, 464] on input "text" at bounding box center [585, 457] width 575 height 36
paste input "Liver sandwich"
type input "Liver sandwich"
click at [1026, 471] on input "text" at bounding box center [1174, 457] width 575 height 36
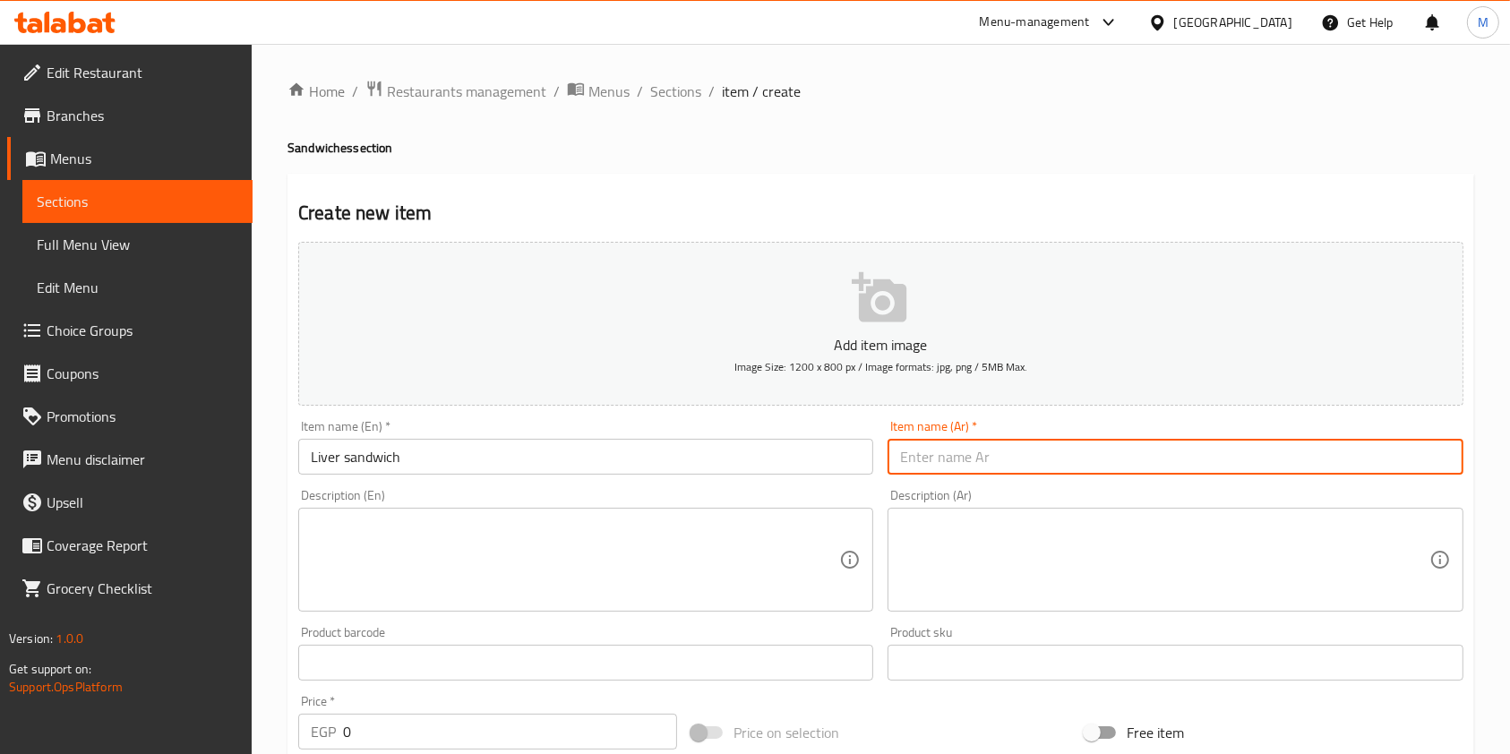
paste input "ساندوتش كبدة"
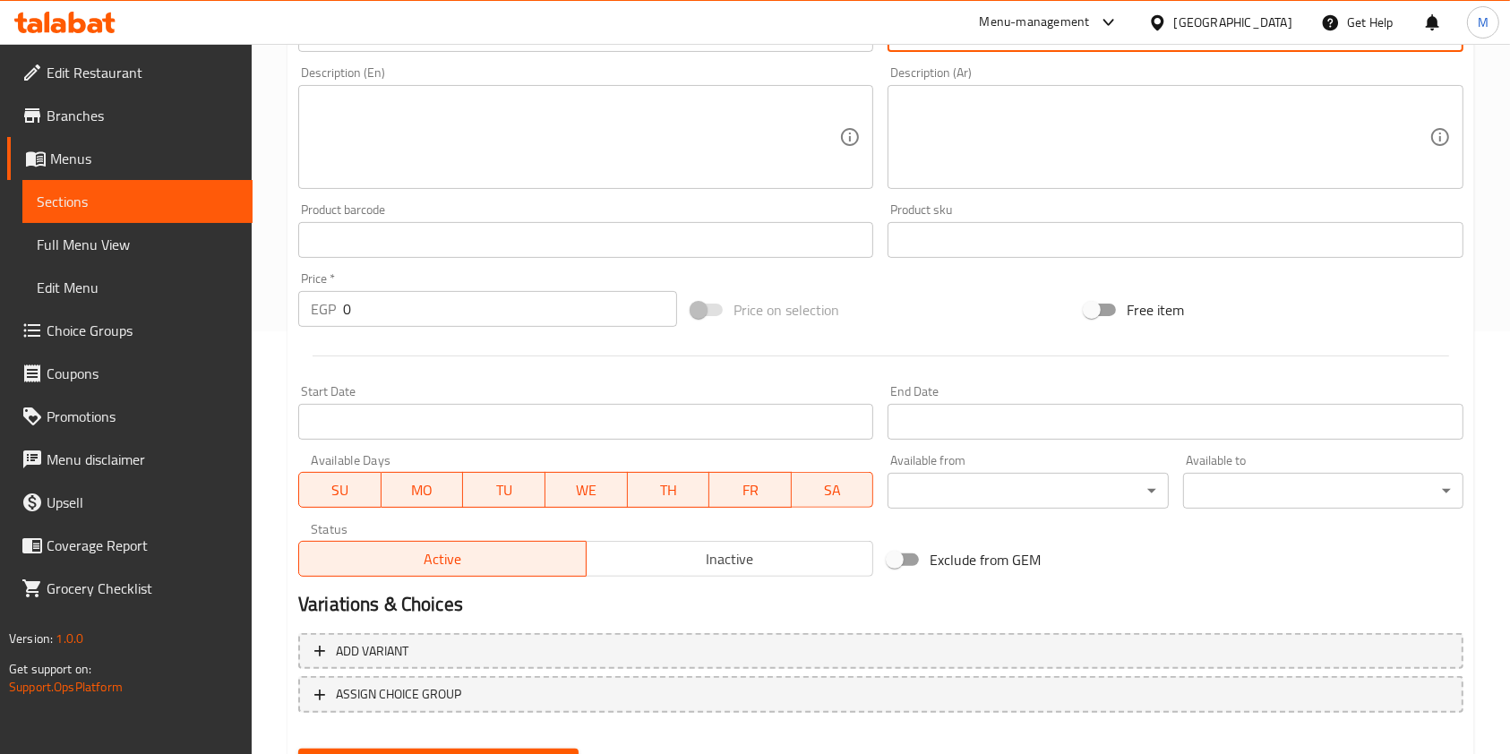
scroll to position [511, 0]
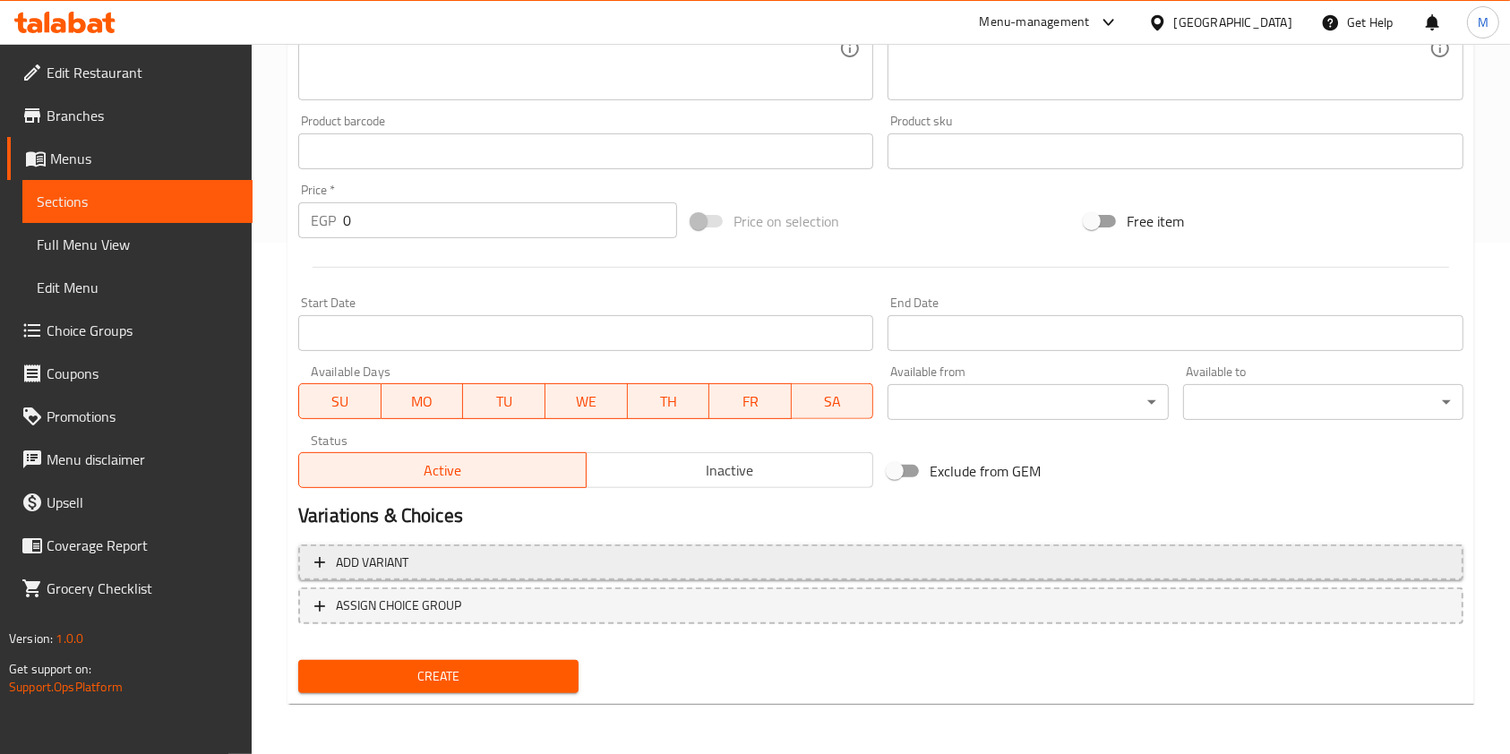
type input "ساندوتش كبدة"
click at [1111, 564] on span "Add variant" at bounding box center [880, 563] width 1133 height 22
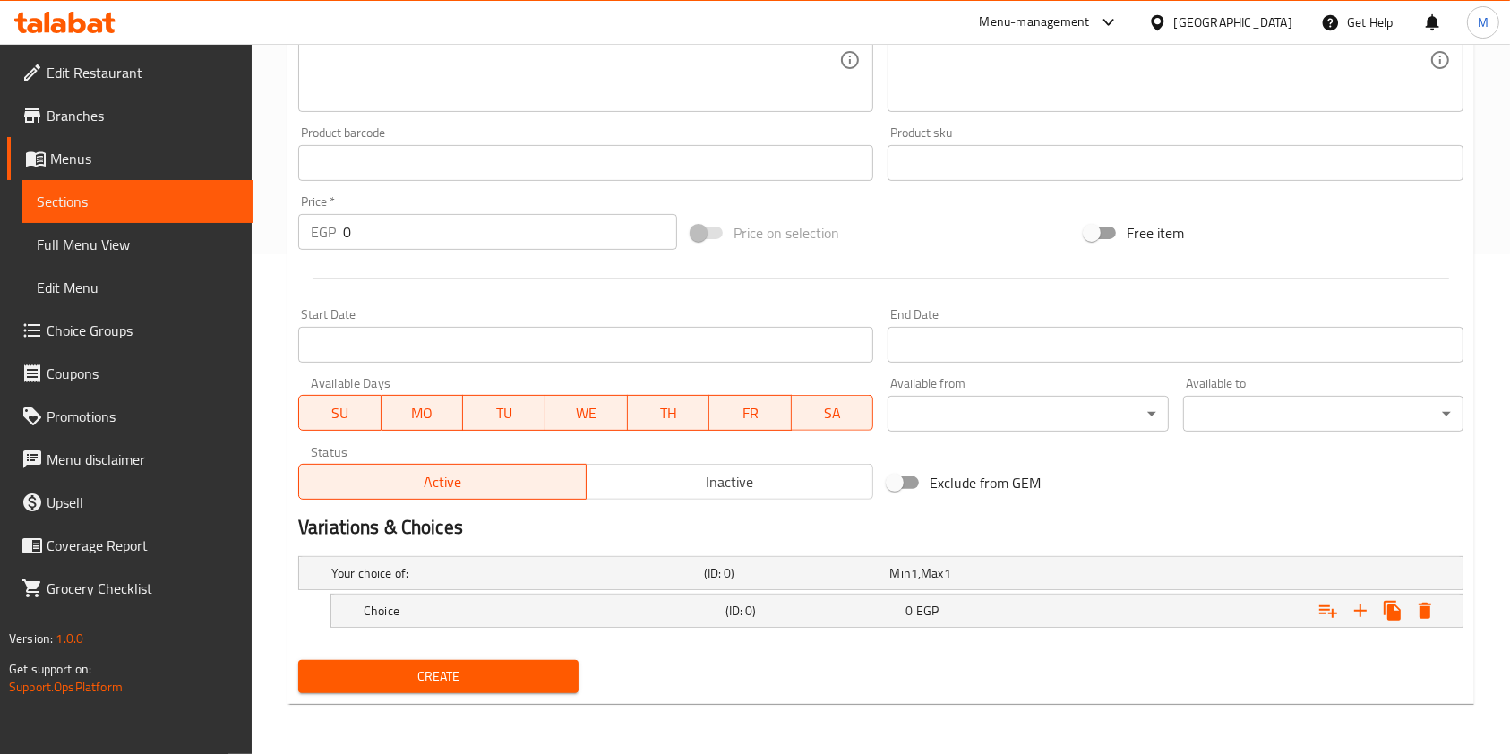
scroll to position [500, 0]
click at [1382, 609] on icon "Expand" at bounding box center [1392, 610] width 21 height 21
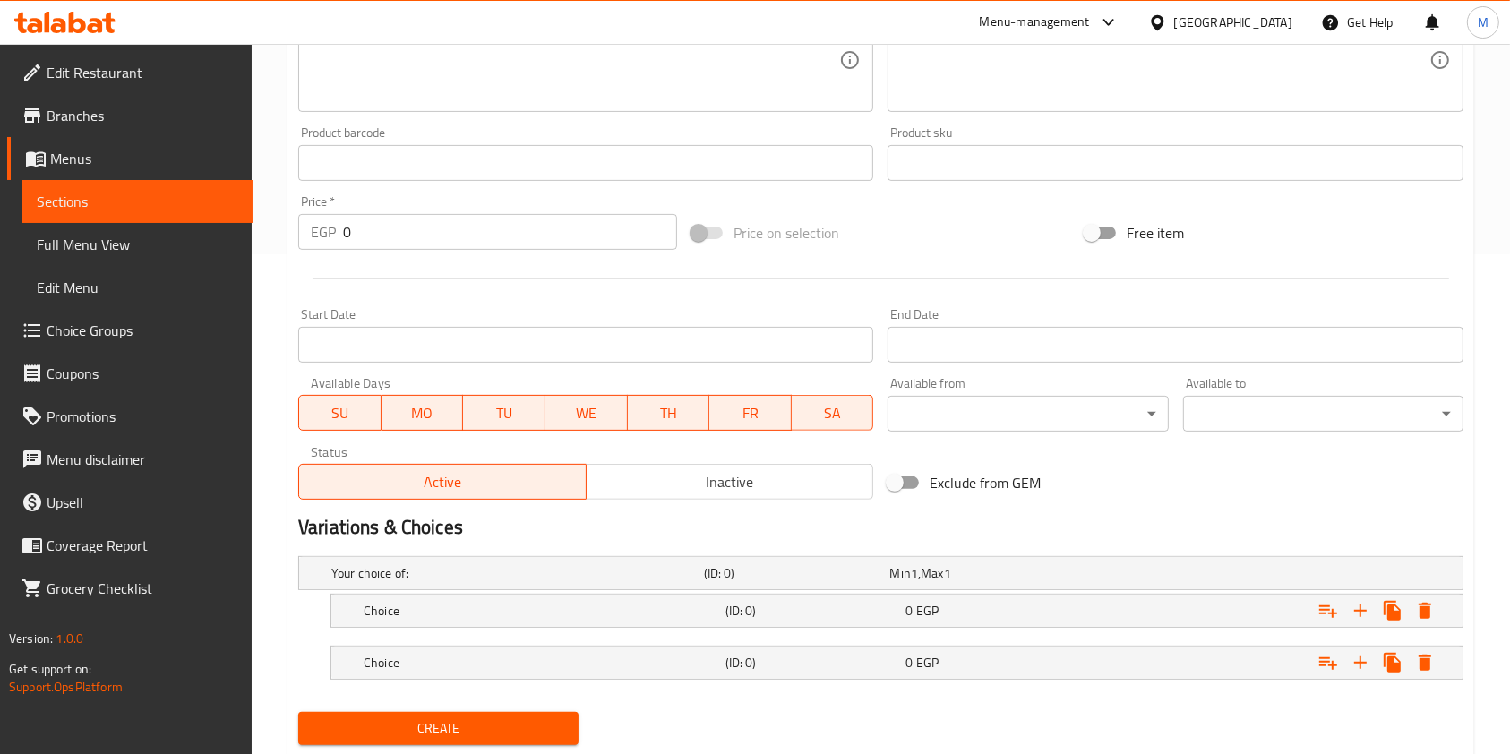
scroll to position [552, 0]
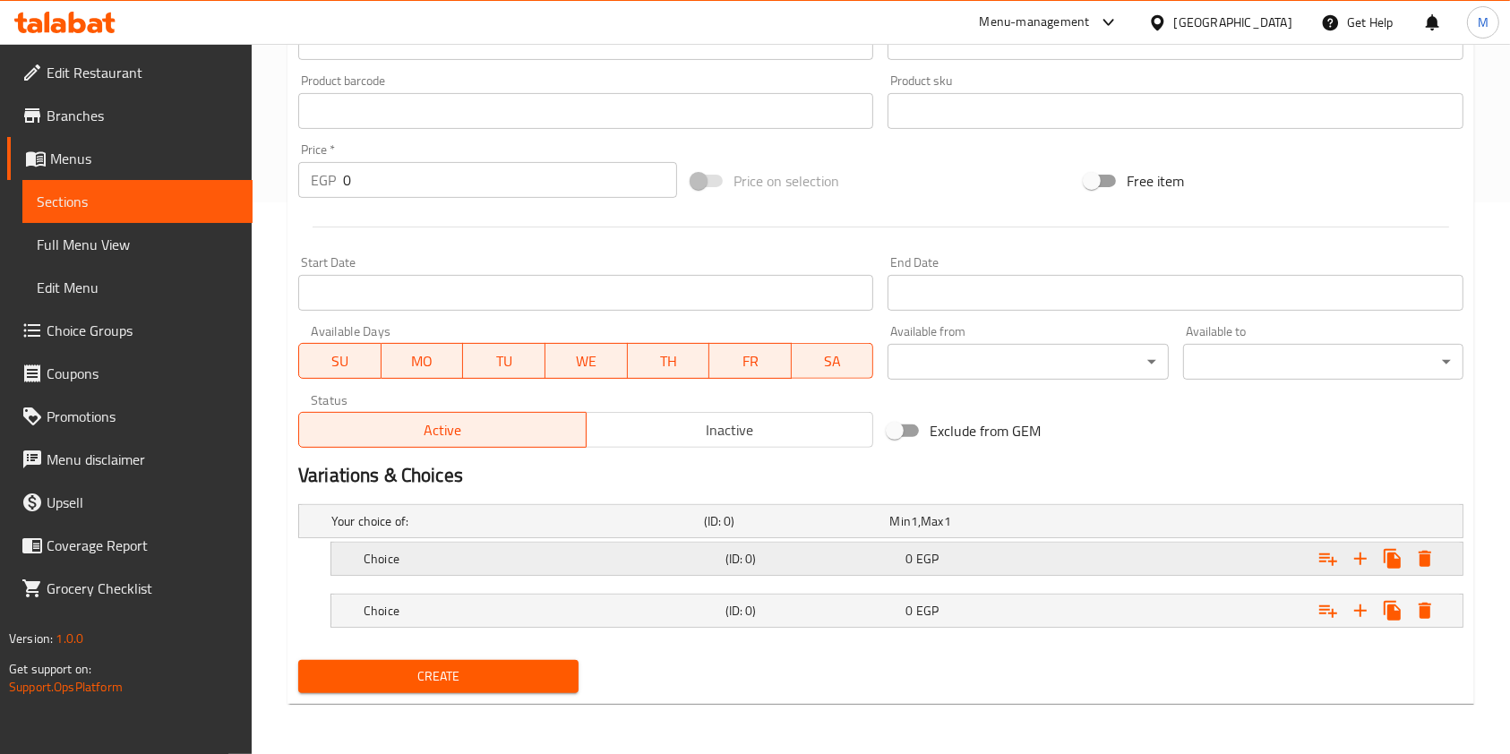
click at [709, 541] on div "Choice (ID: 0) 0 EGP" at bounding box center [886, 520] width 1117 height 39
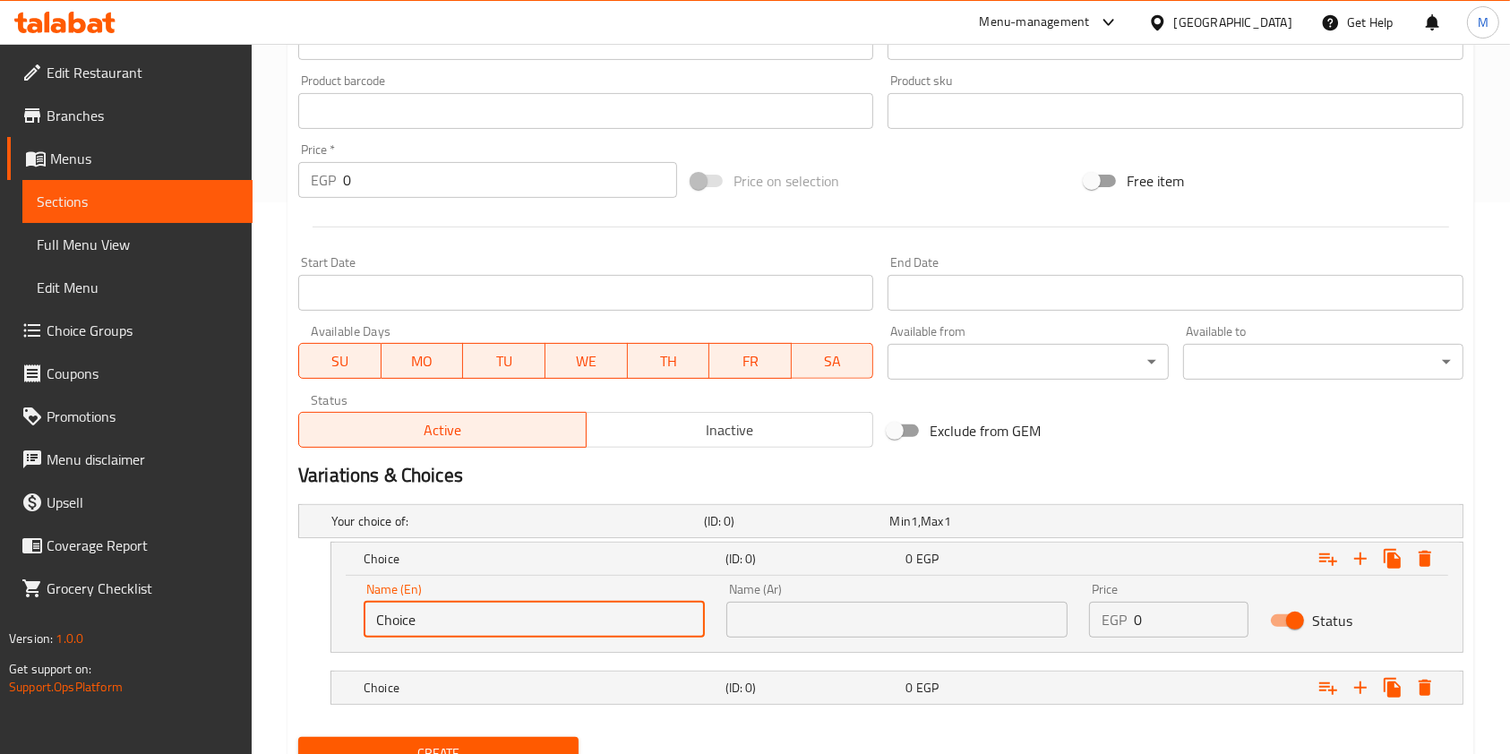
click at [561, 627] on input "Choice" at bounding box center [534, 620] width 341 height 36
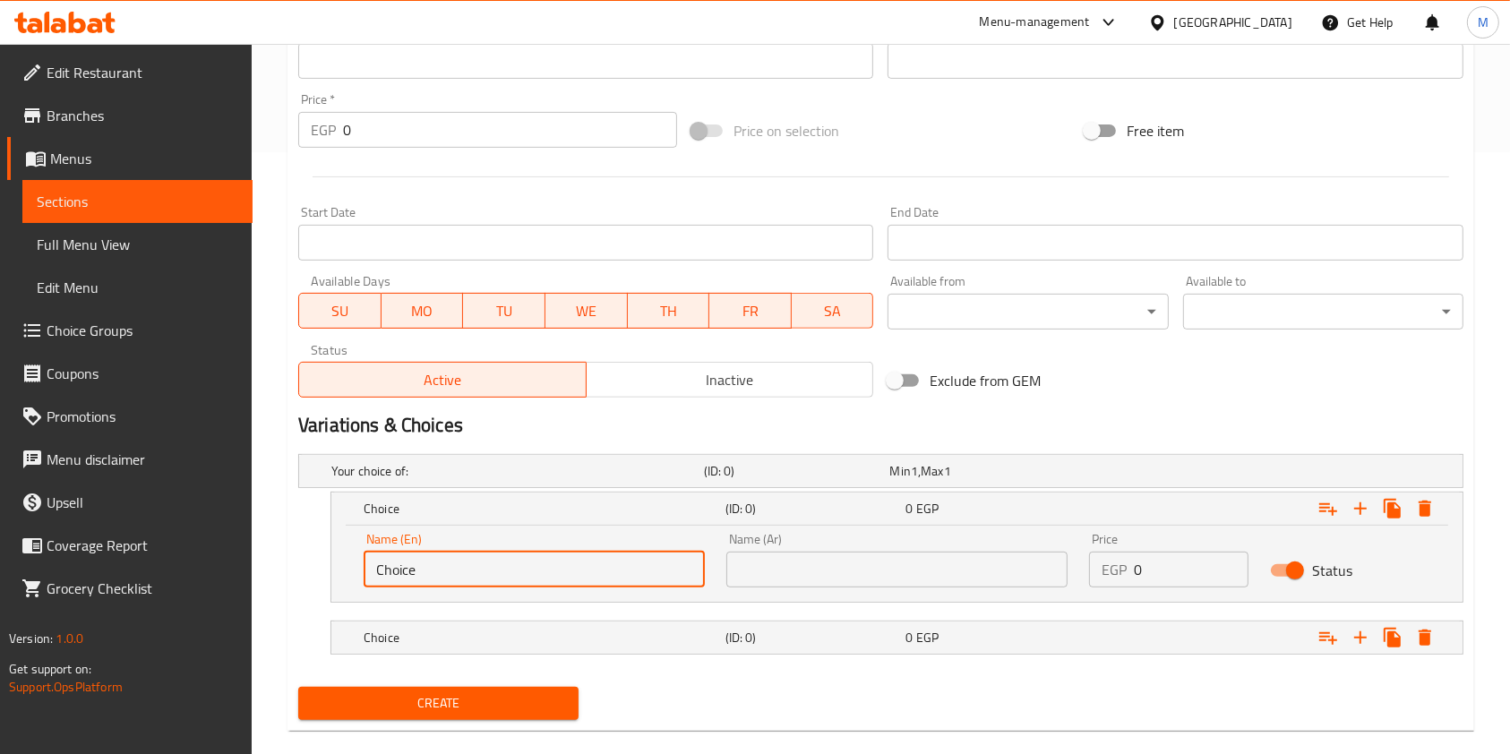
scroll to position [629, 0]
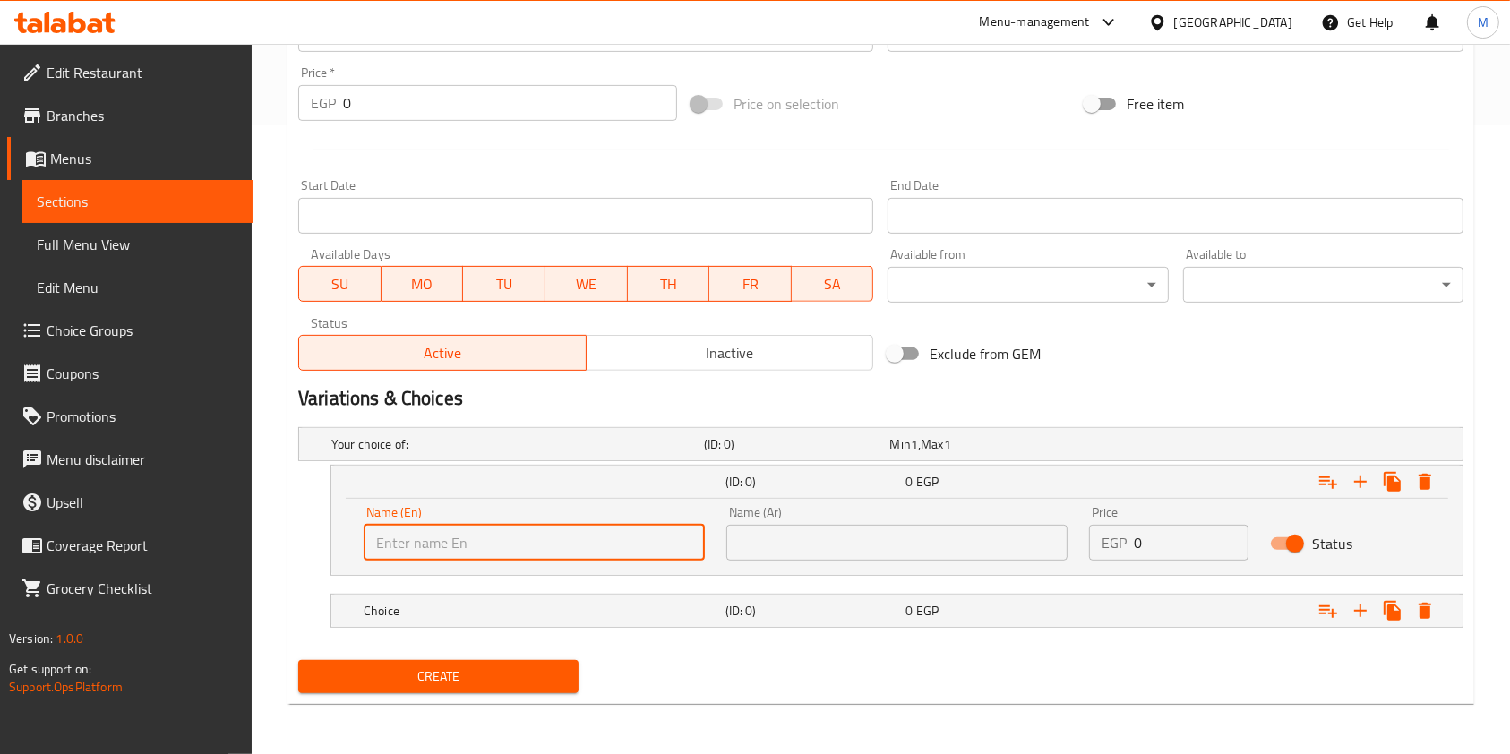
paste input "Vino"
type input "Vino"
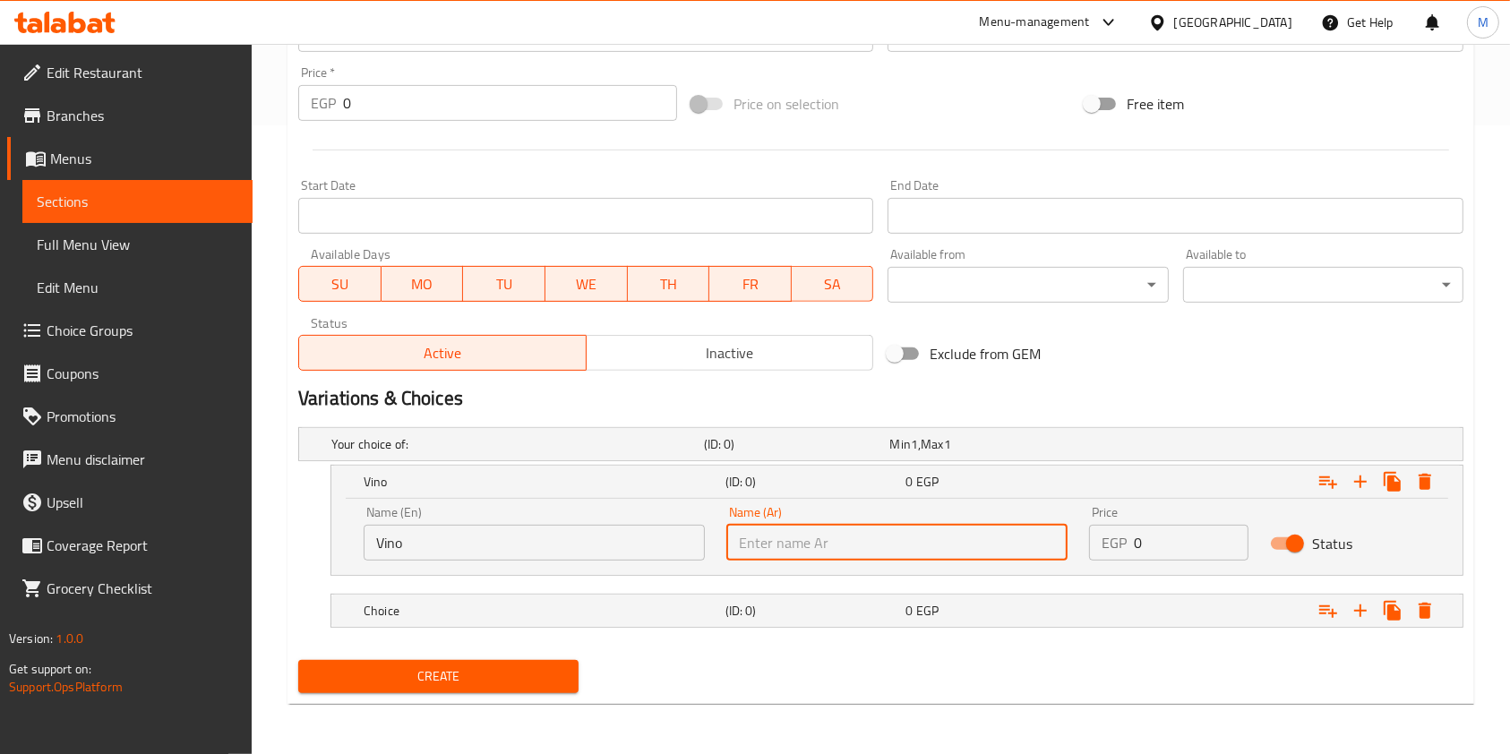
click at [856, 548] on input "text" at bounding box center [896, 543] width 341 height 36
paste input "فينو"
type input "فينو"
click at [1168, 556] on input "0" at bounding box center [1191, 543] width 115 height 36
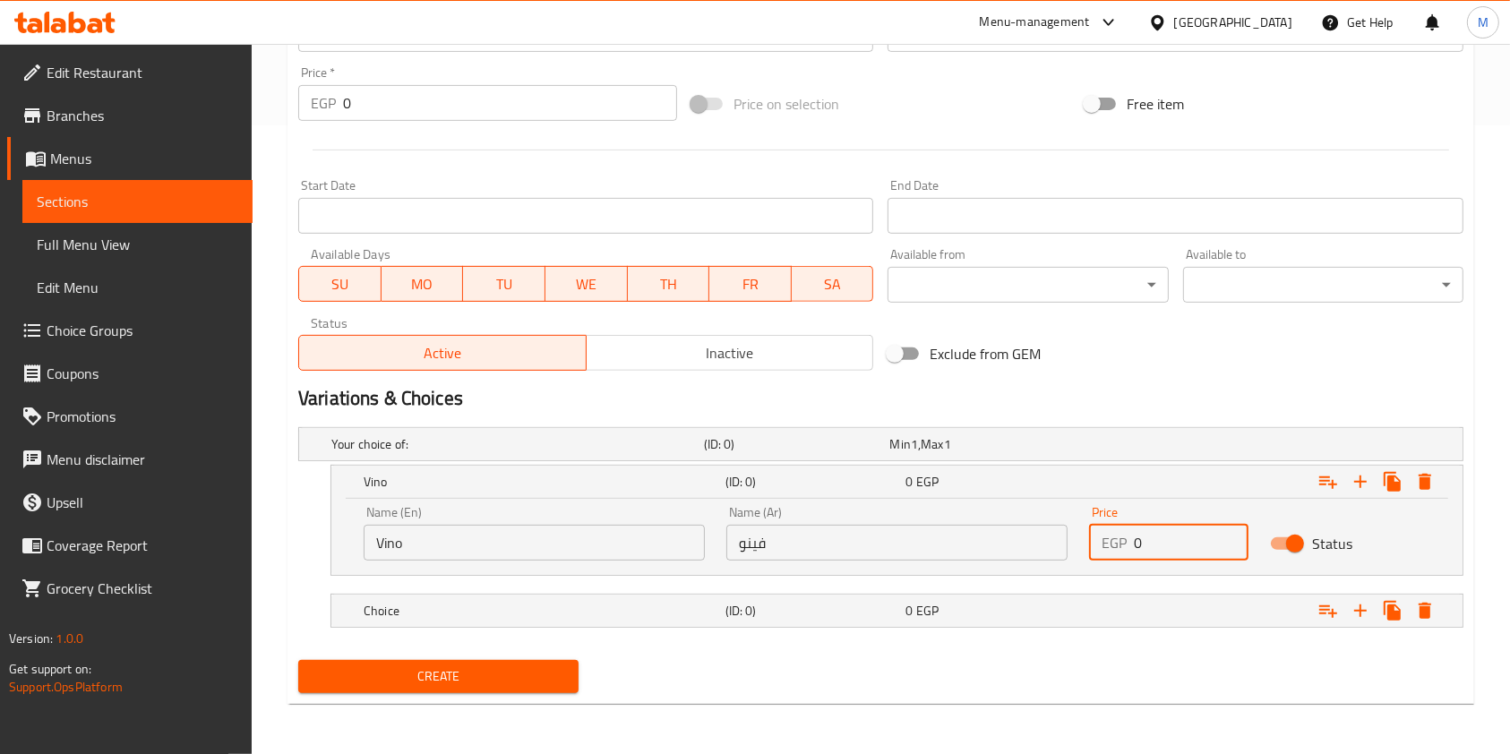
click at [1168, 556] on input "0" at bounding box center [1191, 543] width 115 height 36
type input "35"
click at [1159, 448] on div "Expand" at bounding box center [1258, 444] width 373 height 7
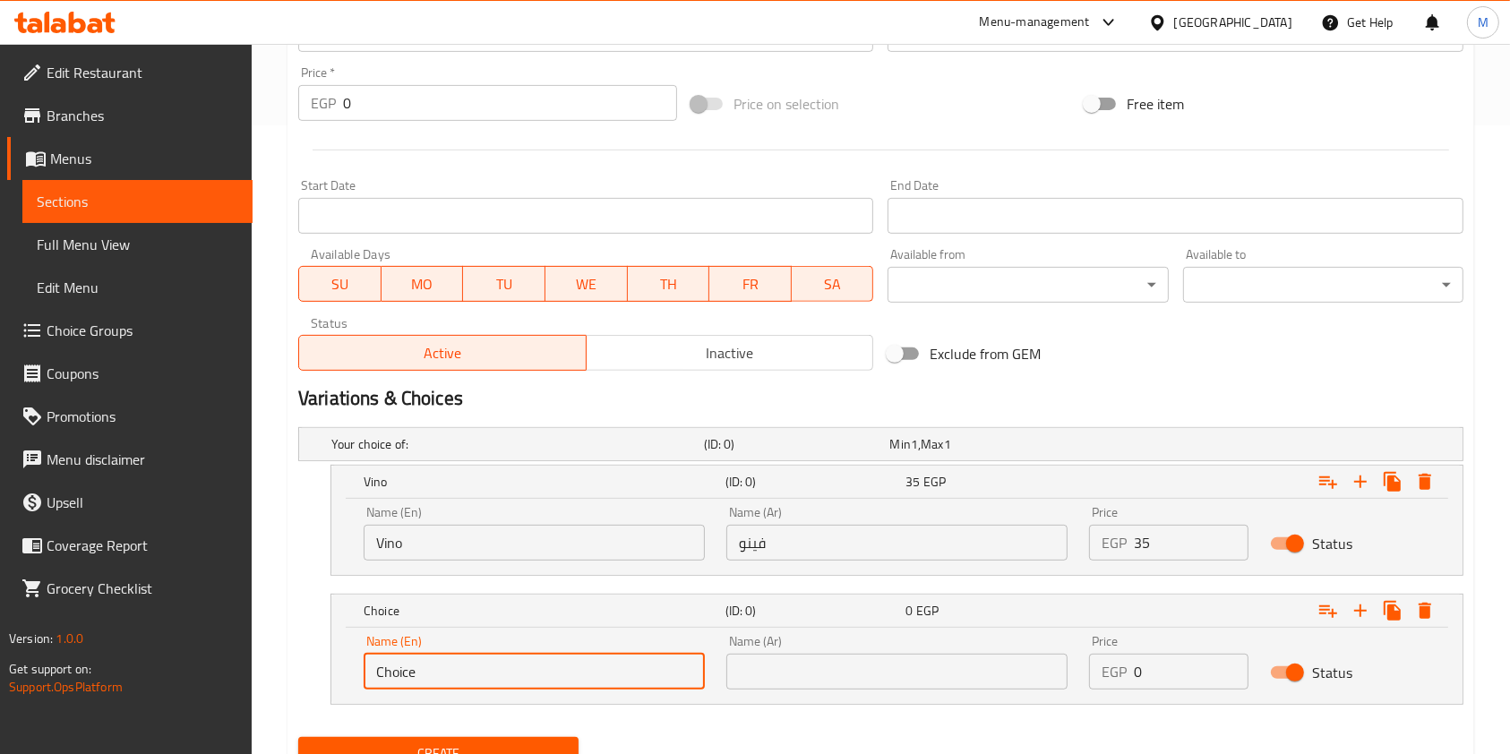
click at [619, 675] on input "Choice" at bounding box center [534, 672] width 341 height 36
paste input "Balady"
type input "Balady"
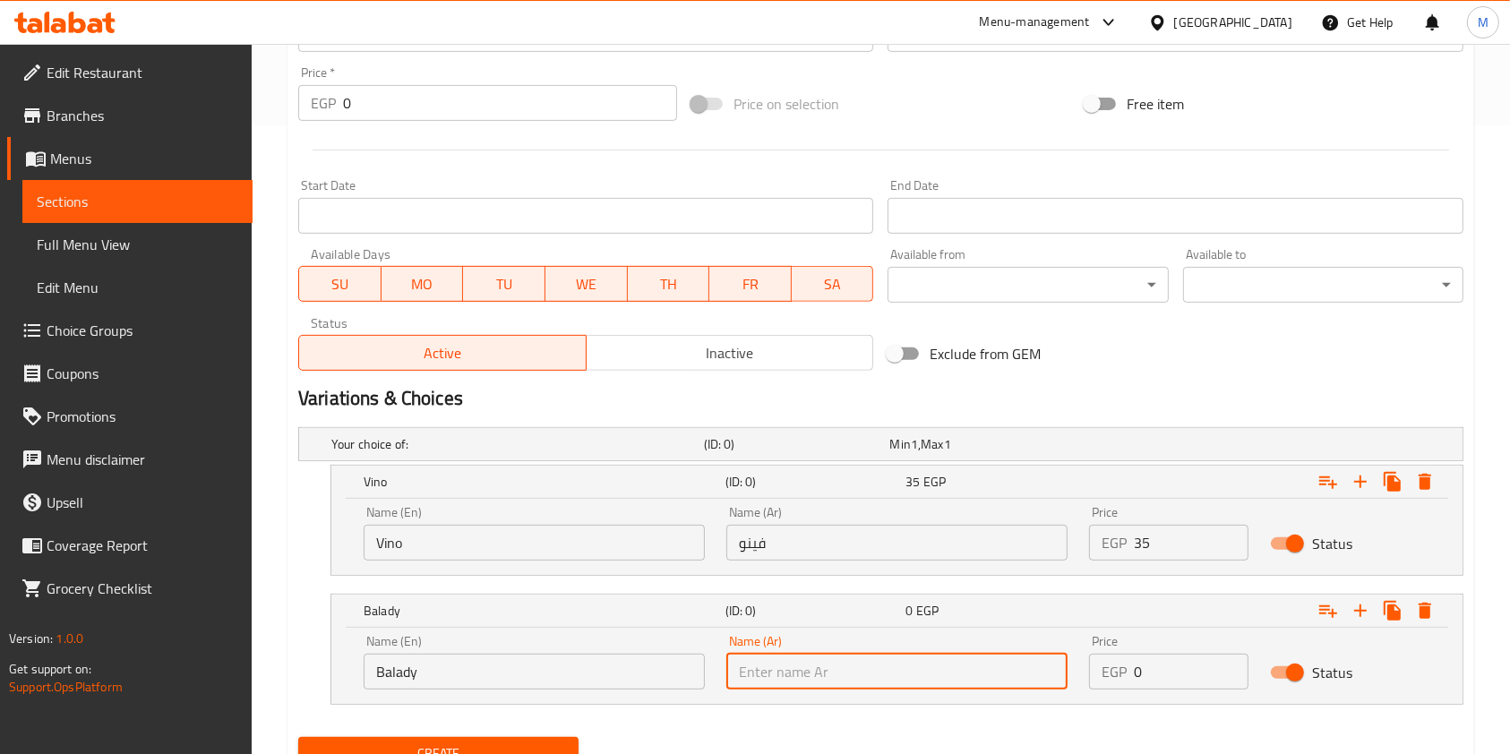
click at [855, 670] on input "text" at bounding box center [896, 672] width 341 height 36
type input "بلدي"
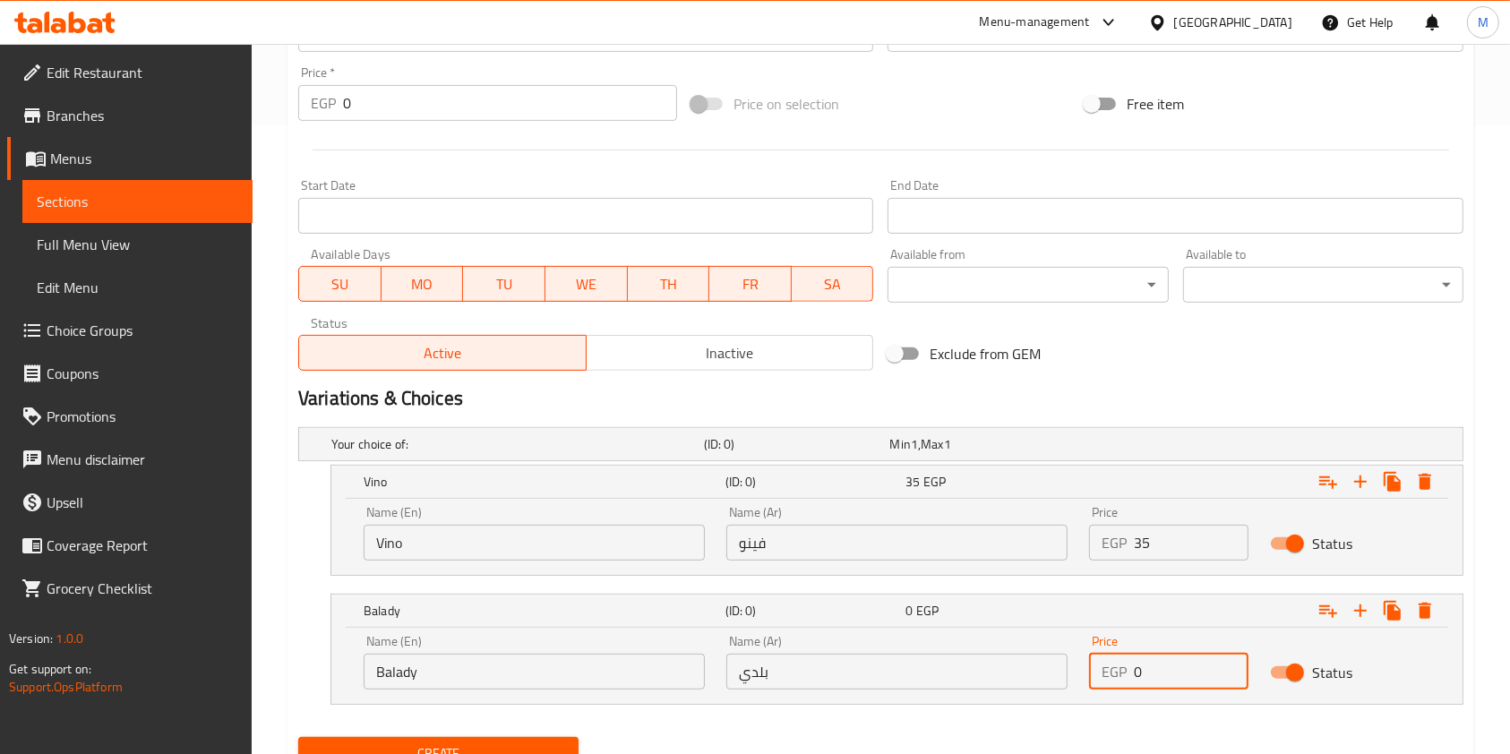
click at [1147, 674] on input "0" at bounding box center [1191, 672] width 115 height 36
type input "45"
click at [561, 741] on button "Create" at bounding box center [438, 753] width 280 height 33
click at [298, 737] on button "Create" at bounding box center [438, 753] width 280 height 33
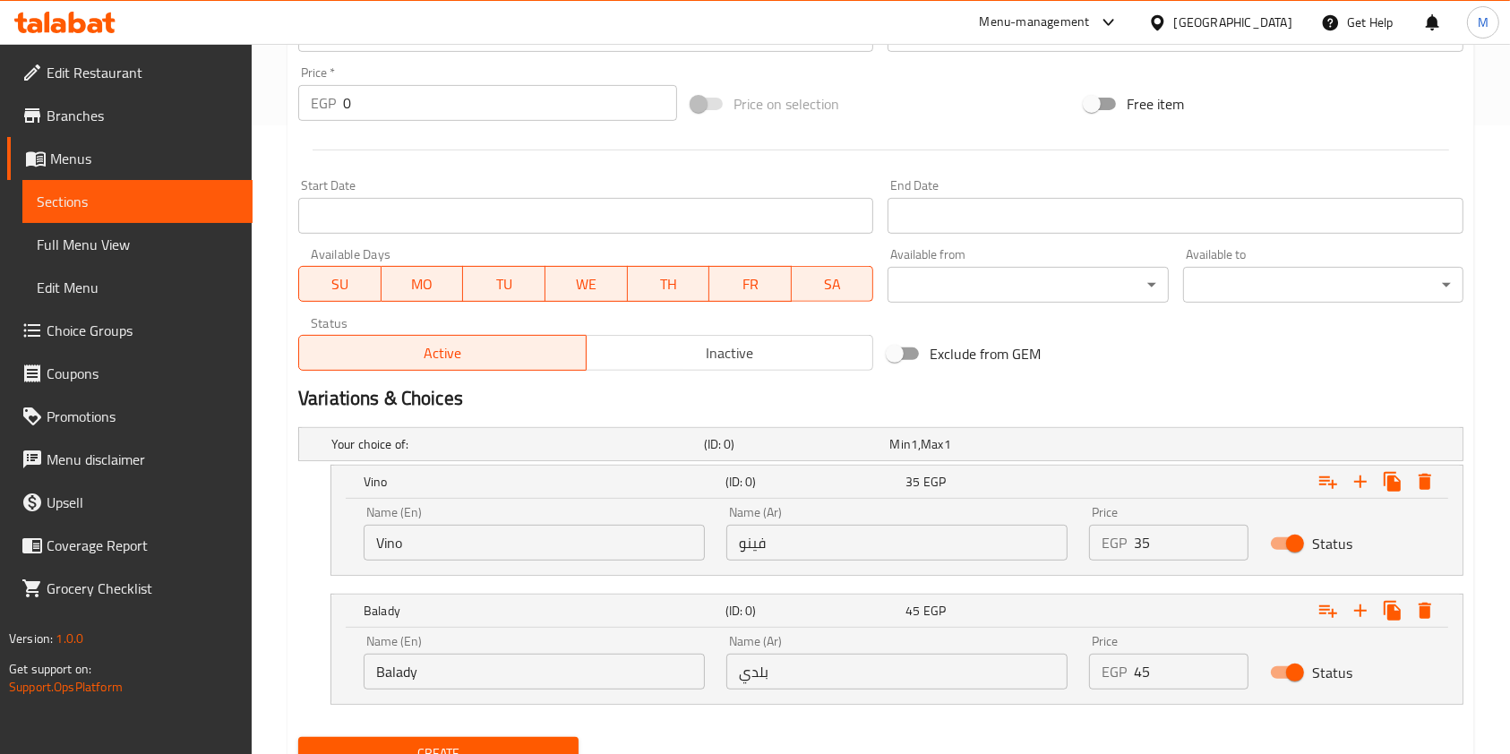
click at [298, 737] on button "Create" at bounding box center [438, 753] width 280 height 33
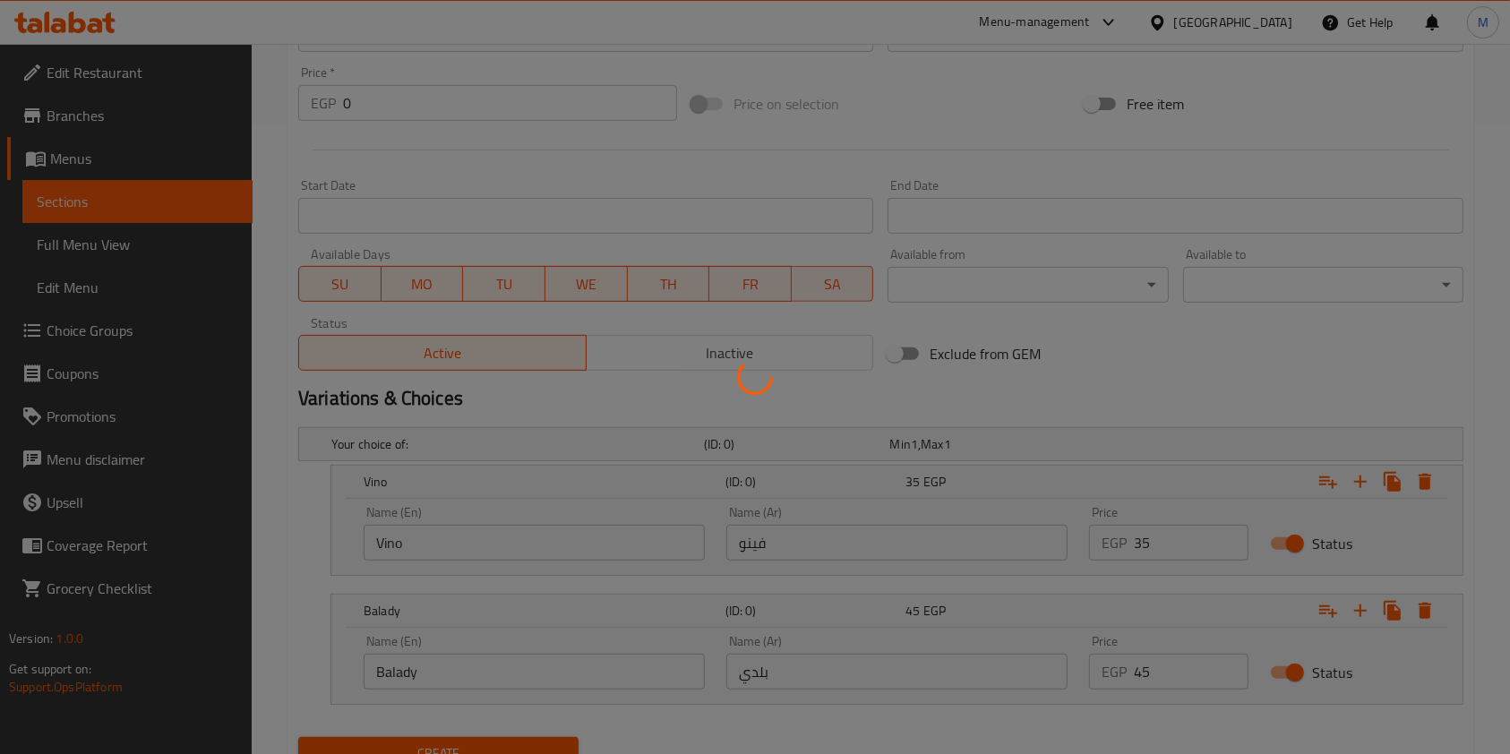
click at [298, 737] on button "Create" at bounding box center [438, 753] width 280 height 33
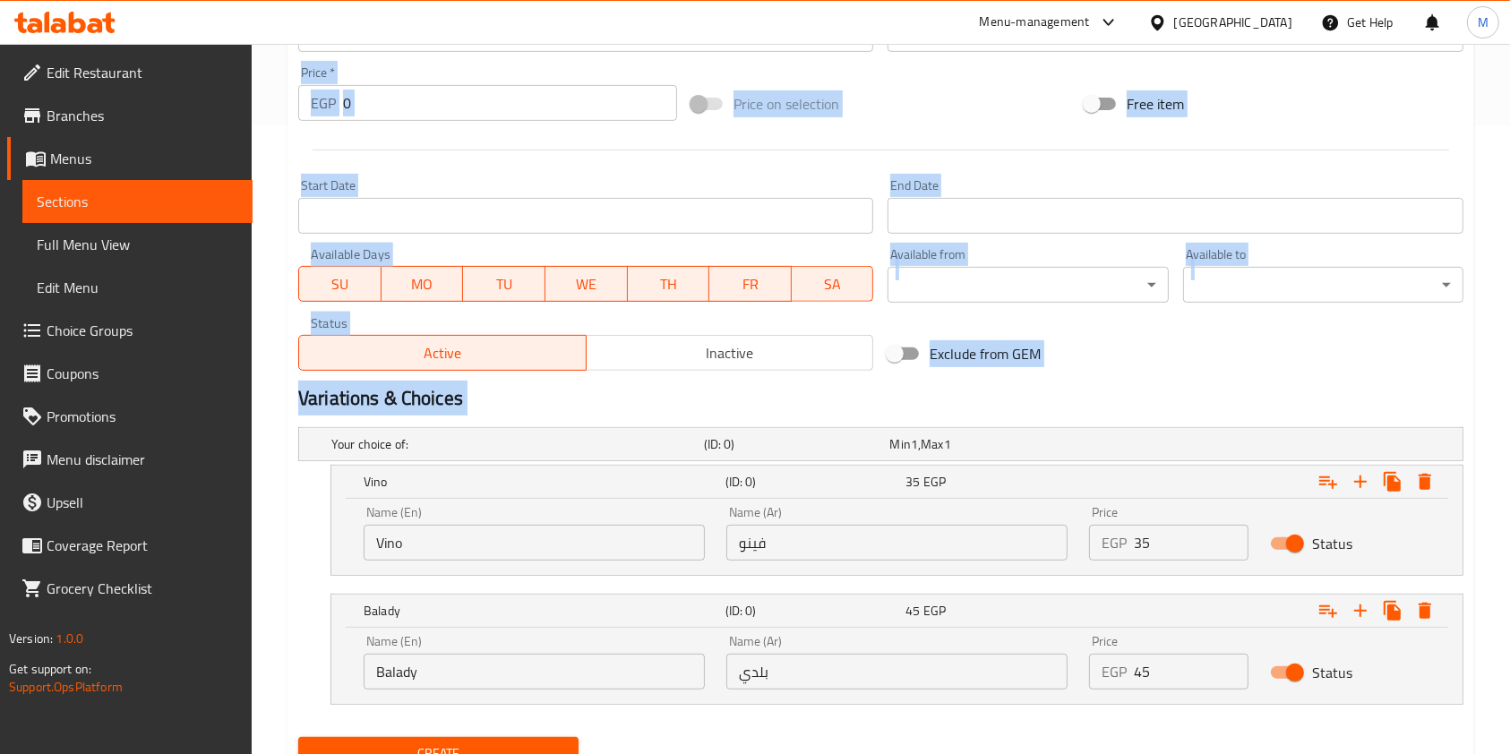
drag, startPoint x: 1509, startPoint y: 476, endPoint x: 1527, endPoint y: 415, distance: 64.3
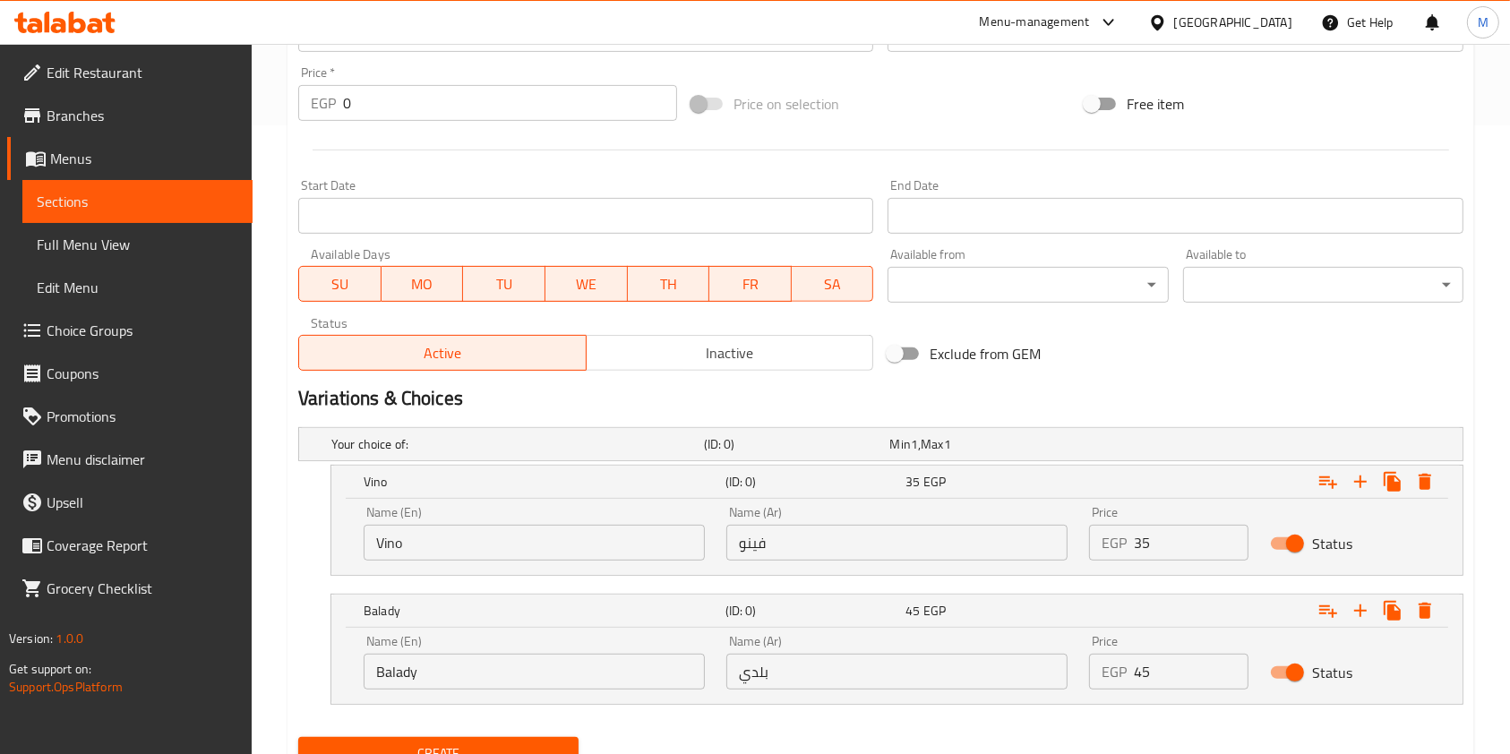
click at [1504, 429] on div "Home / Restaurants management / Menus / Sections / item / create Sandwiches sec…" at bounding box center [881, 123] width 1258 height 1416
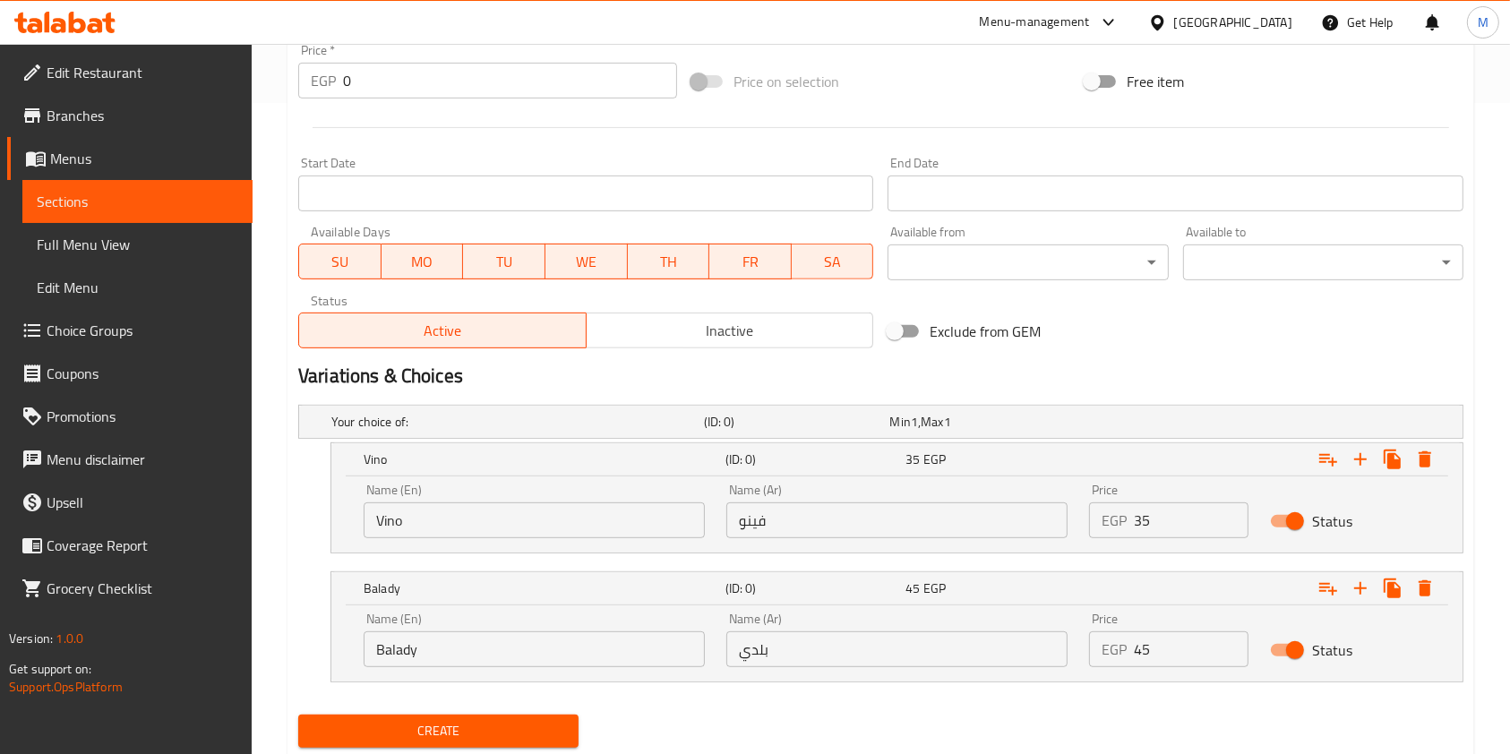
scroll to position [705, 0]
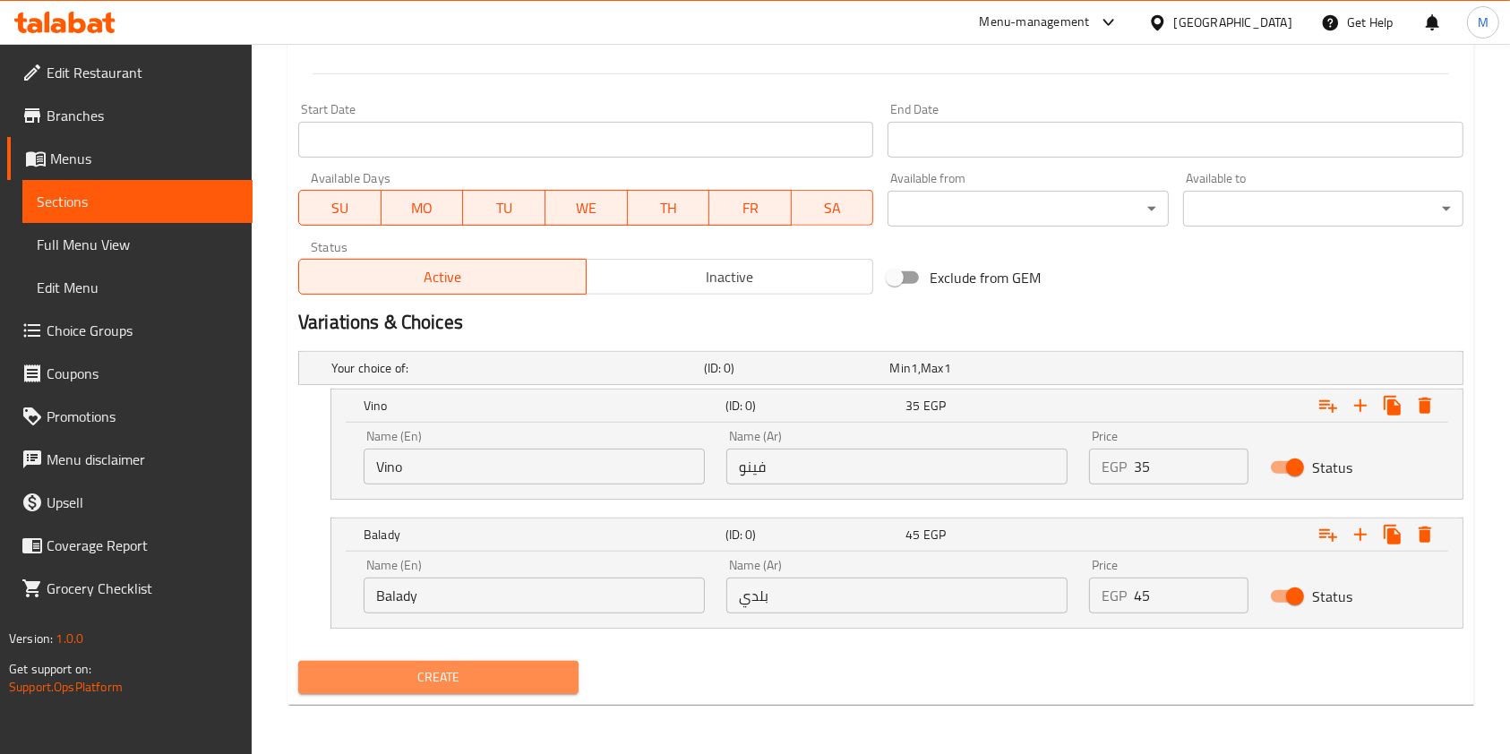
click at [518, 674] on span "Create" at bounding box center [439, 677] width 252 height 22
click at [571, 673] on button "Create" at bounding box center [438, 677] width 280 height 33
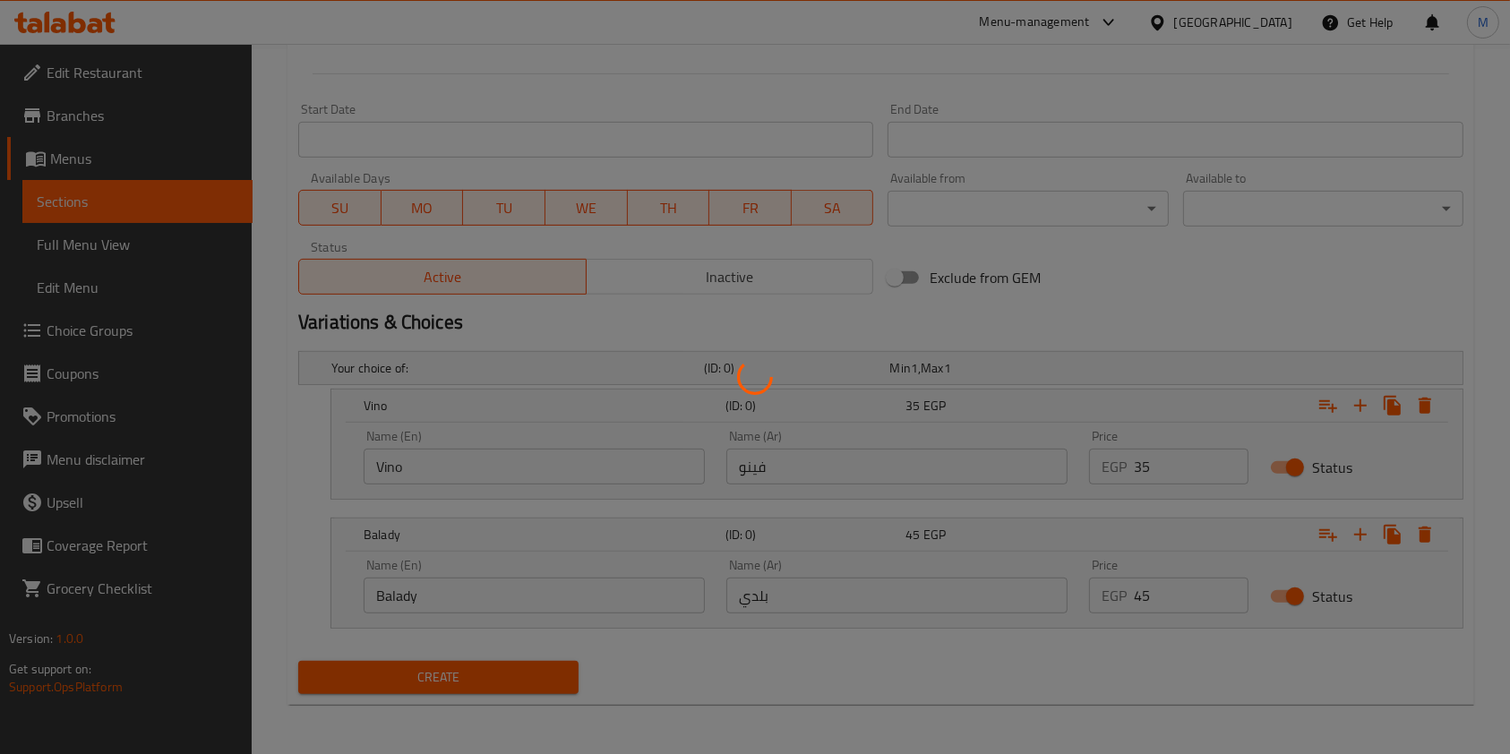
scroll to position [46, 0]
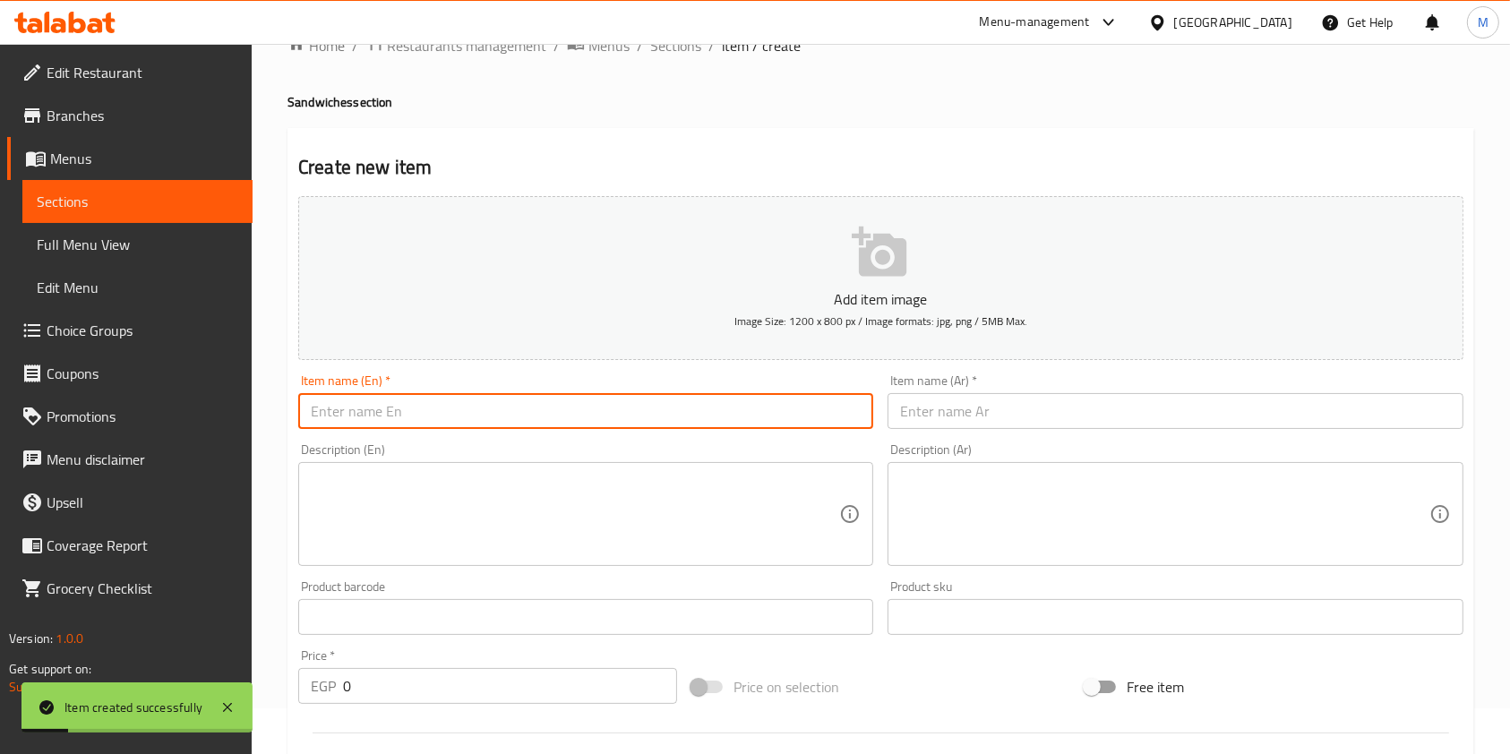
click at [643, 402] on input "text" at bounding box center [585, 411] width 575 height 36
paste input "Sausage sandwich"
type input "Sausage sandwich"
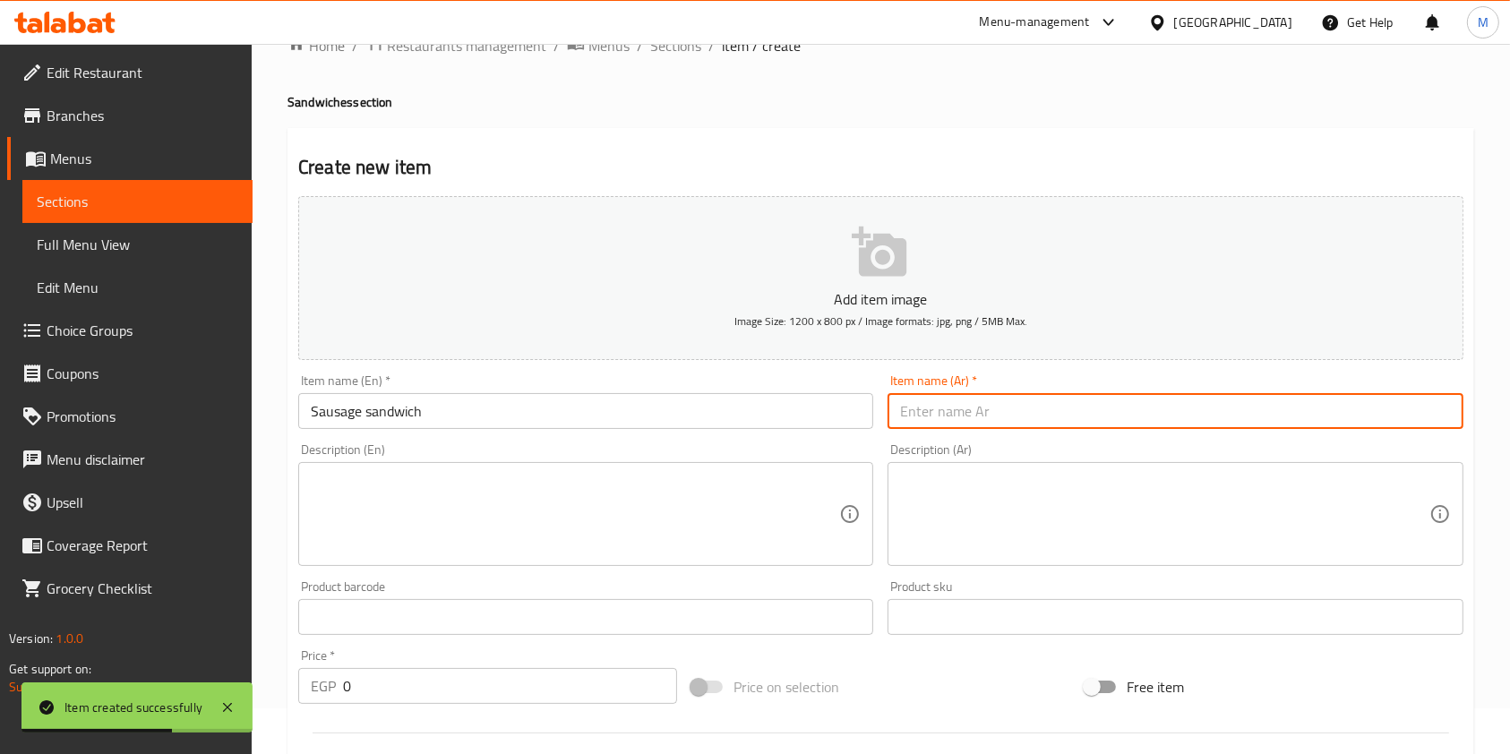
click at [912, 404] on input "text" at bounding box center [1174, 411] width 575 height 36
paste input "ساندوتش سجق"
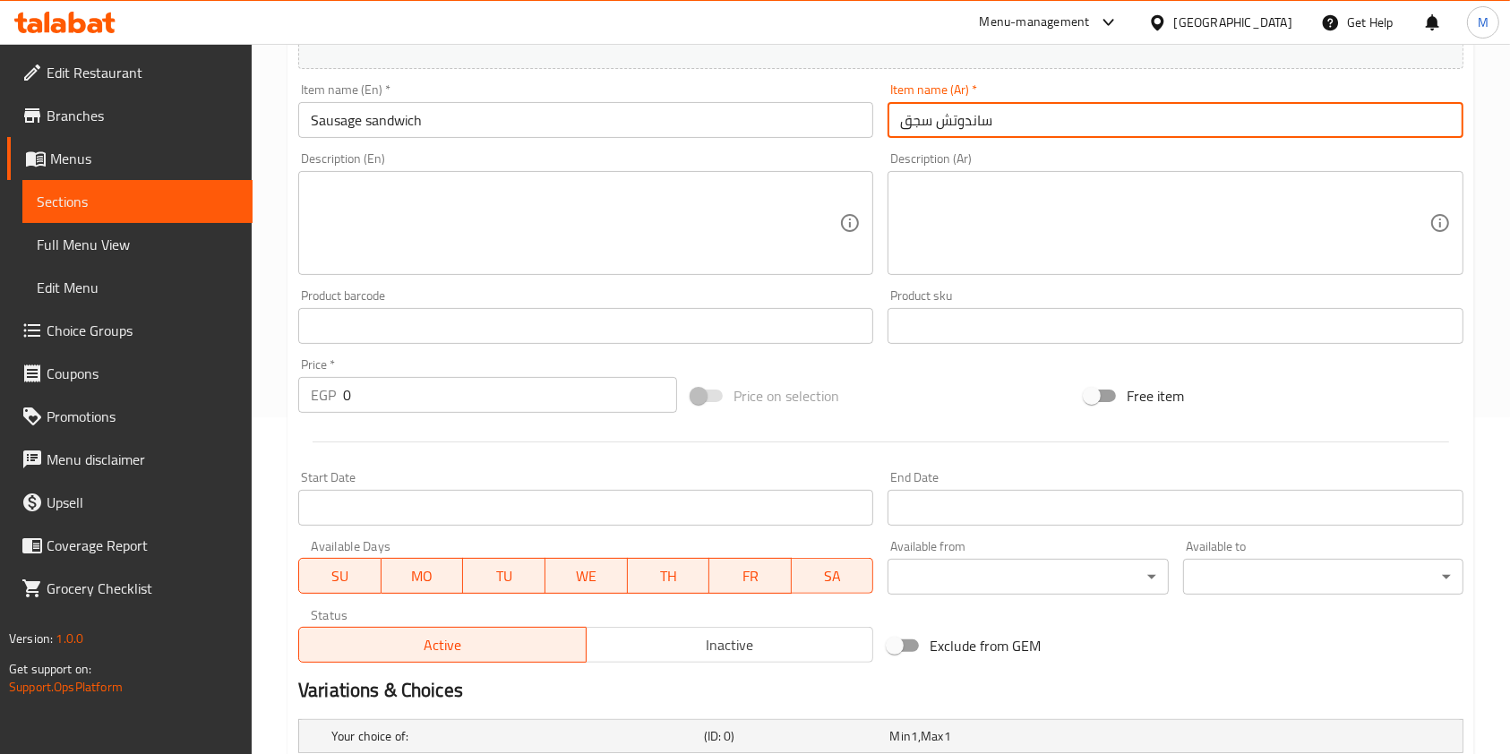
scroll to position [705, 0]
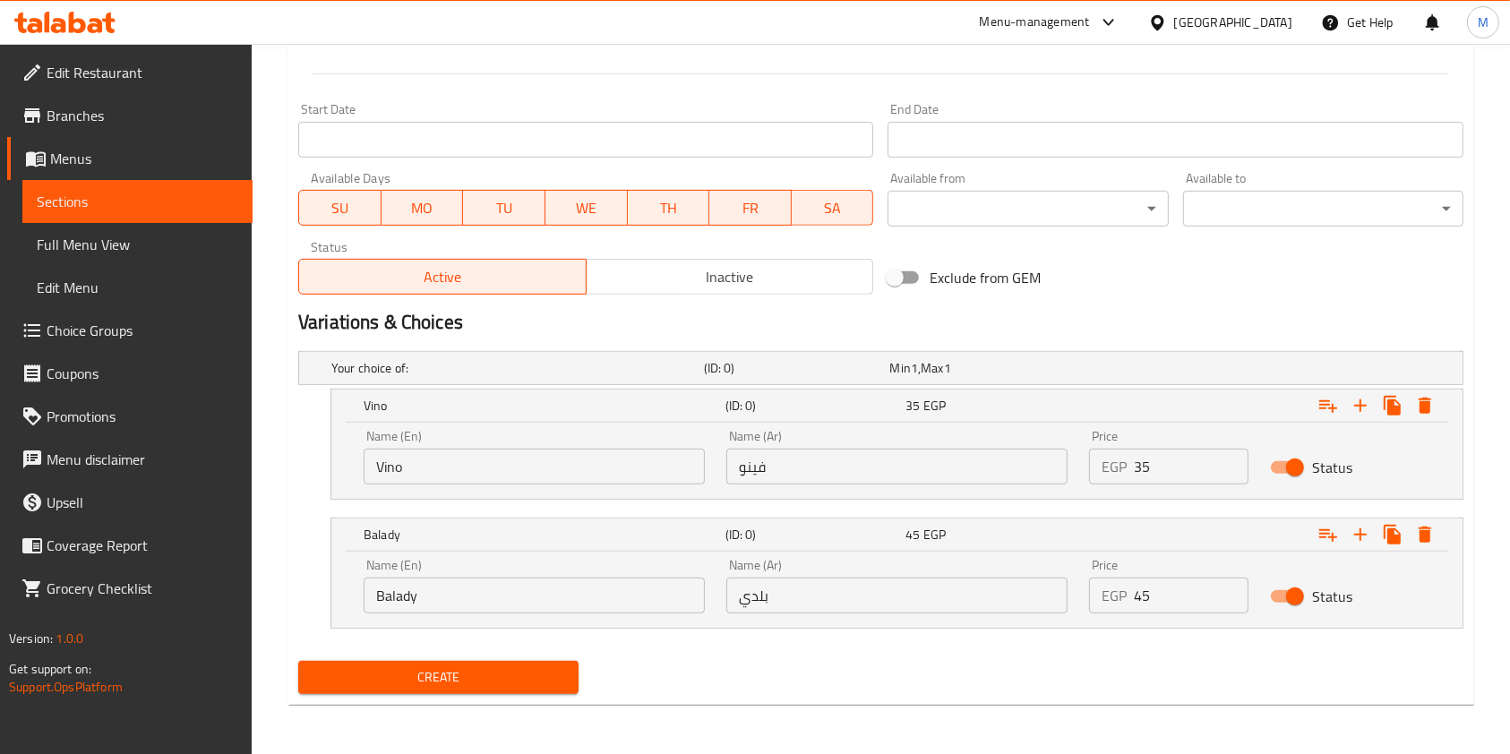
type input "ساندوتش سجق"
click at [544, 478] on input "Vino" at bounding box center [534, 467] width 341 height 36
paste input "Vino"
type input "Vino"
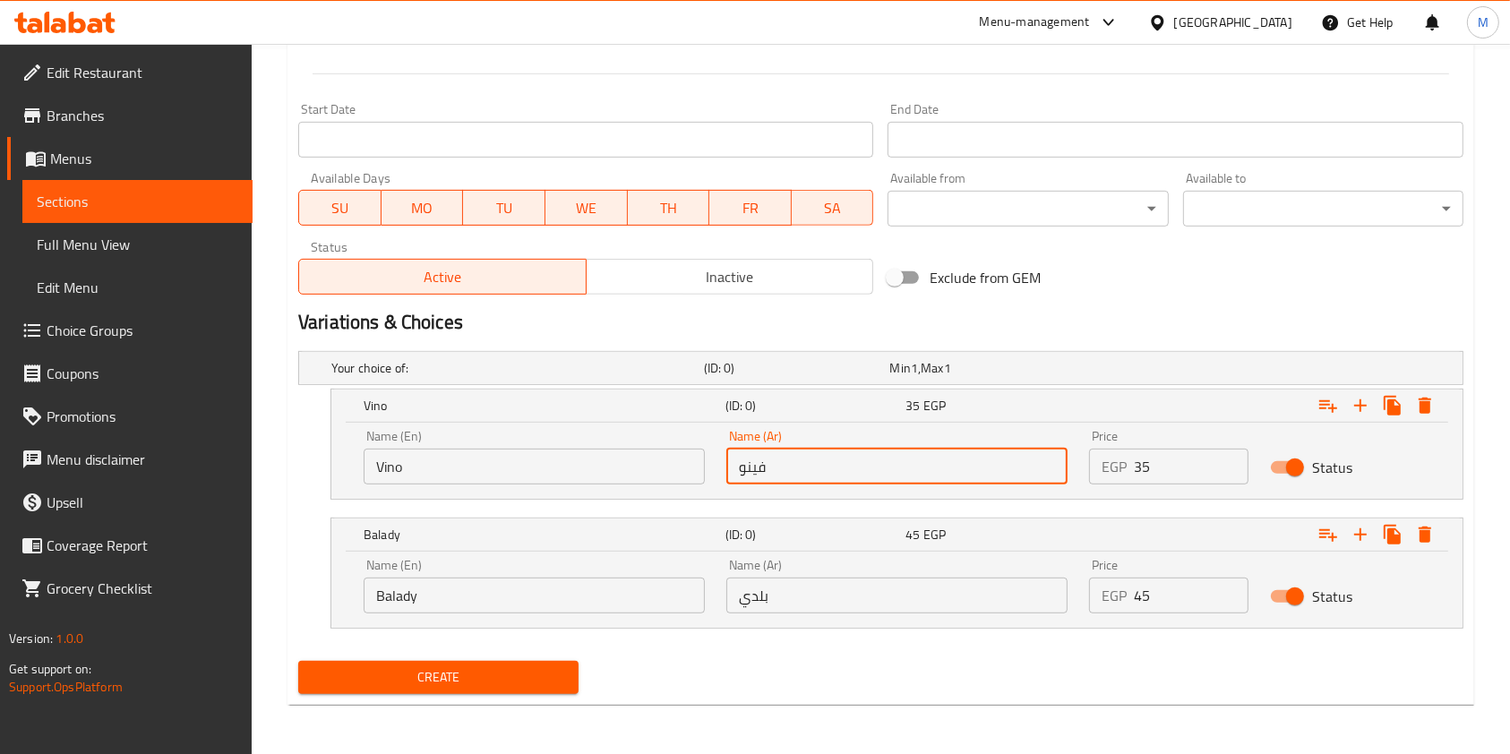
click at [795, 462] on input "فينو" at bounding box center [896, 467] width 341 height 36
paste input "فينو"
type input "فينو"
click at [1161, 476] on input "35" at bounding box center [1191, 467] width 115 height 36
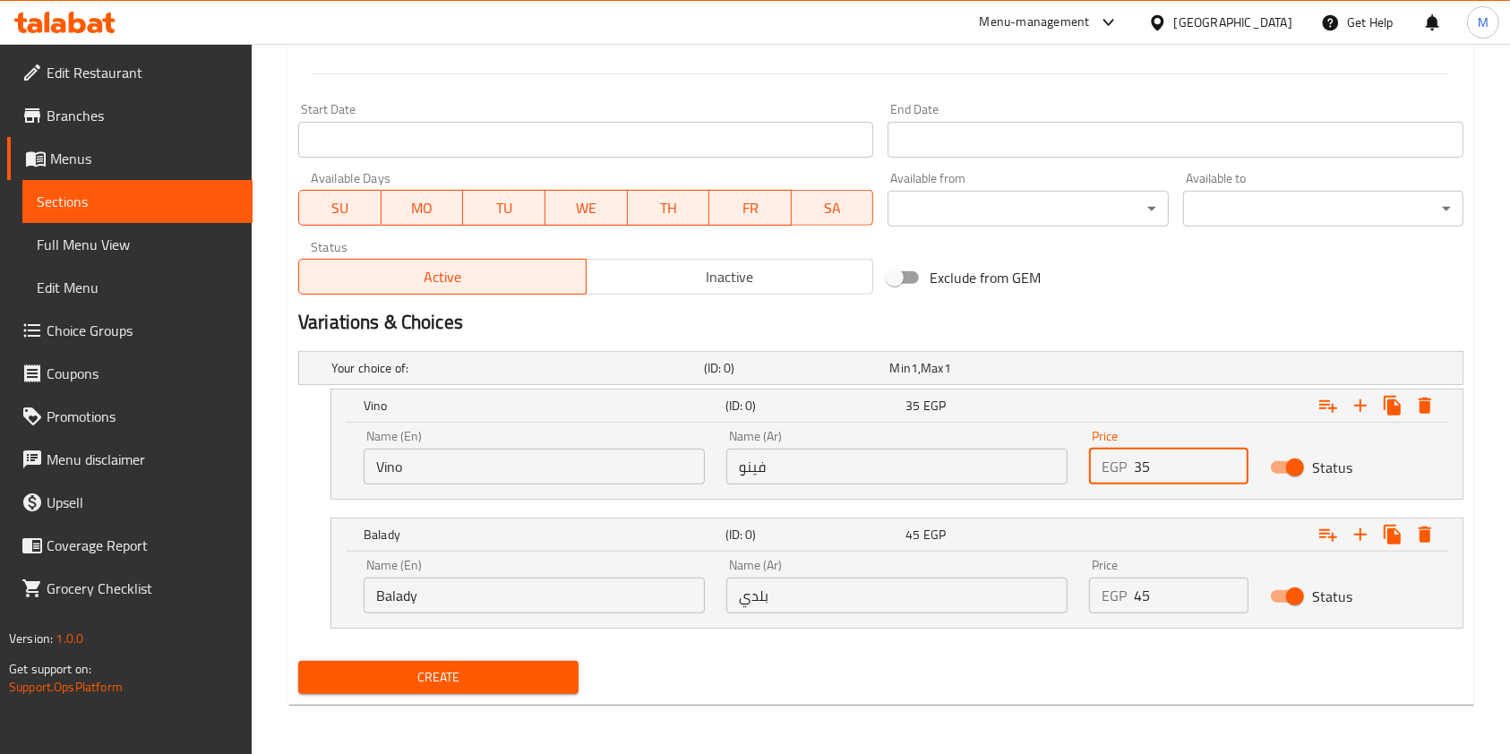
click at [1161, 476] on input "35" at bounding box center [1191, 467] width 115 height 36
type input "0"
type input "40"
click at [1151, 596] on input "45" at bounding box center [1191, 596] width 115 height 36
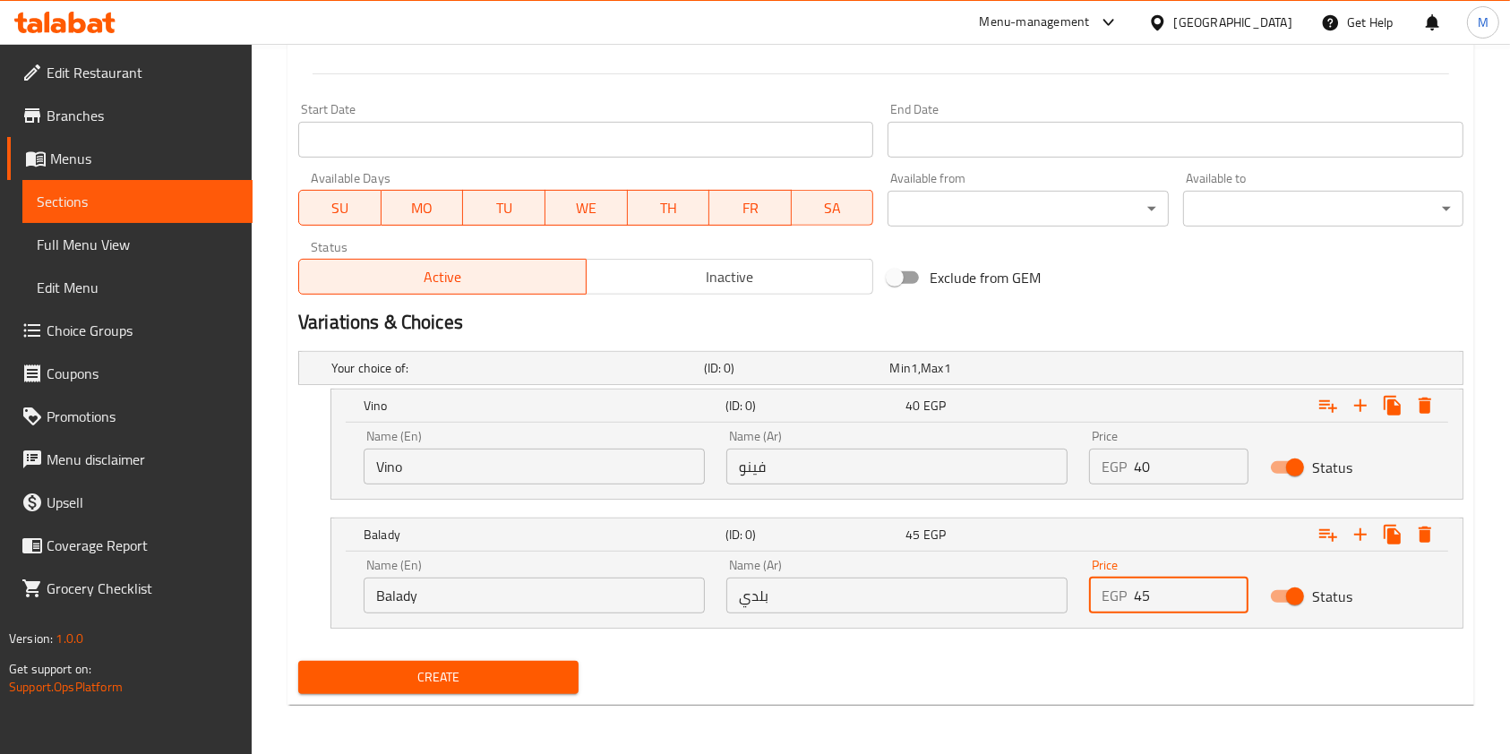
type input "0"
type input "50"
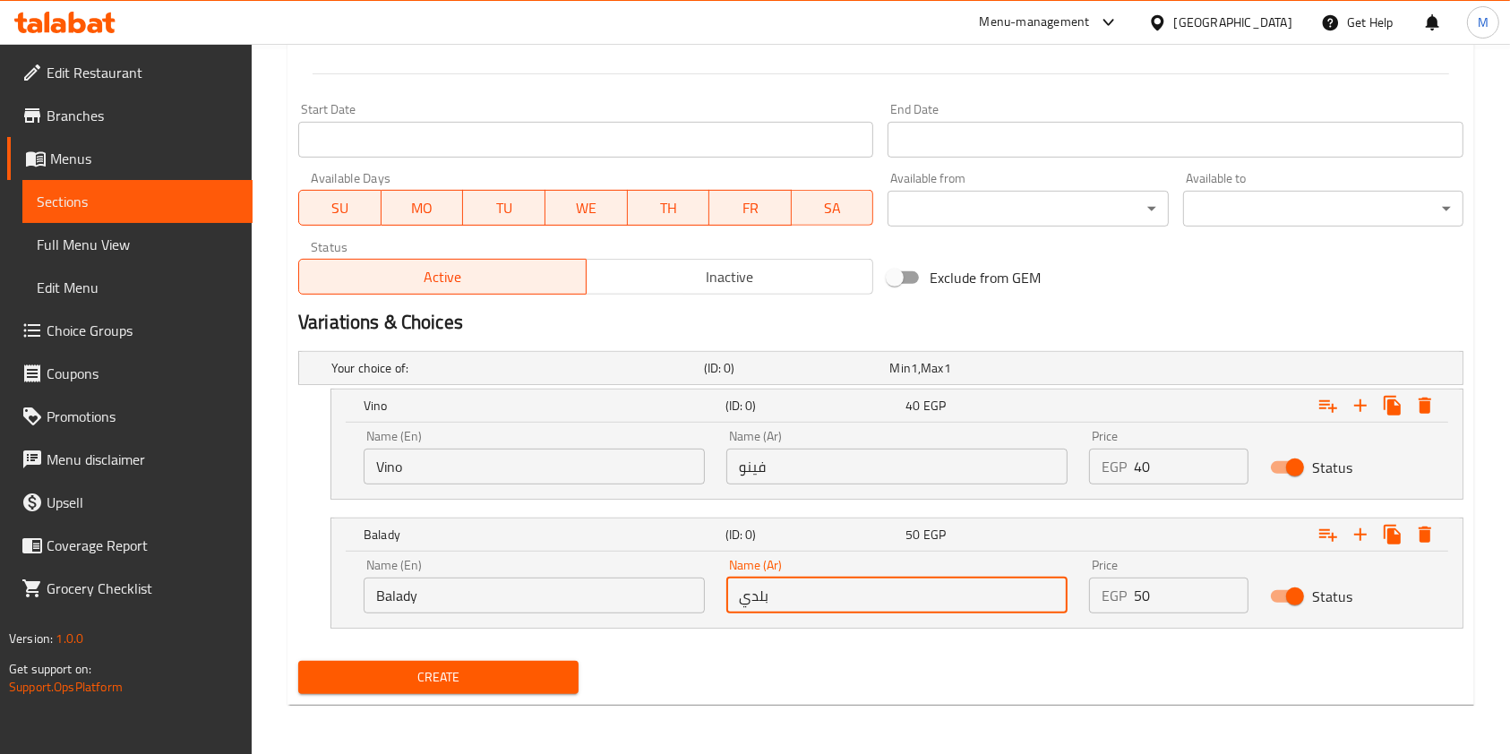
click at [836, 597] on input "بلدي" at bounding box center [896, 596] width 341 height 36
type input "بلدي"
click at [438, 590] on input "Balady" at bounding box center [534, 596] width 341 height 36
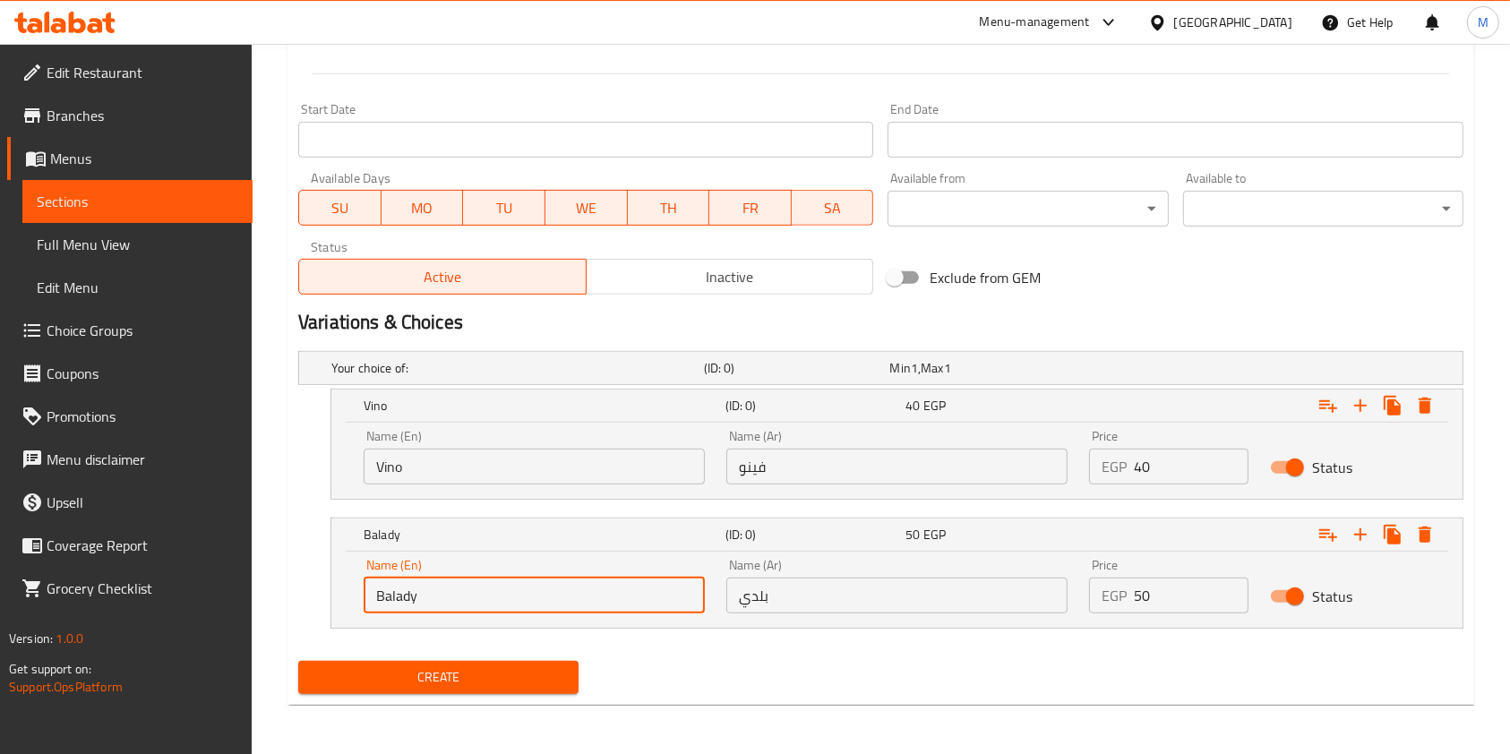
click at [438, 590] on input "Balady" at bounding box center [534, 596] width 341 height 36
type input "Choice"
paste input "Balady"
type input "Balady"
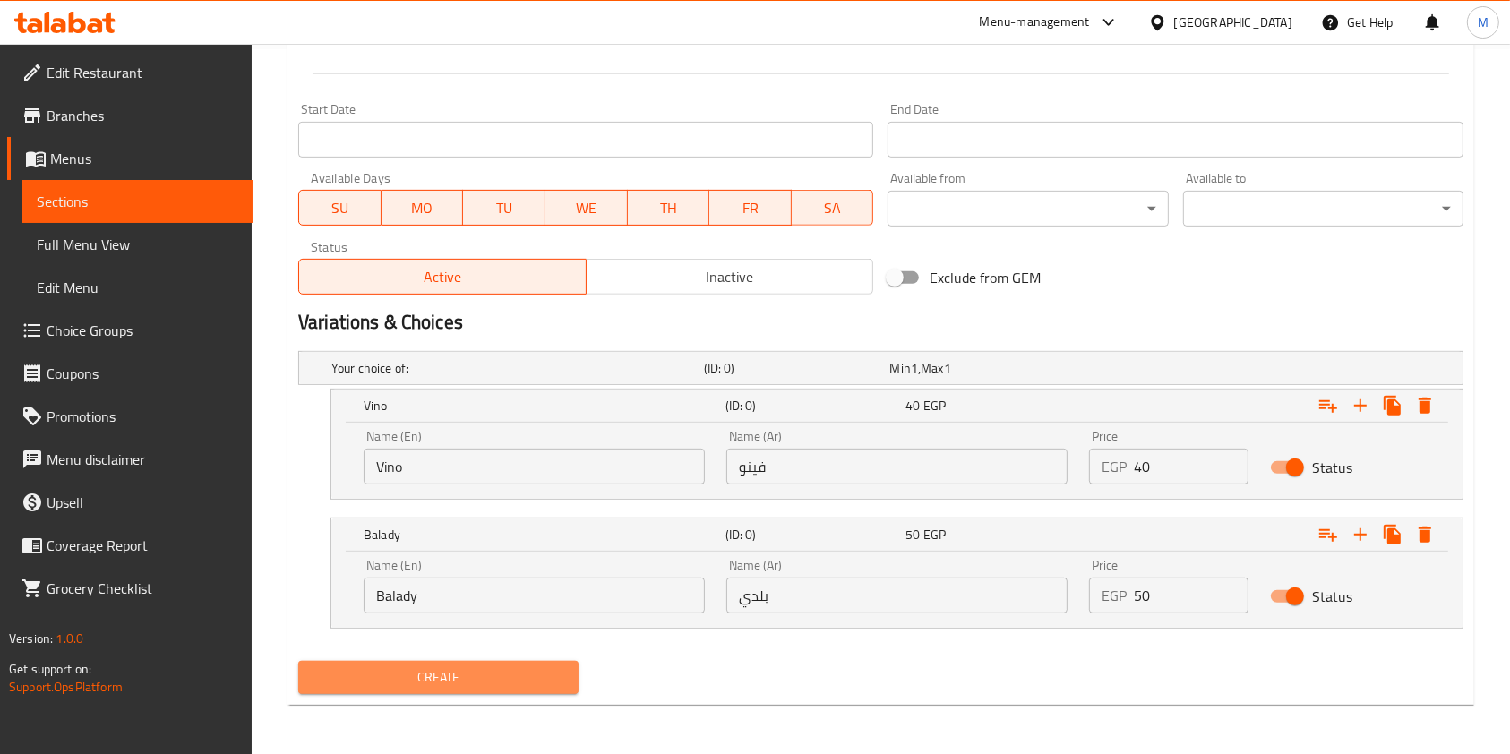
click at [540, 679] on span "Create" at bounding box center [439, 677] width 252 height 22
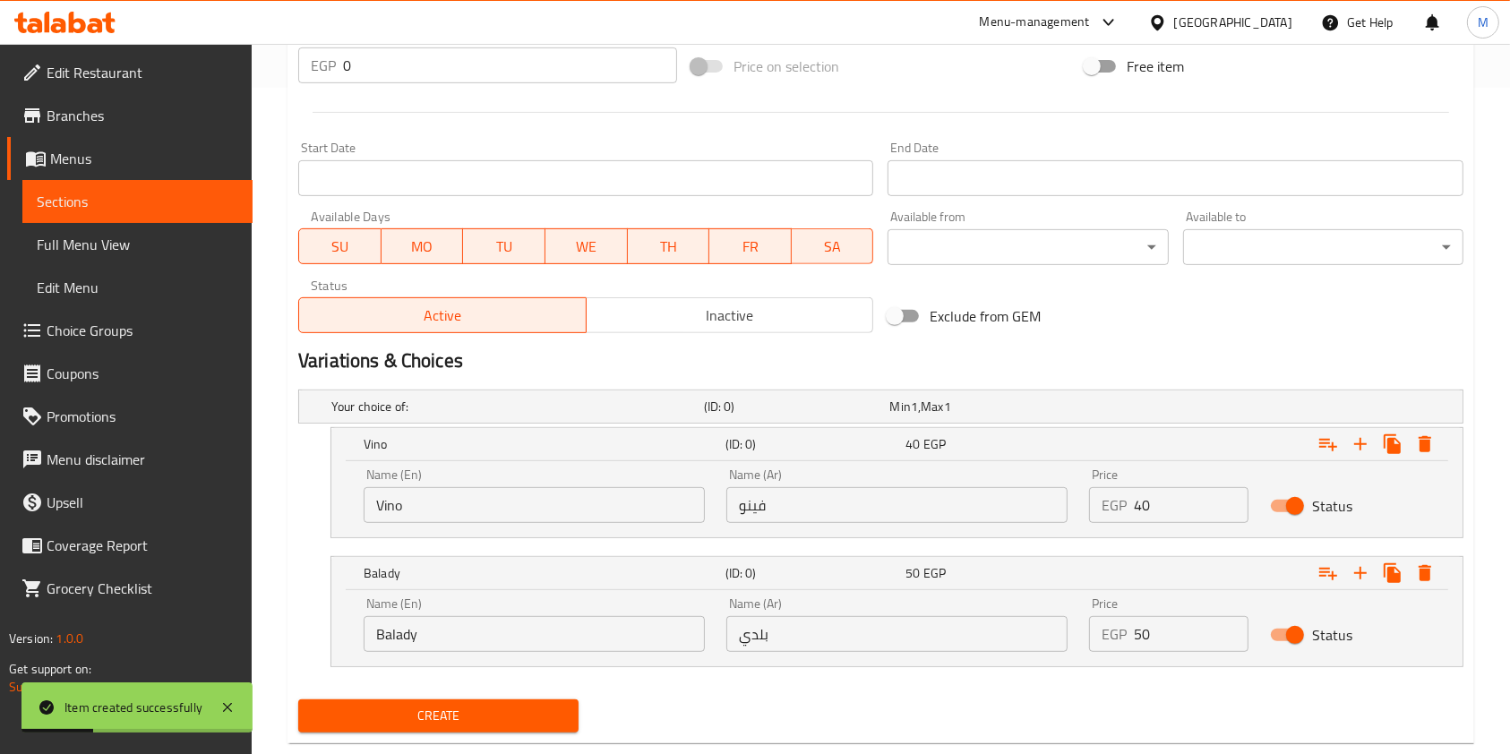
scroll to position [498, 0]
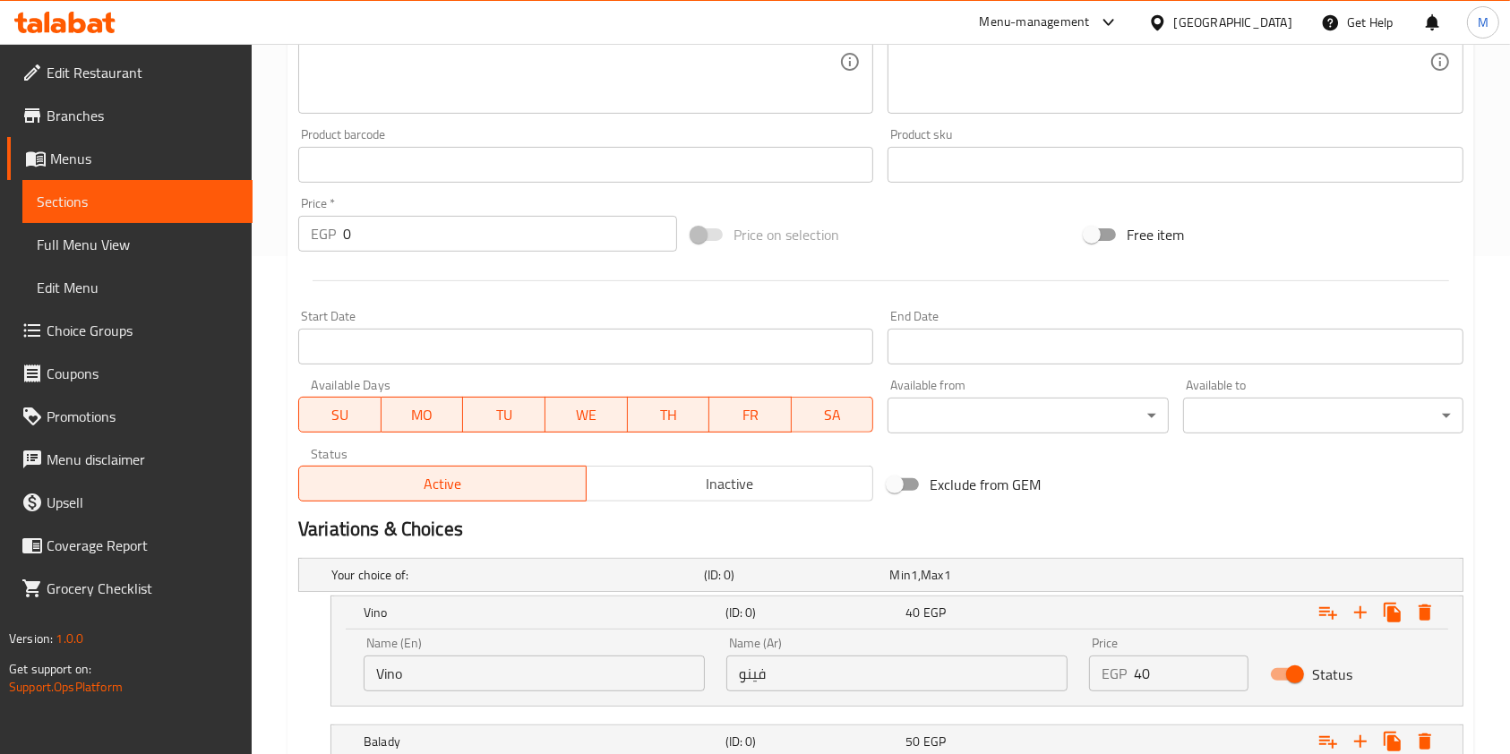
click at [86, 25] on icon at bounding box center [64, 22] width 101 height 21
